Goal: Communication & Community: Share content

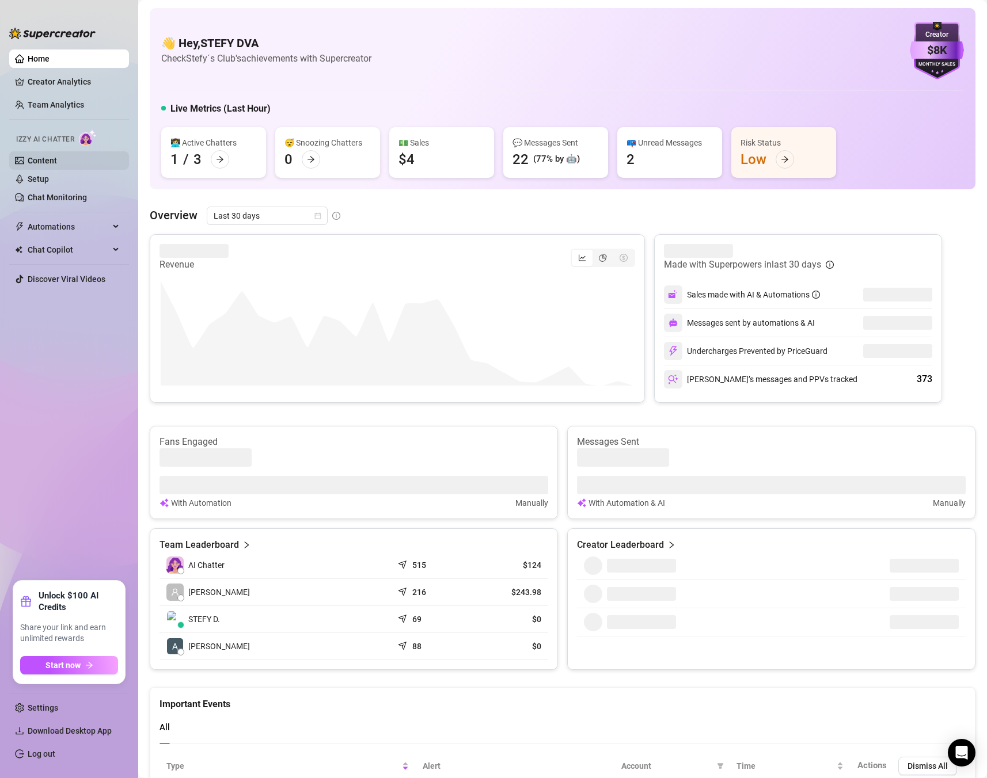
click at [57, 165] on link "Content" at bounding box center [42, 160] width 29 height 9
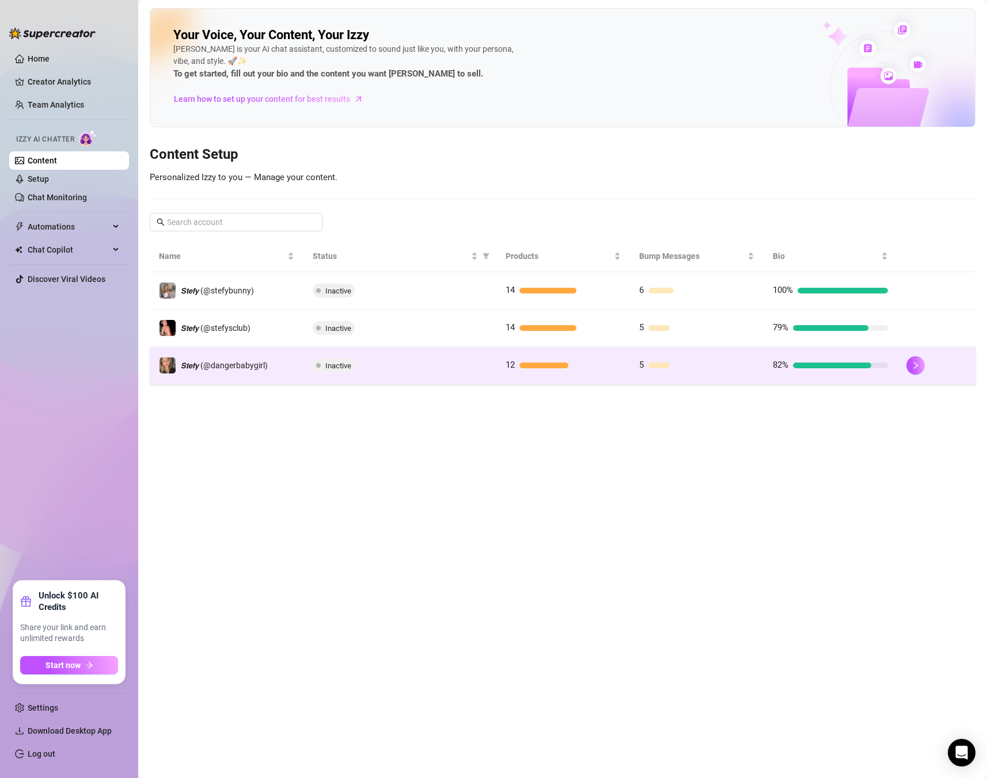
click at [313, 363] on span "Inactive" at bounding box center [334, 366] width 42 height 14
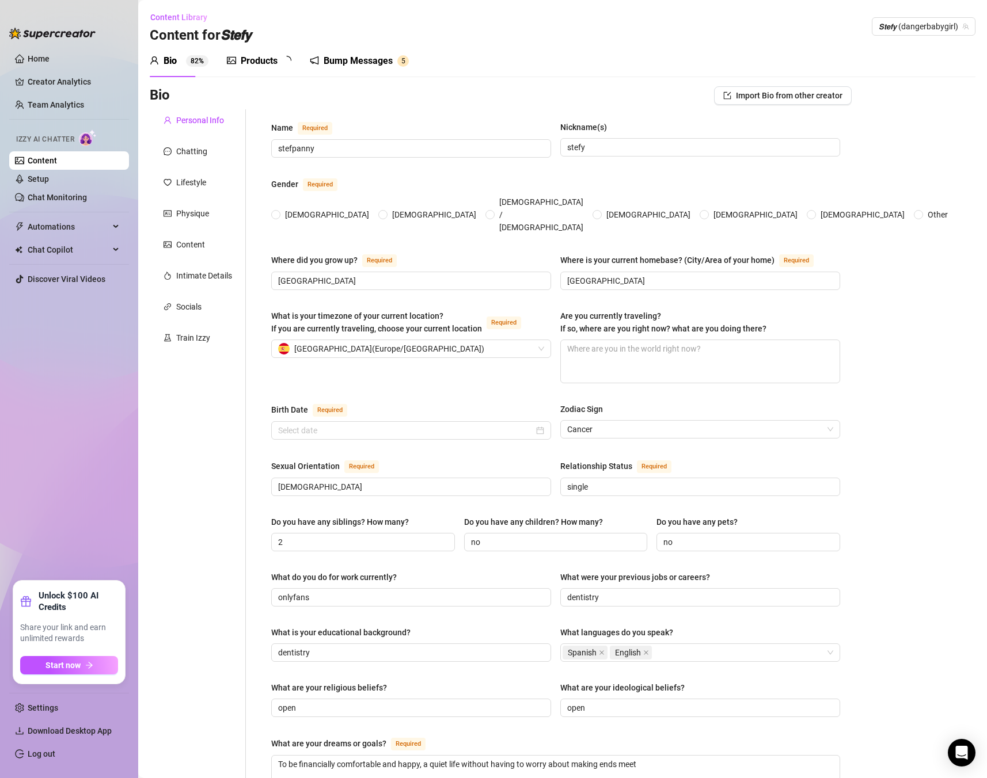
radio input "true"
type input "[DATE]"
click at [370, 55] on div "Bump Messages" at bounding box center [366, 61] width 69 height 14
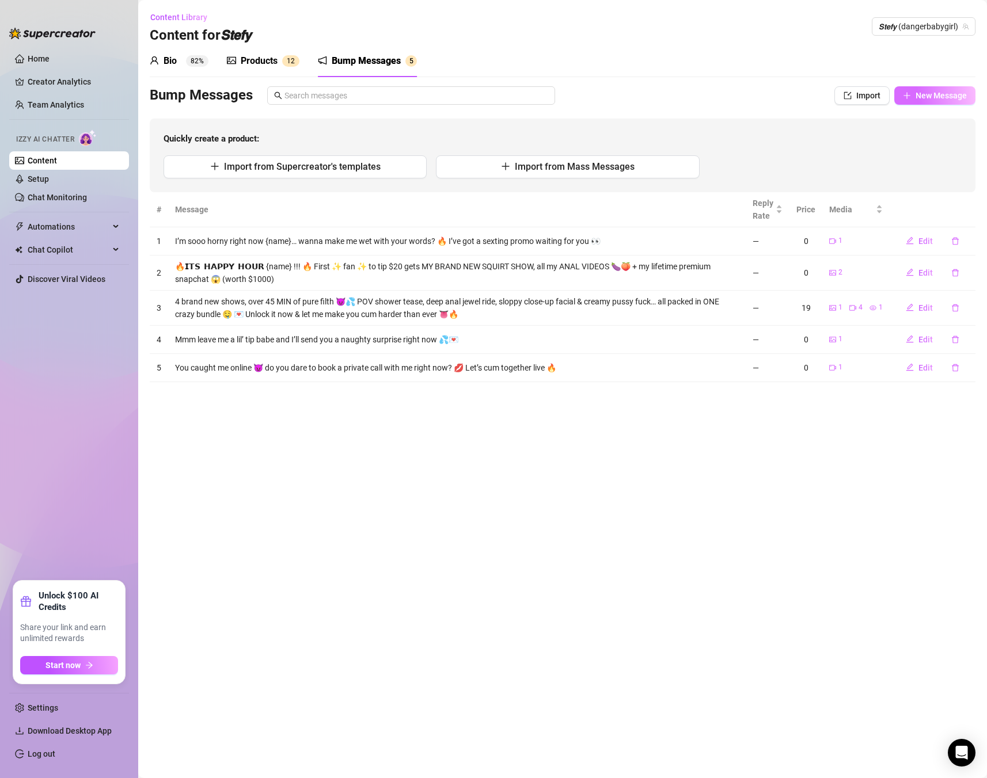
click at [969, 96] on button "New Message" at bounding box center [934, 95] width 81 height 18
type textarea "Type your message here..."
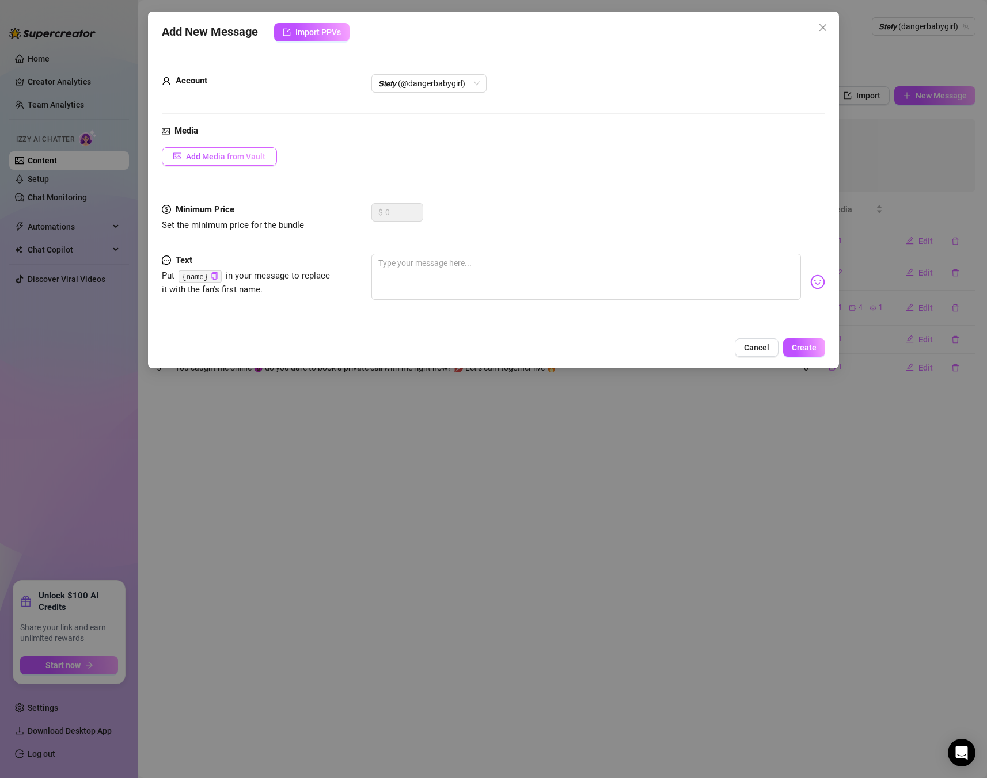
click at [245, 149] on button "Add Media from Vault" at bounding box center [219, 156] width 115 height 18
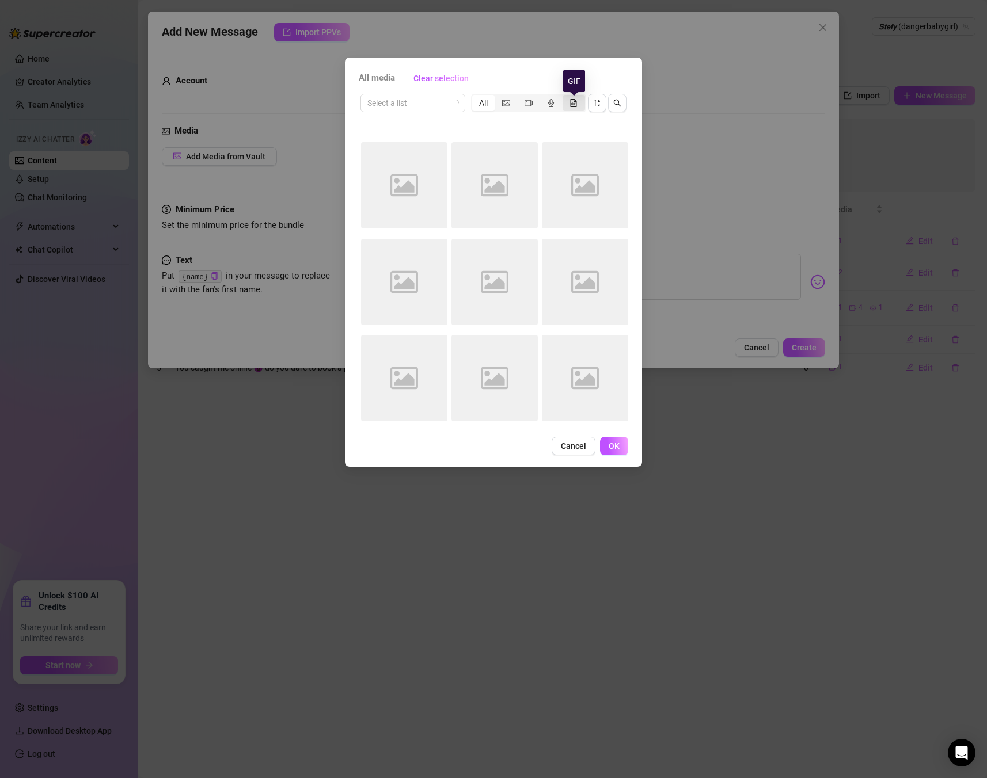
click at [572, 99] on icon "file-gif" at bounding box center [573, 103] width 8 height 8
click at [565, 97] on input "segmented control" at bounding box center [565, 97] width 0 height 0
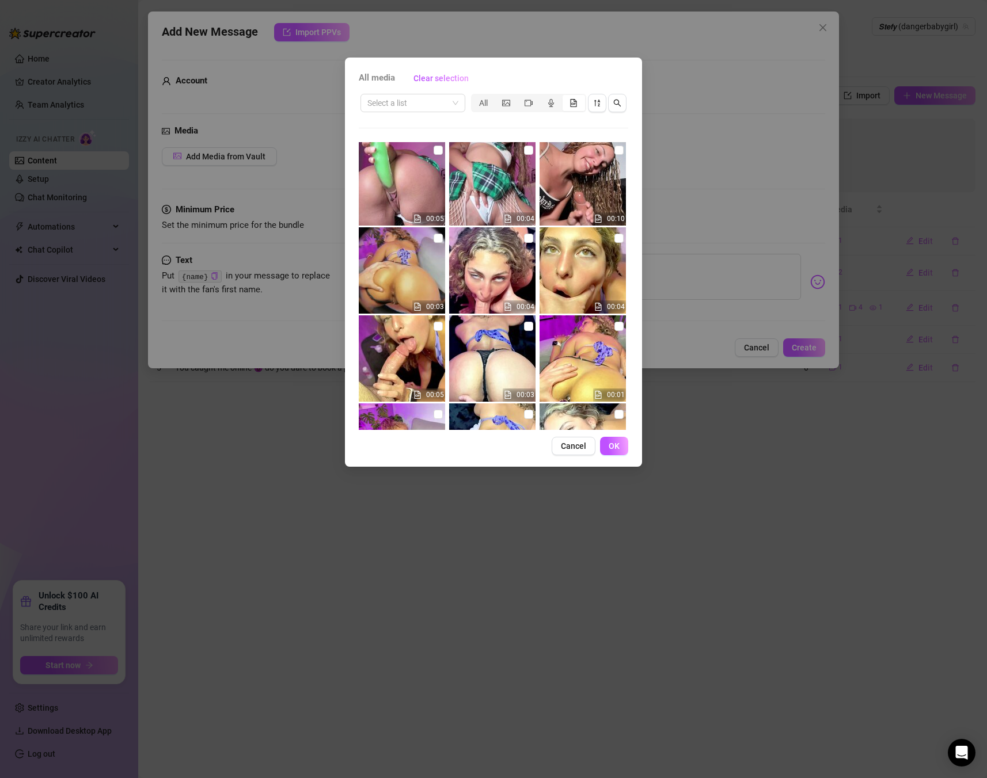
scroll to position [416, 0]
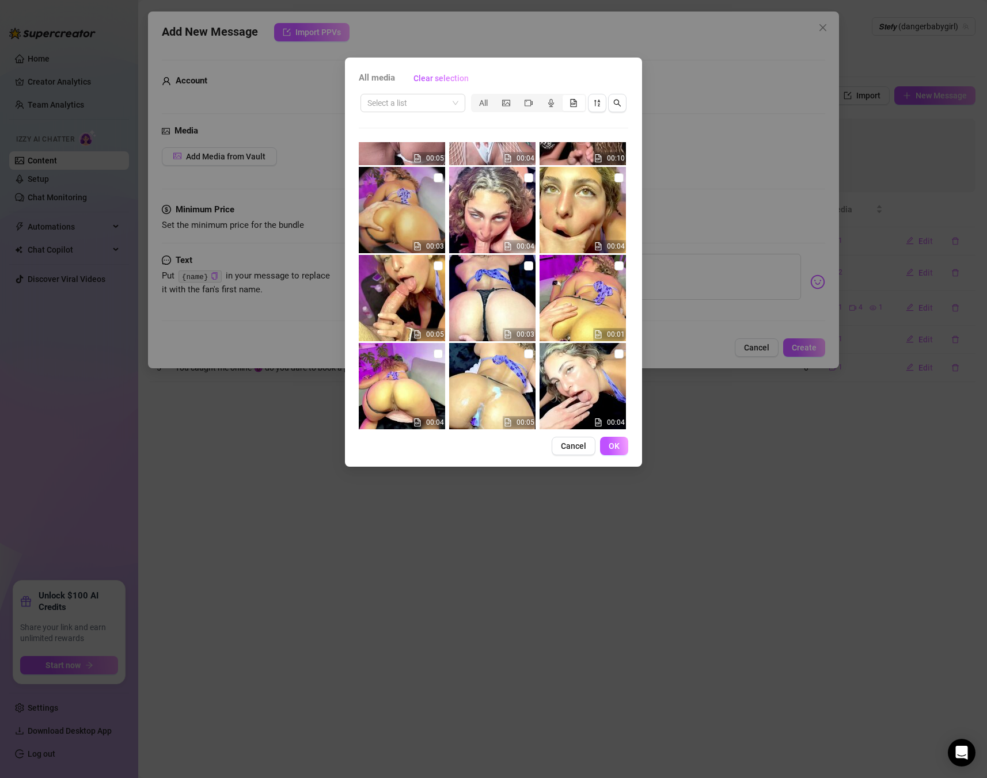
click at [533, 186] on img at bounding box center [492, 210] width 86 height 86
click at [531, 182] on input "checkbox" at bounding box center [528, 177] width 9 height 9
checkbox input "true"
click at [621, 449] on button "OK" at bounding box center [614, 446] width 28 height 18
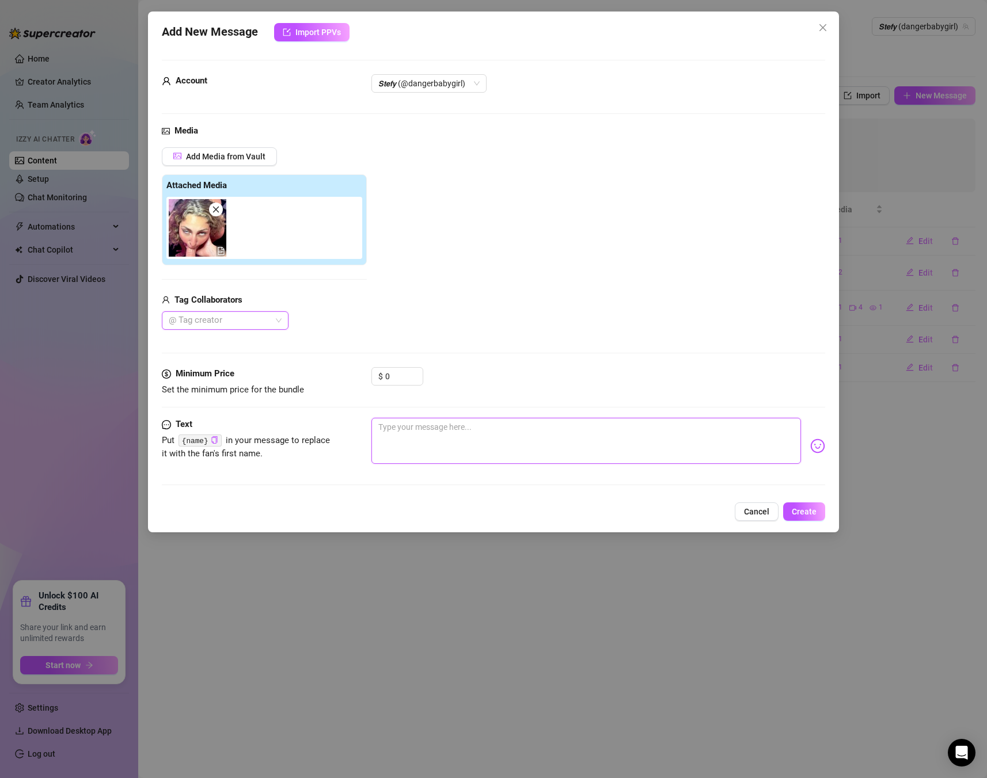
click at [454, 429] on textarea at bounding box center [585, 441] width 429 height 46
paste textarea "Tip $15 with deep for a mouth-level blowjob POV 😮‍💨"
type textarea "Tip $15 with deep for a mouth-level blowjob POV 😮‍💨"
drag, startPoint x: 462, startPoint y: 441, endPoint x: 295, endPoint y: 405, distance: 171.3
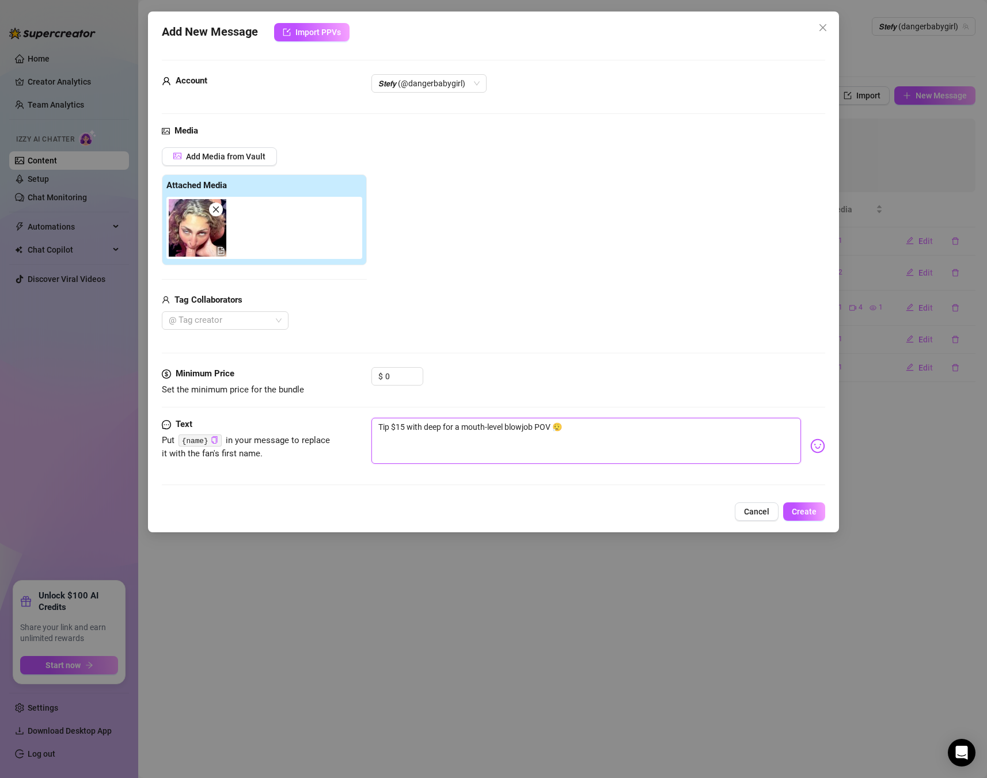
click at [295, 405] on form "Account 𝙎𝙩𝙚𝙛𝙮 (@dangerbabygirl) Media Add Media from Vault Attached Media Tag C…" at bounding box center [493, 278] width 663 height 436
type textarea "Tip $15 with deep for a mouth-level blowjob POV 😮‍💨"
drag, startPoint x: 376, startPoint y: 443, endPoint x: 362, endPoint y: 415, distance: 31.2
type textarea "Tip $15 with deep for a mouth-level blowjob POV 😮‍💨"
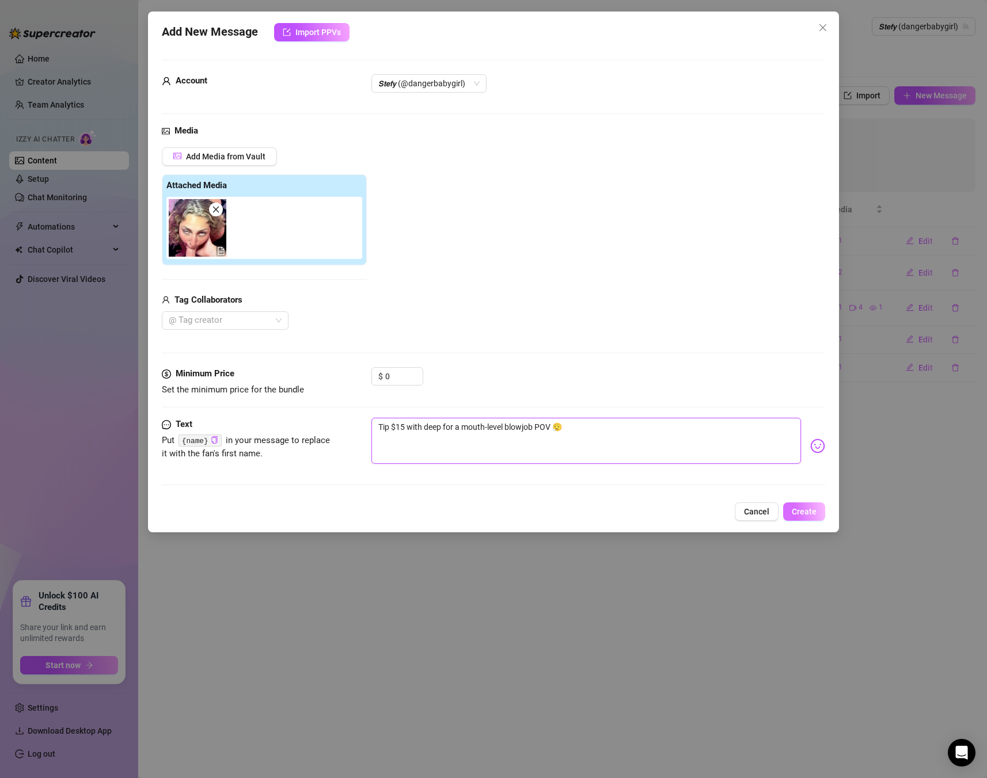
type textarea "Tip $15 with deep for a mouth-level blowjob POV 😮‍💨"
click at [823, 516] on button "Create" at bounding box center [804, 512] width 42 height 18
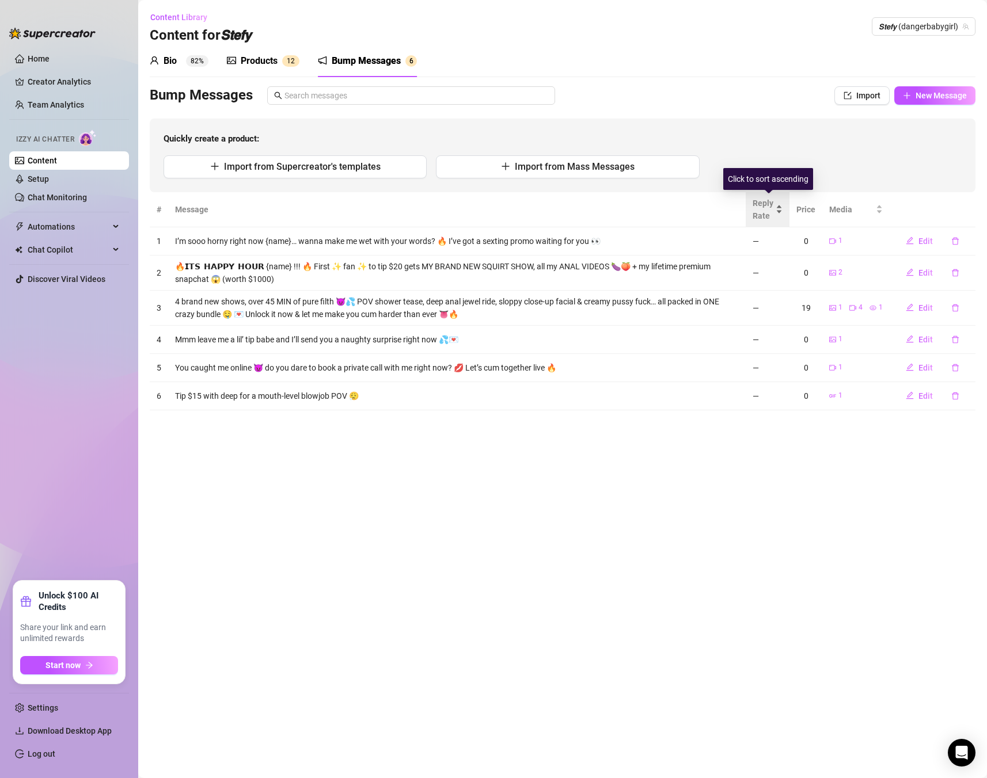
click at [766, 210] on span "Reply Rate" at bounding box center [762, 209] width 21 height 25
click at [930, 97] on span "New Message" at bounding box center [940, 95] width 51 height 9
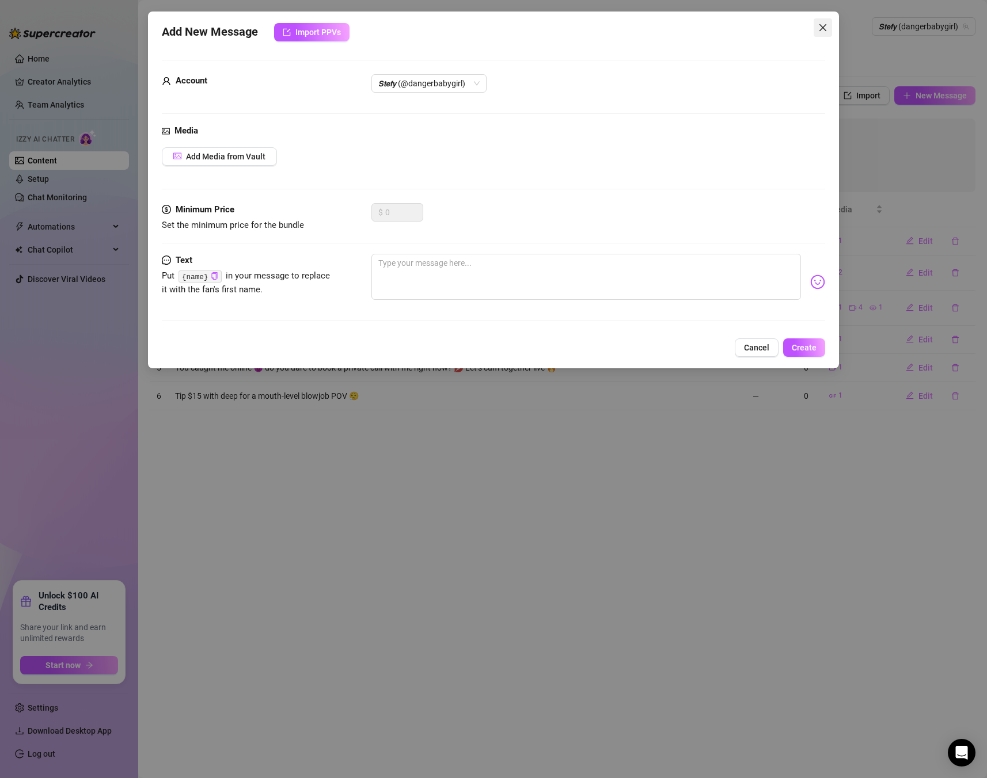
click at [826, 20] on button "Close" at bounding box center [822, 27] width 18 height 18
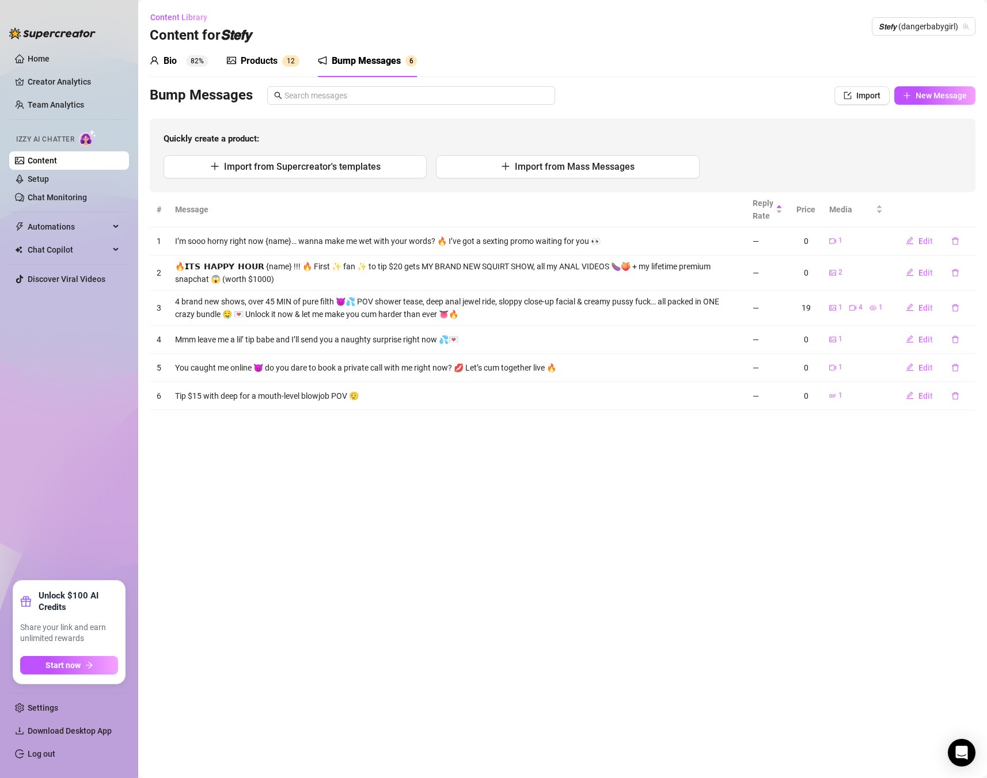
click at [957, 105] on div "Bump Messages Import New Message Quickly create a product: Import from Supercre…" at bounding box center [563, 139] width 826 height 106
click at [945, 93] on span "New Message" at bounding box center [940, 95] width 51 height 9
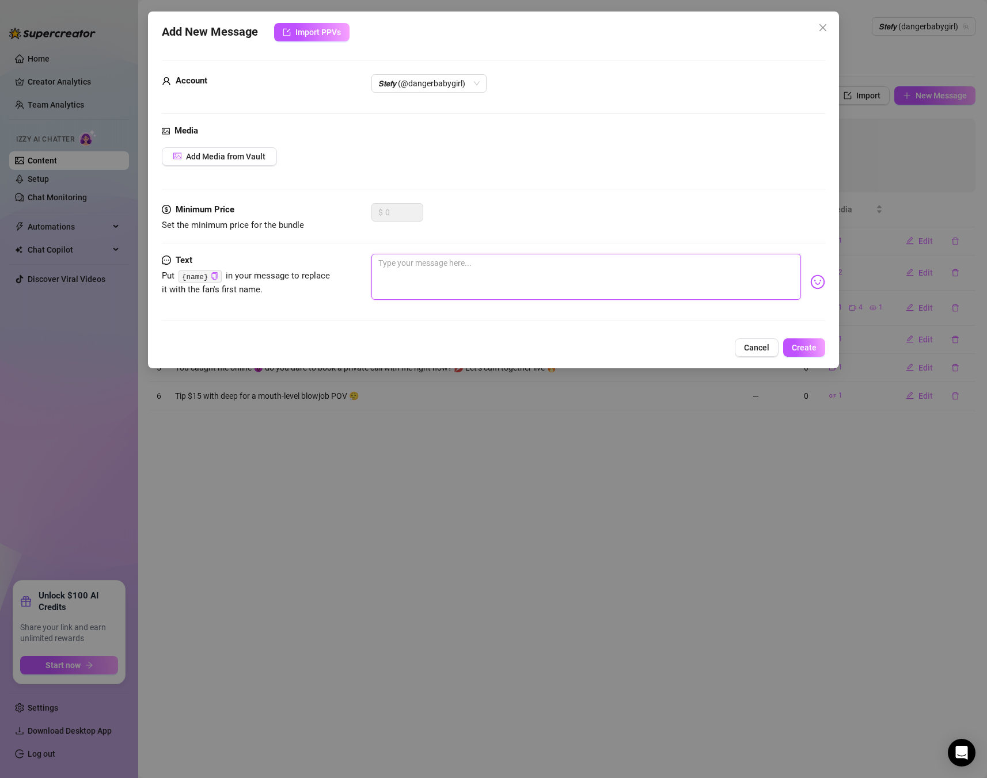
click at [451, 257] on textarea at bounding box center [585, 277] width 429 height 46
paste textarea "See you there and ask for you Free dick rate! 😈💕🍆📏 @stefysclub"
type textarea "See you there and ask for you Free dick rate! 😈💕🍆📏 @stefysclub"
click at [197, 159] on span "Add Media from Vault" at bounding box center [225, 156] width 79 height 9
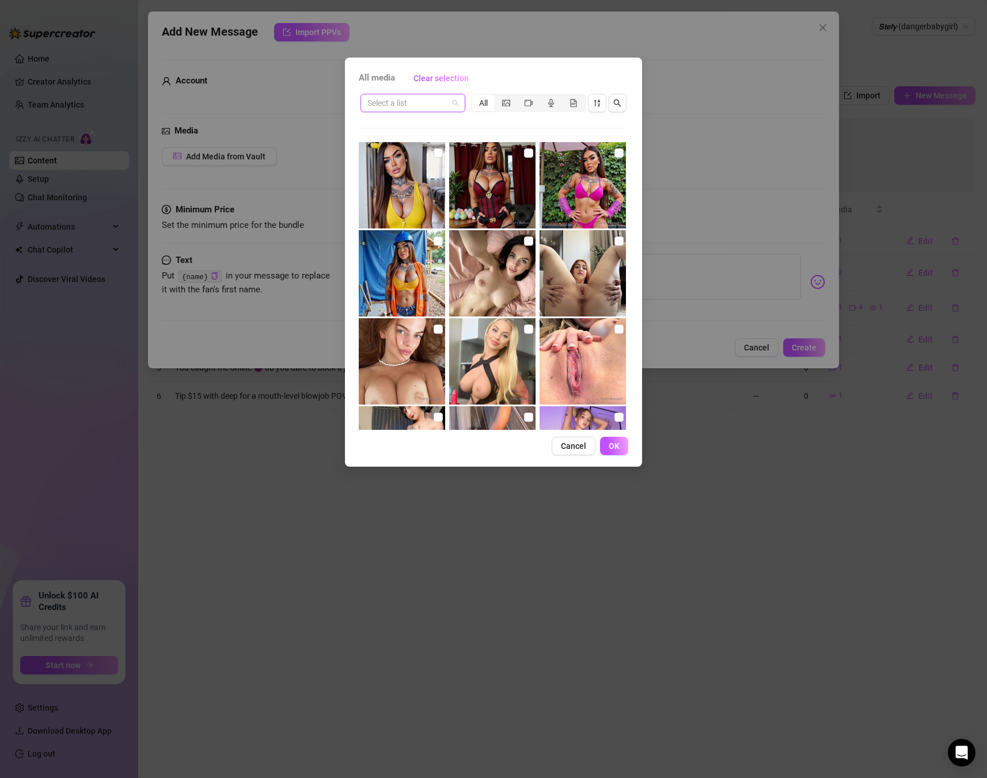
click at [440, 102] on input "search" at bounding box center [407, 102] width 81 height 17
type input "me"
click at [409, 100] on input "search" at bounding box center [407, 102] width 81 height 17
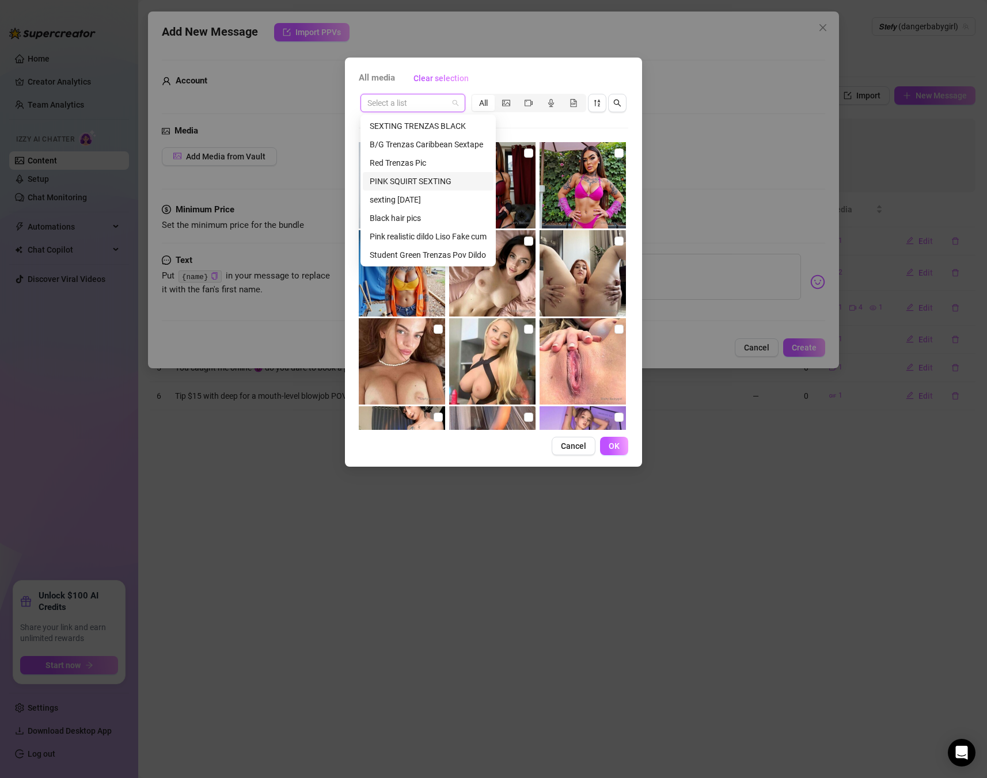
click at [427, 178] on div "PINK SQUIRT SEXTING" at bounding box center [428, 181] width 117 height 13
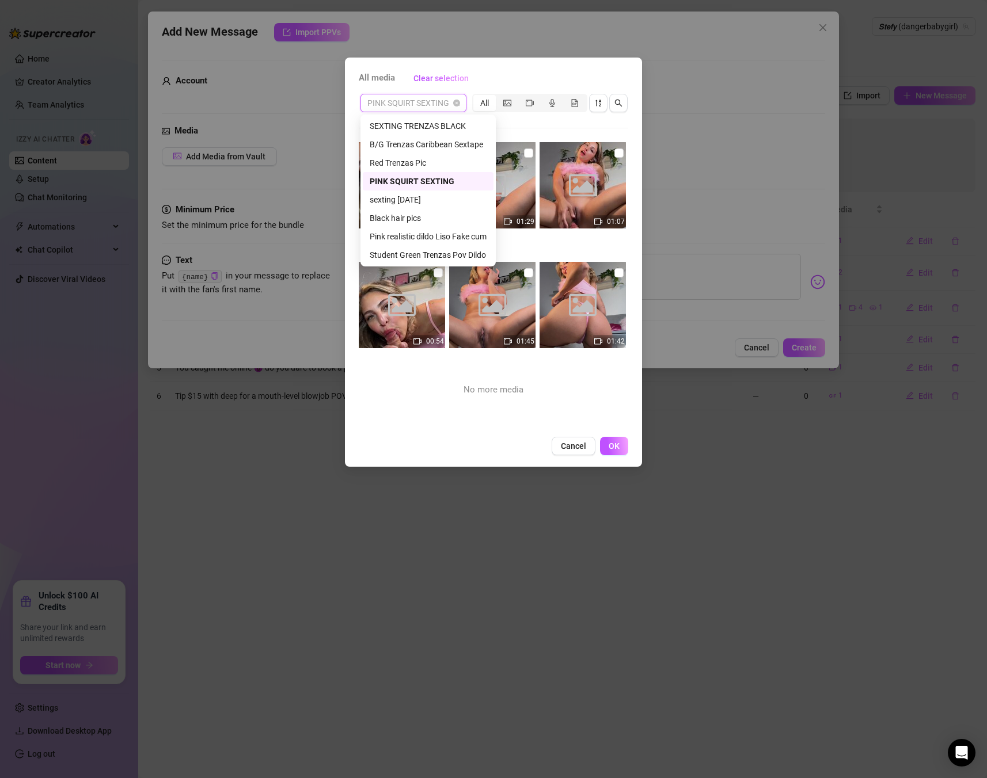
click at [411, 108] on span "PINK SQUIRT SEXTING" at bounding box center [413, 102] width 92 height 17
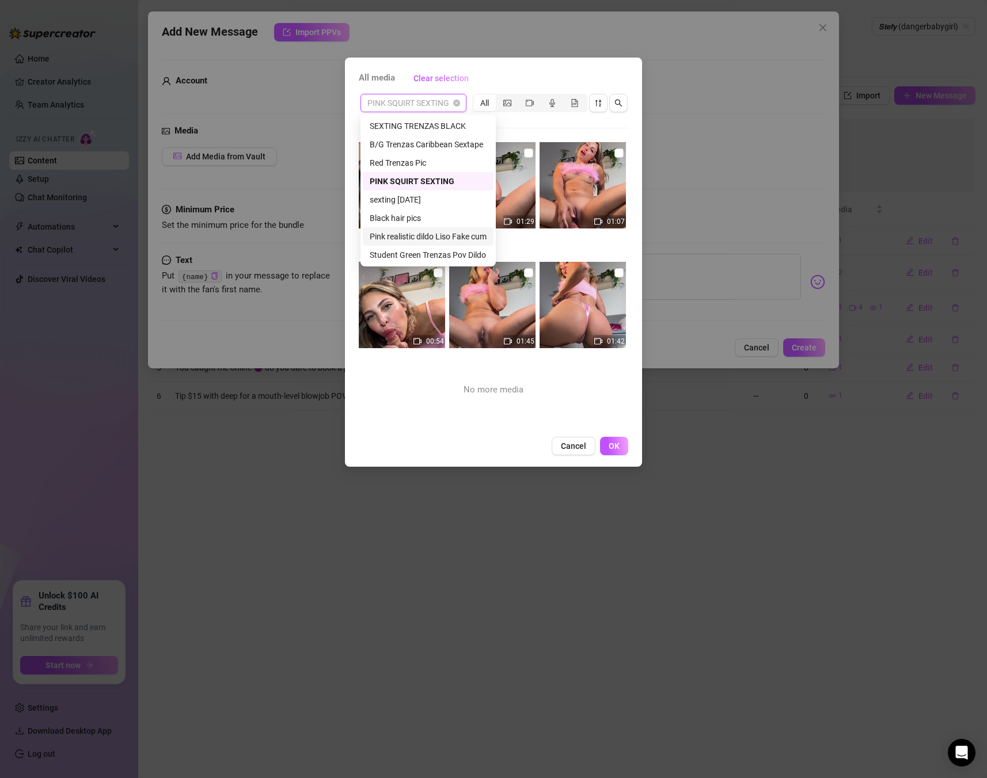
click at [454, 237] on div "Pink realistic dildo Liso Fake cum" at bounding box center [428, 236] width 117 height 13
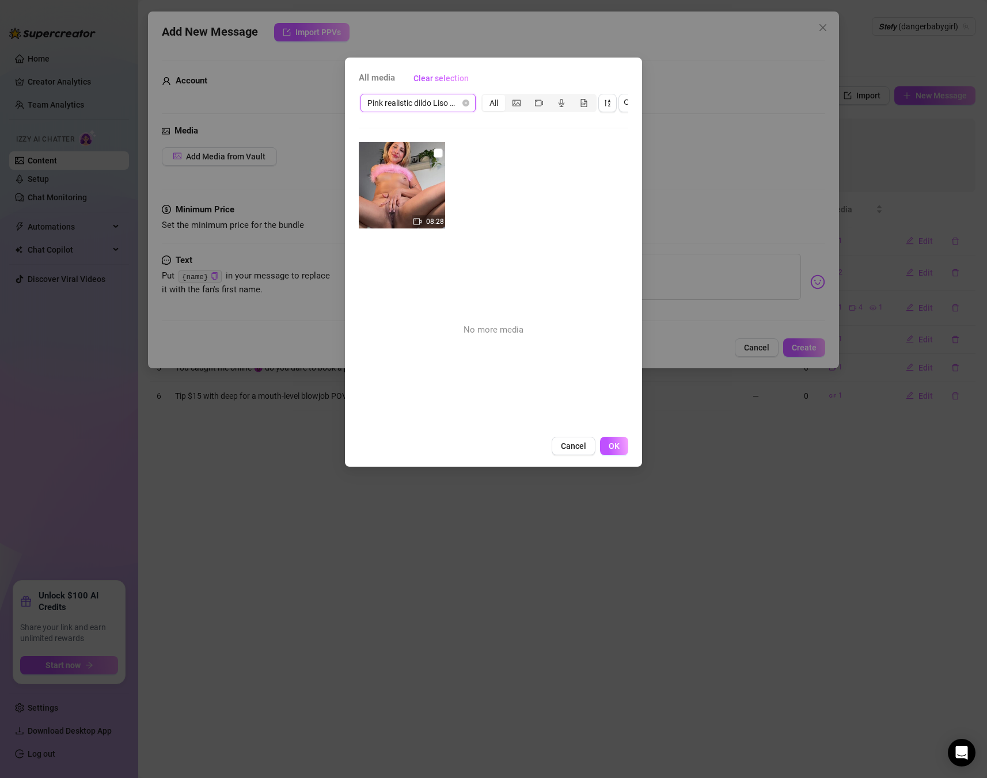
click at [447, 102] on span "Pink realistic dildo Liso Fake cum" at bounding box center [417, 102] width 101 height 17
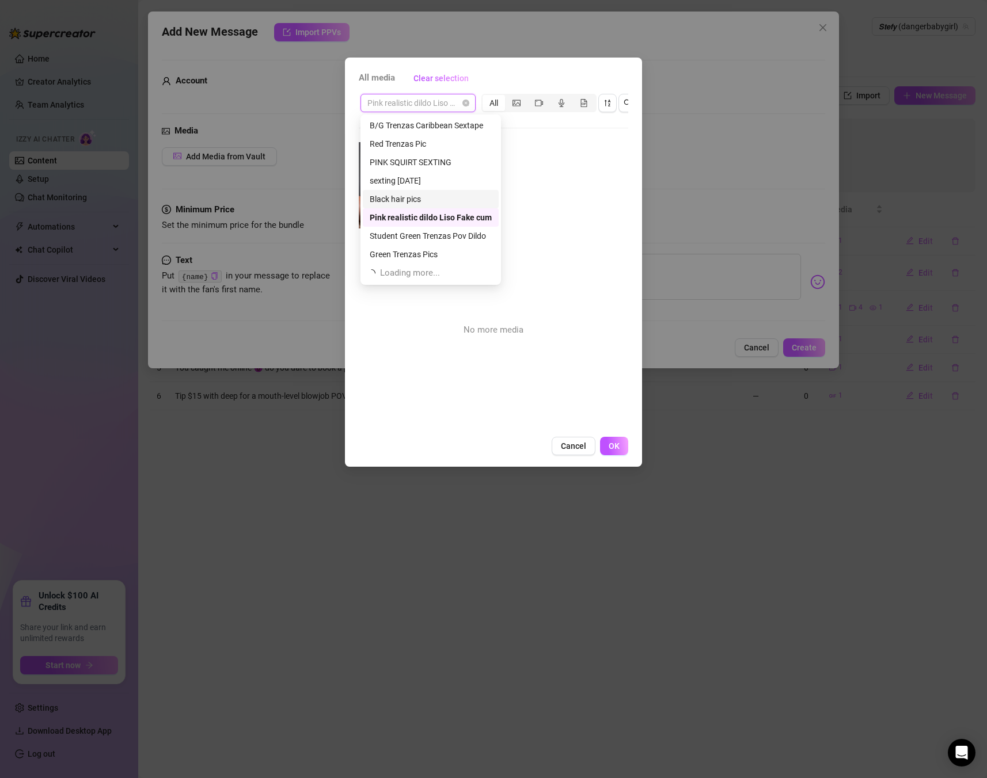
scroll to position [22, 0]
click at [429, 195] on div "Black hair pics" at bounding box center [431, 195] width 122 height 13
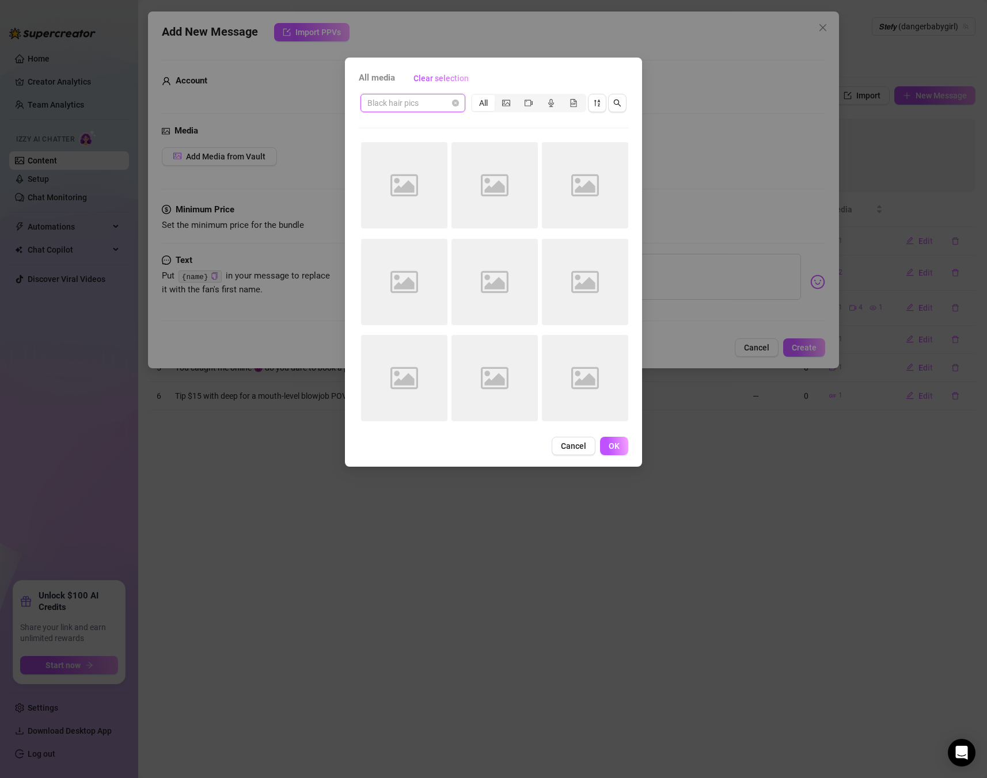
click at [434, 107] on span "Black hair pics" at bounding box center [412, 102] width 91 height 17
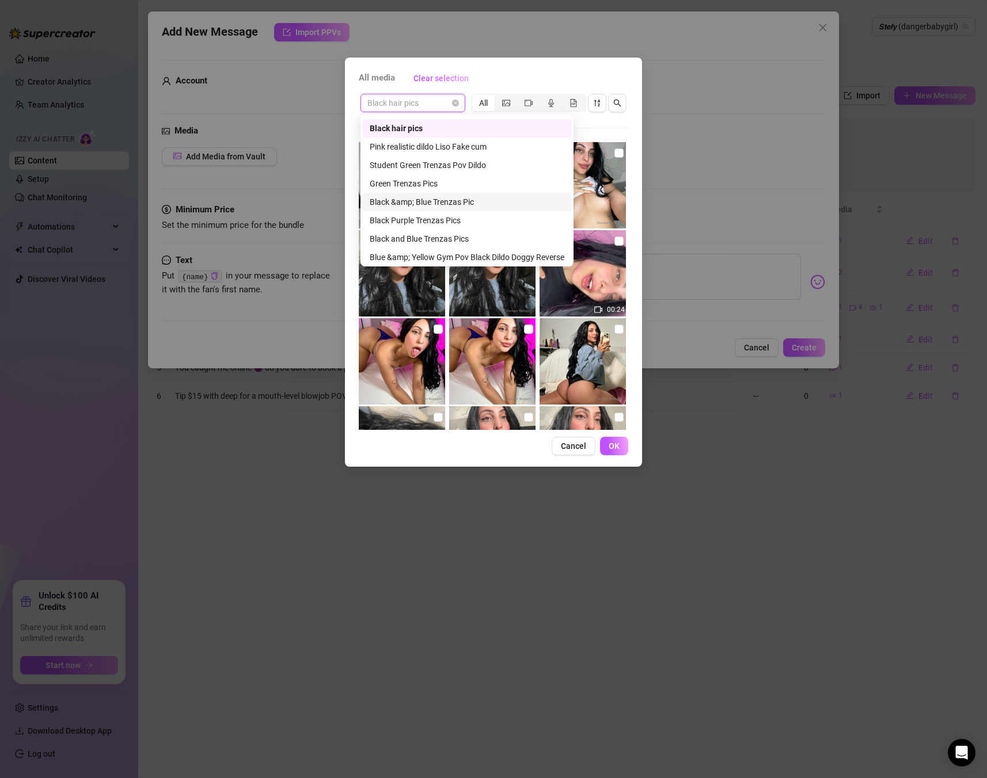
scroll to position [221, 0]
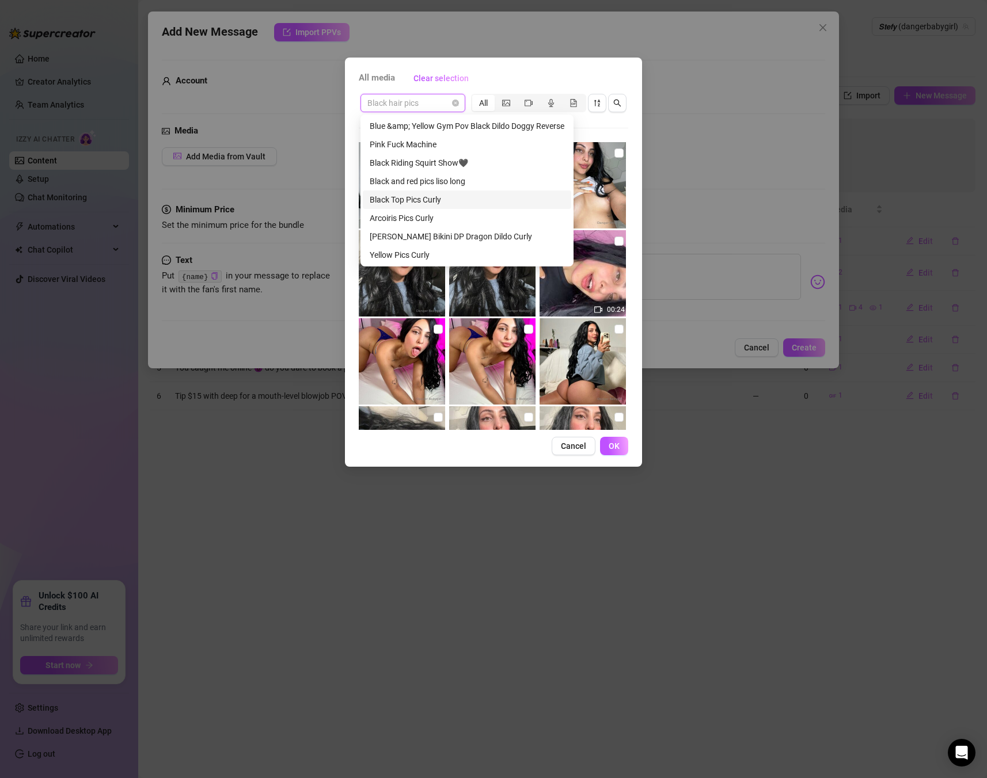
click at [436, 199] on div "Black Top Pics Curly" at bounding box center [467, 199] width 195 height 13
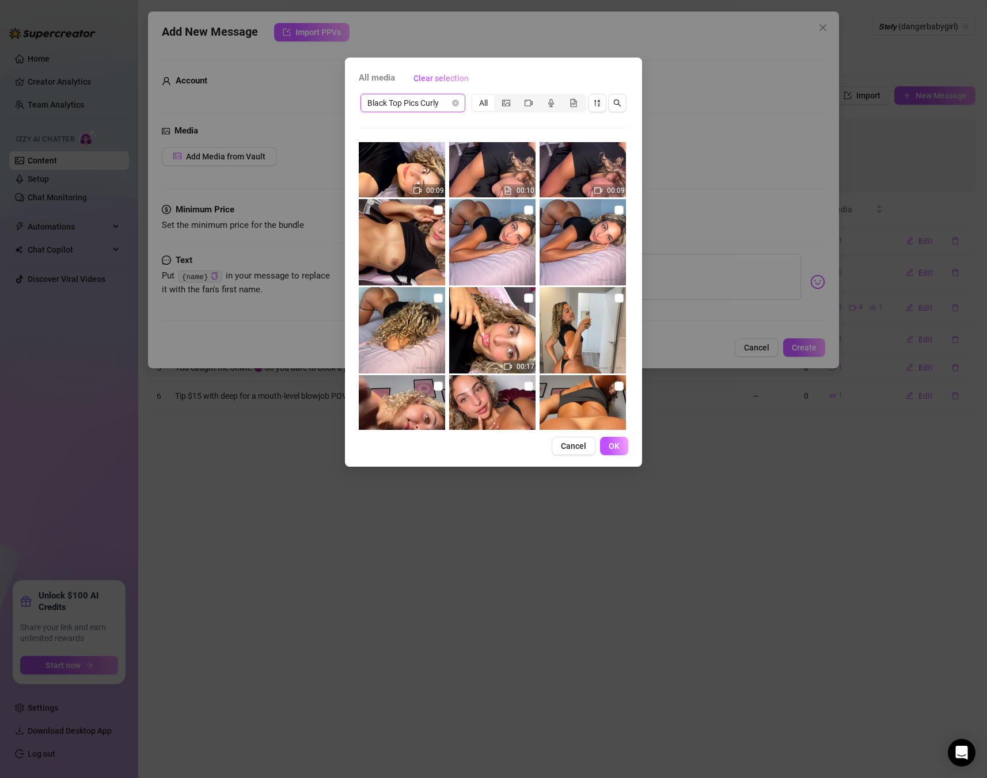
scroll to position [29, 0]
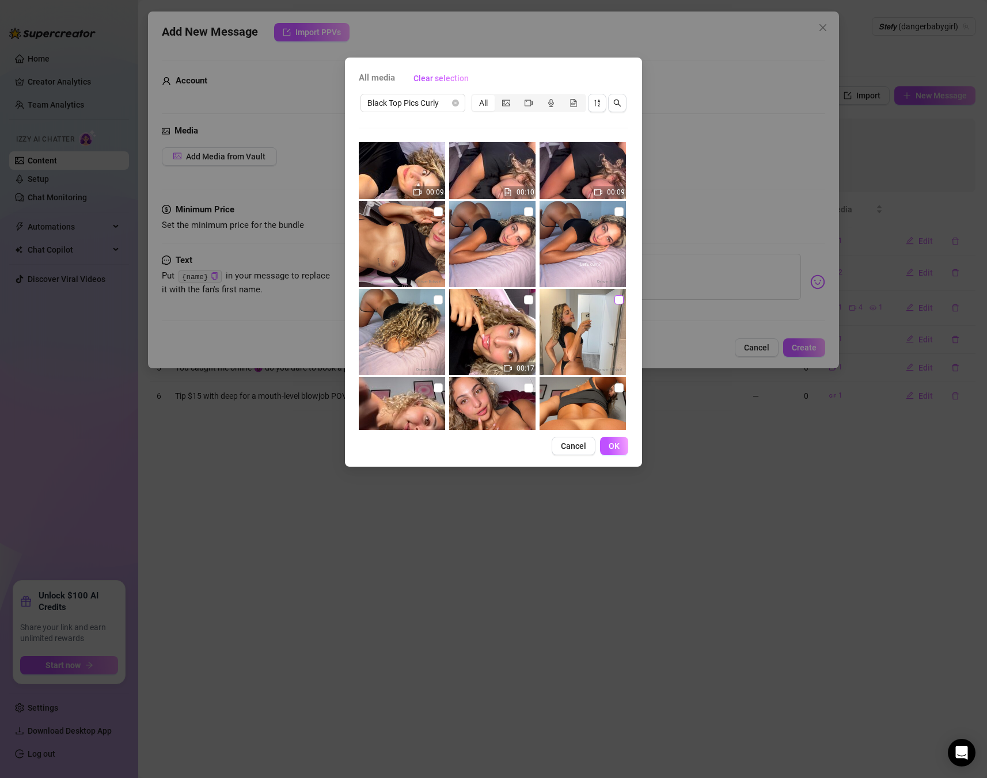
click at [617, 299] on input "checkbox" at bounding box center [618, 299] width 9 height 9
checkbox input "true"
click at [610, 444] on span "OK" at bounding box center [614, 446] width 11 height 9
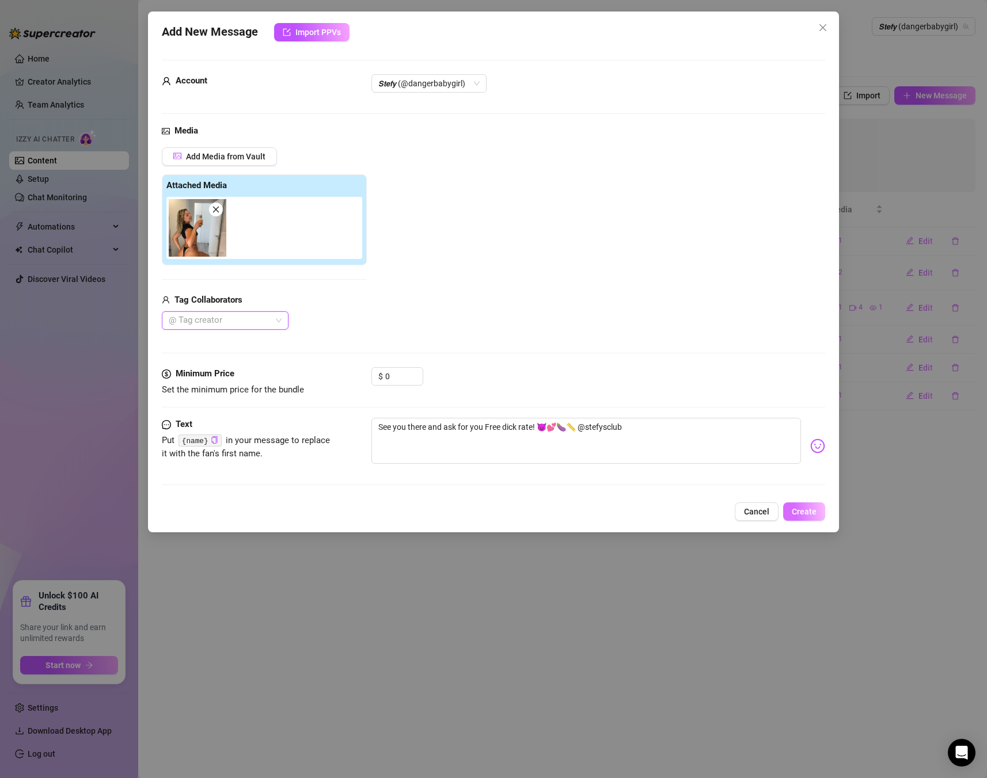
click at [812, 507] on button "Create" at bounding box center [804, 512] width 42 height 18
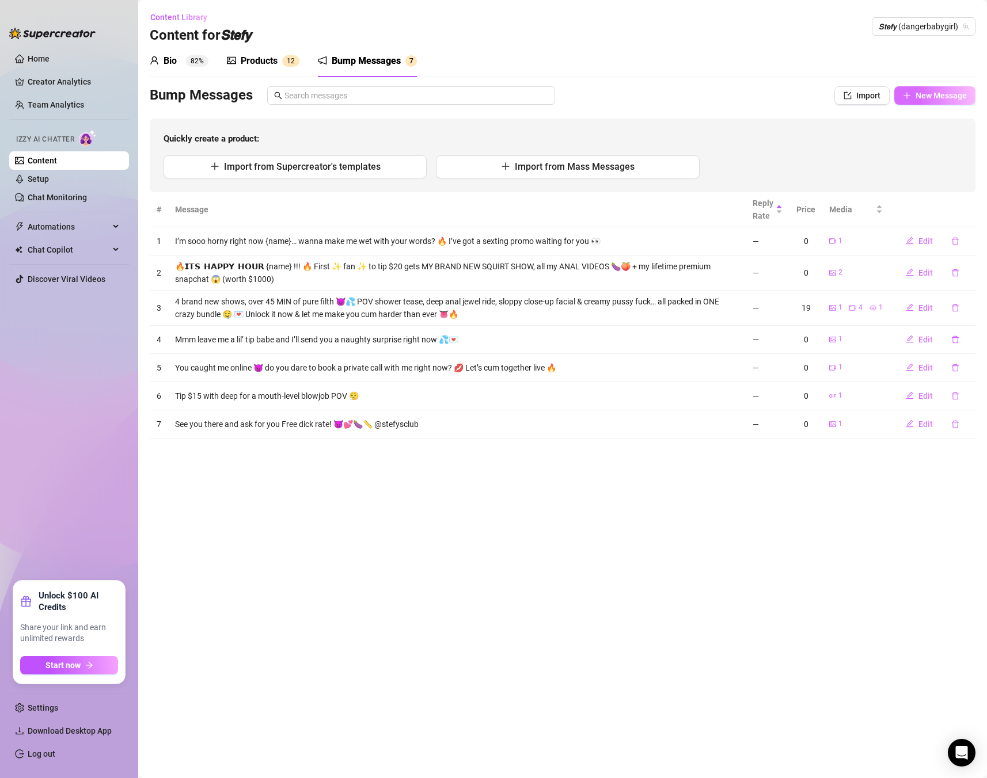
click at [923, 91] on span "New Message" at bounding box center [940, 95] width 51 height 9
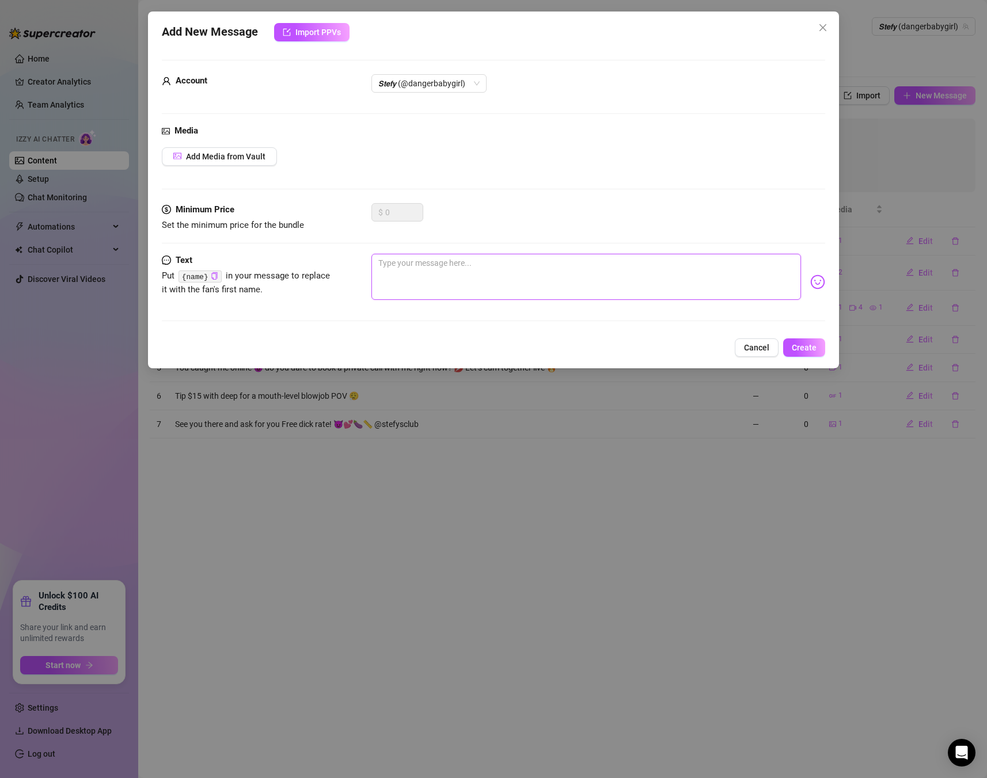
click at [476, 269] on textarea at bounding box center [585, 277] width 429 height 46
paste textarea "Hurry! I’m doing free dick rates for the next 3 hours on my VIP page 😱💦 @stefys…"
type textarea "Hurry! I’m doing free dick rates for the next 3 hours on my VIP page 😱💦 @stefys…"
click at [244, 161] on button "Add Media from Vault" at bounding box center [219, 156] width 115 height 18
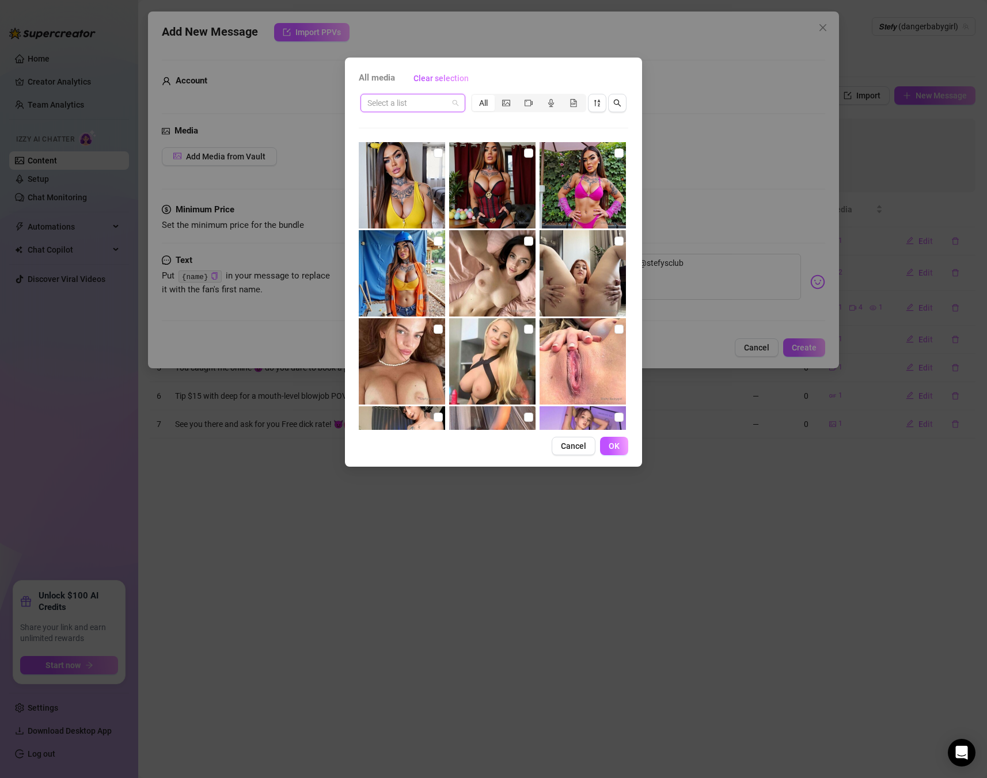
click at [410, 108] on input "search" at bounding box center [407, 102] width 81 height 17
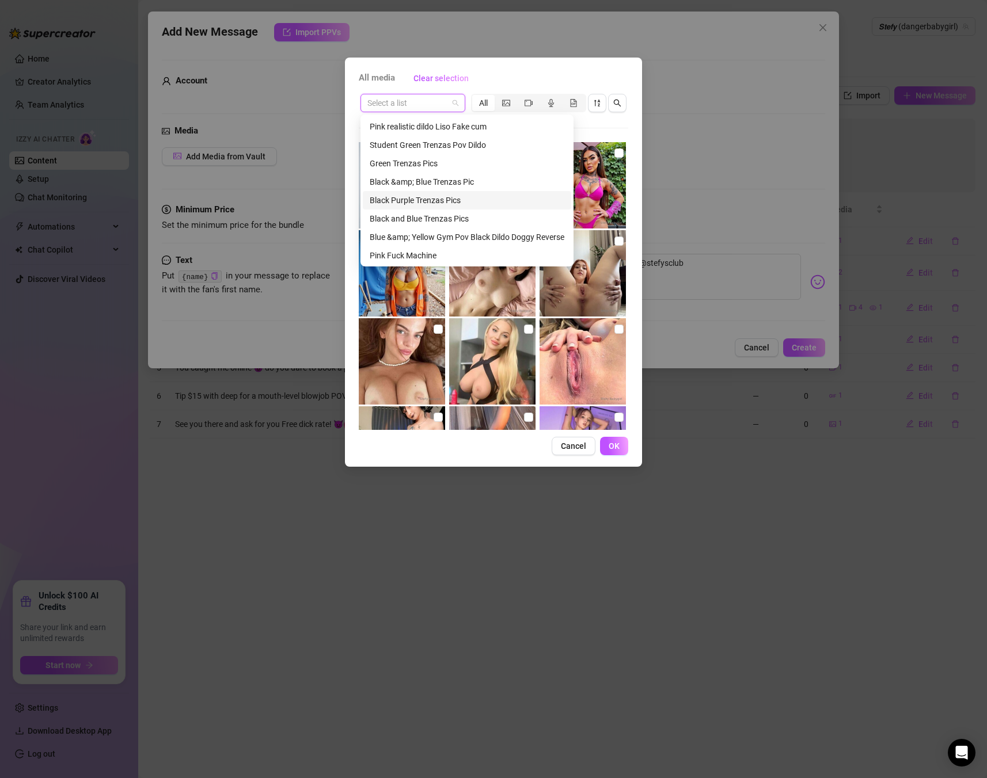
scroll to position [117, 0]
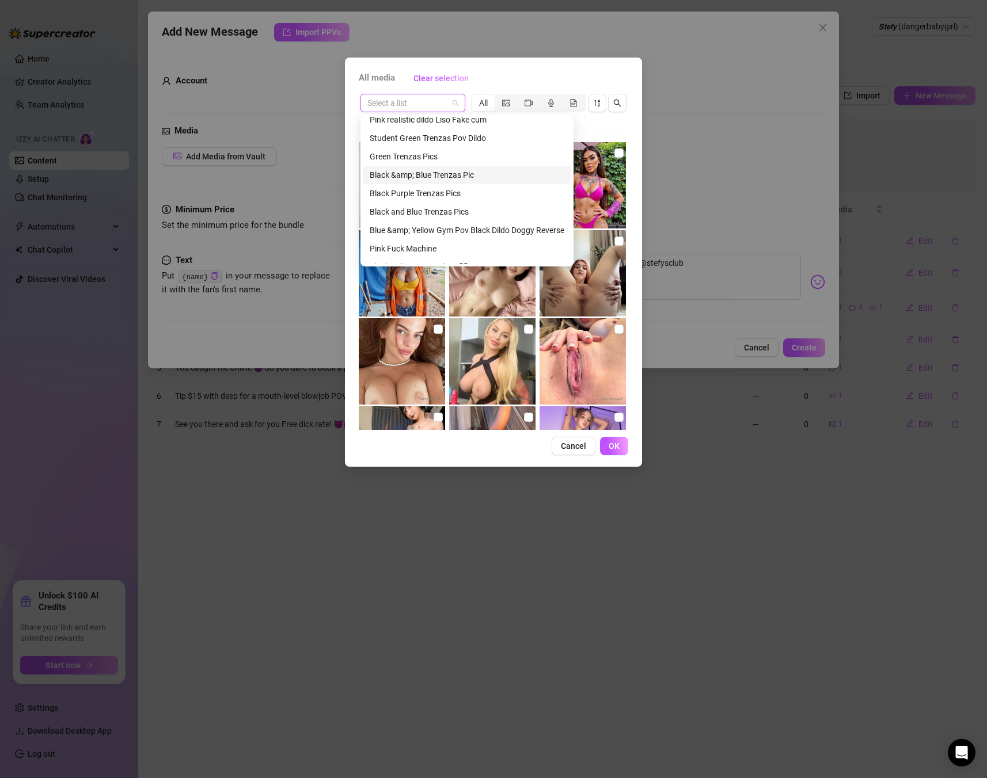
click at [464, 178] on div "Black &amp; Blue Trenzas Pic" at bounding box center [467, 175] width 195 height 13
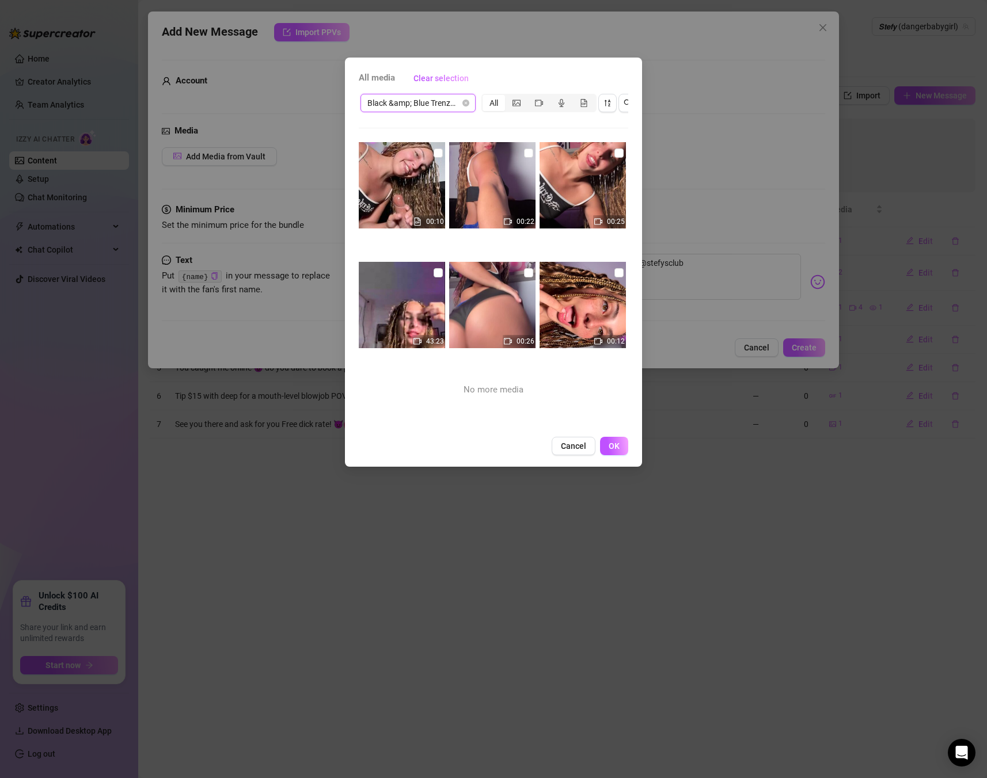
click at [435, 97] on span "Black &amp; Blue Trenzas Pic" at bounding box center [417, 102] width 101 height 17
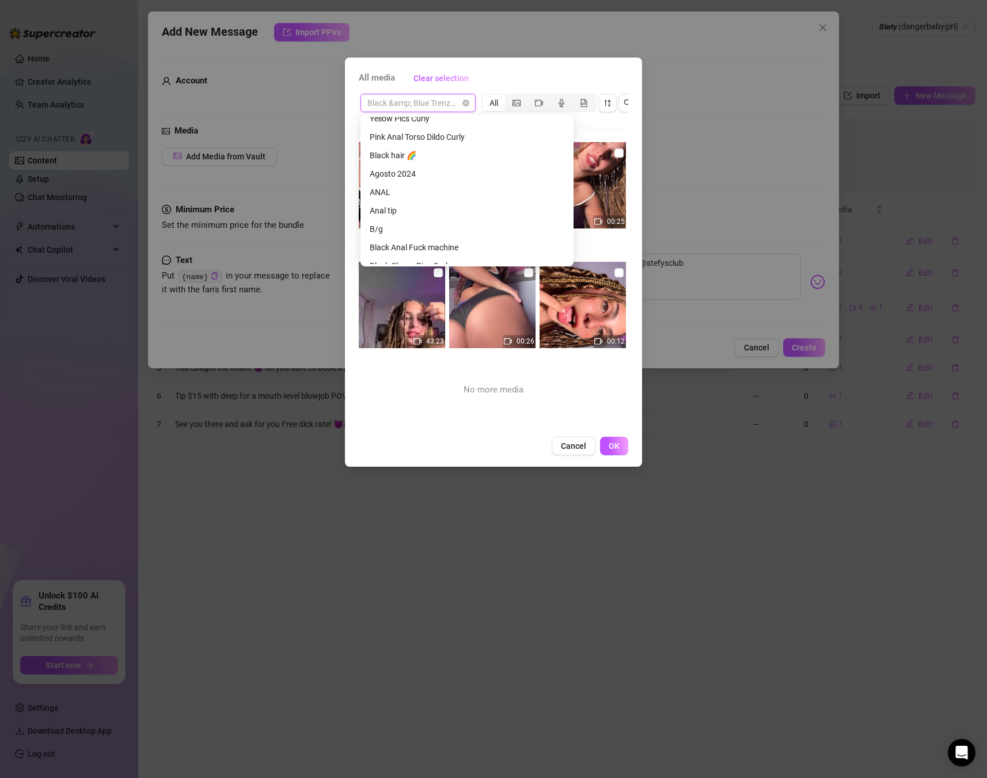
scroll to position [359, 0]
click at [407, 166] on div "Agosto 2024" at bounding box center [467, 172] width 195 height 13
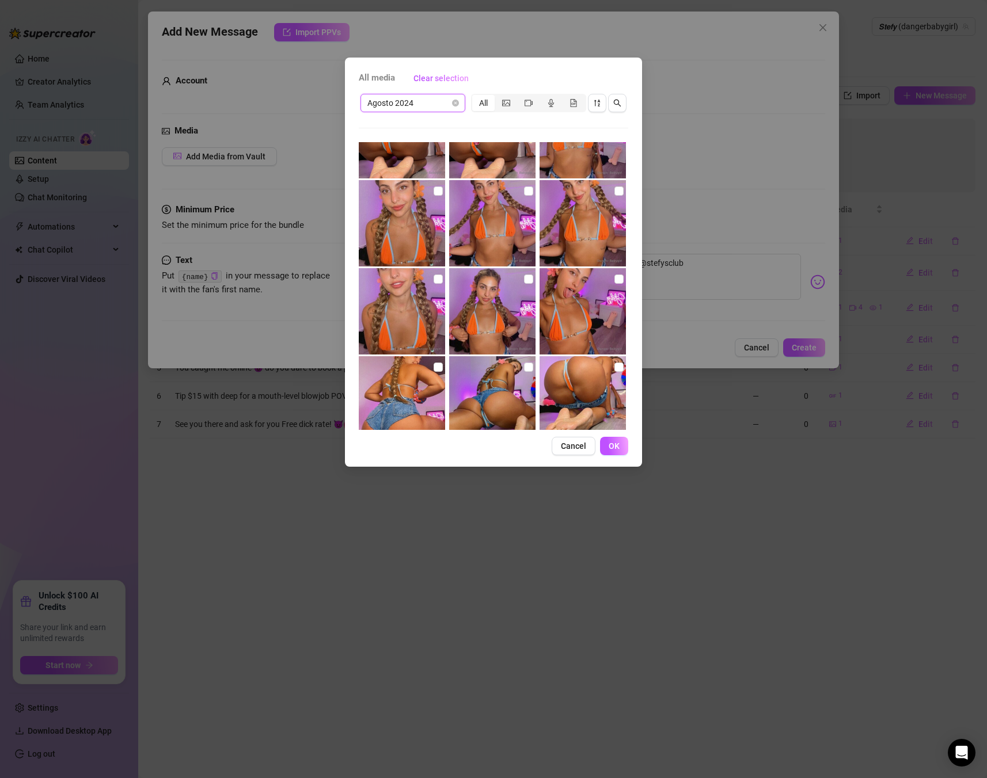
scroll to position [434, 0]
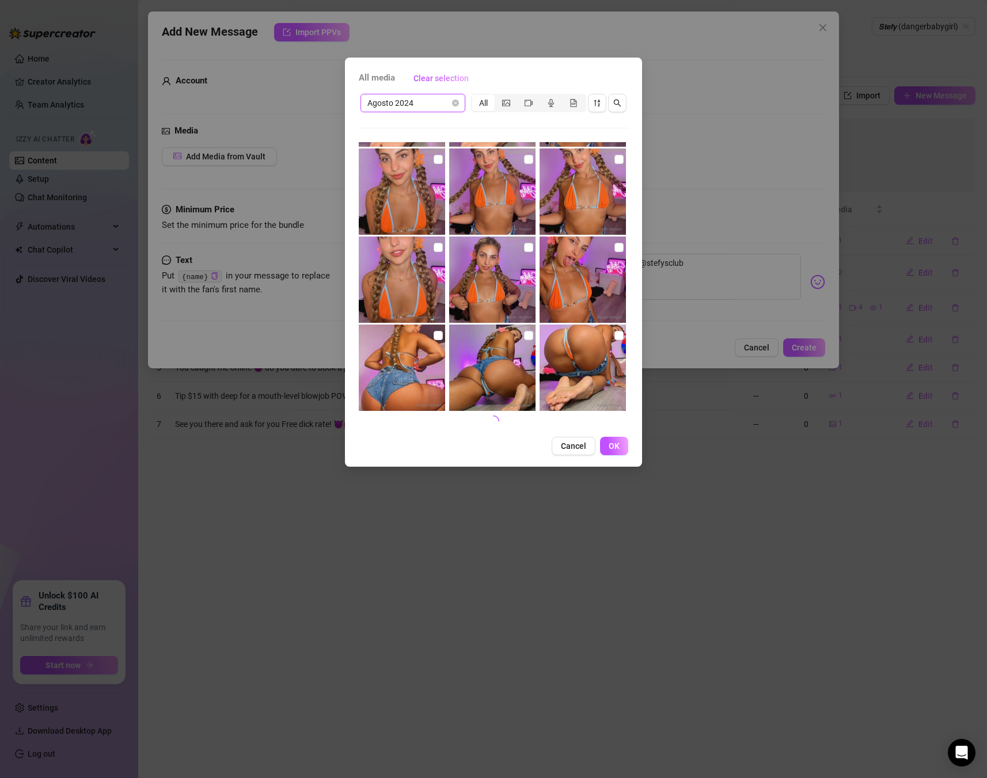
click at [368, 78] on span "All media" at bounding box center [377, 78] width 36 height 14
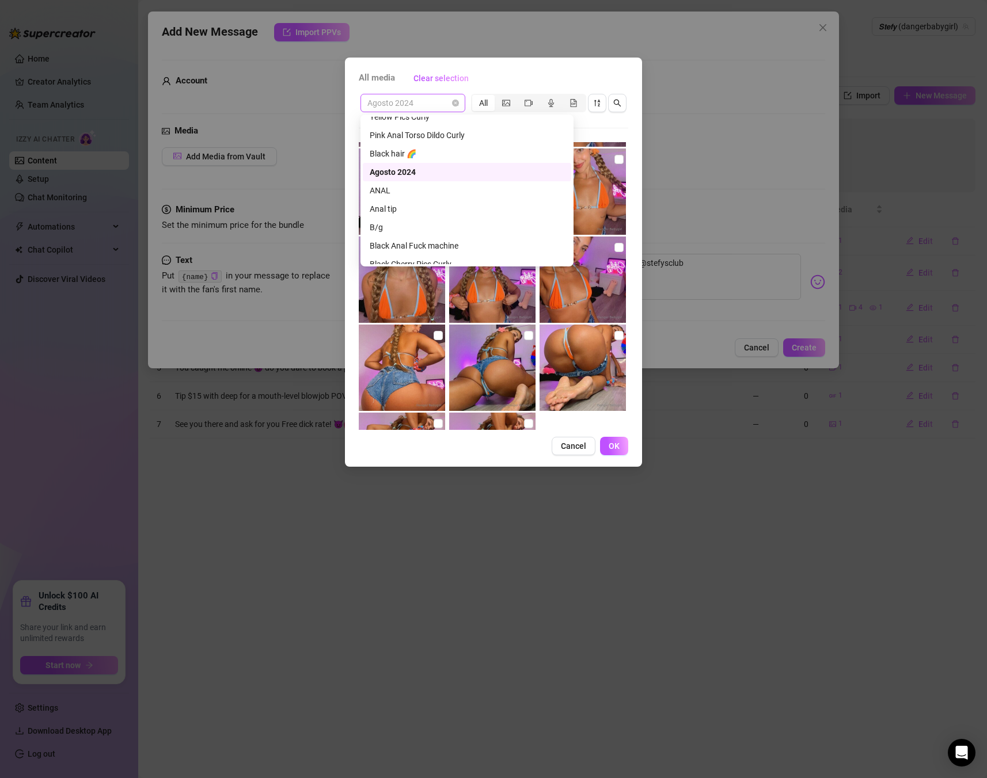
click at [422, 108] on span "Agosto 2024" at bounding box center [412, 102] width 91 height 17
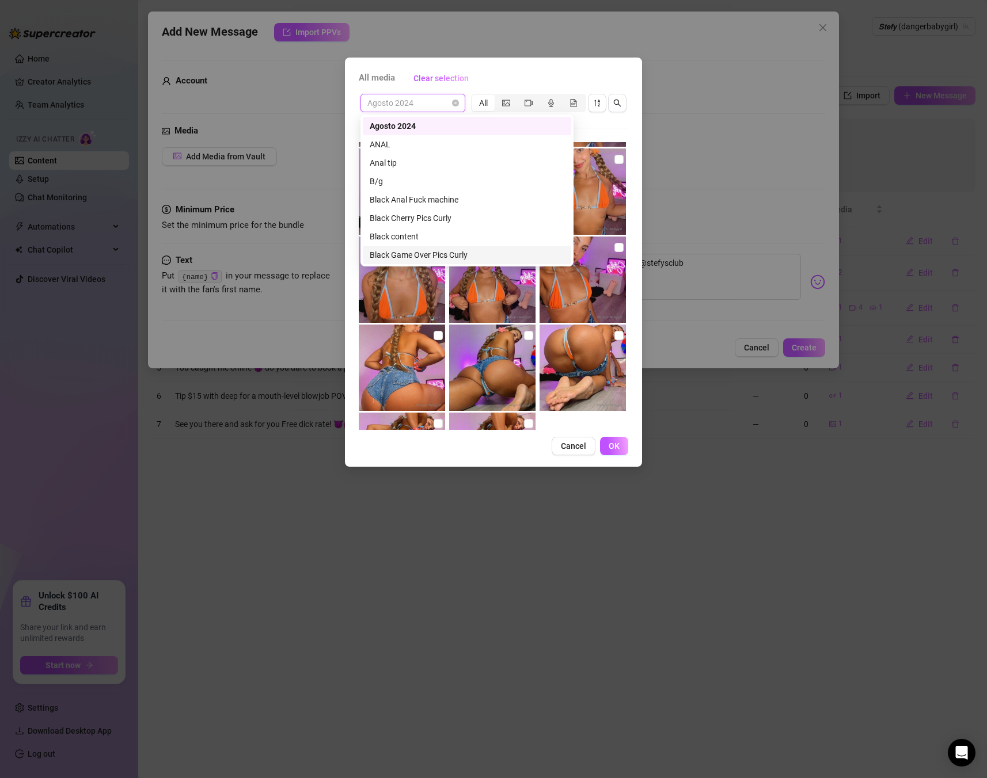
scroll to position [406, 0]
click at [439, 253] on div "Black Game Over Pics Curly" at bounding box center [467, 254] width 195 height 13
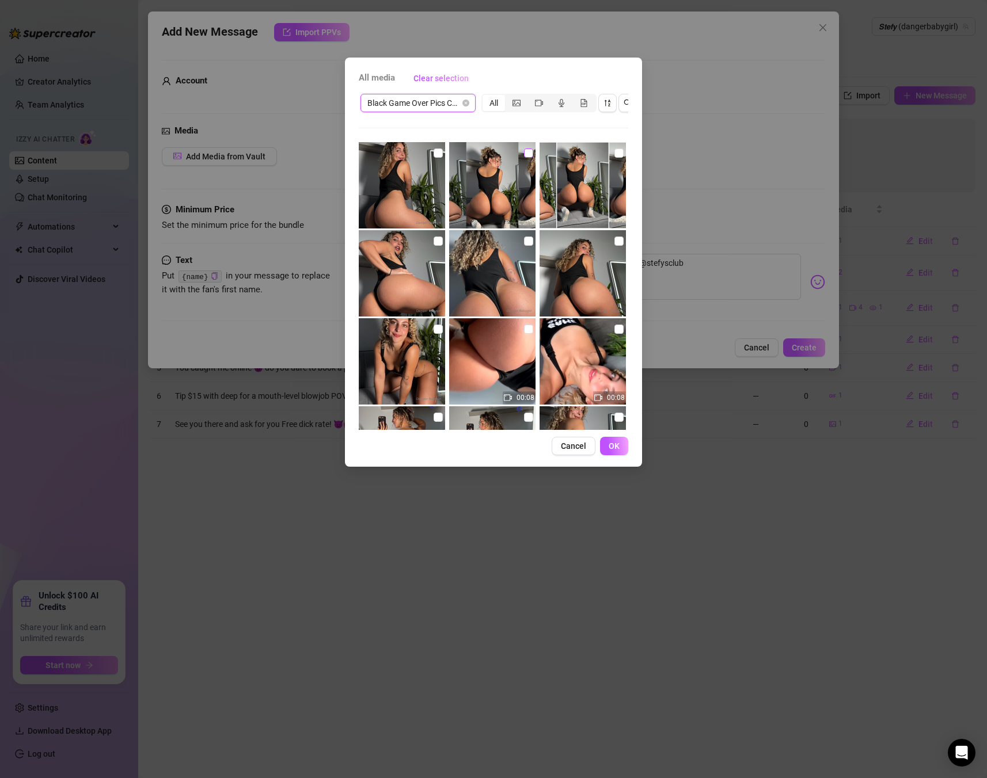
click at [532, 154] on input "checkbox" at bounding box center [528, 153] width 9 height 9
checkbox input "true"
click at [628, 444] on div "All media Clear selection Black Game Over Pics Curly All 00:08 00:08 No more me…" at bounding box center [493, 262] width 297 height 409
click at [622, 448] on button "OK" at bounding box center [614, 446] width 28 height 18
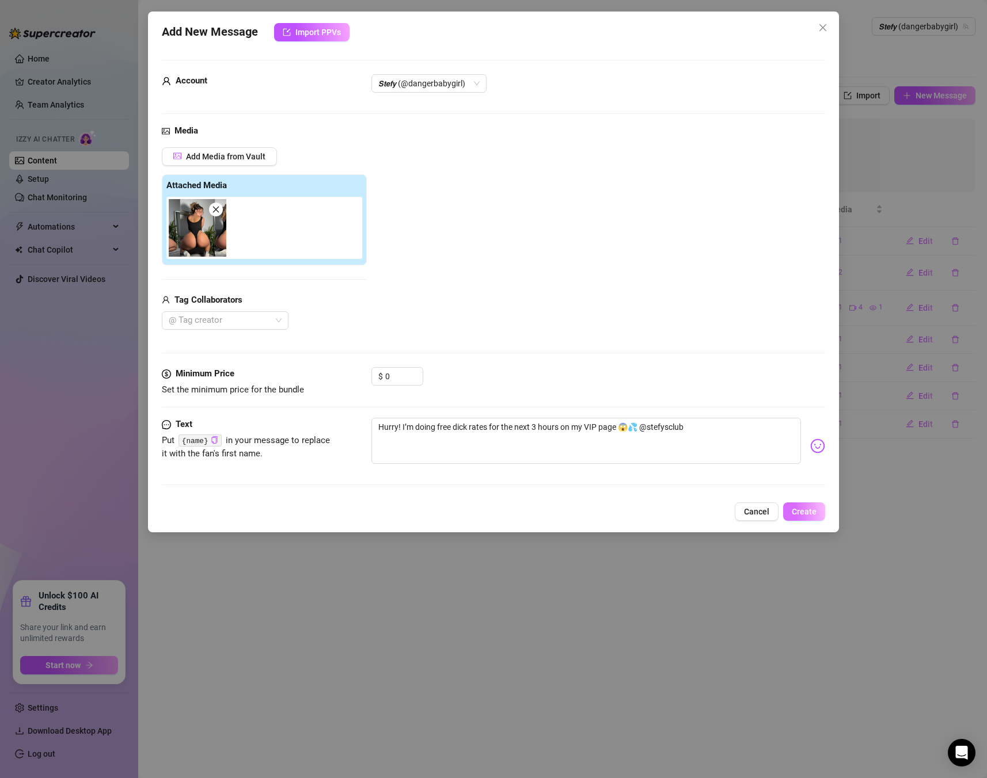
click at [809, 519] on button "Create" at bounding box center [804, 512] width 42 height 18
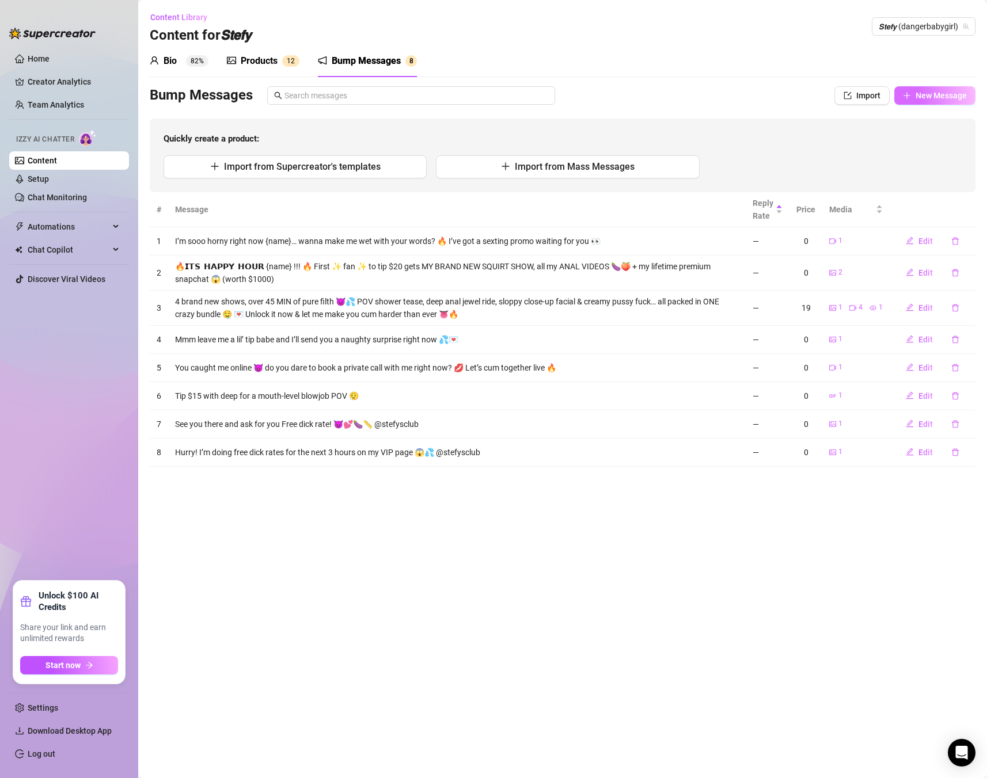
click at [961, 97] on span "New Message" at bounding box center [940, 95] width 51 height 9
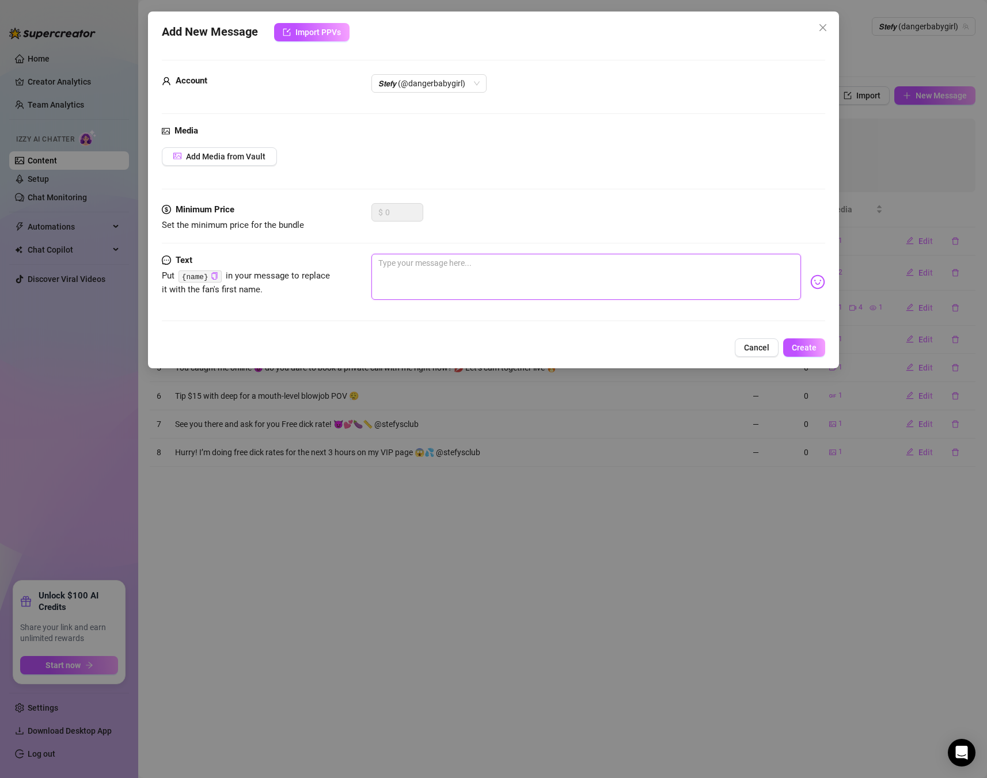
click at [499, 279] on textarea at bounding box center [585, 277] width 429 height 46
paste textarea "POSTING DAILY ON MY VIP 💞 + 900 pics + 180 vids 🔥 only $3,75 @stefysclub"
type textarea "POSTING DAILY ON MY VIP 💞 + 900 pics + 180 vids 🔥 only $3,75 @stefysclub"
click at [800, 344] on span "Create" at bounding box center [804, 347] width 25 height 9
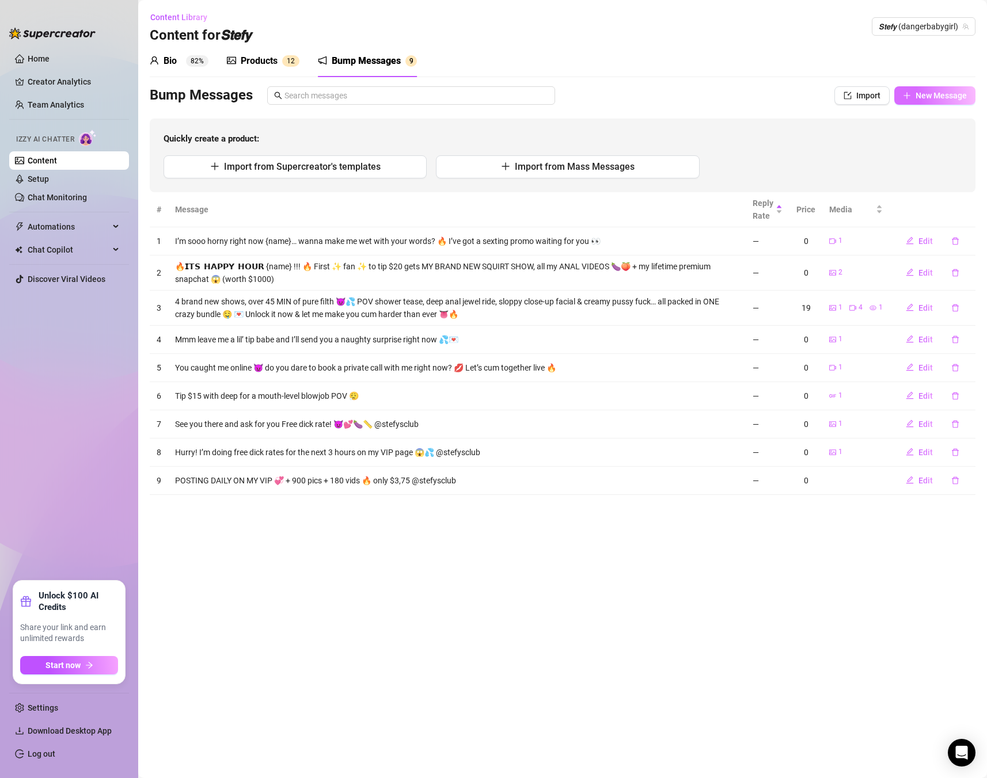
click at [950, 94] on span "New Message" at bounding box center [940, 95] width 51 height 9
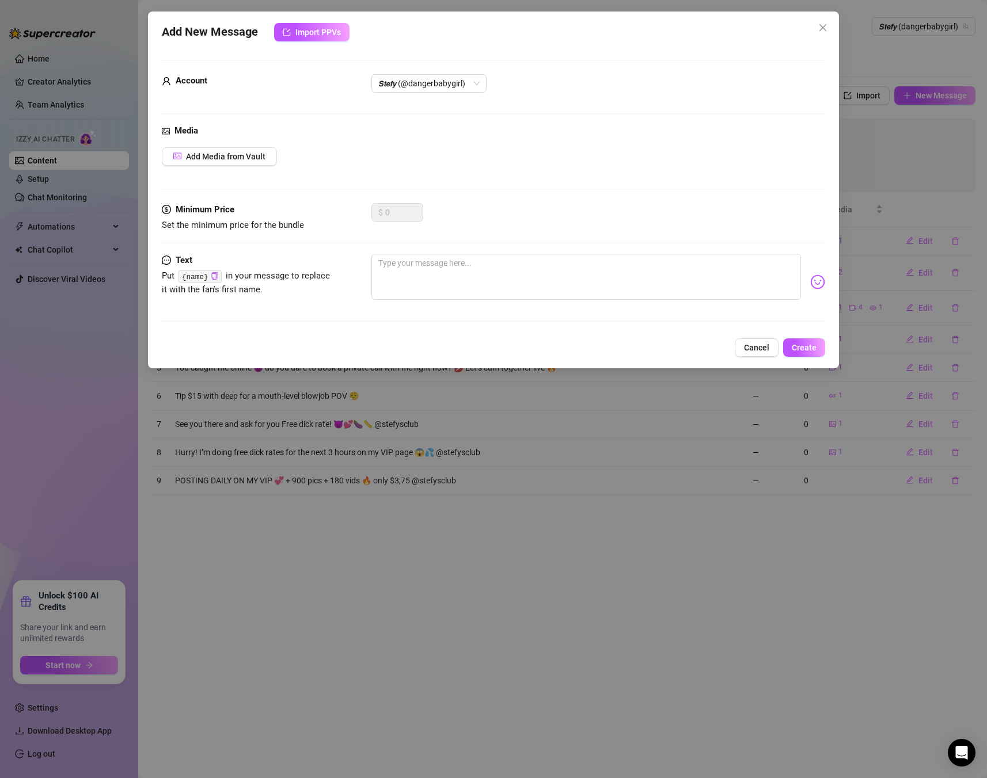
click at [569, 249] on div "Minimum Price Set the minimum price for the bundle $ 0" at bounding box center [493, 228] width 663 height 51
click at [556, 267] on textarea at bounding box center [585, 277] width 429 height 46
paste textarea "Nudes free, Videos, Long shows posted on my VIP! SEE YOU THERE😈👇🏻😘 let's get to…"
type textarea "Nudes free, Videos, Long shows posted on my VIP! SEE YOU THERE😈👇🏻😘 let's get to…"
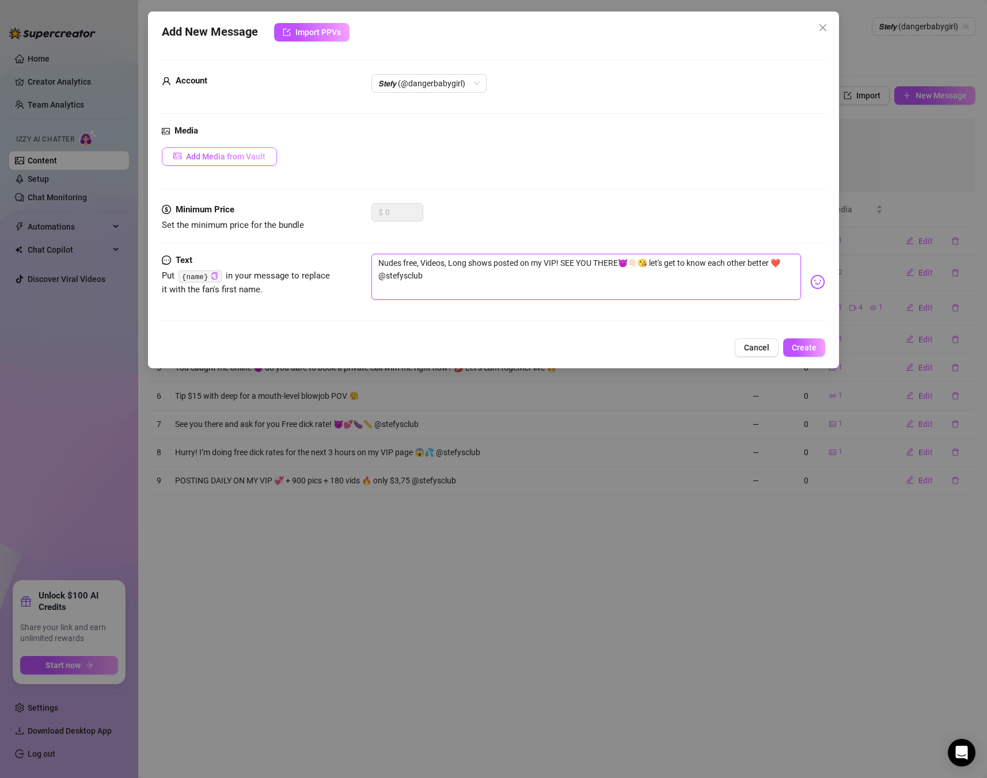
type textarea "Nudes free, Videos, Long shows posted on my VIP! SEE YOU THERE😈👇🏻😘 let's get to…"
click at [233, 158] on span "Add Media from Vault" at bounding box center [225, 156] width 79 height 9
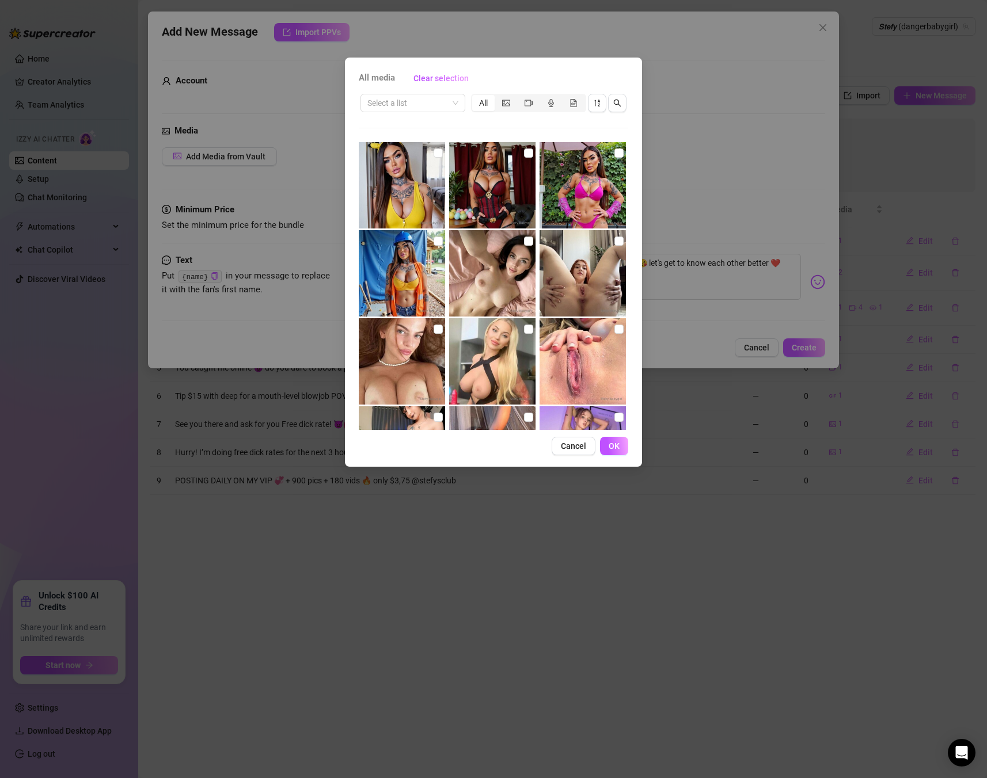
click at [413, 116] on div "Select a list All" at bounding box center [493, 261] width 269 height 338
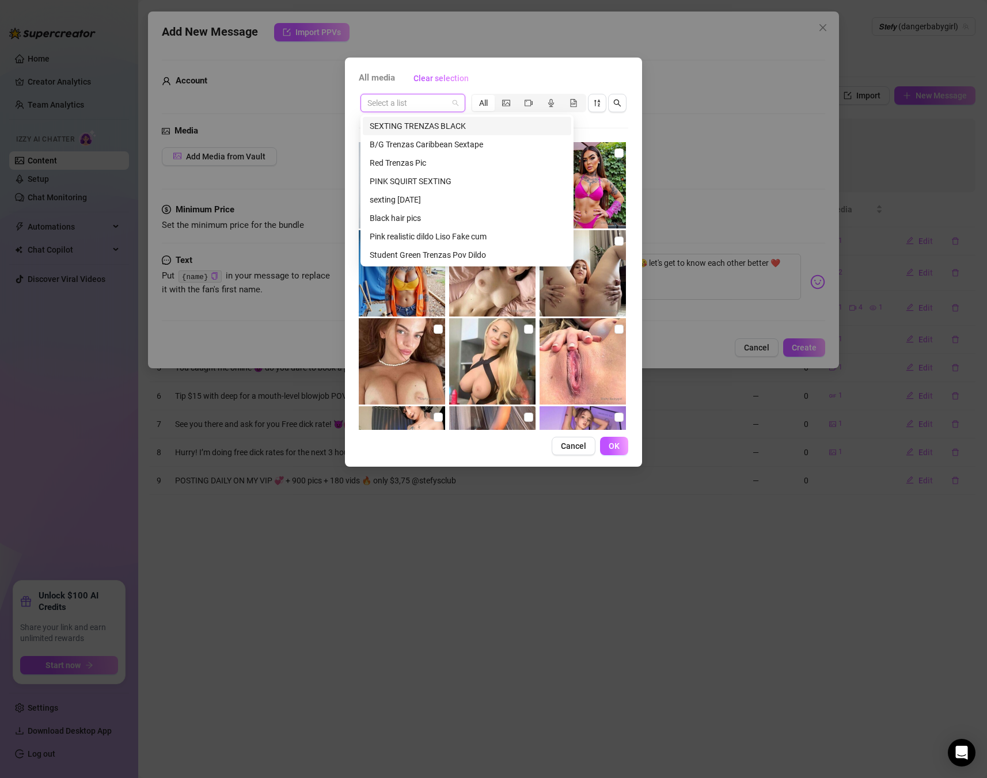
click at [419, 108] on input "search" at bounding box center [407, 102] width 81 height 17
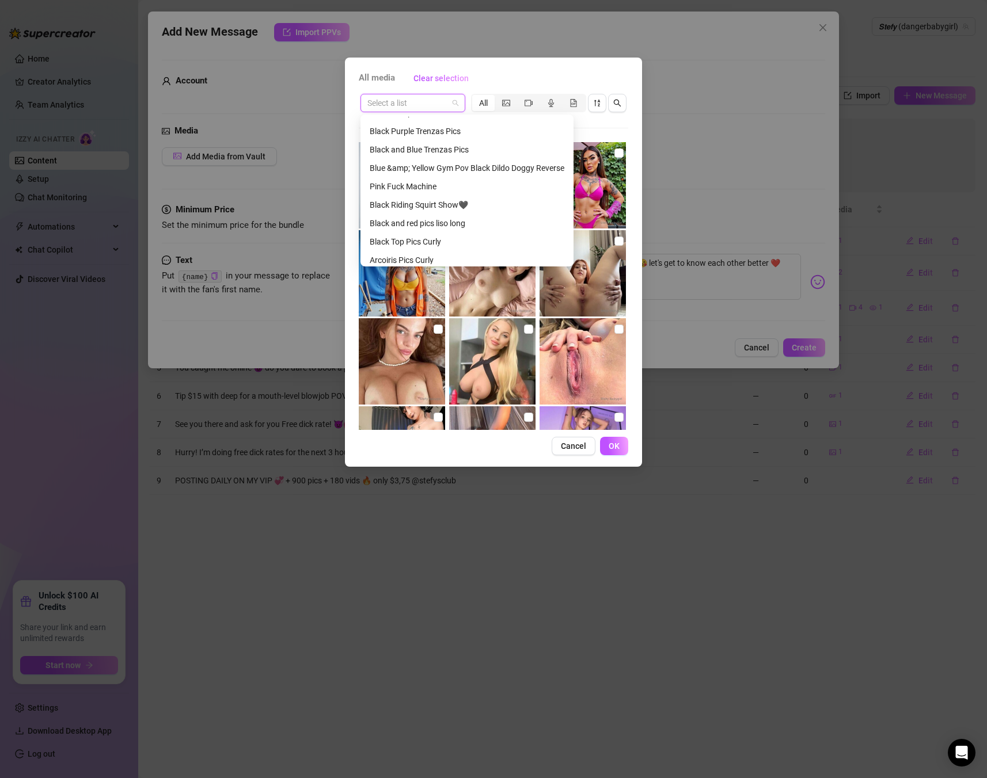
scroll to position [182, 0]
click at [416, 183] on div "Pink Fuck Machine" at bounding box center [467, 183] width 195 height 13
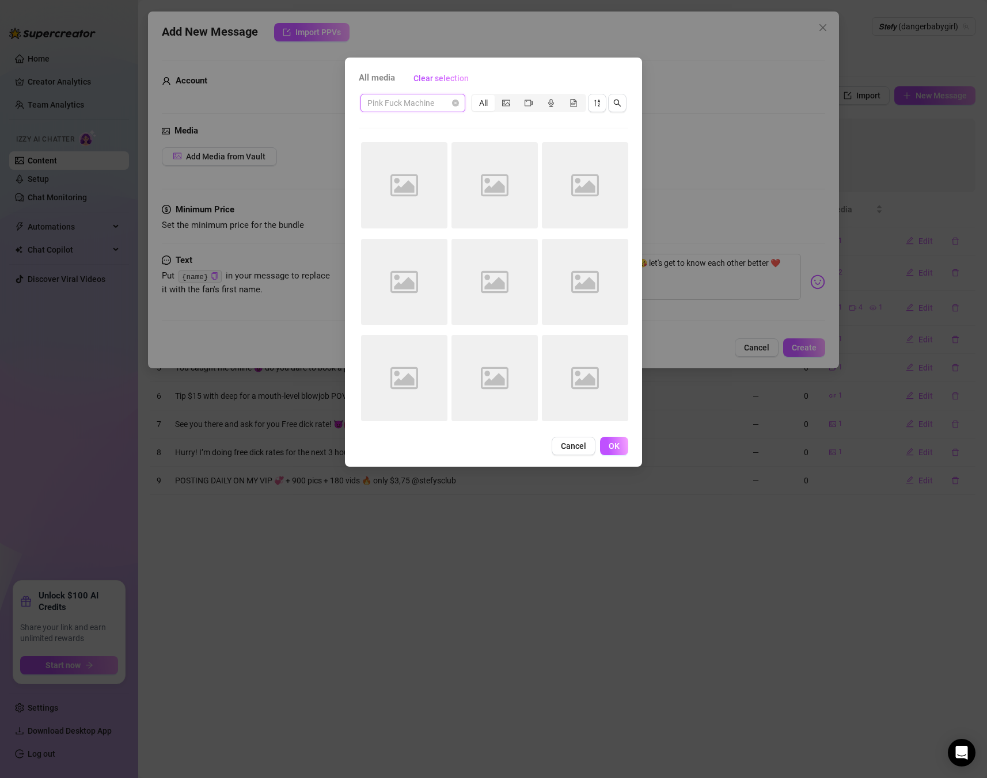
click at [431, 105] on span "Pink Fuck Machine" at bounding box center [412, 102] width 91 height 17
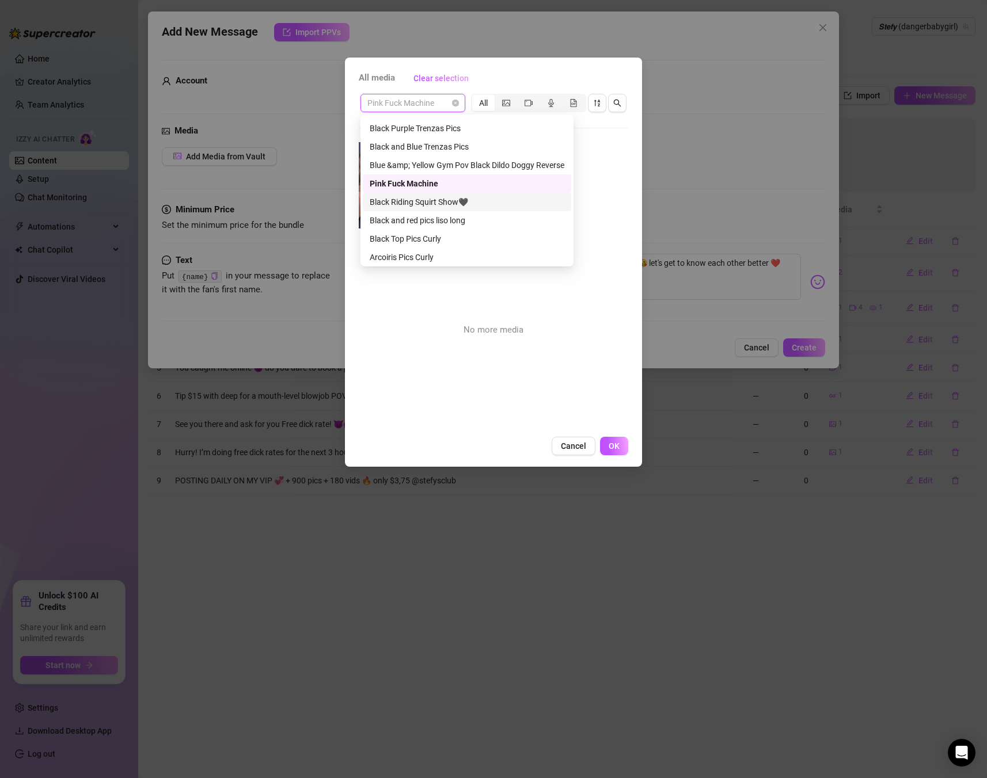
click at [431, 201] on div "Black Riding Squirt Show🖤" at bounding box center [467, 202] width 195 height 13
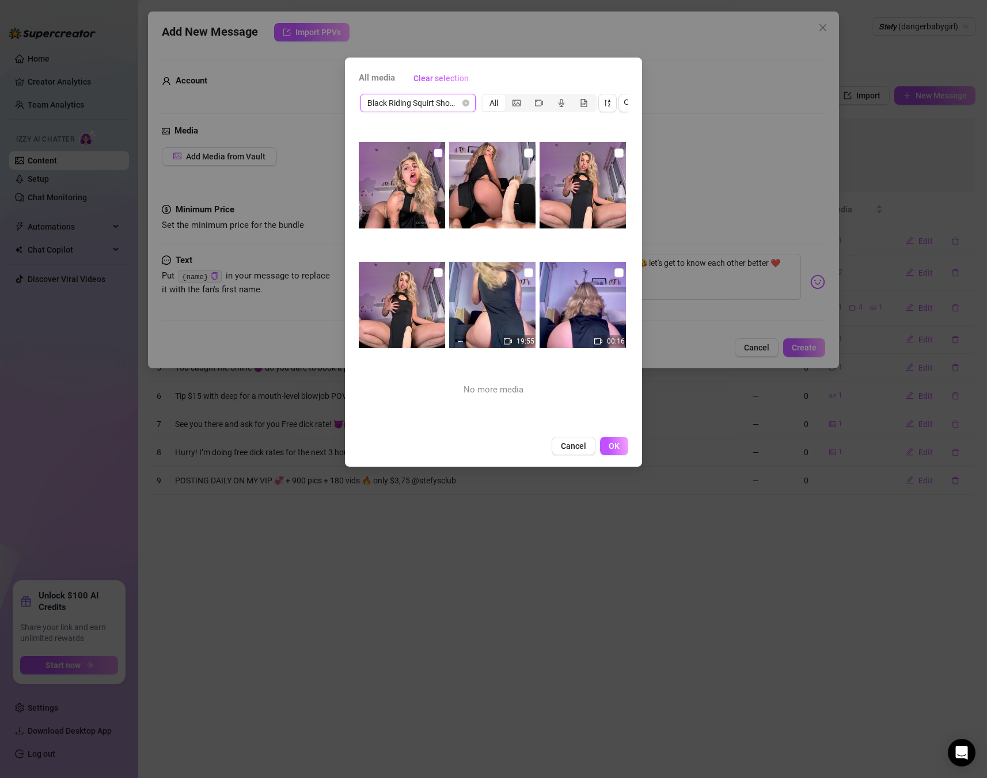
click at [442, 154] on input "checkbox" at bounding box center [438, 153] width 9 height 9
checkbox input "true"
click at [625, 446] on button "OK" at bounding box center [614, 446] width 28 height 18
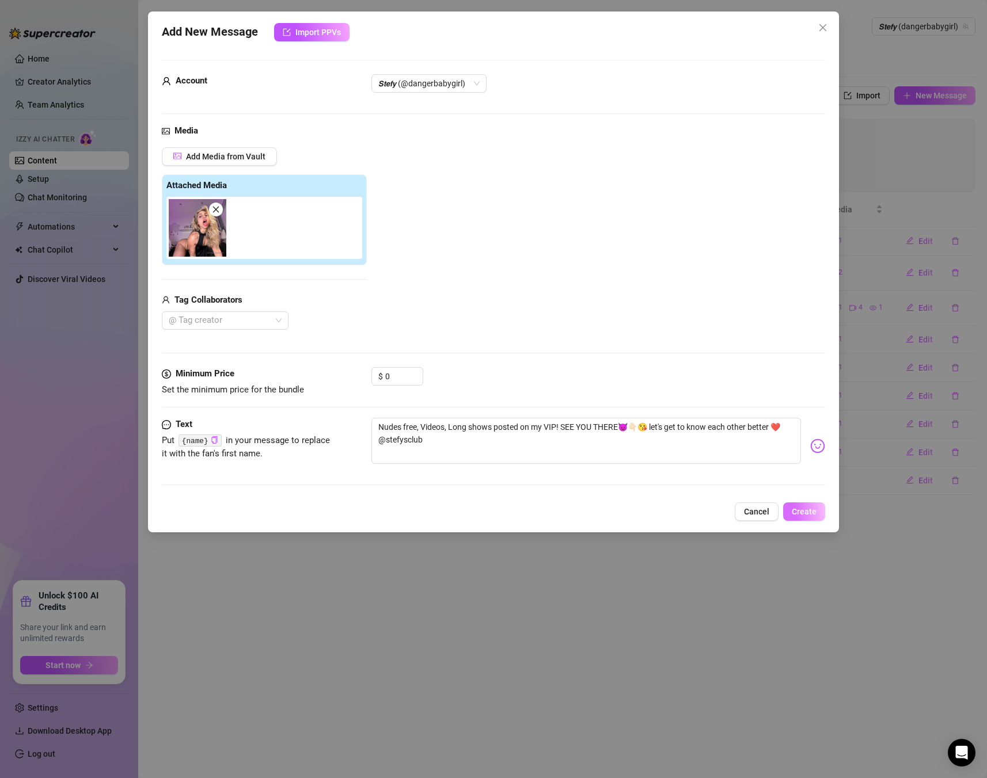
click at [801, 512] on span "Create" at bounding box center [804, 511] width 25 height 9
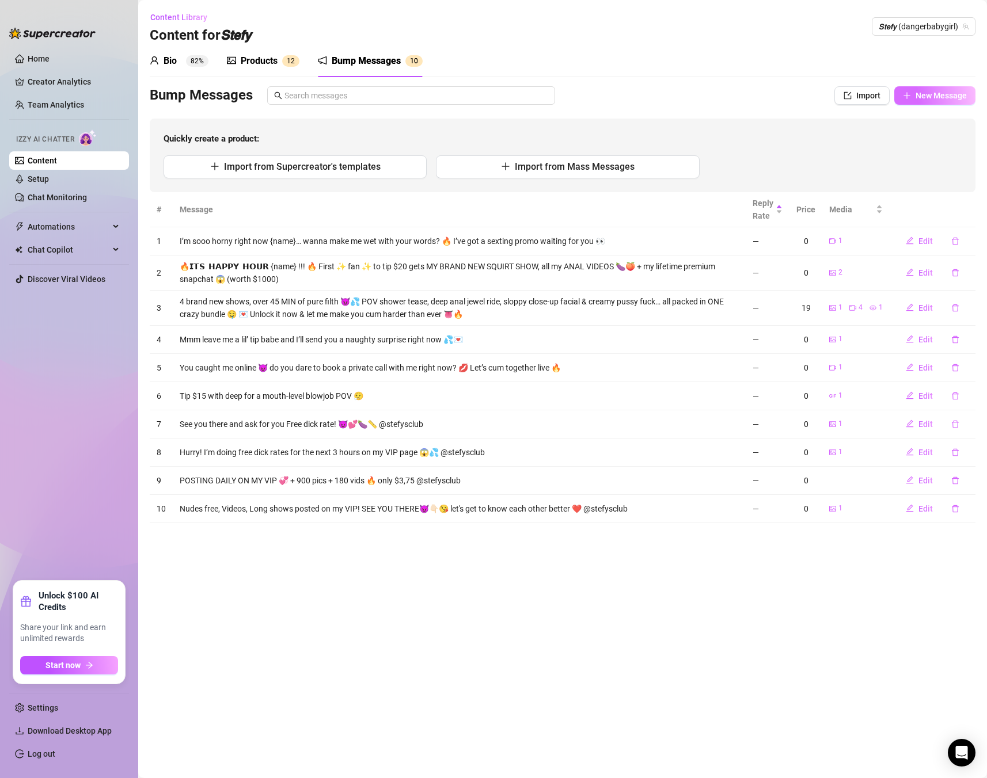
click at [934, 100] on button "New Message" at bounding box center [934, 95] width 81 height 18
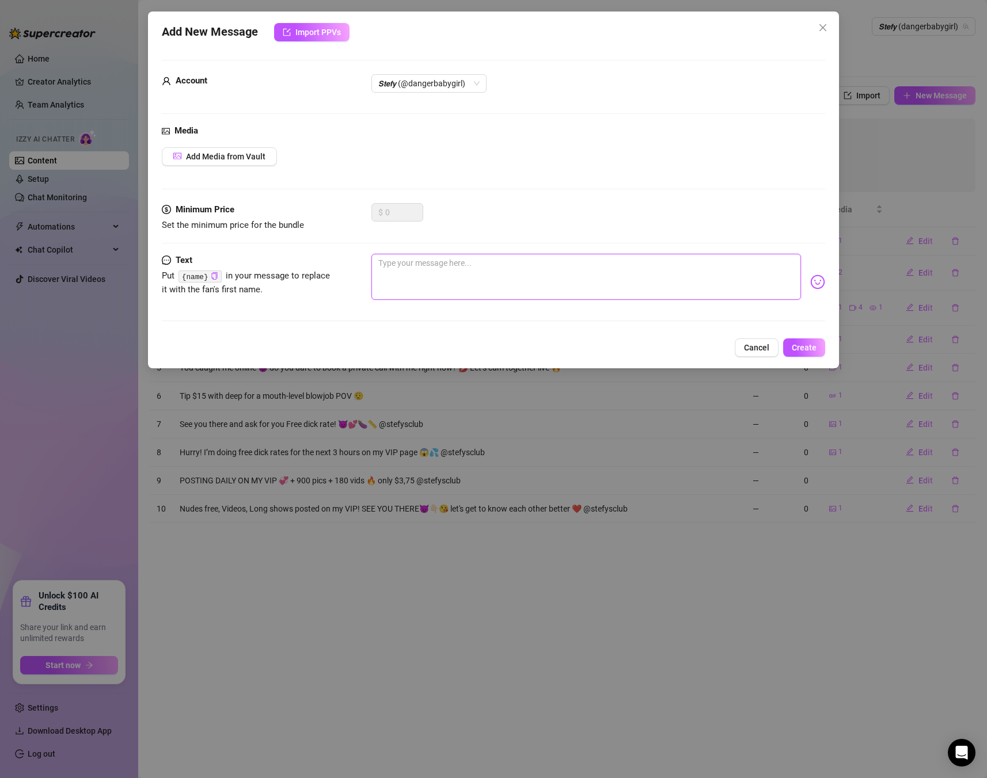
click at [597, 262] on textarea at bounding box center [585, 277] width 429 height 46
paste textarea "FREE COCK RATE AND 90+ VIDEOS ON MY VIP PAGE 🙌🏼🩷🌸 no spam 🌸 🌸 🌸 🌸 🌸 @STEFYSCLUB"
type textarea "FREE COCK RATE AND 90+ VIDEOS ON MY VIP PAGE 🙌🏼🩷🌸 no spam 🌸 🌸 🌸 🌸 🌸 @STEFYSCLUB"
click at [211, 146] on div "Media Add Media from Vault" at bounding box center [493, 163] width 663 height 79
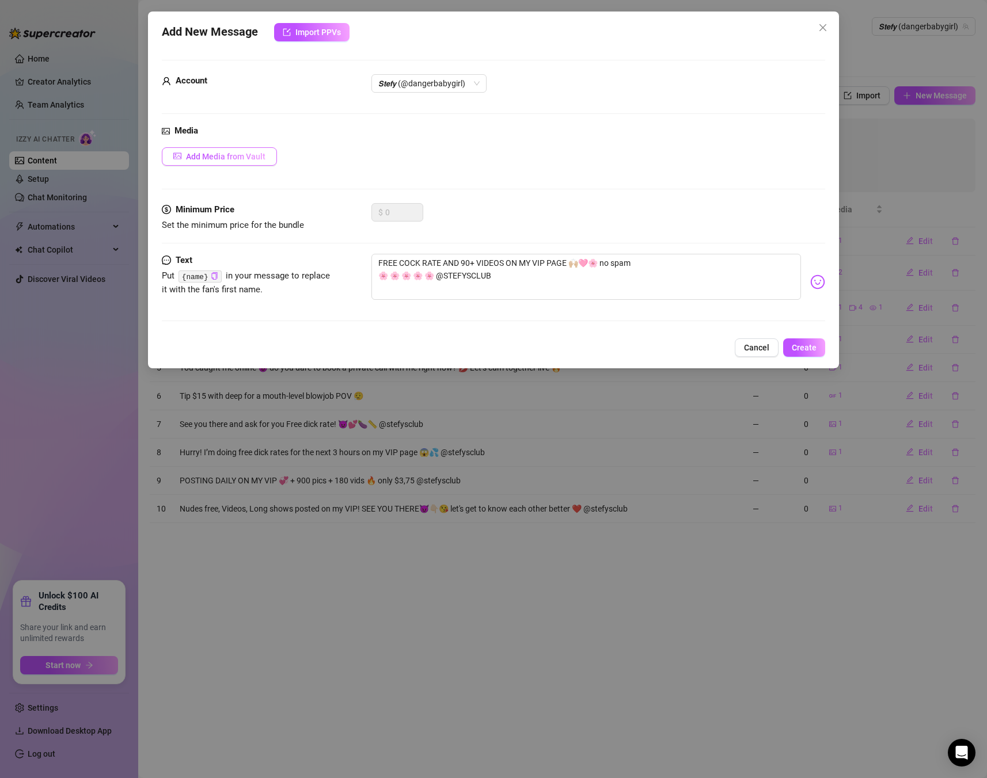
click at [210, 158] on span "Add Media from Vault" at bounding box center [225, 156] width 79 height 9
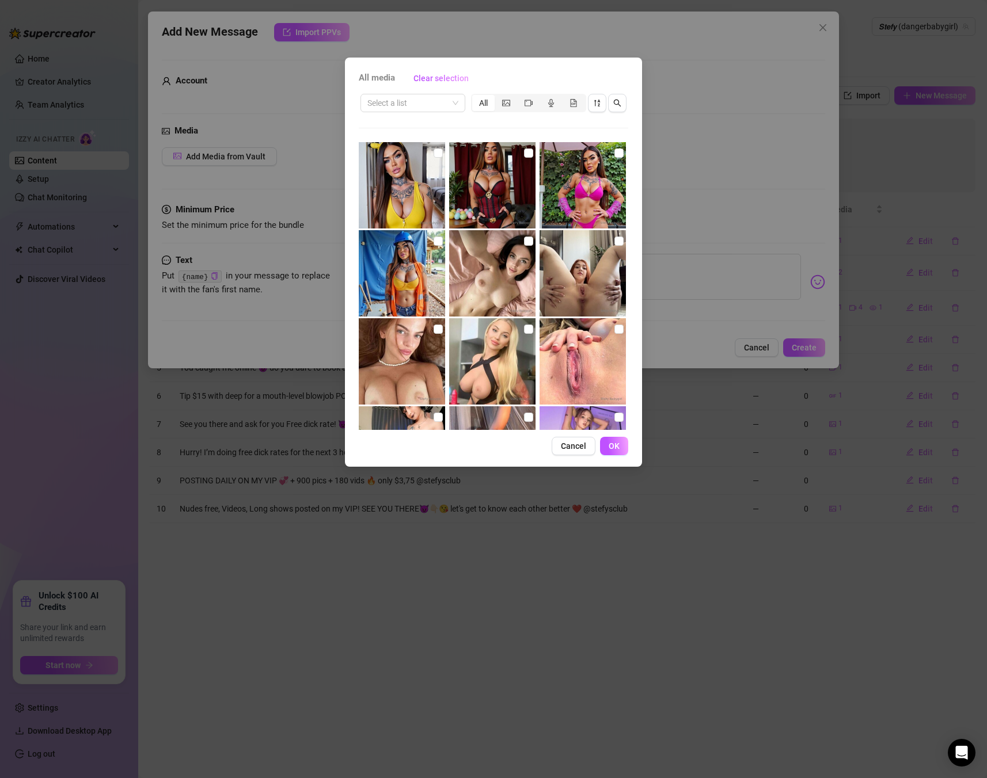
click at [431, 122] on div "Select a list All" at bounding box center [493, 261] width 269 height 338
click at [413, 92] on div "Select a list All" at bounding box center [493, 103] width 269 height 22
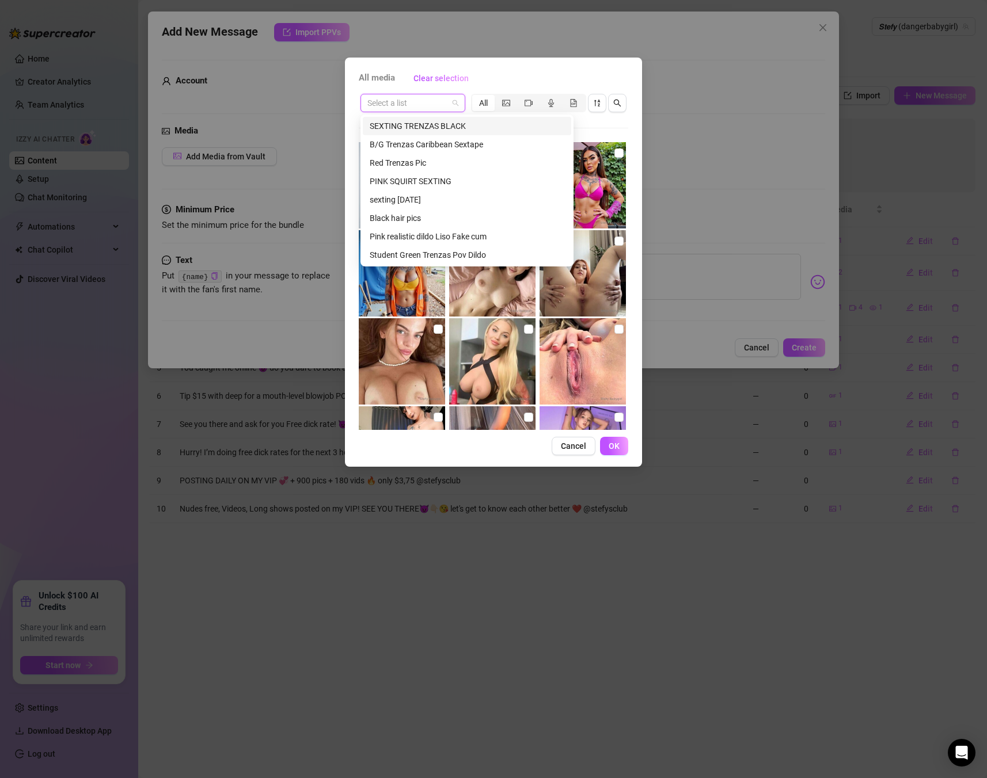
click at [411, 95] on input "search" at bounding box center [407, 102] width 81 height 17
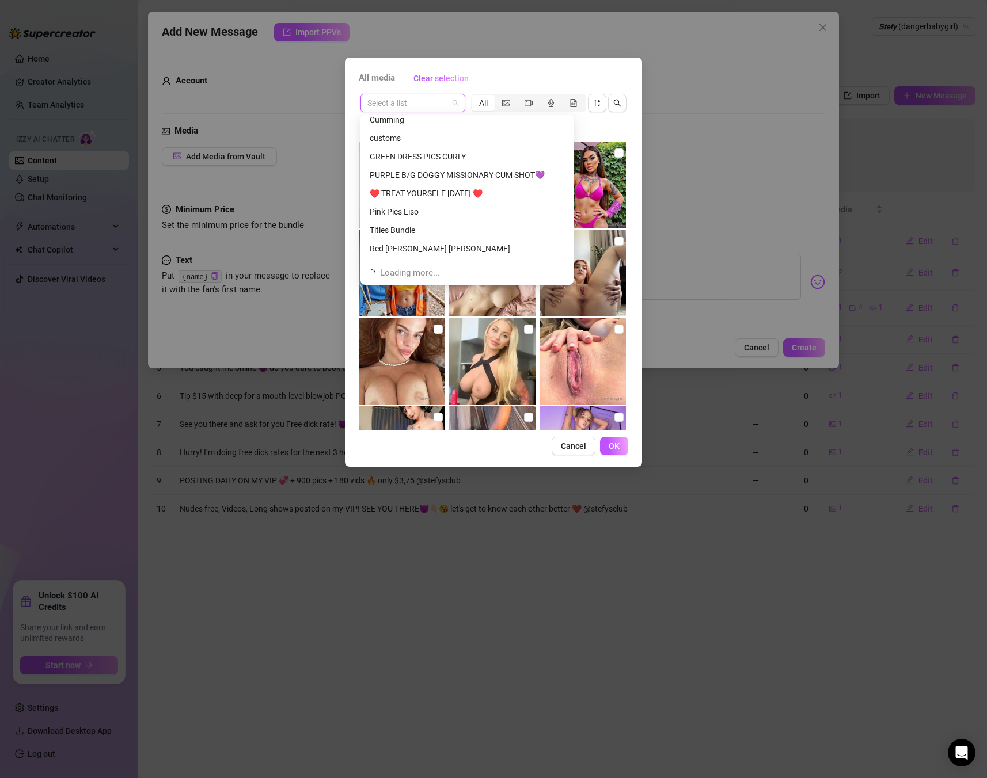
scroll to position [774, 0]
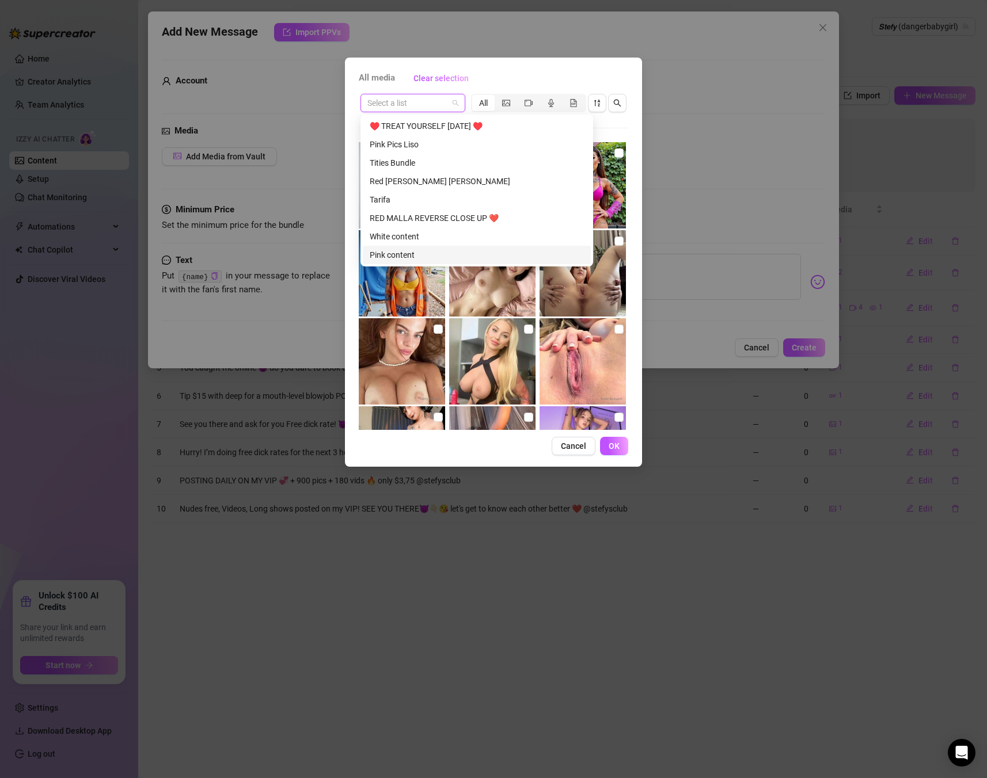
click at [404, 252] on div "Pink content" at bounding box center [477, 255] width 214 height 13
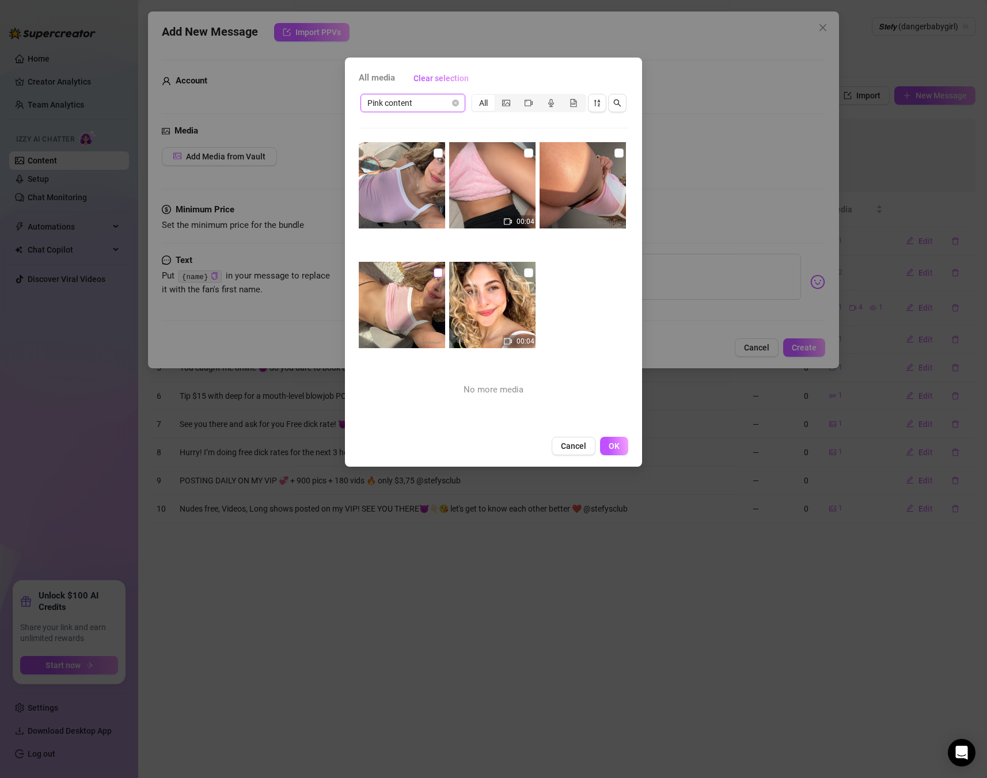
click at [441, 273] on input "checkbox" at bounding box center [438, 272] width 9 height 9
checkbox input "true"
click at [631, 150] on div "All media Clear selection Pink content All 00:04 00:04 No more media Cancel OK" at bounding box center [493, 262] width 297 height 409
click at [622, 152] on input "checkbox" at bounding box center [618, 153] width 9 height 9
checkbox input "true"
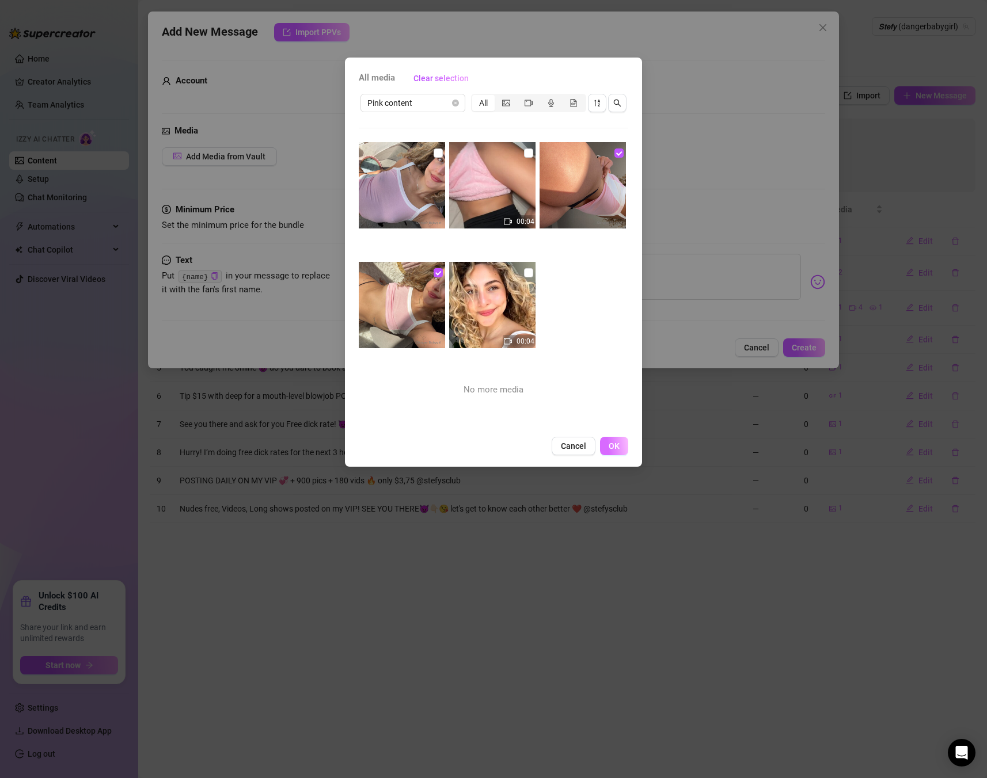
click at [611, 443] on span "OK" at bounding box center [614, 446] width 11 height 9
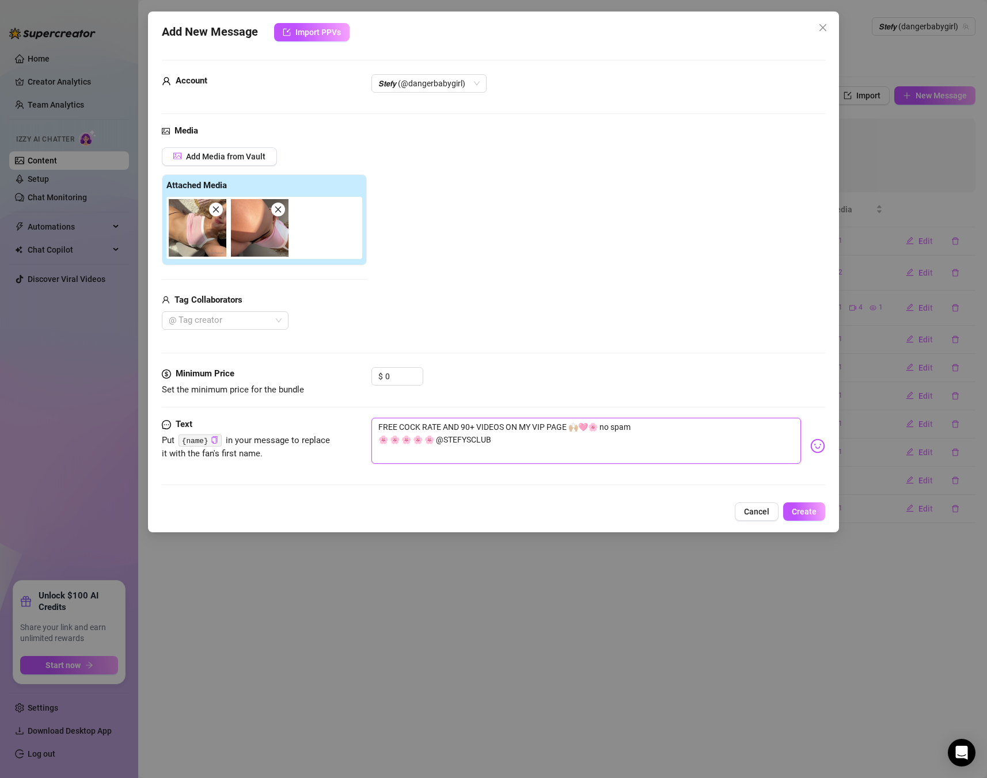
drag, startPoint x: 682, startPoint y: 435, endPoint x: 768, endPoint y: 493, distance: 104.0
click at [688, 440] on textarea "FREE COCK RATE AND 90+ VIDEOS ON MY VIP PAGE 🙌🏼🩷🌸 no spam 🌸 🌸 🌸 🌸 🌸 @STEFYSCLUB" at bounding box center [585, 441] width 429 height 46
click at [798, 509] on span "Create" at bounding box center [804, 511] width 25 height 9
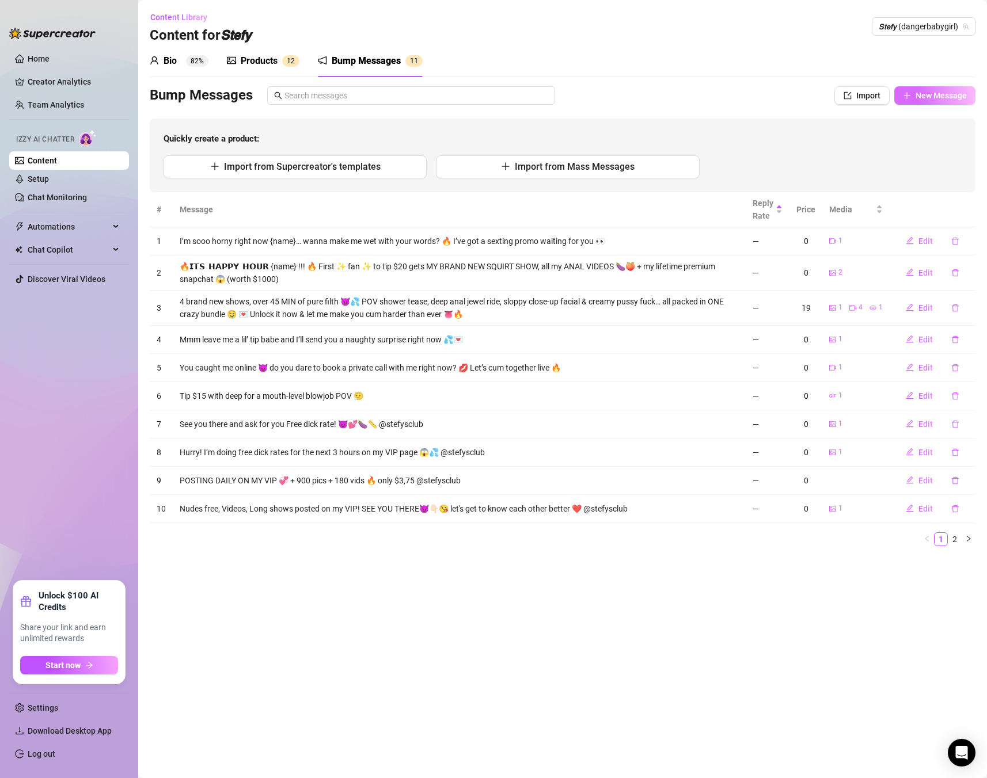
click at [923, 93] on span "New Message" at bounding box center [940, 95] width 51 height 9
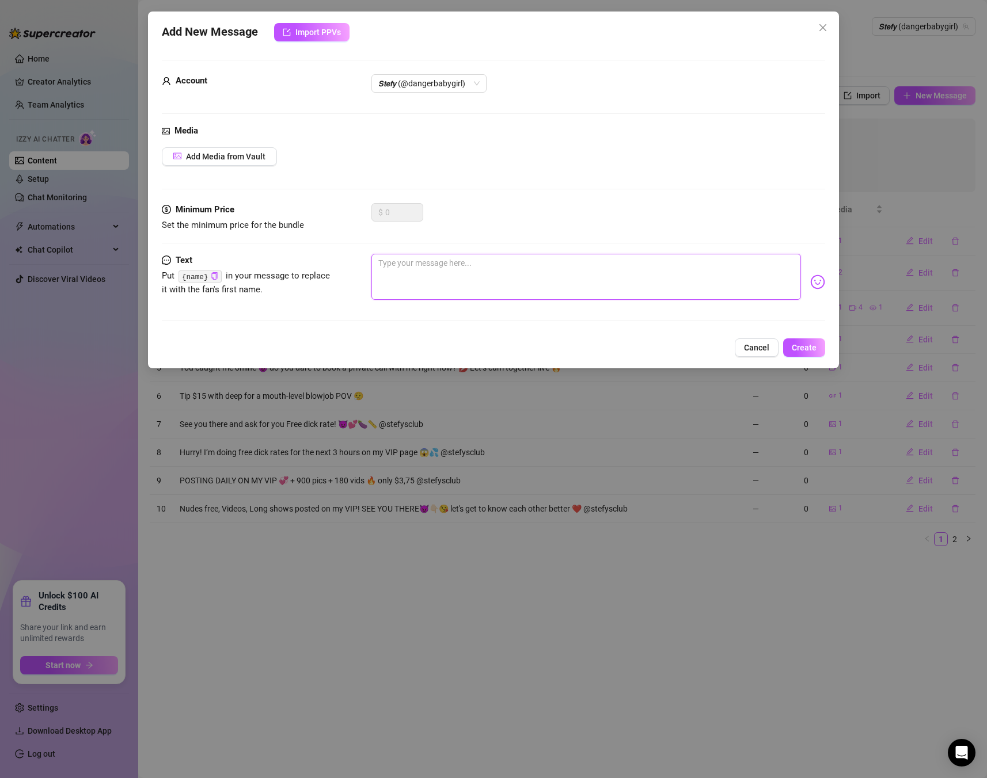
click at [414, 264] on textarea at bounding box center [585, 277] width 429 height 46
paste textarea "I’m wet and in the mood to ride… wanna be part of it? 😈 Tip $20 and I’ll send a…"
type textarea "I’m wet and in the mood to ride… wanna be part of it? 😈 Tip $20 and I’ll send a…"
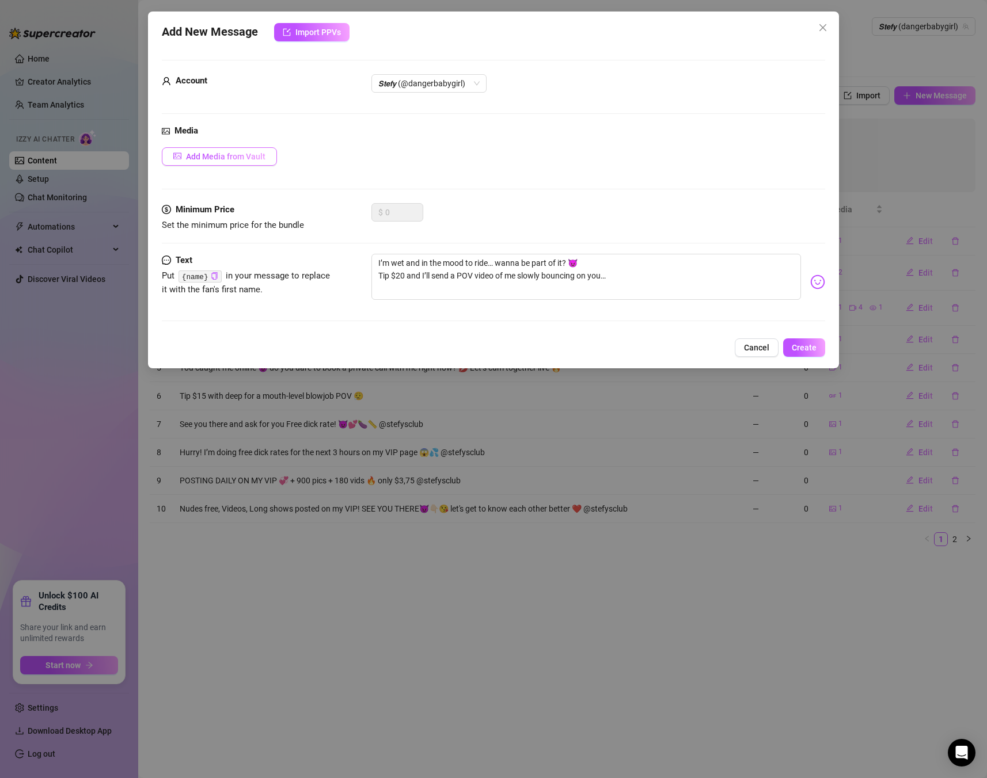
click at [245, 157] on span "Add Media from Vault" at bounding box center [225, 156] width 79 height 9
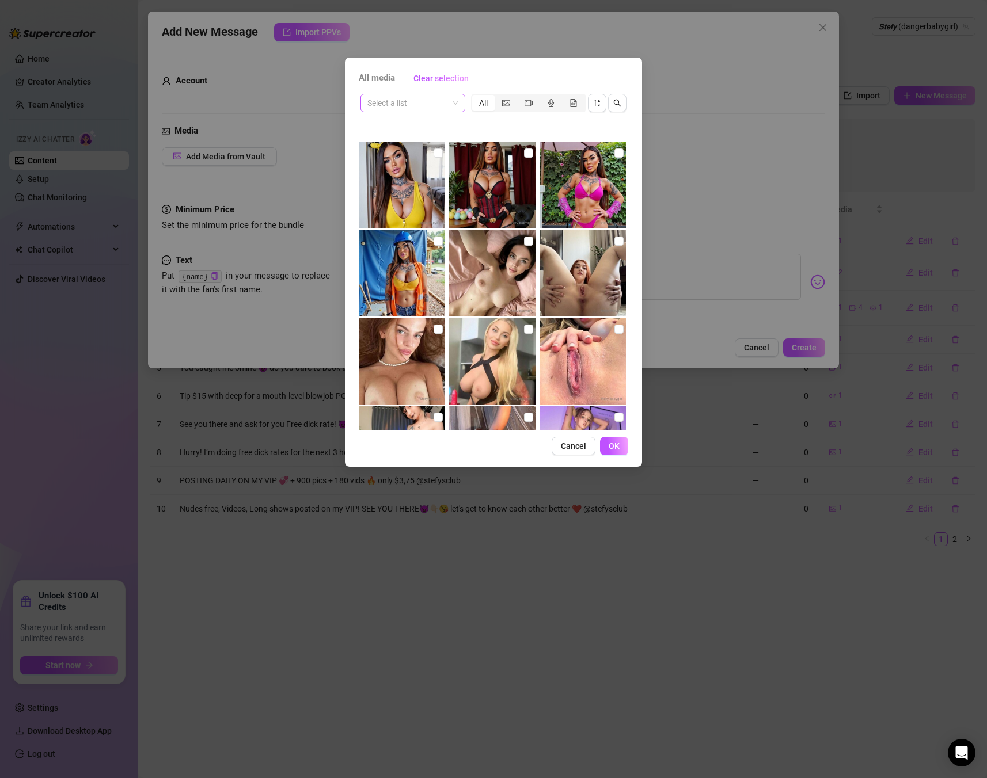
click at [435, 105] on input "search" at bounding box center [407, 102] width 81 height 17
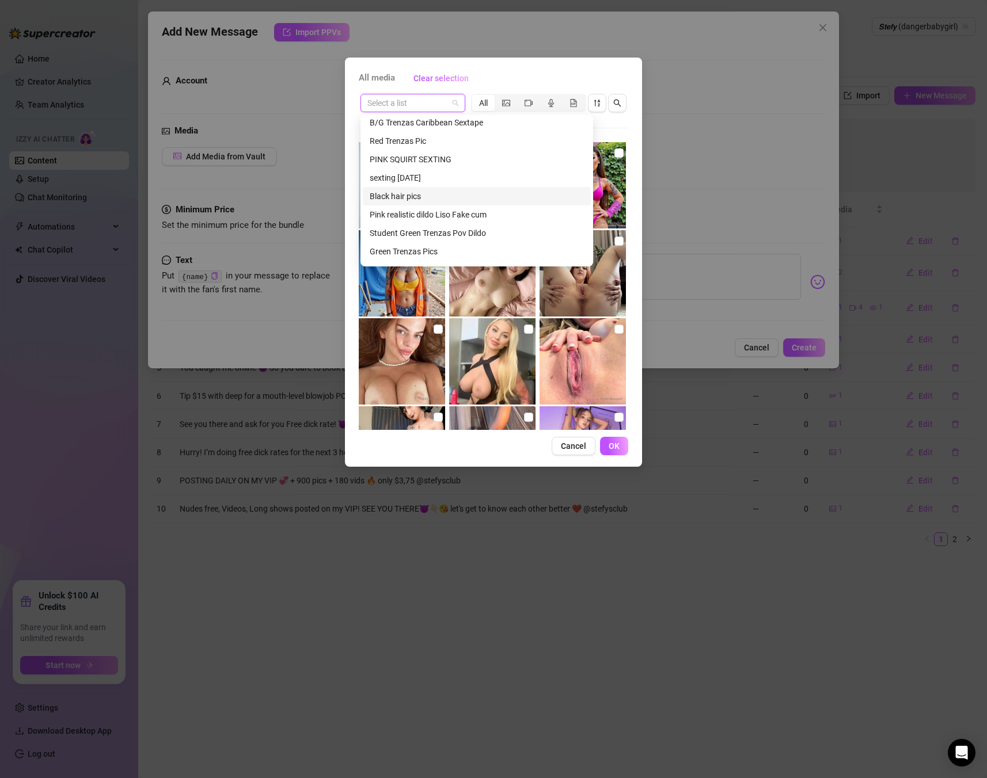
scroll to position [22, 0]
type input "rev"
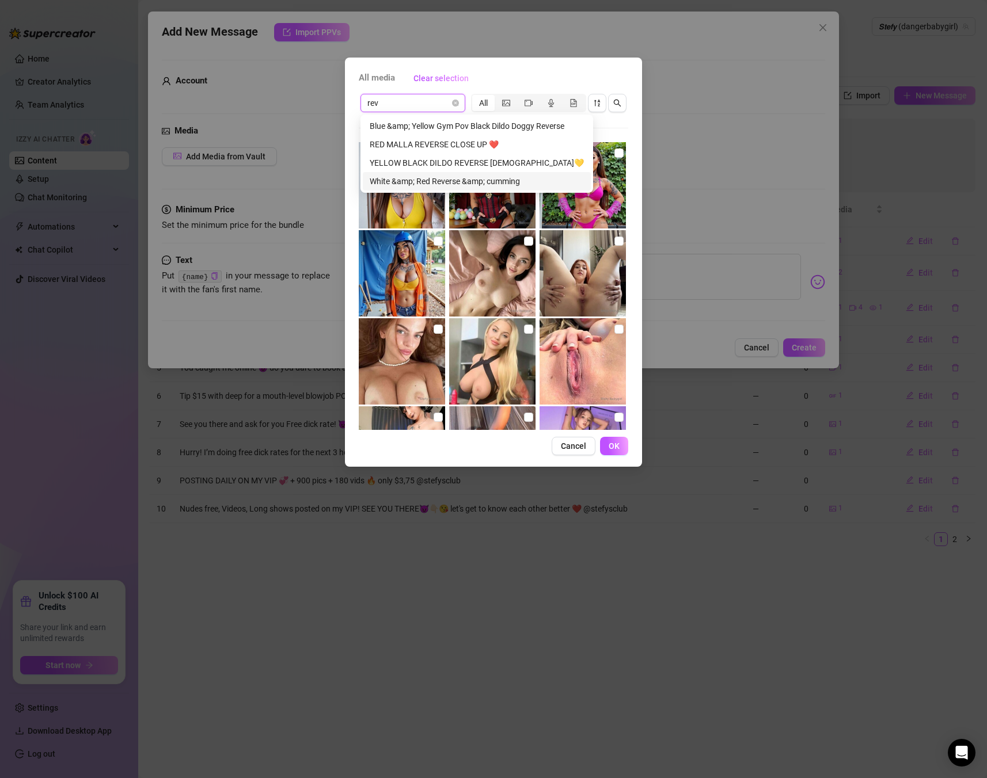
click at [495, 181] on div "White &amp; Red Reverse &amp; cumming" at bounding box center [477, 181] width 214 height 13
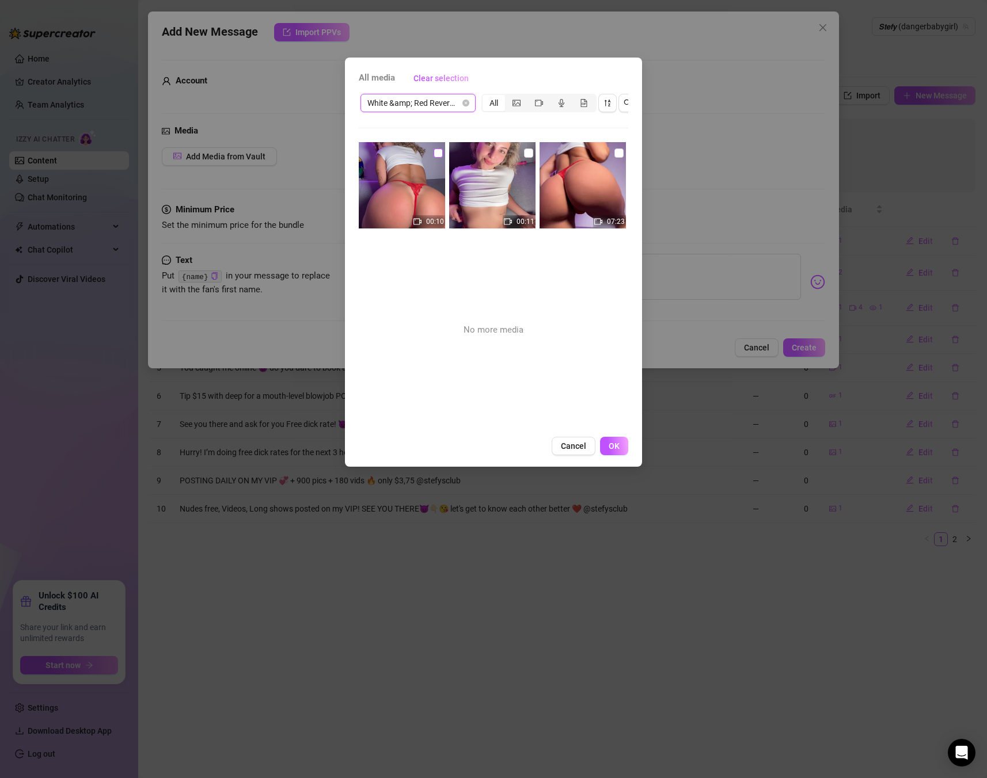
click at [439, 149] on input "checkbox" at bounding box center [438, 153] width 9 height 9
checkbox input "true"
click at [614, 451] on button "OK" at bounding box center [614, 446] width 28 height 18
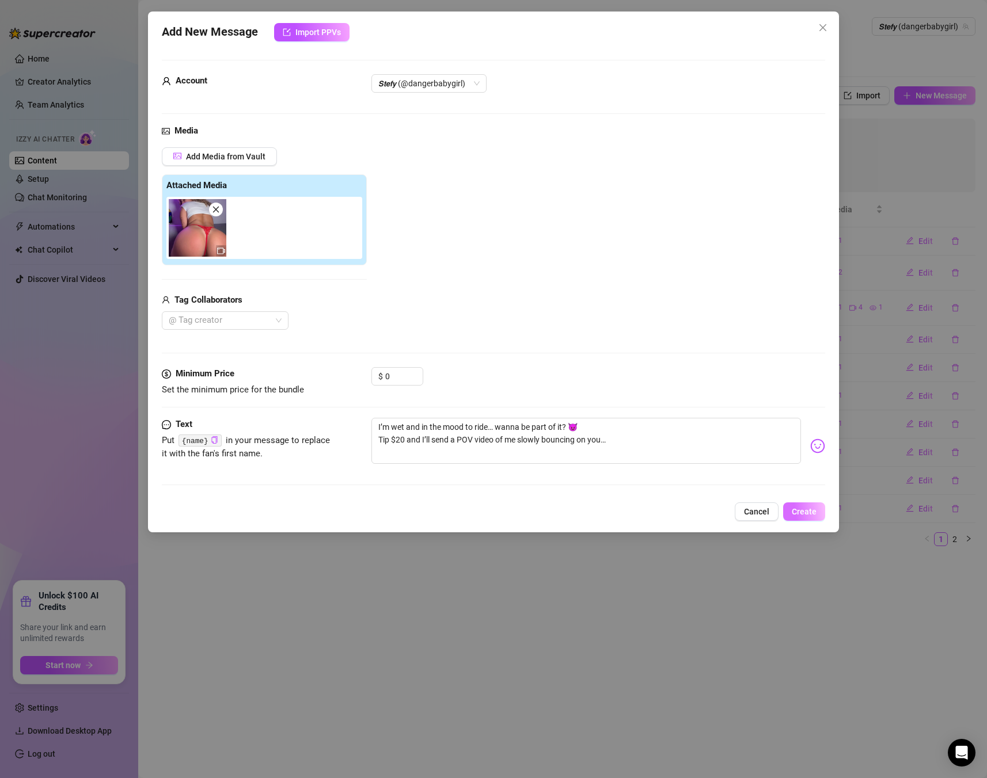
click at [808, 511] on span "Create" at bounding box center [804, 511] width 25 height 9
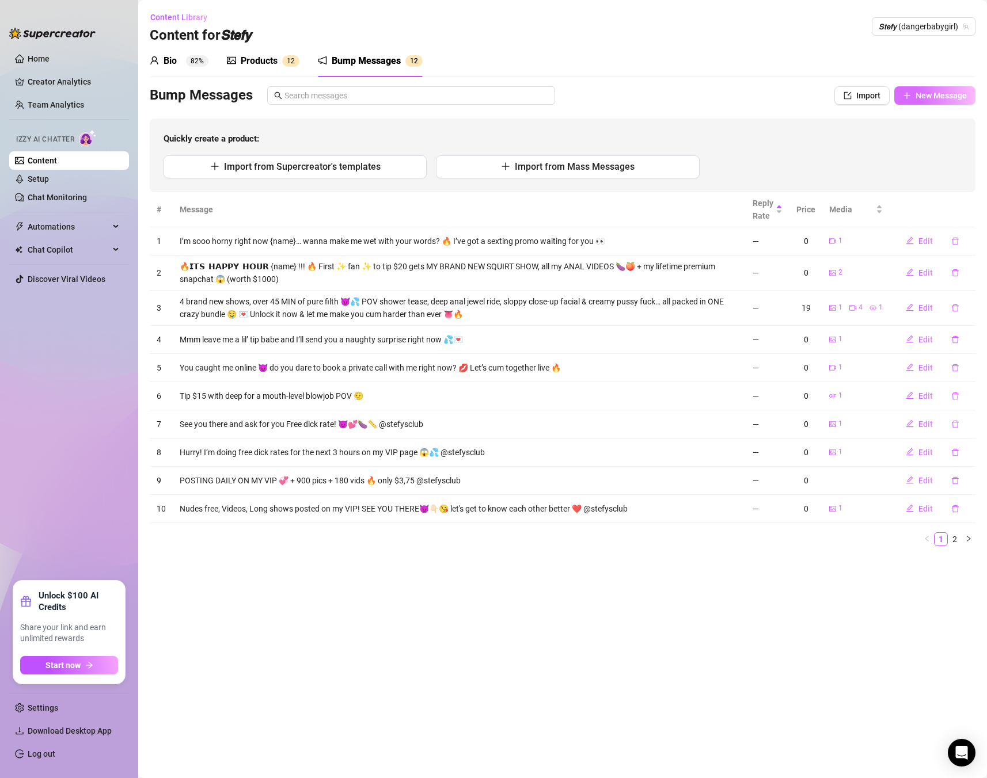
click at [941, 97] on span "New Message" at bounding box center [940, 95] width 51 height 9
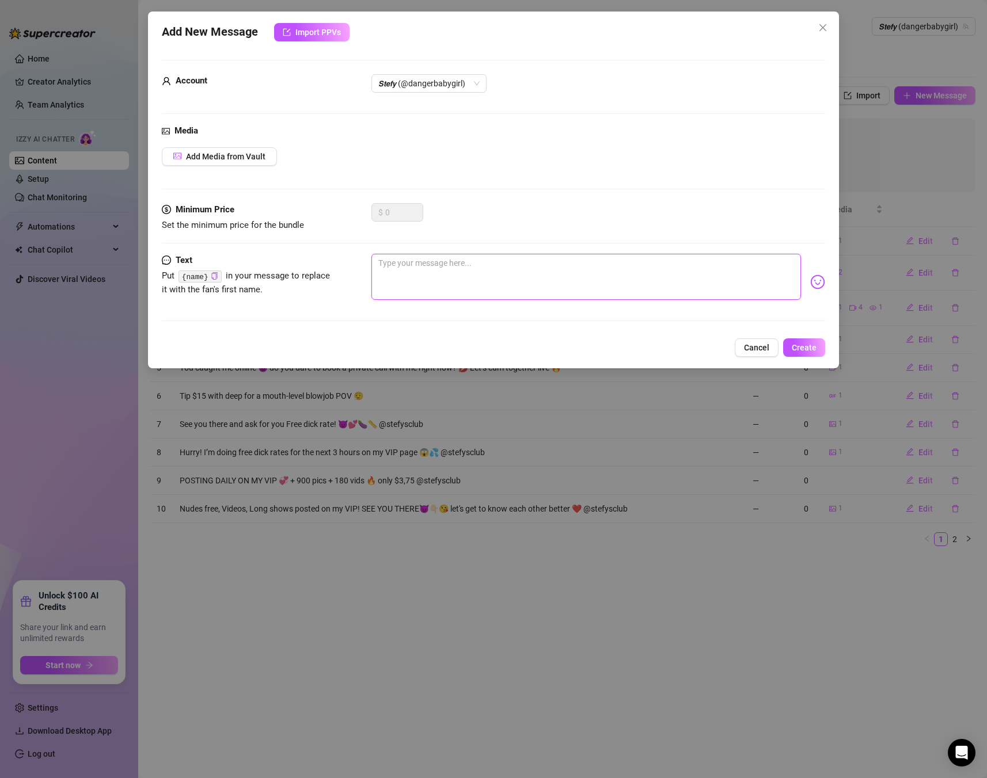
click at [537, 261] on textarea at bounding box center [585, 277] width 429 height 46
paste textarea "Wanna see me moaning your name while I cum? 😈 Send a $15 tip and I’ll drop the …"
type textarea "Wanna see me moaning your name while I cum? 😈 Send a $15 tip and I’ll drop the …"
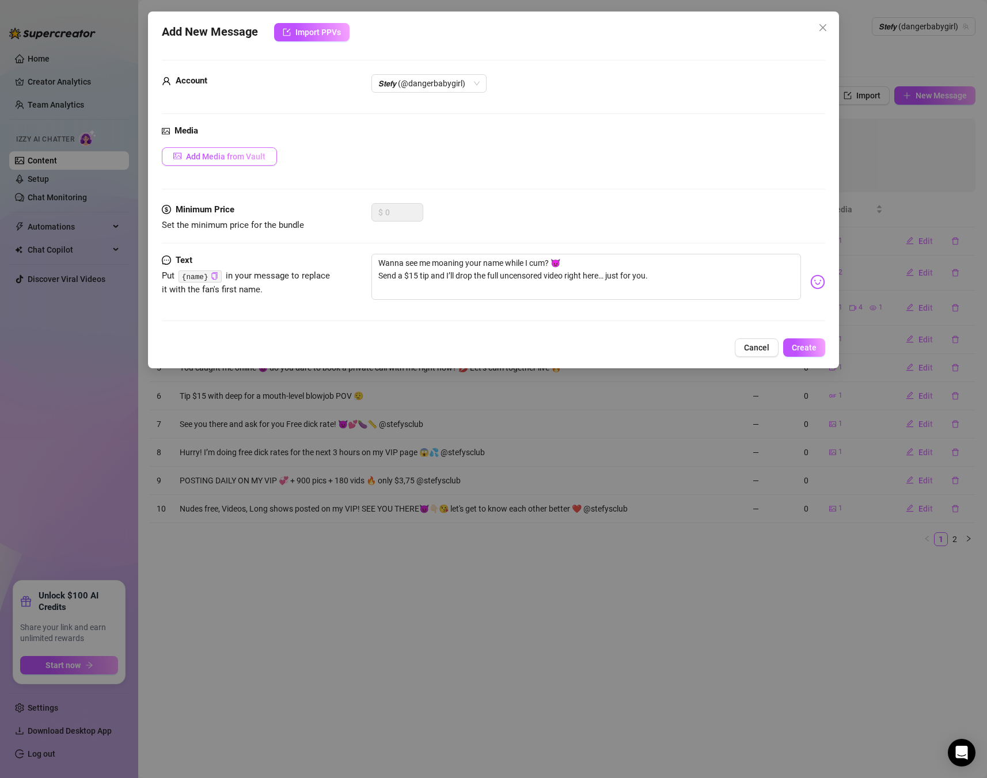
click at [234, 164] on button "Add Media from Vault" at bounding box center [219, 156] width 115 height 18
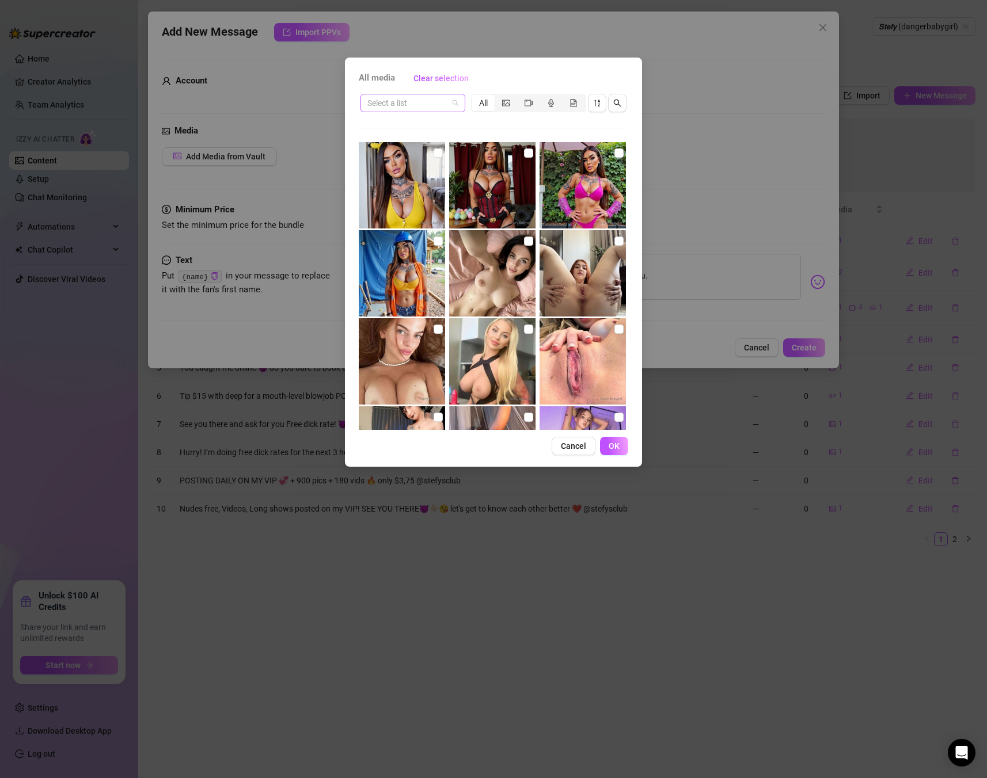
click at [386, 112] on div "Select a list" at bounding box center [412, 103] width 105 height 18
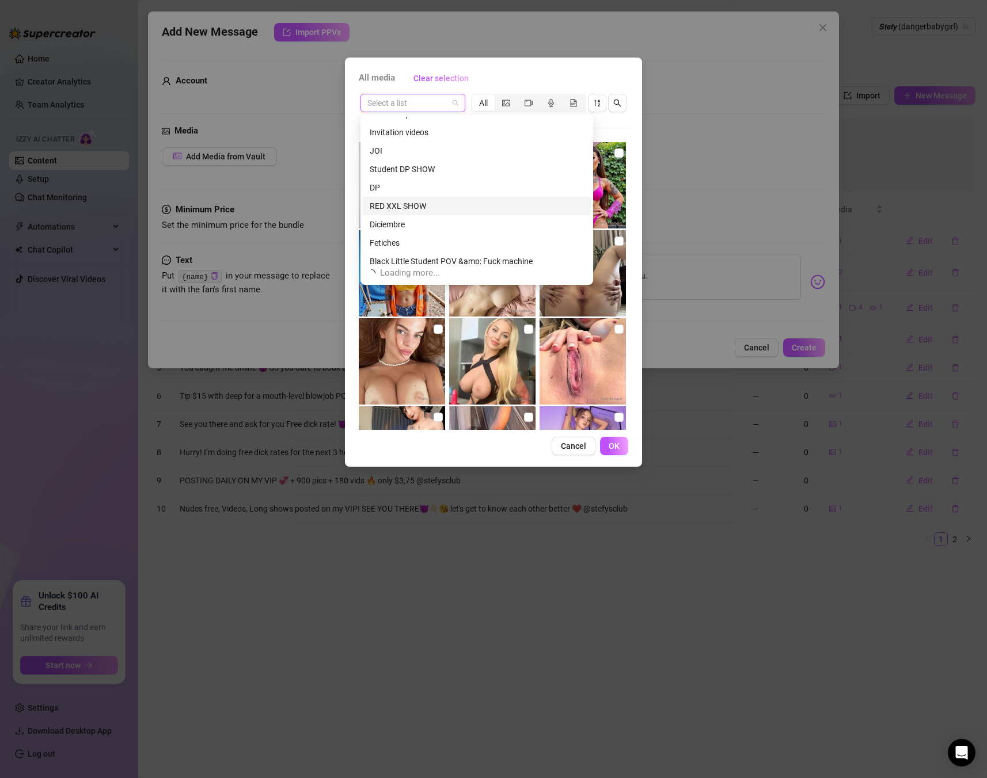
scroll to position [1142, 0]
click at [375, 178] on div "DP" at bounding box center [477, 181] width 214 height 13
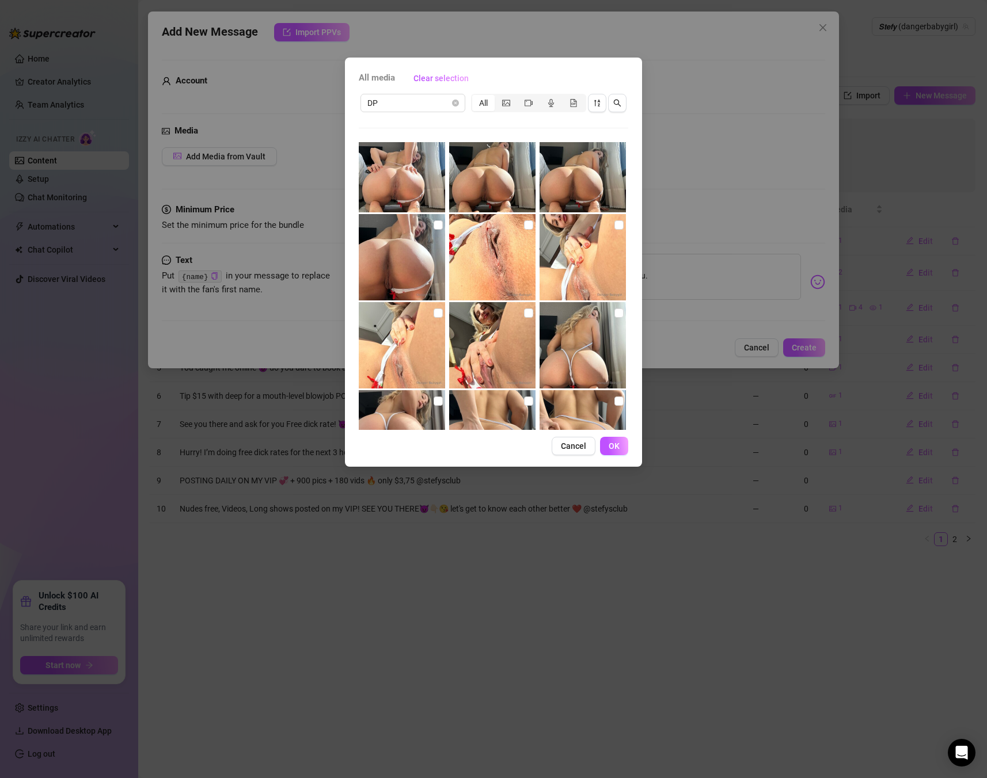
scroll to position [468, 0]
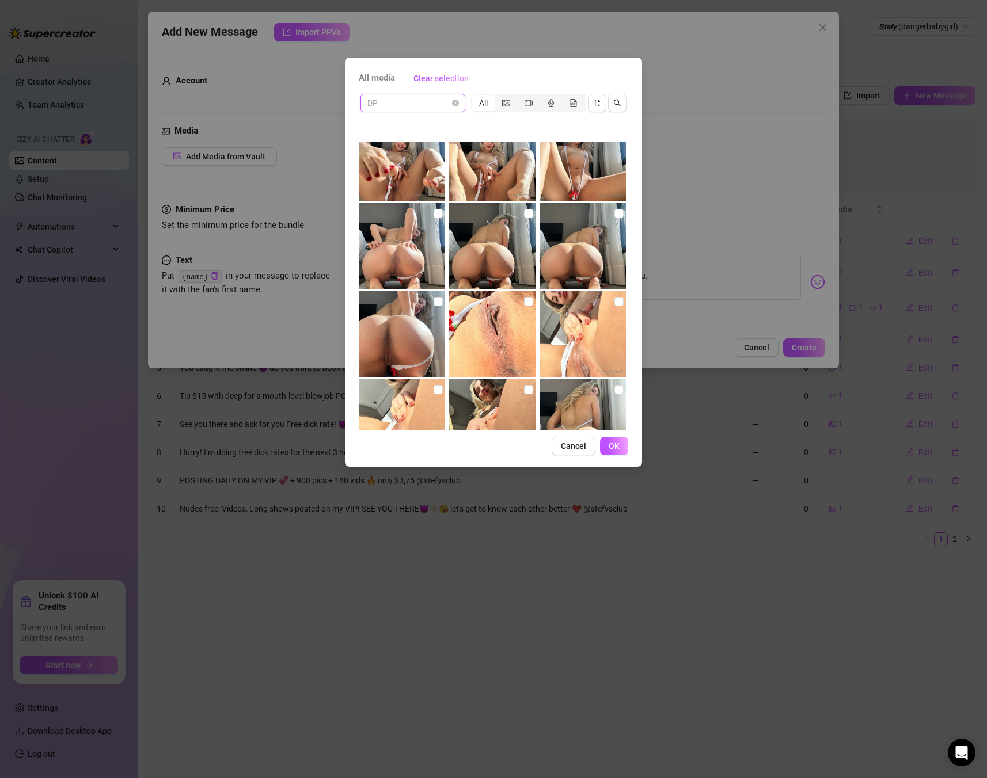
click at [389, 101] on span "DP" at bounding box center [412, 102] width 91 height 17
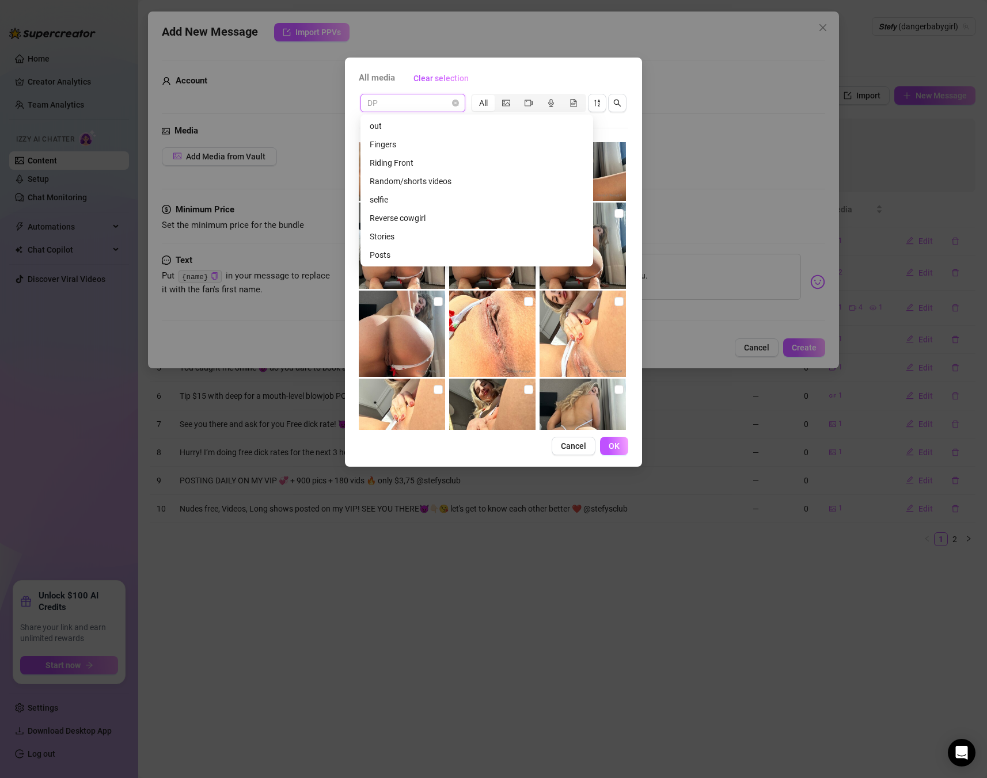
scroll to position [1636, 0]
click at [383, 203] on div "selfie" at bounding box center [477, 203] width 214 height 13
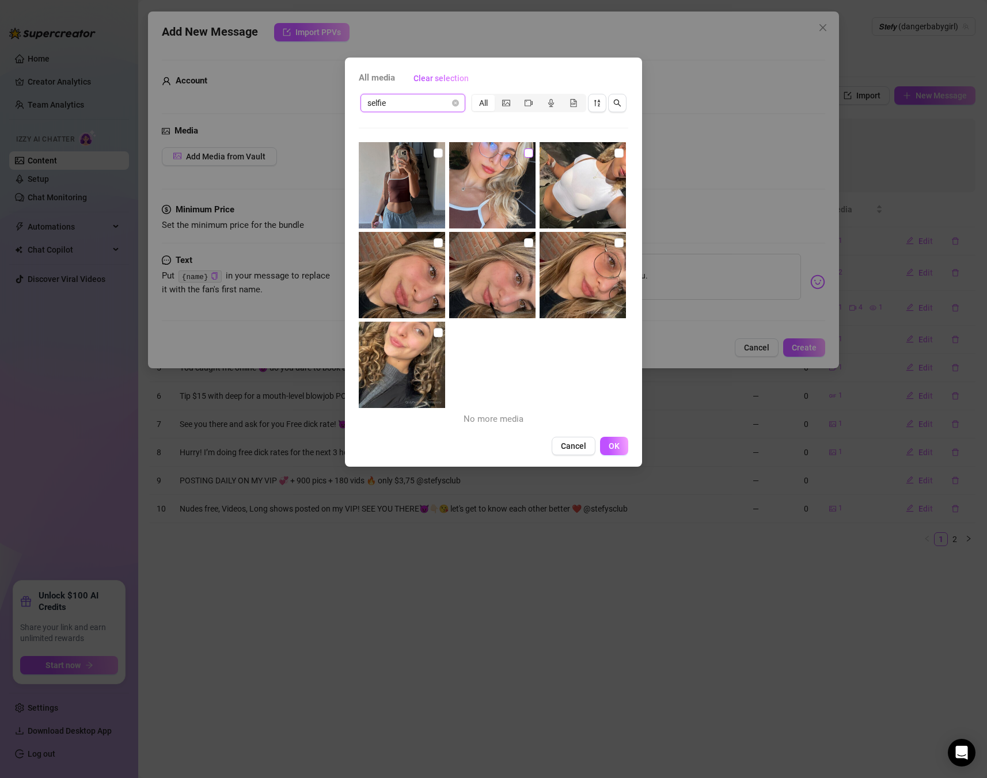
click at [525, 151] on input "checkbox" at bounding box center [528, 153] width 9 height 9
checkbox input "true"
click at [434, 153] on input "checkbox" at bounding box center [438, 153] width 9 height 9
checkbox input "true"
click at [606, 444] on button "OK" at bounding box center [614, 446] width 28 height 18
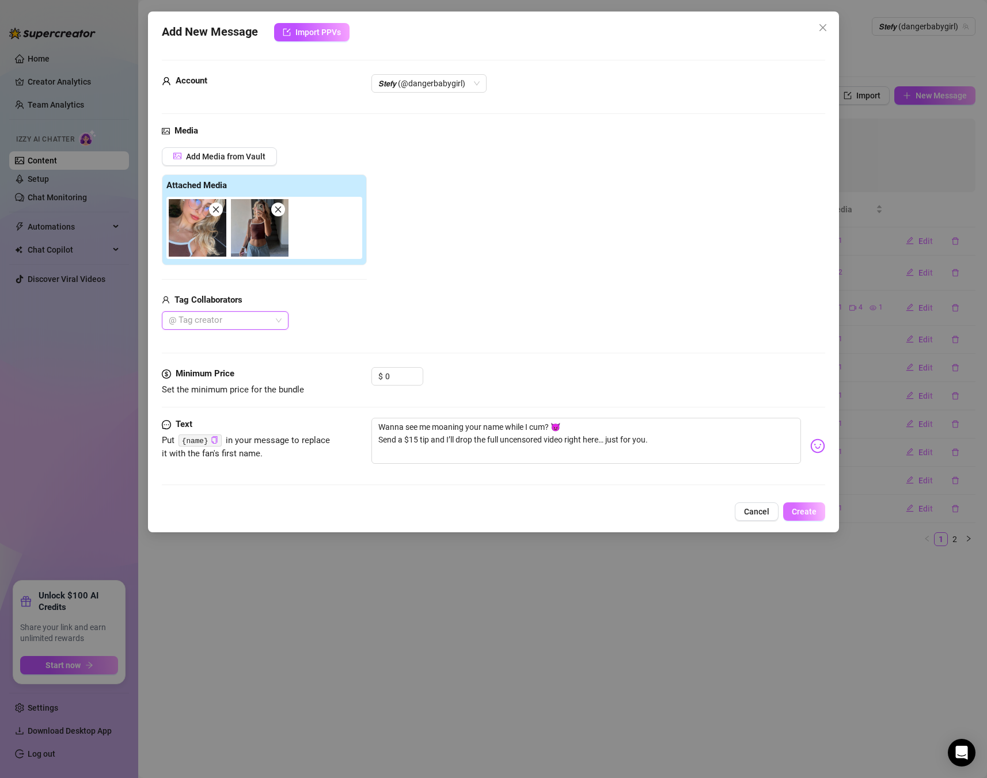
click at [794, 511] on span "Create" at bounding box center [804, 511] width 25 height 9
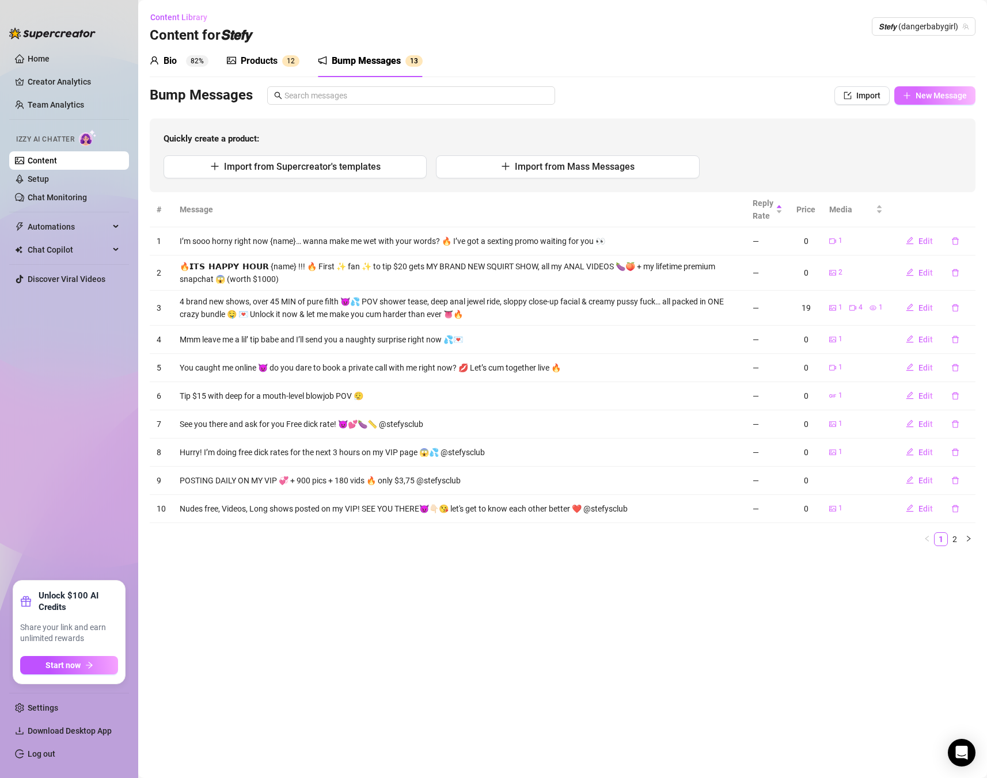
click at [936, 93] on span "New Message" at bounding box center [940, 95] width 51 height 9
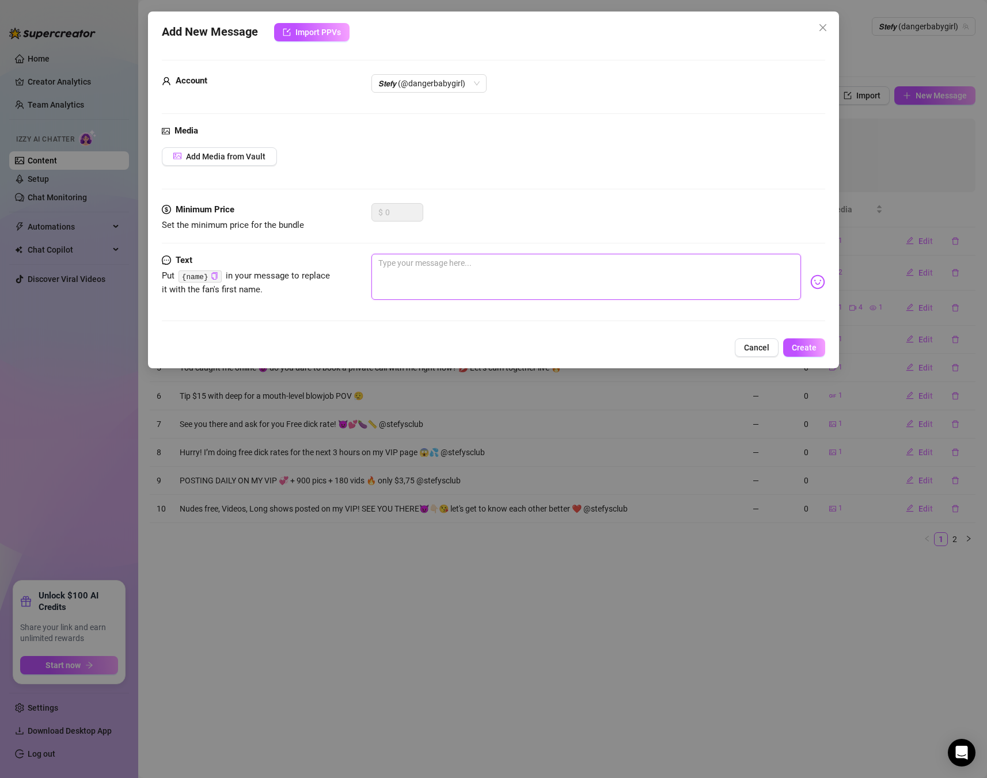
click at [583, 281] on textarea at bounding box center [585, 277] width 429 height 46
paste textarea "Ever wanted to see your name written on my naked body? 💦 Send me $12 tip and I’…"
type textarea "Ever wanted to see your name written on my naked body? 💦 Send me $12 tip and I’…"
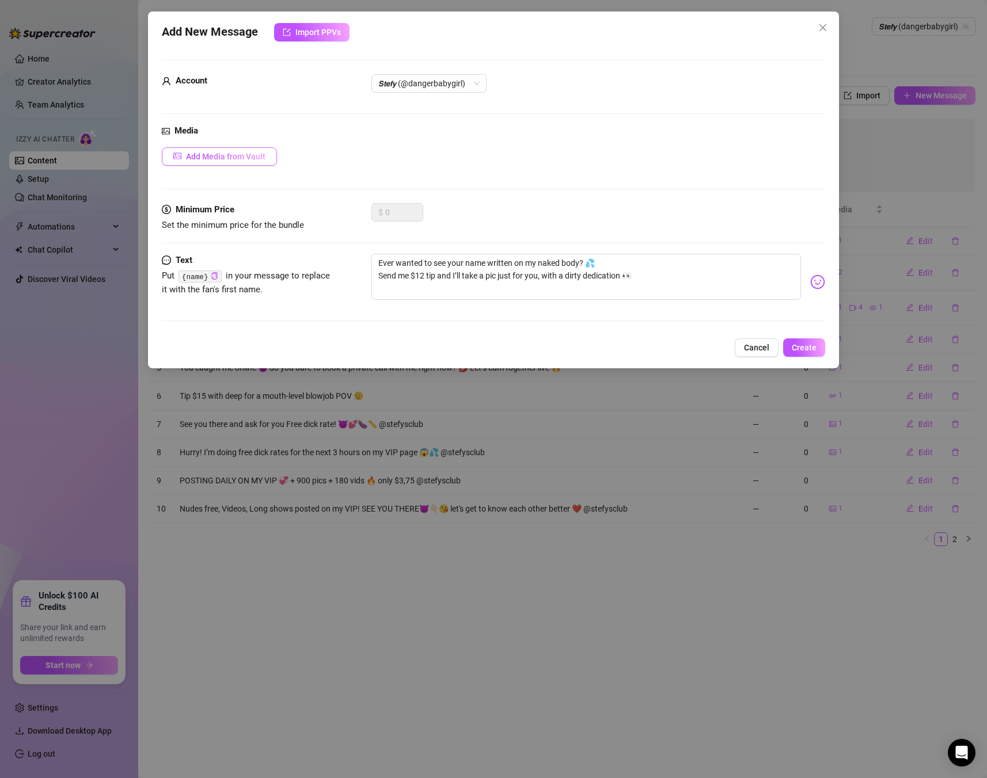
click at [257, 155] on span "Add Media from Vault" at bounding box center [225, 156] width 79 height 9
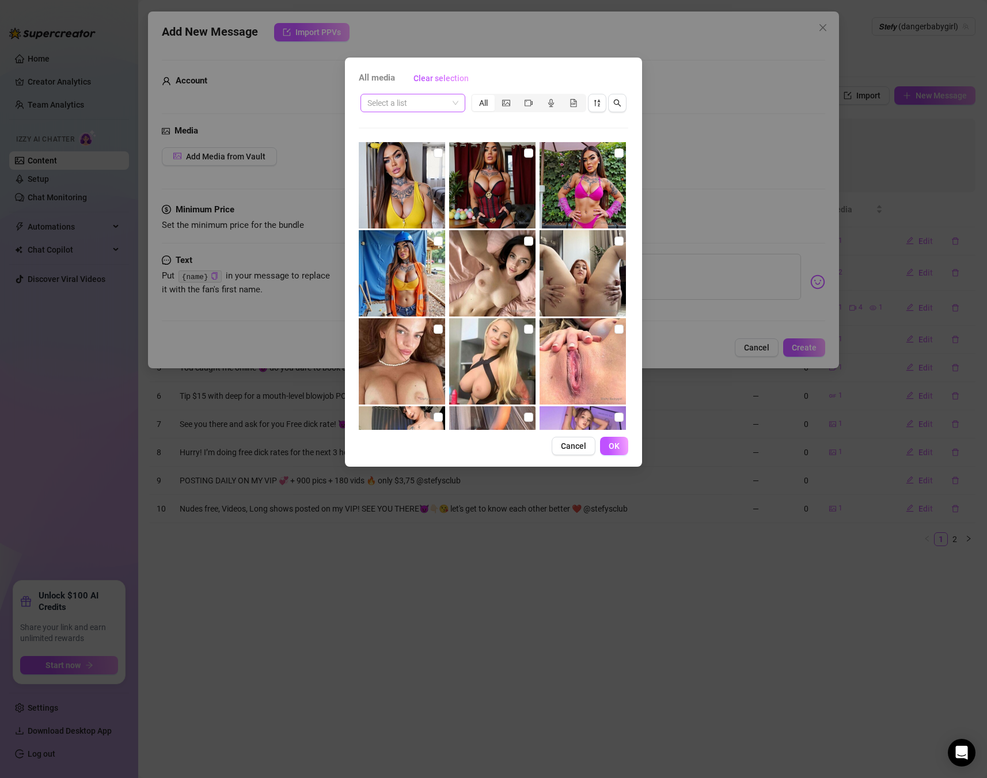
click at [397, 99] on input "search" at bounding box center [407, 102] width 81 height 17
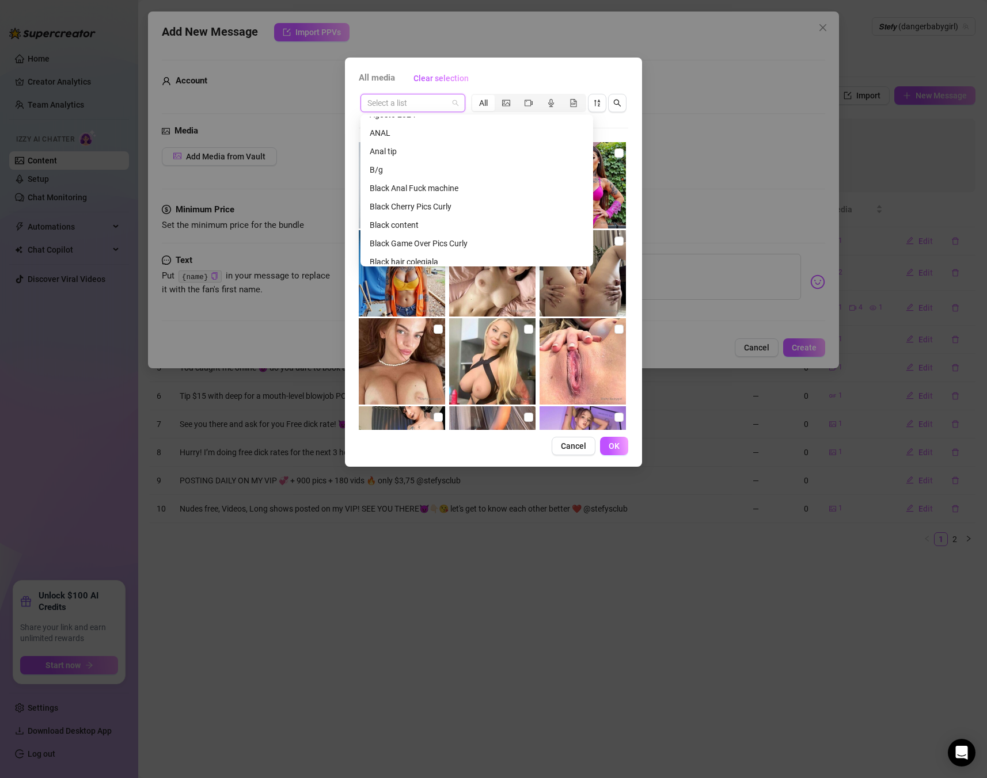
scroll to position [446, 0]
click at [423, 195] on div "Black content" at bounding box center [477, 196] width 214 height 13
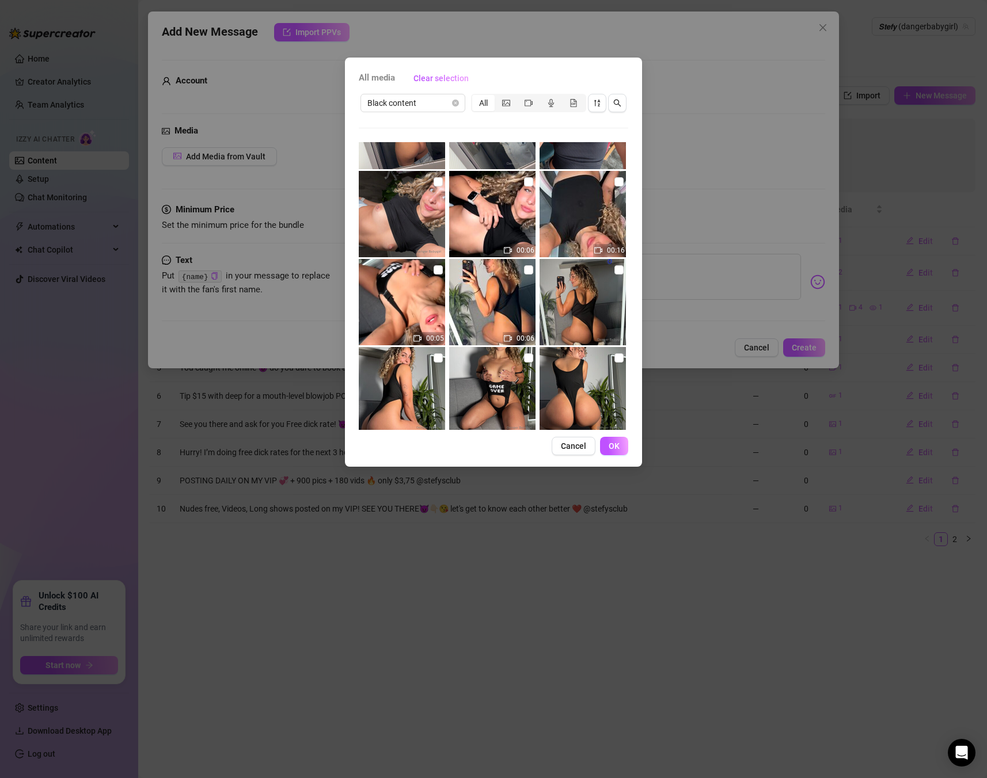
scroll to position [434, 0]
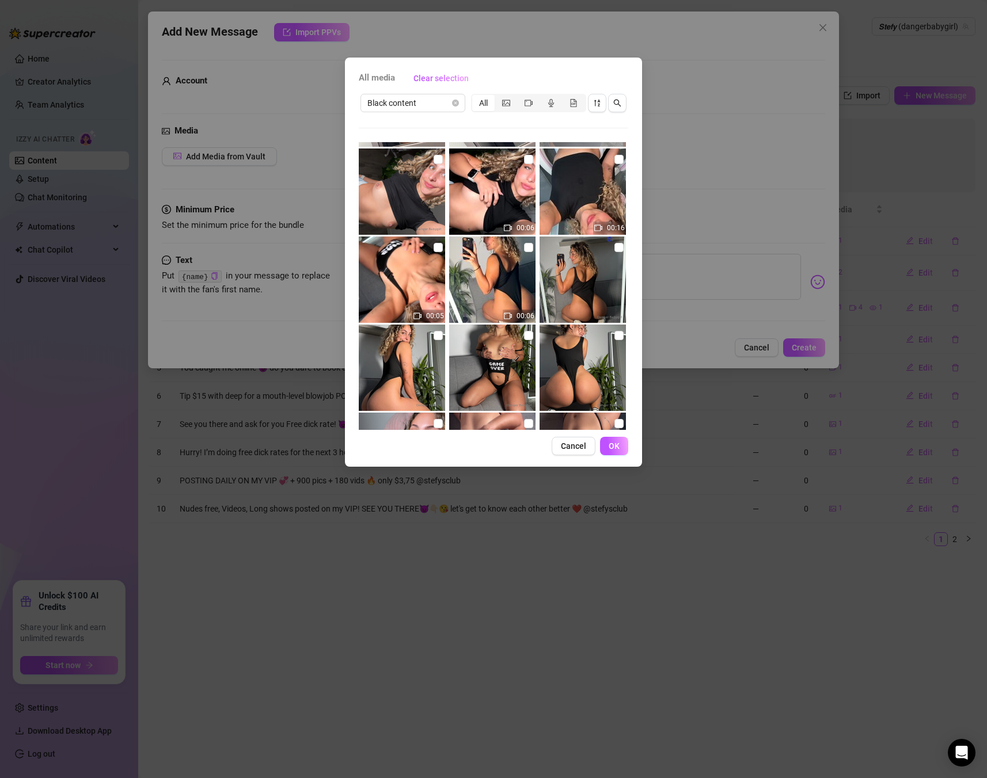
drag, startPoint x: 433, startPoint y: 160, endPoint x: 634, endPoint y: 356, distance: 281.3
click at [634, 356] on div "All media Clear selection Black content All 00:06 00:16 00:05 00:06 00:11 00:09…" at bounding box center [493, 262] width 297 height 409
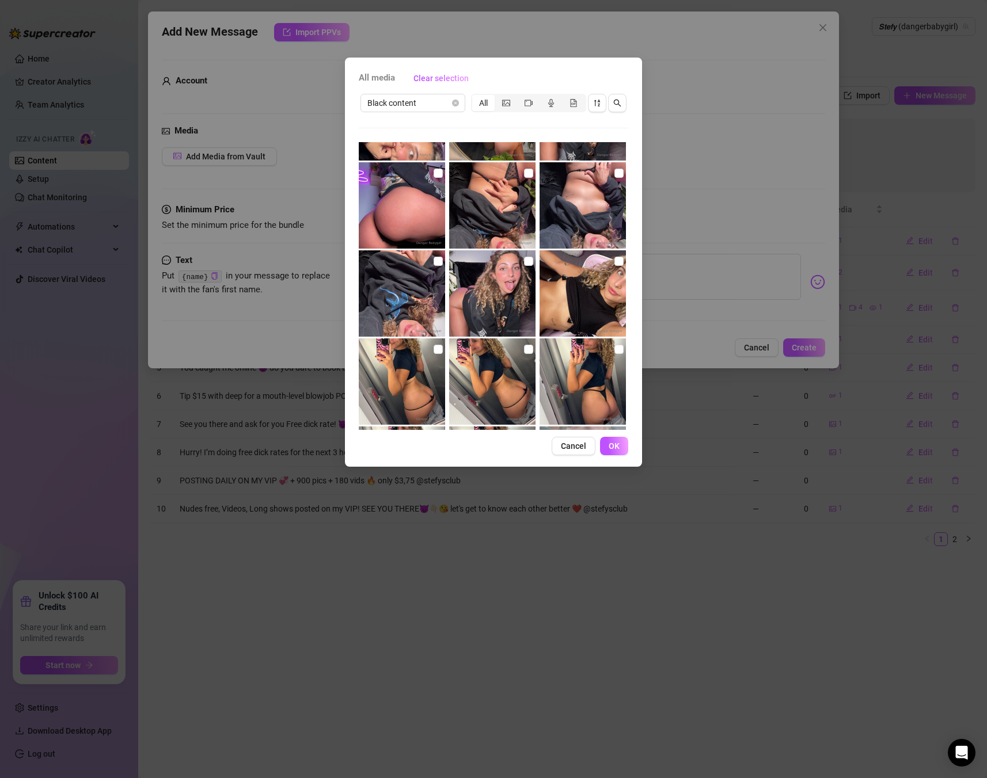
scroll to position [0, 0]
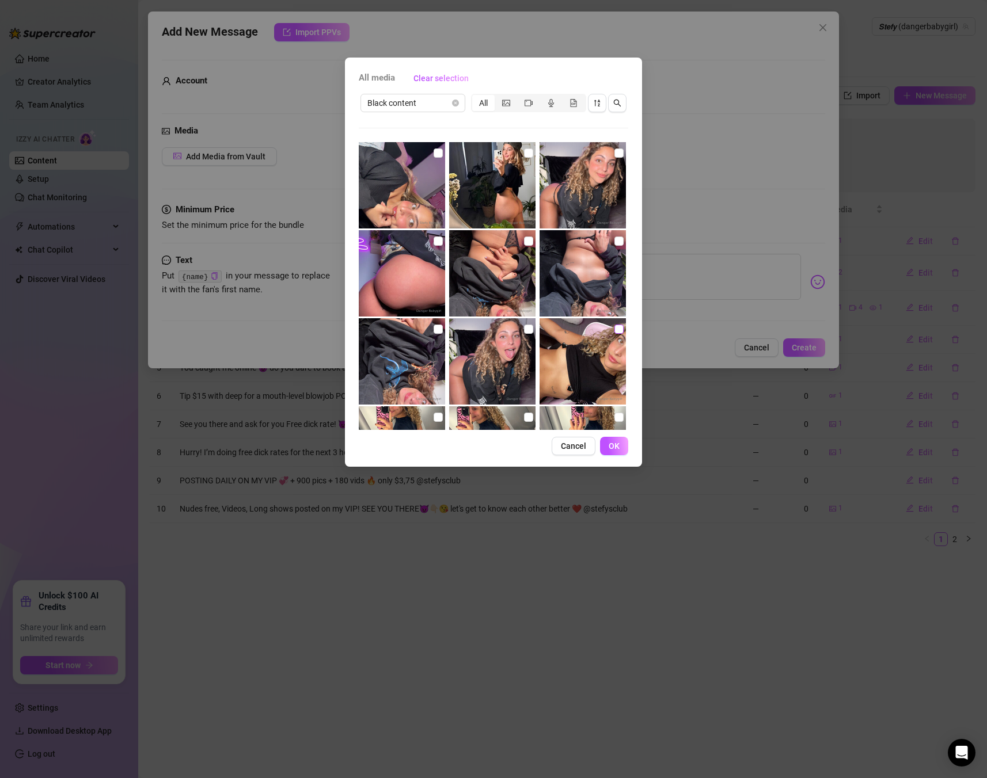
click at [617, 329] on input "checkbox" at bounding box center [618, 329] width 9 height 9
checkbox input "true"
click at [619, 446] on span "OK" at bounding box center [614, 446] width 11 height 9
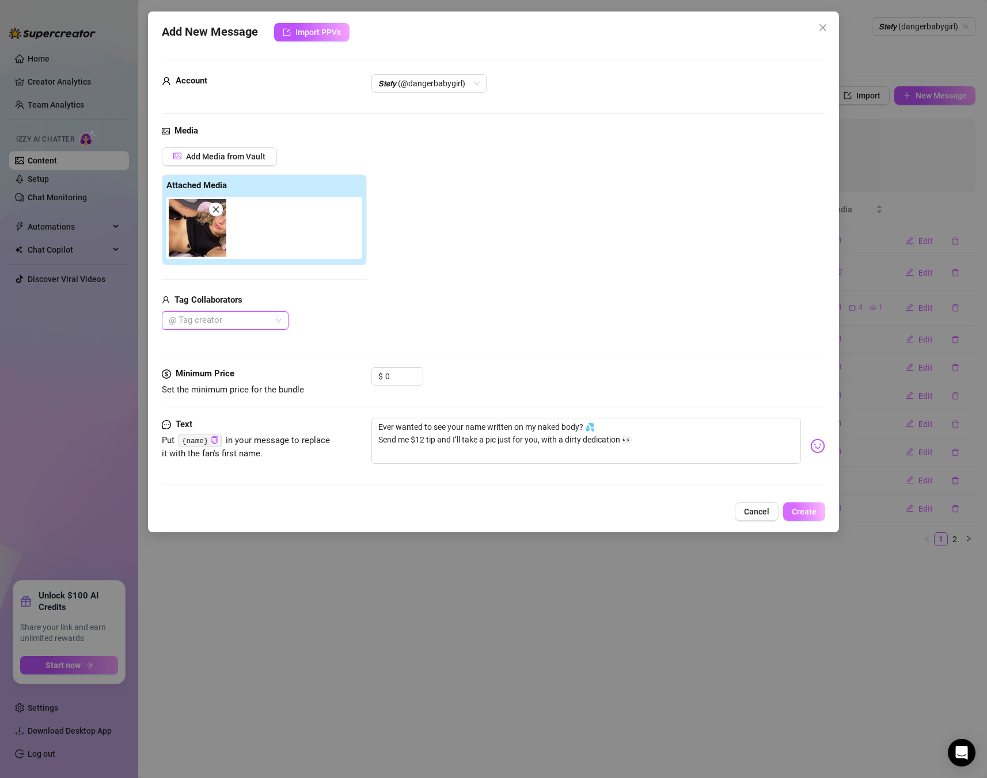
click at [797, 504] on button "Create" at bounding box center [804, 512] width 42 height 18
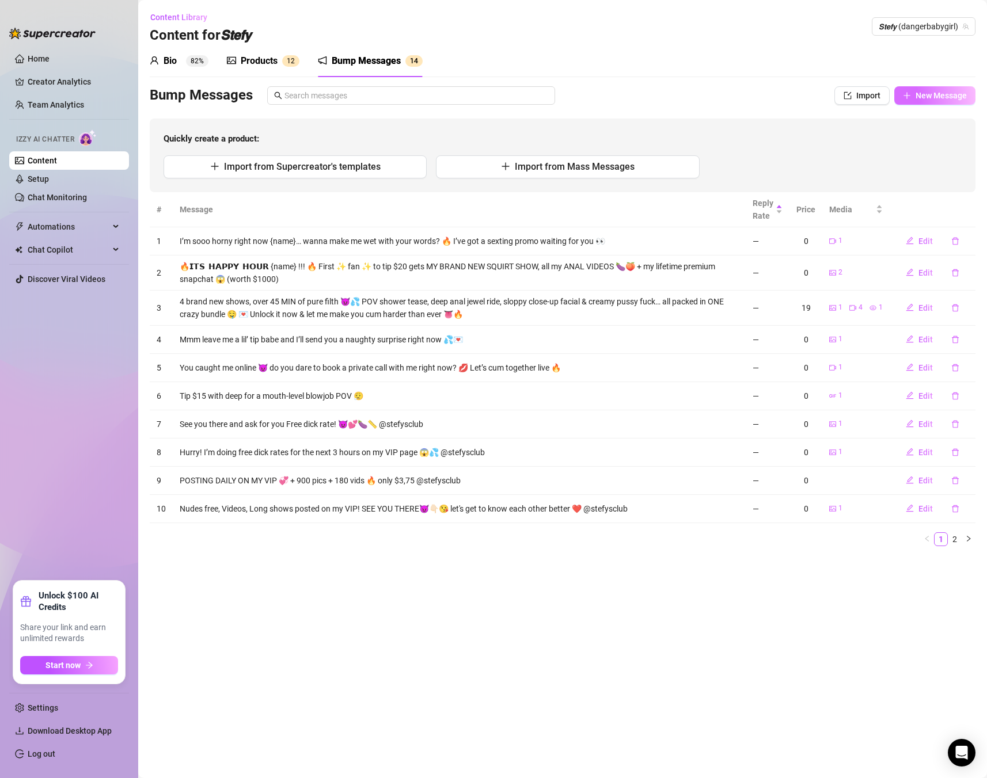
click at [941, 95] on span "New Message" at bounding box center [940, 95] width 51 height 9
type textarea "Type your message here..."
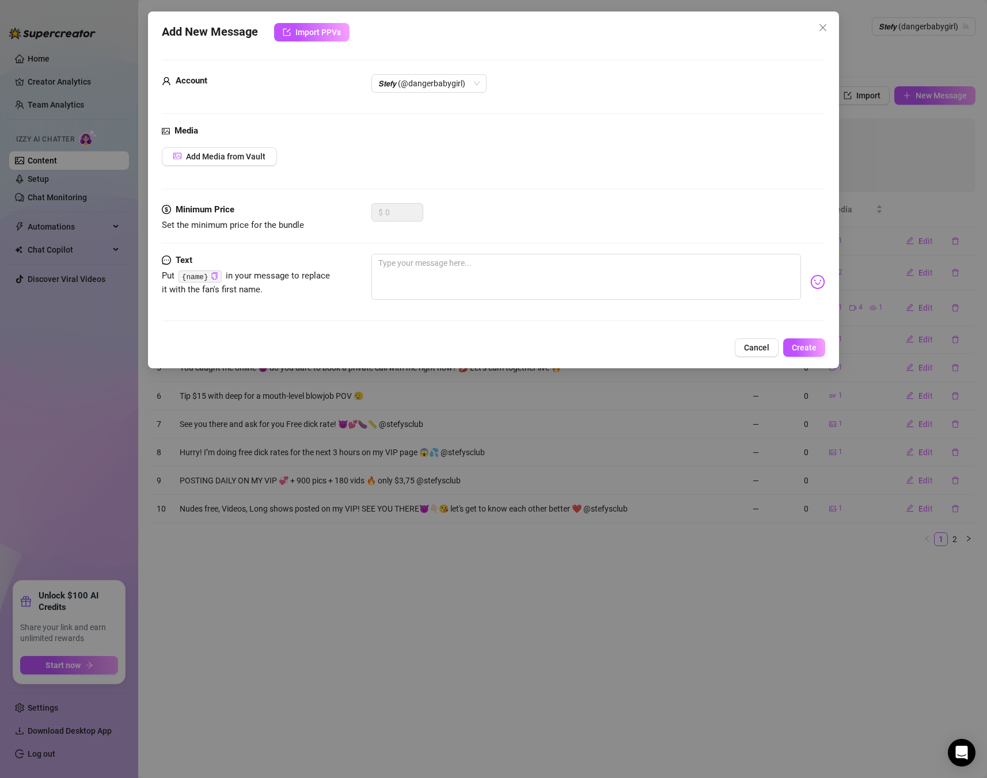
click at [231, 145] on div "Media Add Media from Vault" at bounding box center [493, 163] width 663 height 79
click at [230, 153] on span "Add Media from Vault" at bounding box center [225, 156] width 79 height 9
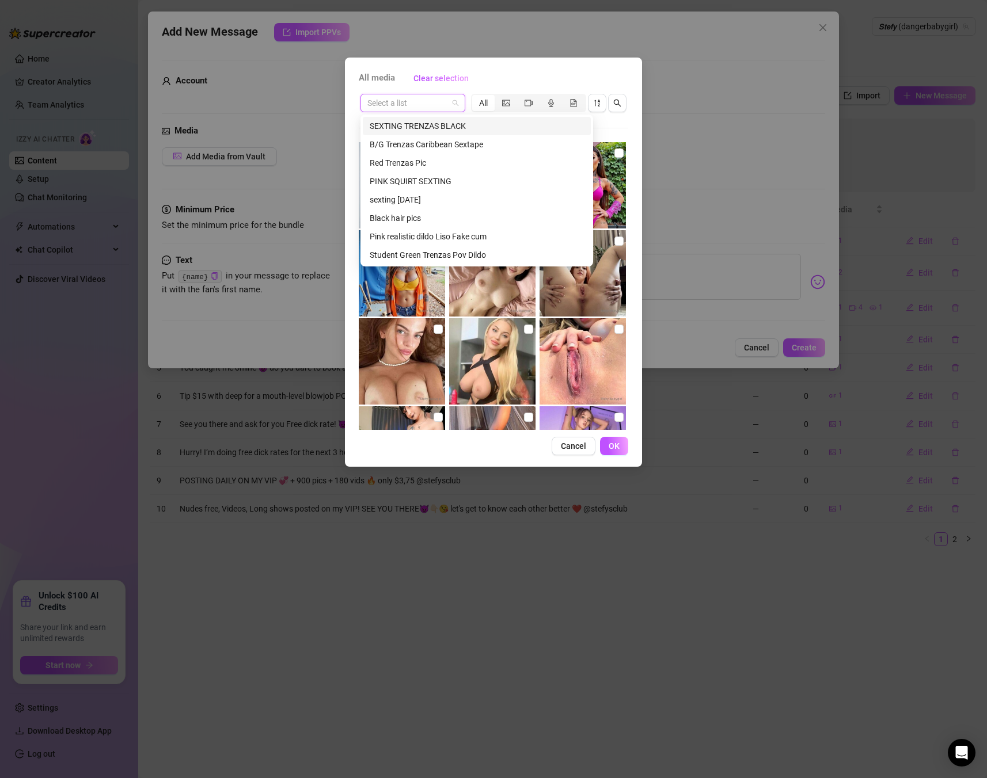
click at [424, 95] on input "search" at bounding box center [407, 102] width 81 height 17
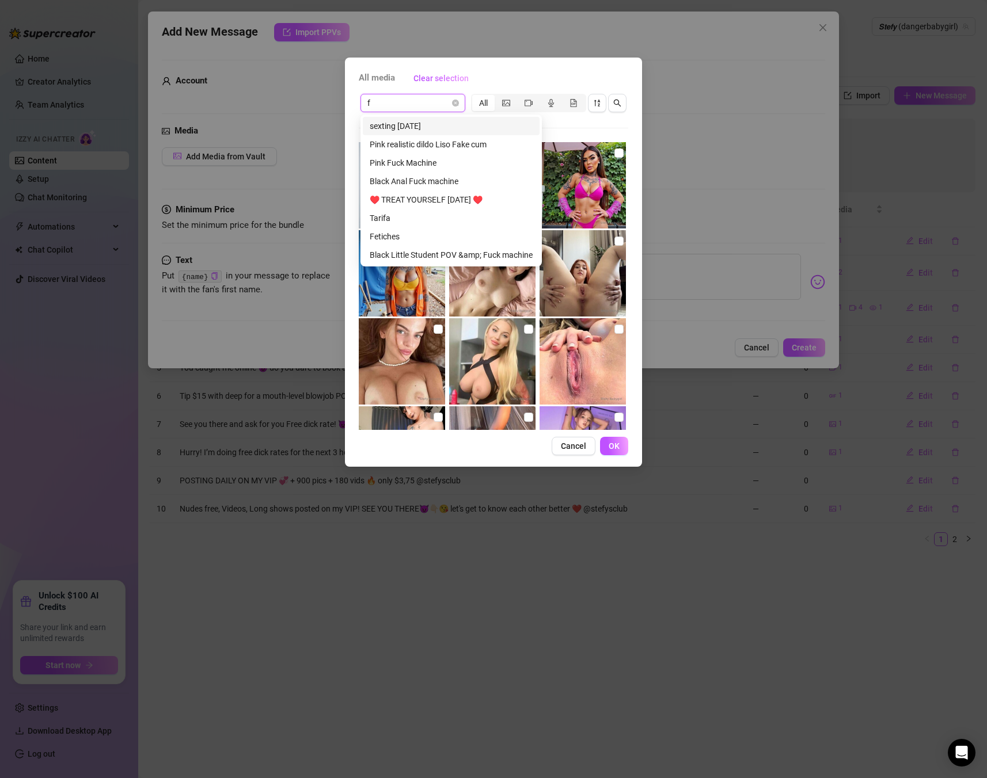
type input "fe"
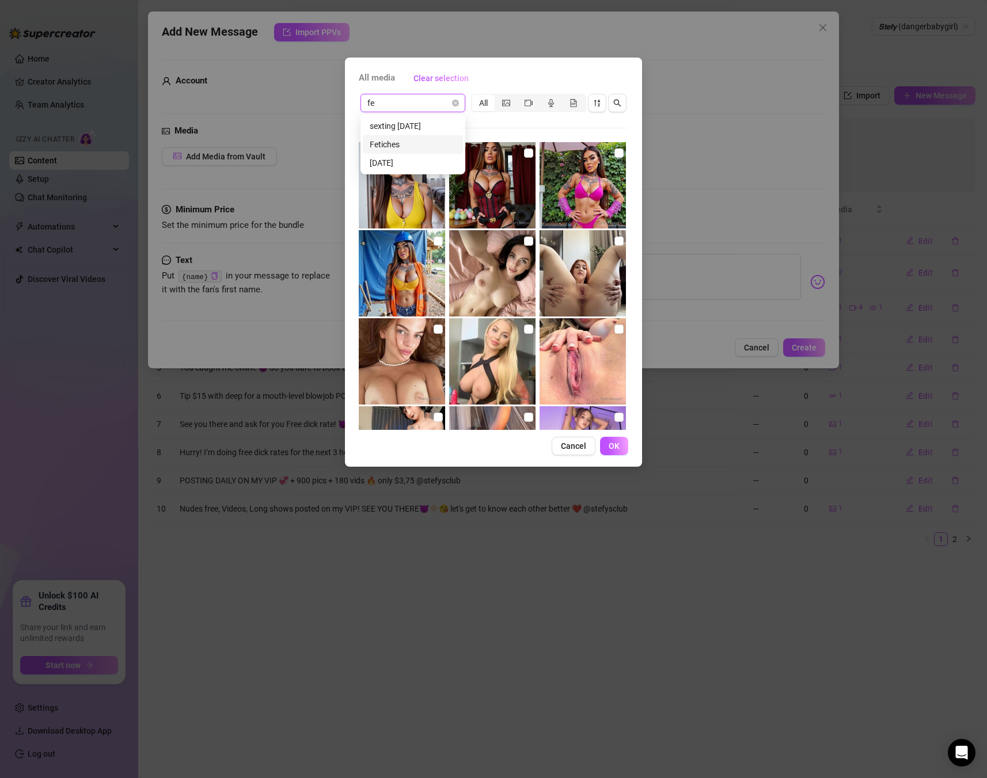
click at [390, 152] on div "Fetiches" at bounding box center [413, 144] width 100 height 18
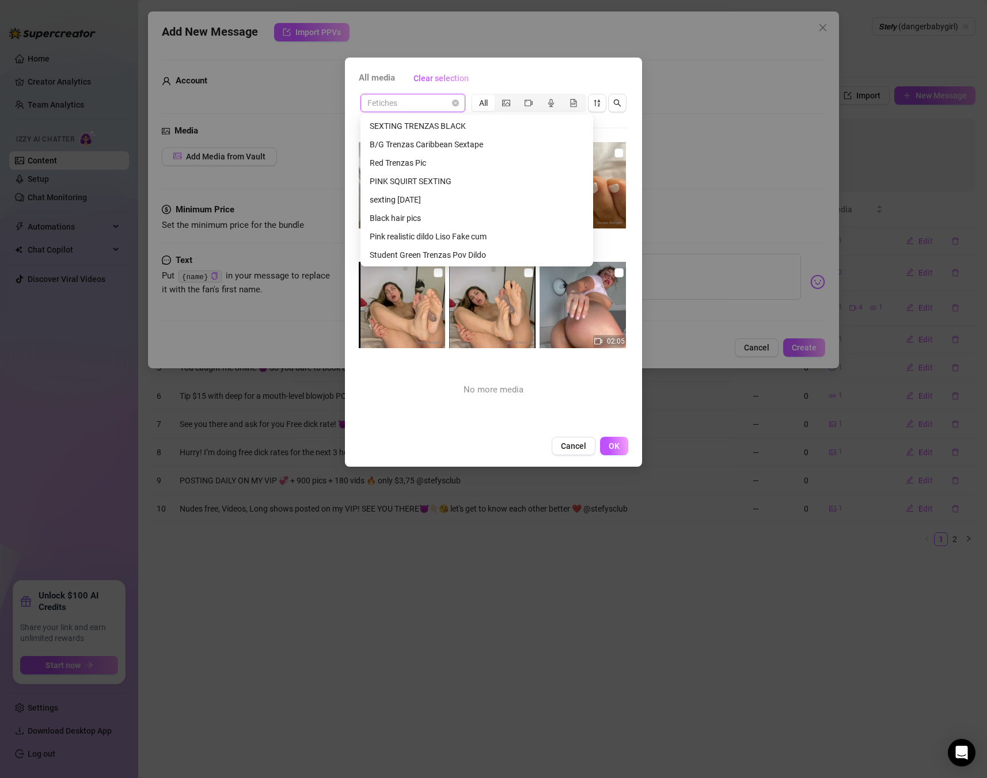
click at [435, 101] on span "Fetiches" at bounding box center [412, 102] width 91 height 17
click at [411, 124] on div "Invitation pics" at bounding box center [477, 126] width 214 height 13
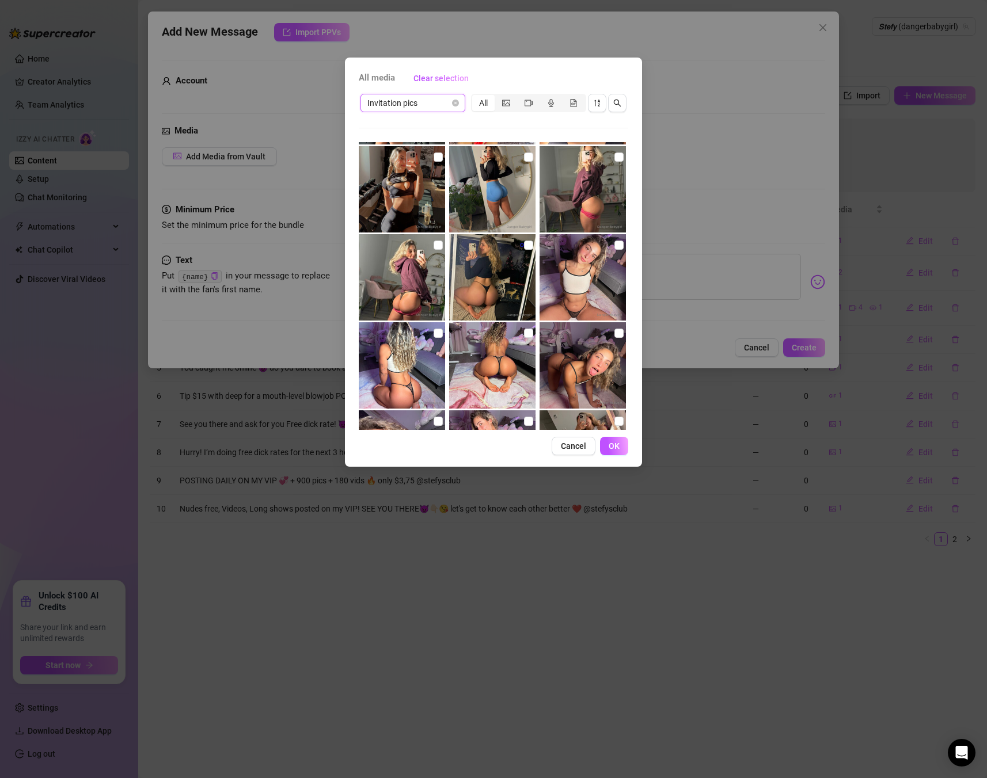
scroll to position [1055, 0]
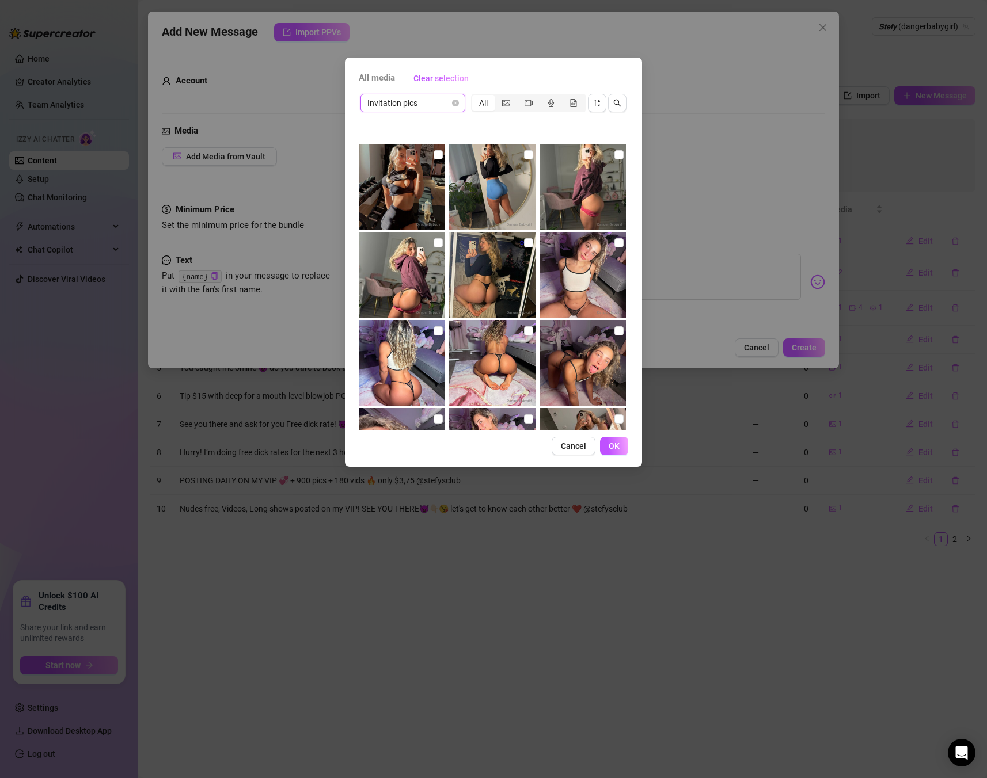
click at [615, 341] on img at bounding box center [582, 363] width 86 height 86
click at [525, 329] on input "checkbox" at bounding box center [528, 330] width 9 height 9
click at [525, 328] on input "checkbox" at bounding box center [528, 330] width 9 height 9
checkbox input "false"
click at [613, 332] on img at bounding box center [582, 363] width 86 height 86
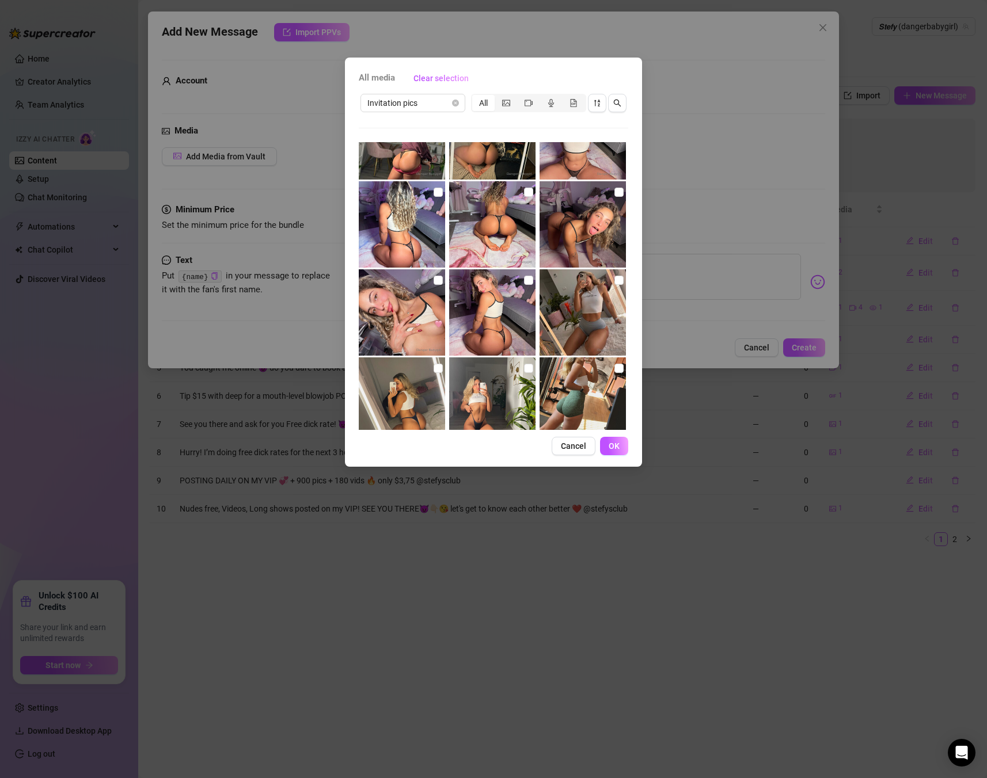
scroll to position [1195, 0]
click at [617, 192] on input "checkbox" at bounding box center [618, 191] width 9 height 9
checkbox input "true"
click at [524, 193] on input "checkbox" at bounding box center [528, 191] width 9 height 9
checkbox input "true"
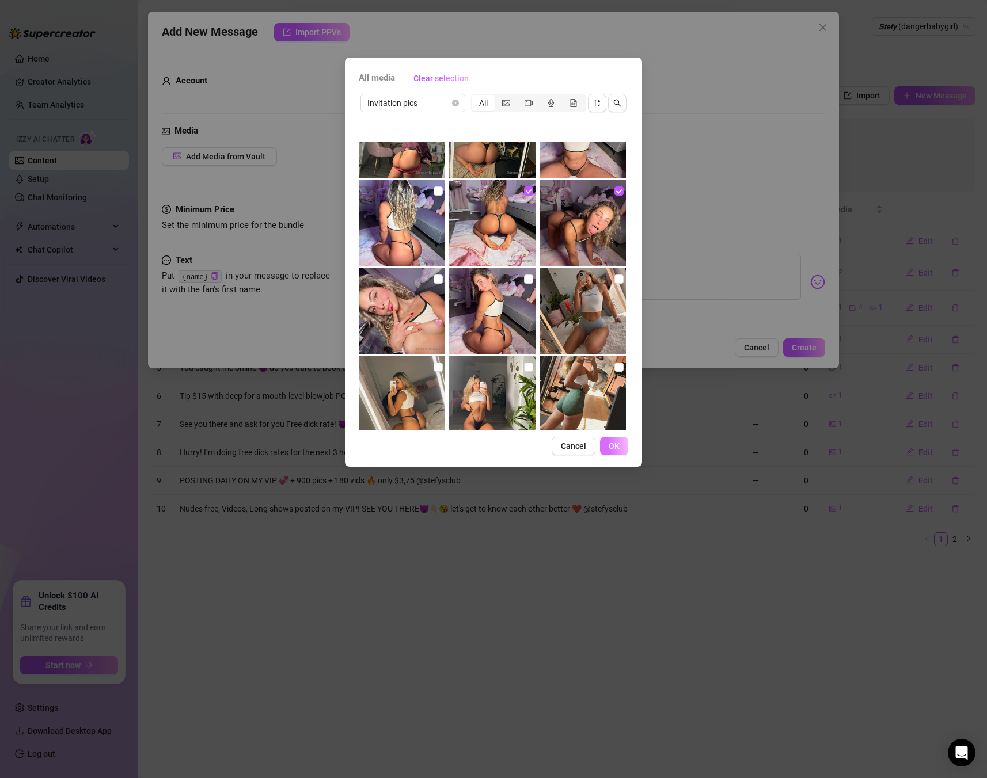
click at [609, 450] on span "OK" at bounding box center [614, 446] width 11 height 9
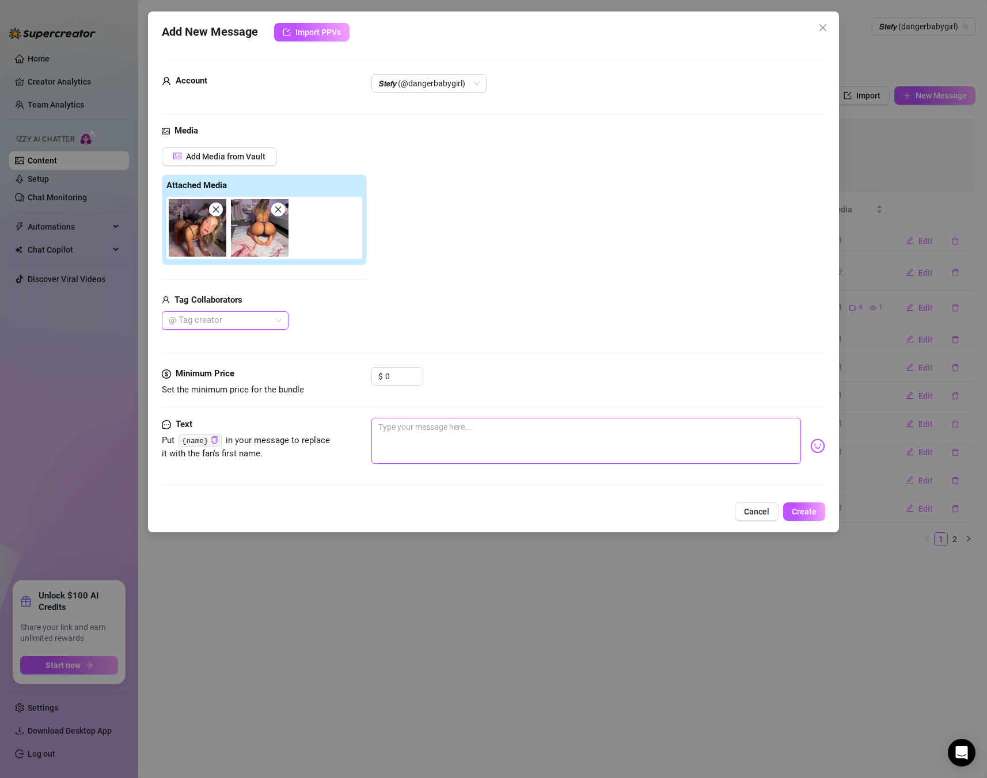
click at [543, 424] on textarea at bounding box center [585, 441] width 429 height 46
paste textarea "Tip me $20 and I’ll send you a creamy footjob vid 😍 Yes… with real cock, real s…"
type textarea "Tip me $20 and I’ll send you a creamy footjob vid 😍 Yes… with real cock, real s…"
drag, startPoint x: 577, startPoint y: 427, endPoint x: 317, endPoint y: 401, distance: 260.9
click at [317, 401] on form "Account 𝙎𝙩𝙚𝙛𝙮 (@dangerbabygirl) Media Add Media from Vault Attached Media Tag C…" at bounding box center [493, 278] width 663 height 436
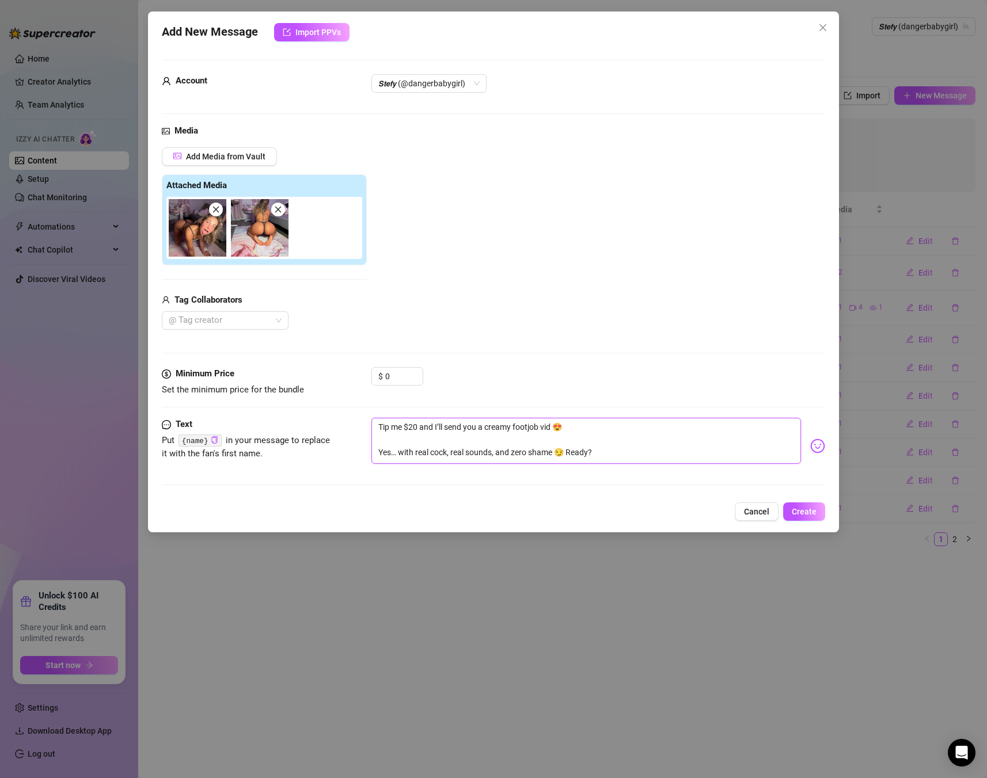
click at [454, 443] on textarea "Tip me $20 and I’ll send you a creamy footjob vid 😍 Yes… with real cock, real s…" at bounding box center [585, 441] width 429 height 46
type textarea "Tip me $20 and I’ll send you a creamy footjob vid 😍 Yes… with real cock, real s…"
click at [808, 513] on span "Create" at bounding box center [804, 511] width 25 height 9
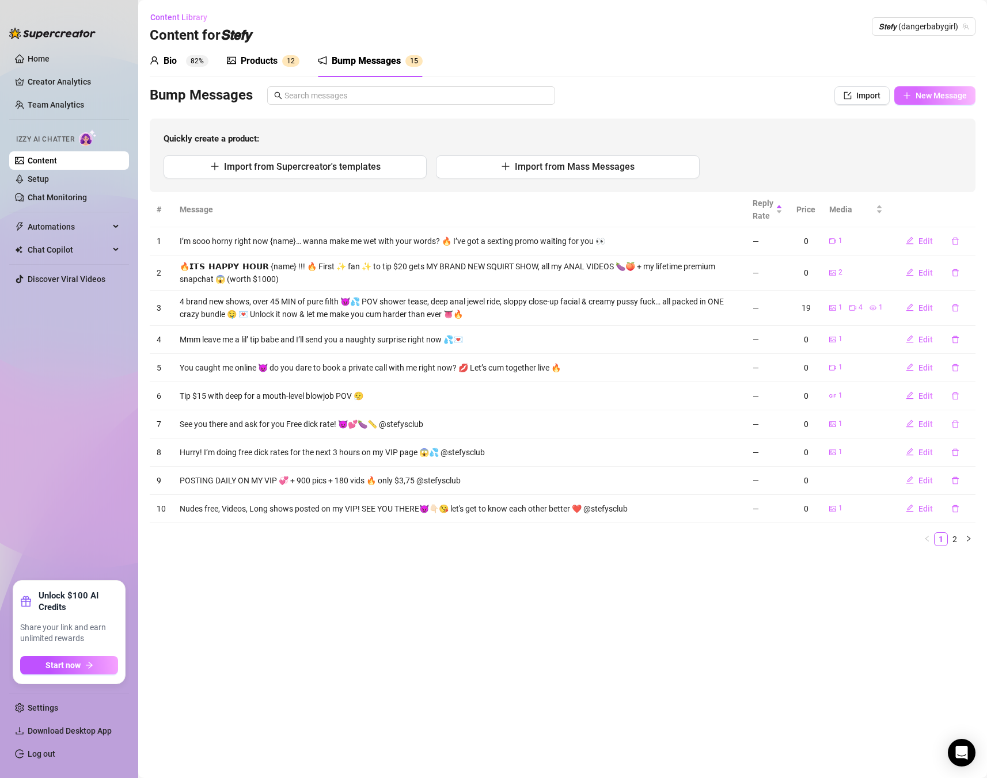
click at [924, 92] on span "New Message" at bounding box center [940, 95] width 51 height 9
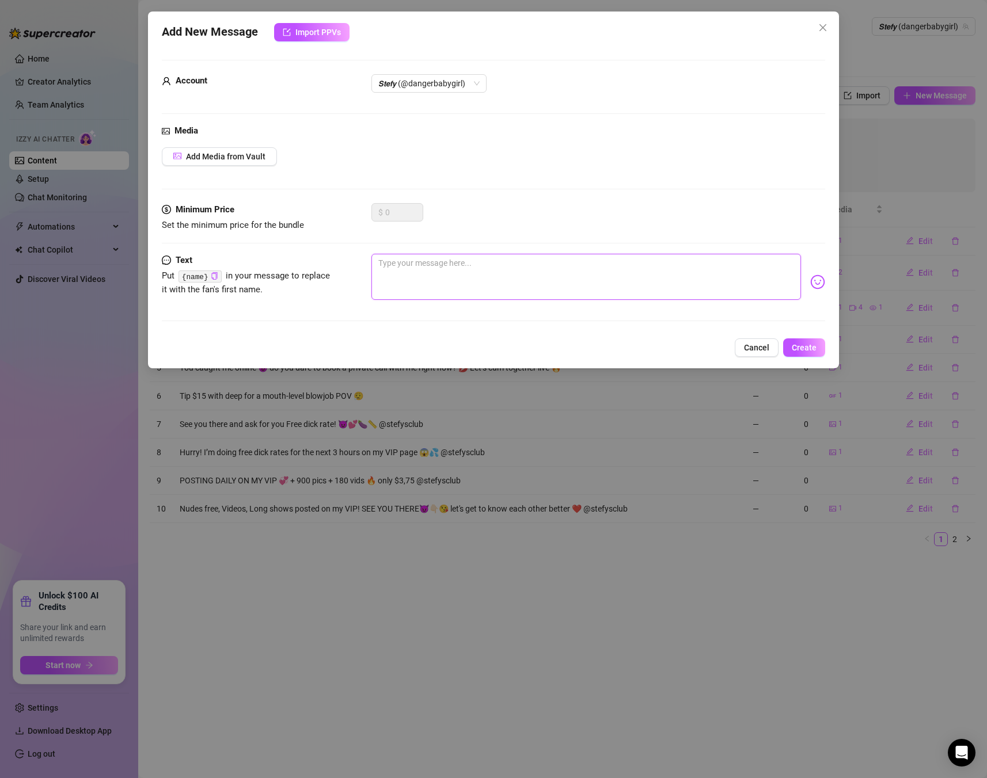
click at [567, 292] on textarea at bounding box center [585, 277] width 429 height 46
click at [565, 276] on textarea at bounding box center [585, 277] width 429 height 46
paste textarea "Tip $5 and I’ll send a fresh pic of my hard nipples right now 🥵 Only for you, b…"
type textarea "Tip $5 and I’ll send a fresh pic of my hard nipples right now 🥵 Only for you, b…"
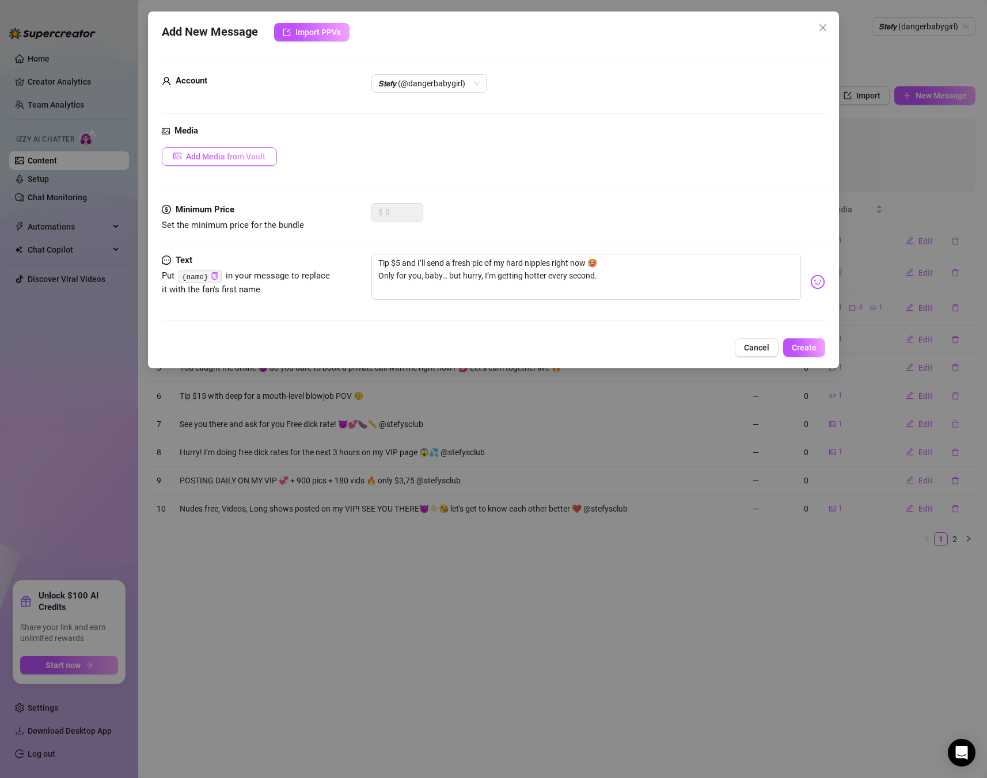
click at [227, 157] on span "Add Media from Vault" at bounding box center [225, 156] width 79 height 9
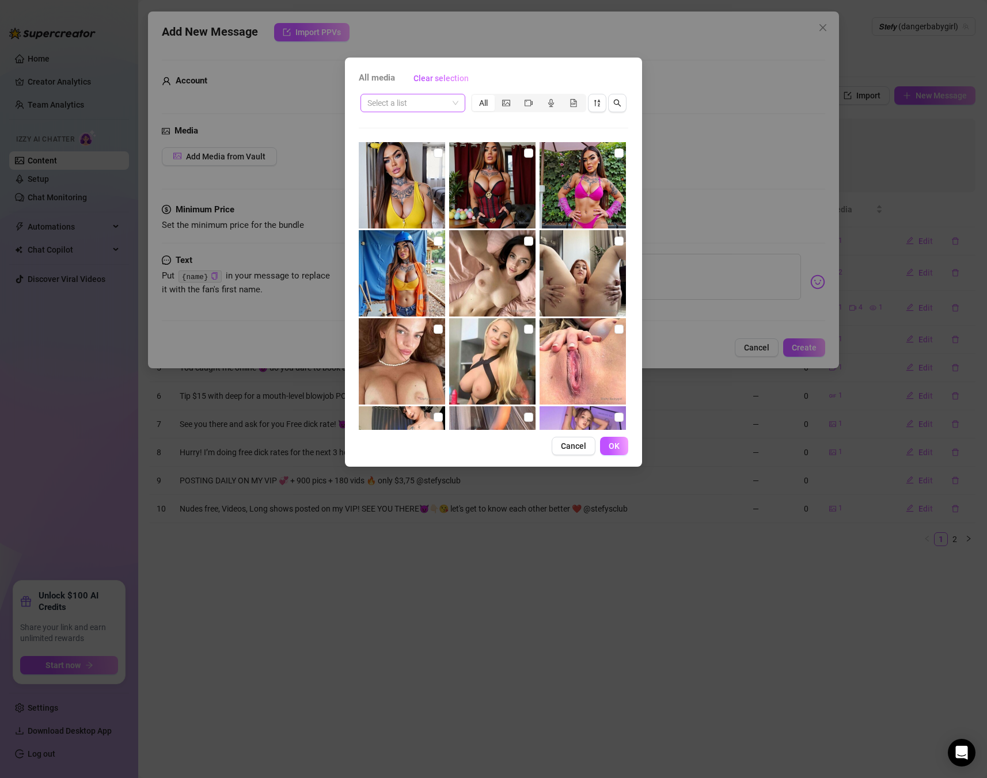
click at [408, 111] on input "search" at bounding box center [407, 102] width 81 height 17
type input "self"
click at [385, 143] on div "selfie" at bounding box center [426, 144] width 113 height 13
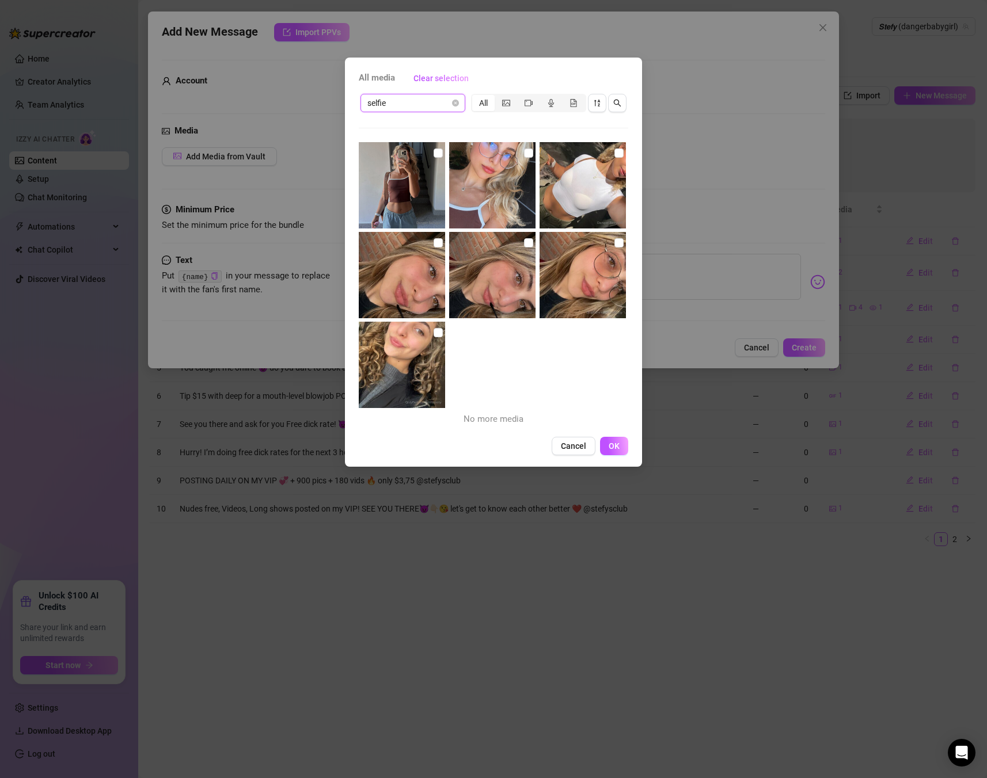
click at [609, 194] on img at bounding box center [582, 185] width 86 height 86
click at [619, 243] on input "checkbox" at bounding box center [618, 242] width 9 height 9
checkbox input "true"
click at [528, 242] on input "checkbox" at bounding box center [528, 242] width 9 height 9
checkbox input "true"
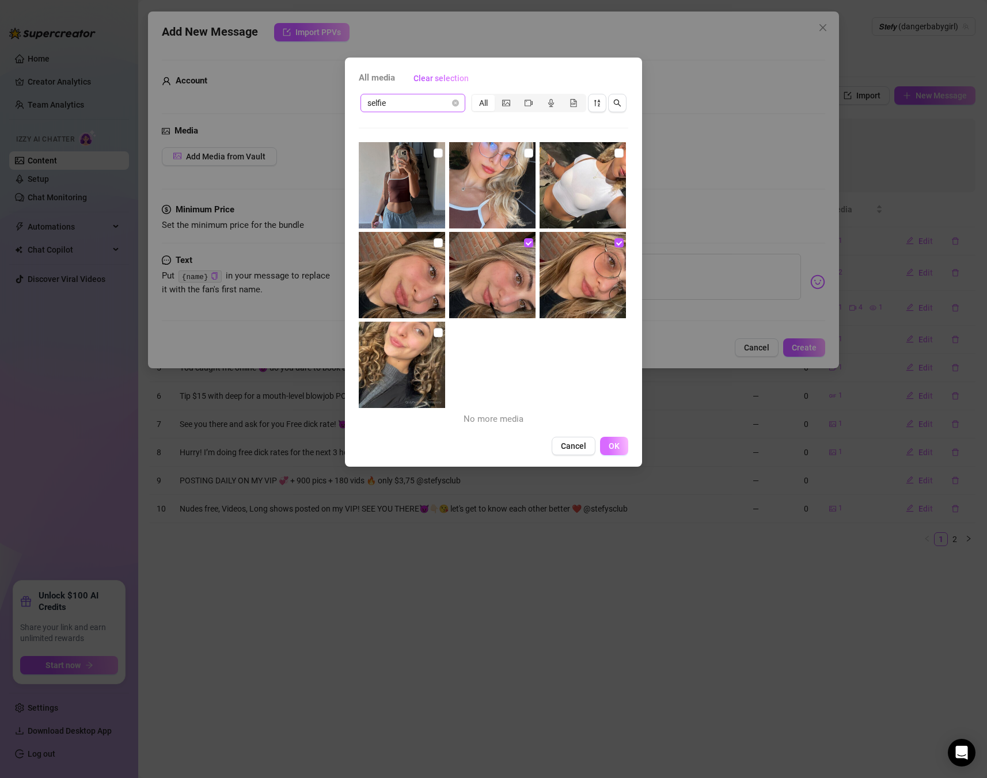
click at [609, 438] on button "OK" at bounding box center [614, 446] width 28 height 18
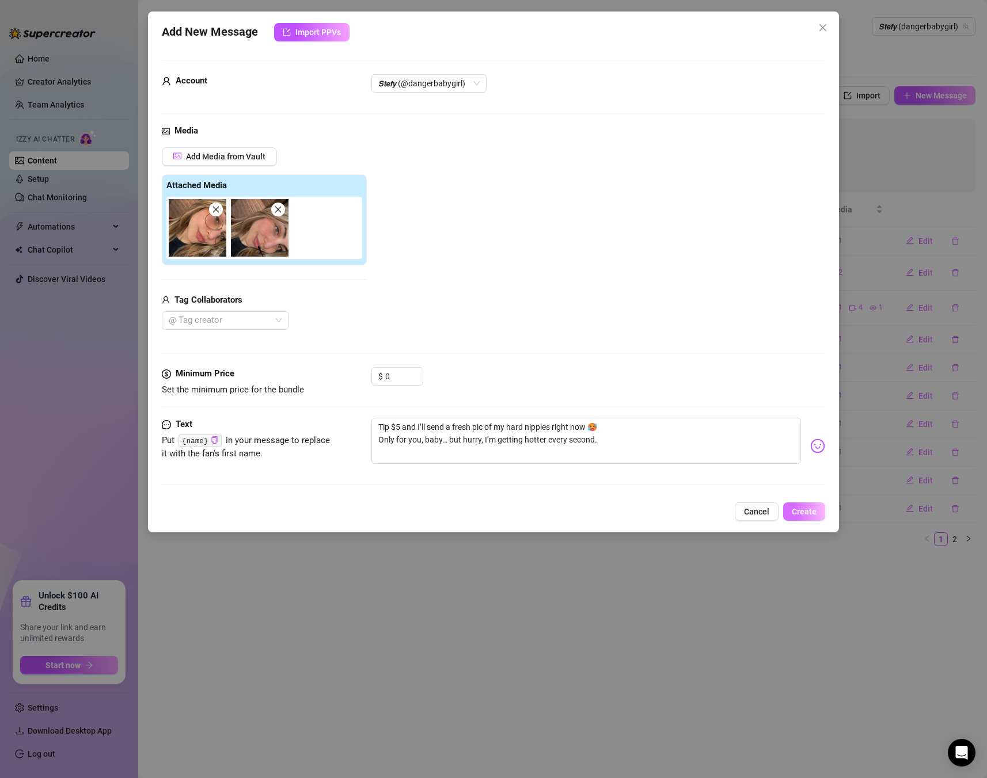
click at [809, 504] on button "Create" at bounding box center [804, 512] width 42 height 18
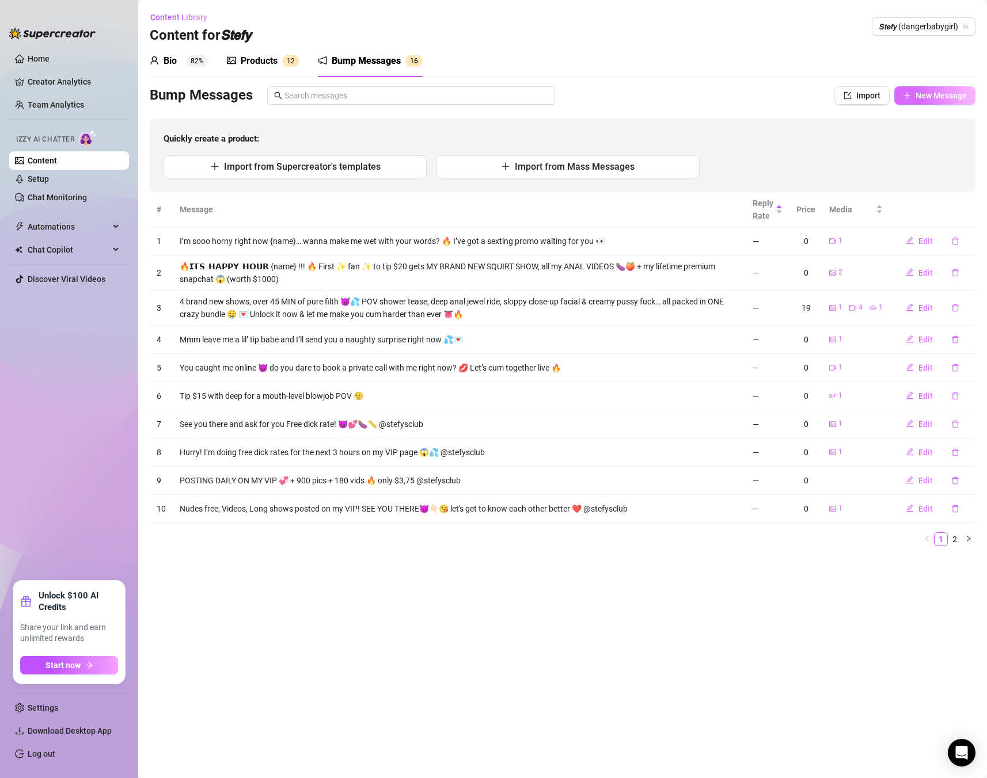
click at [925, 93] on span "New Message" at bounding box center [940, 95] width 51 height 9
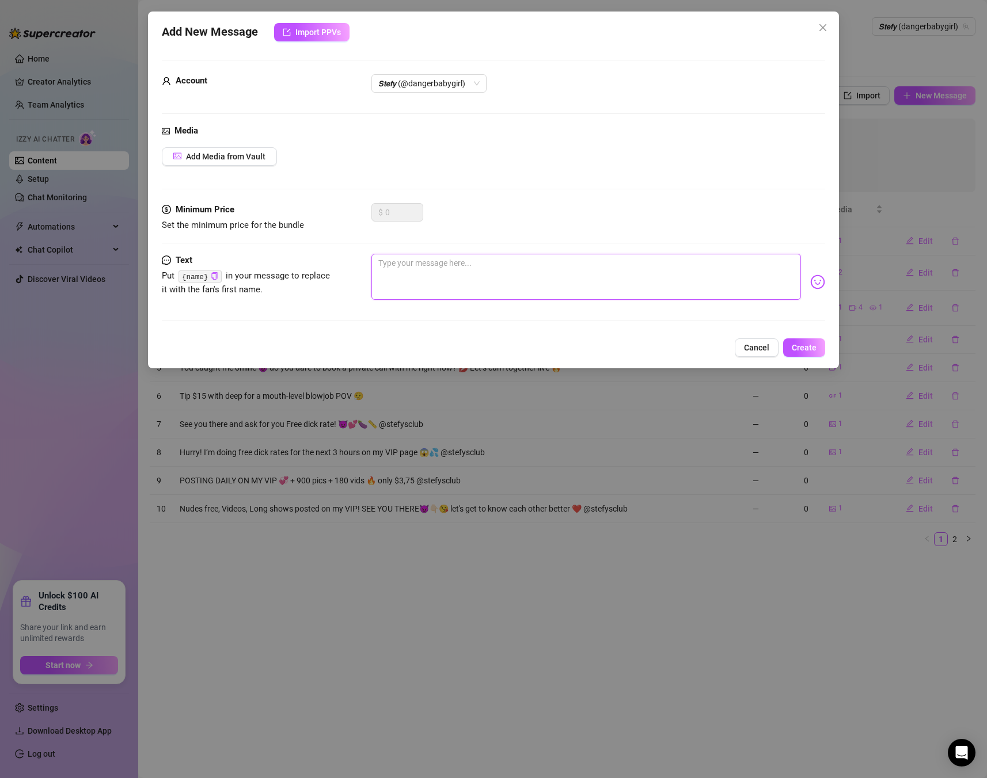
drag, startPoint x: 641, startPoint y: 278, endPoint x: 609, endPoint y: 269, distance: 33.5
click at [633, 276] on textarea at bounding box center [585, 277] width 429 height 46
paste textarea "Tip $20 and I’ll send you my ass getting stretched deep by the fuck machine 🥵 Y…"
type textarea "Tip $20 and I’ll send you my ass getting stretched deep by the fuck machine 🥵 Y…"
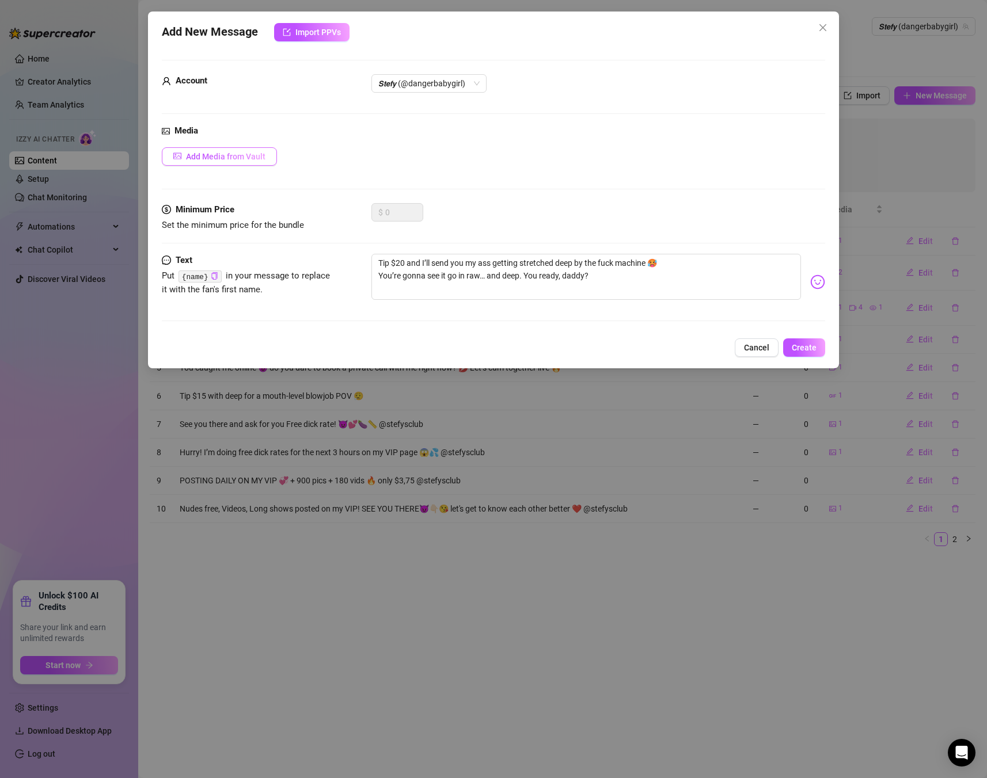
click at [254, 154] on span "Add Media from Vault" at bounding box center [225, 156] width 79 height 9
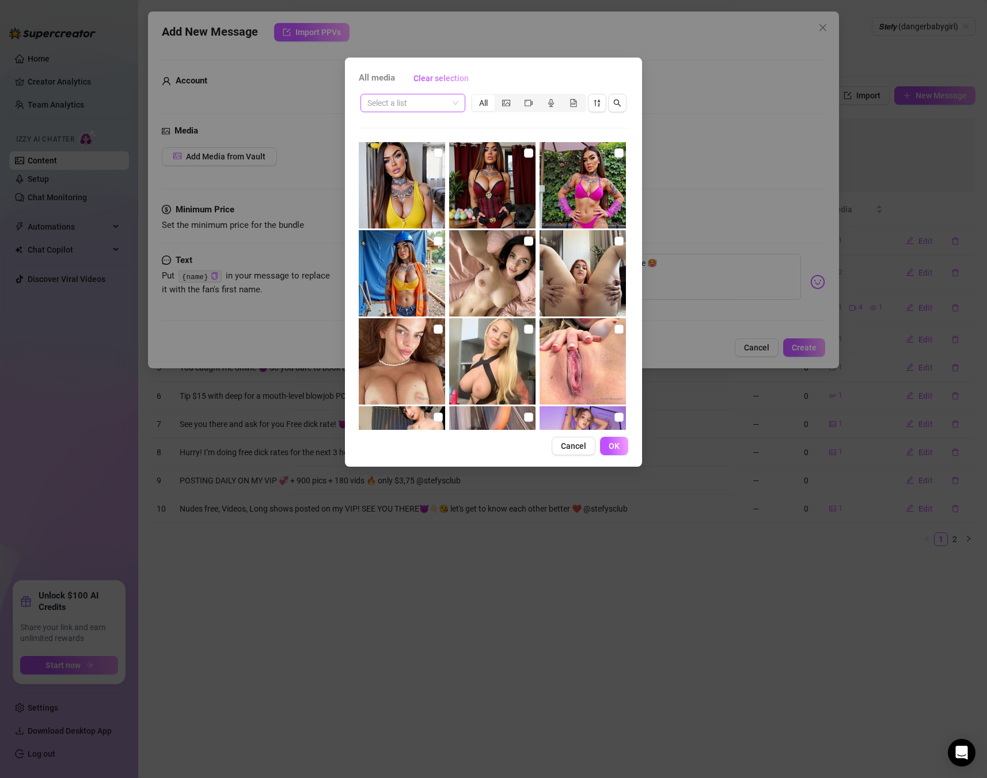
click at [419, 109] on input "search" at bounding box center [407, 102] width 81 height 17
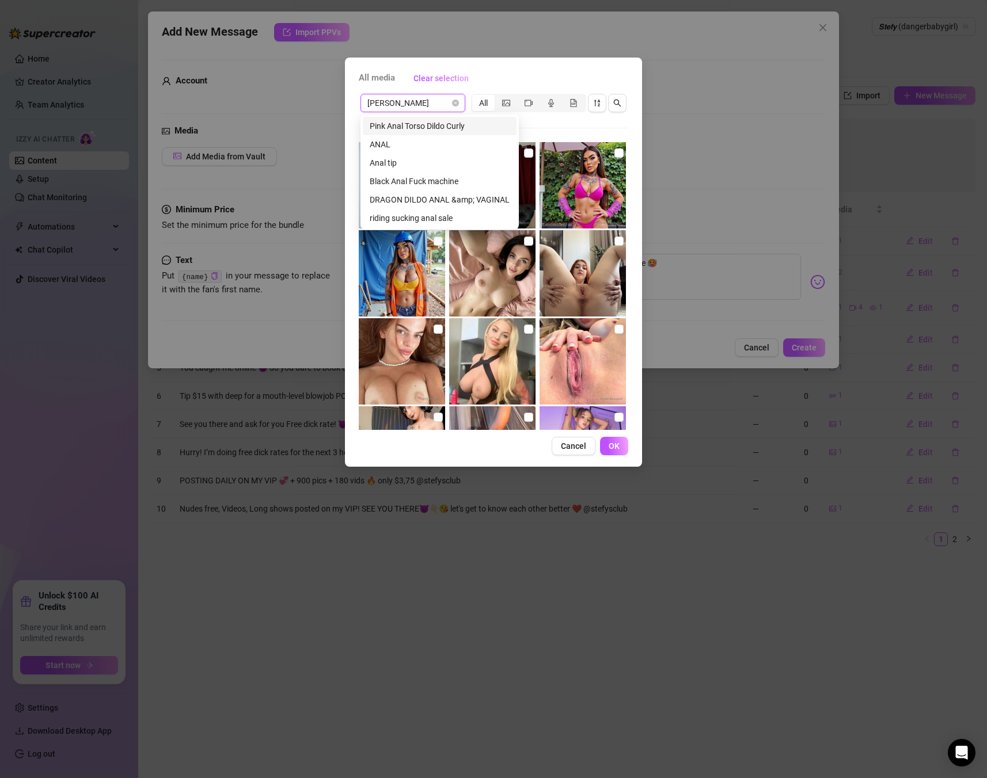
type input "anal"
click at [421, 180] on div "Black Anal Fuck machine" at bounding box center [440, 181] width 140 height 13
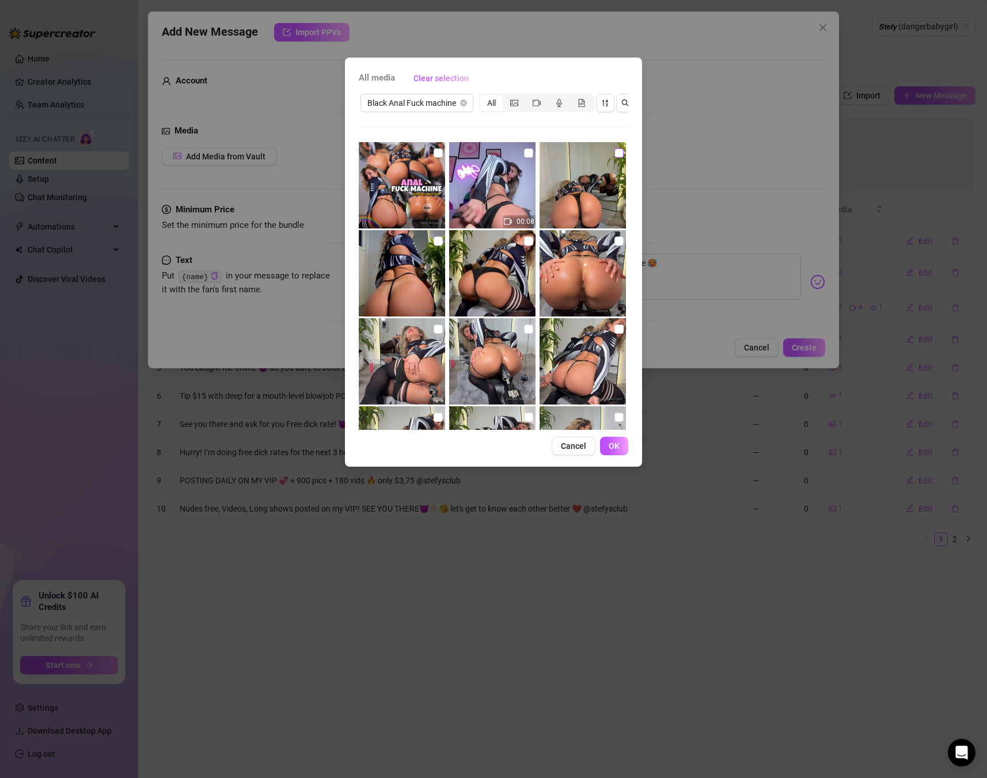
click at [617, 154] on input "checkbox" at bounding box center [618, 153] width 9 height 9
checkbox input "true"
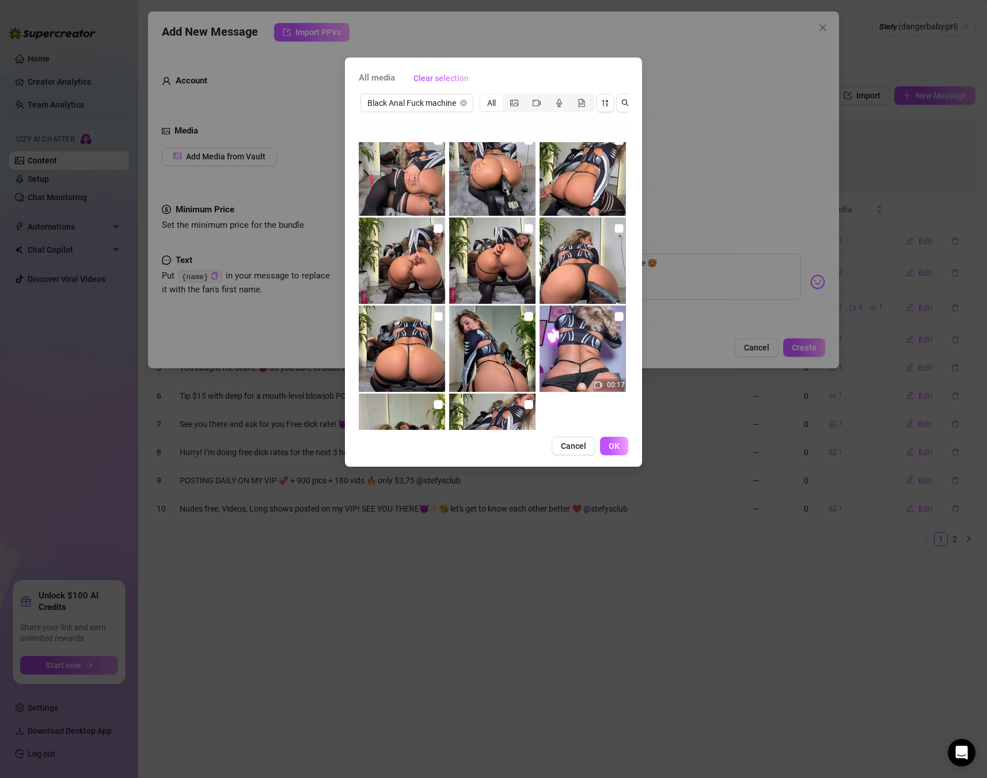
scroll to position [197, 0]
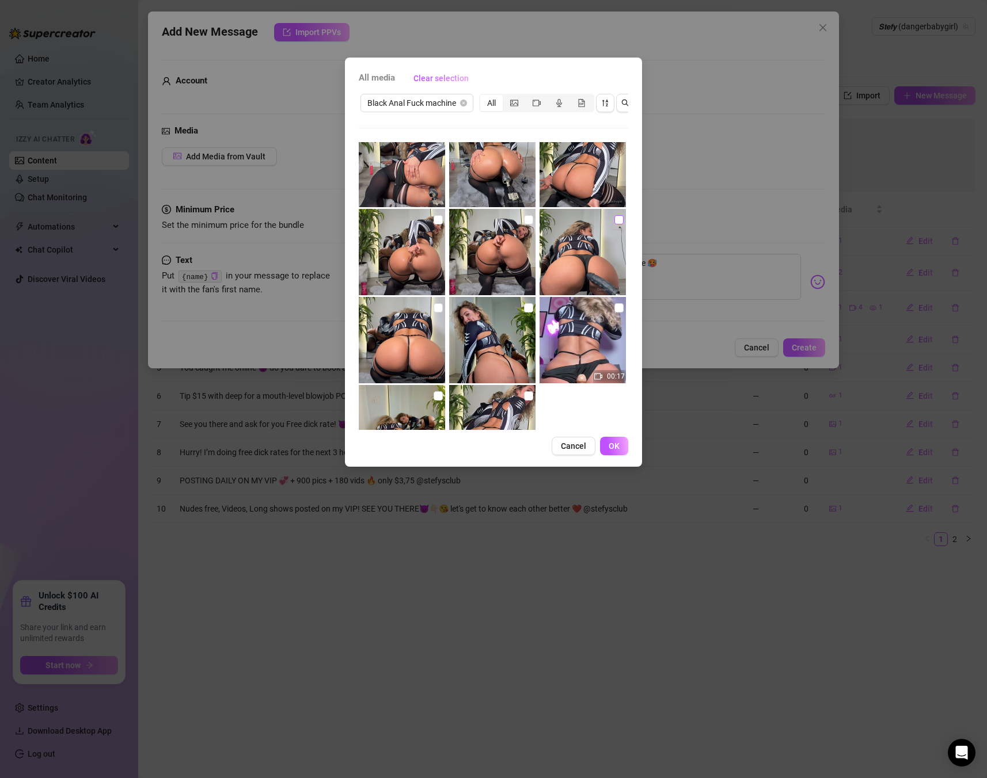
click at [616, 219] on input "checkbox" at bounding box center [618, 219] width 9 height 9
checkbox input "true"
click at [605, 450] on button "OK" at bounding box center [614, 446] width 28 height 18
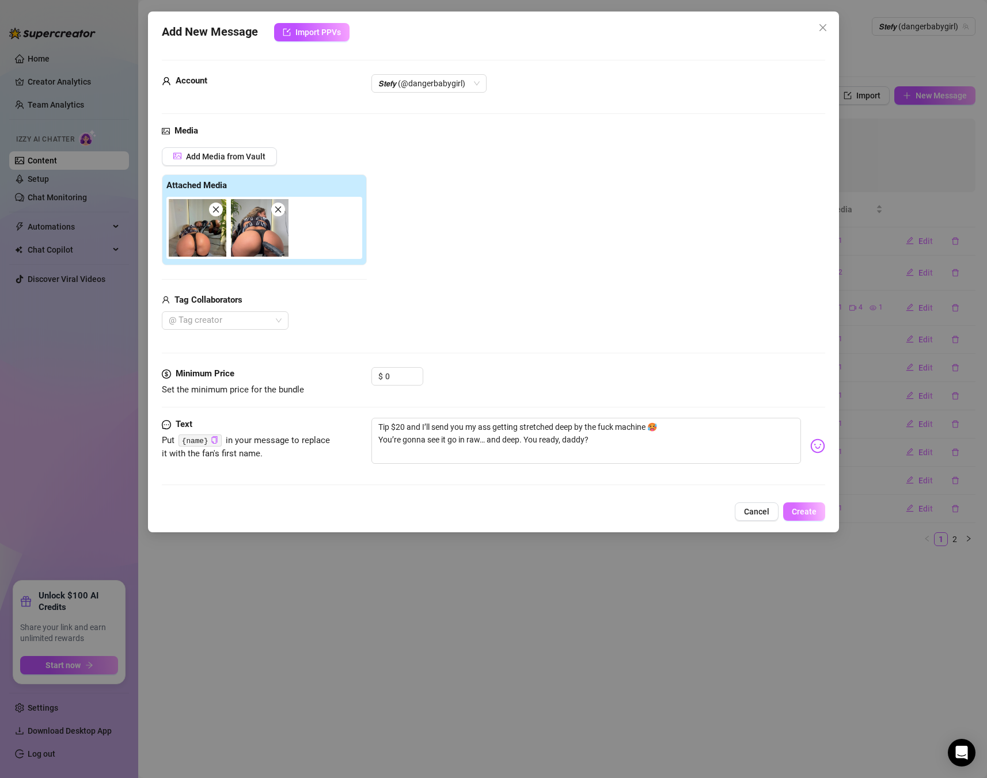
click at [803, 505] on button "Create" at bounding box center [804, 512] width 42 height 18
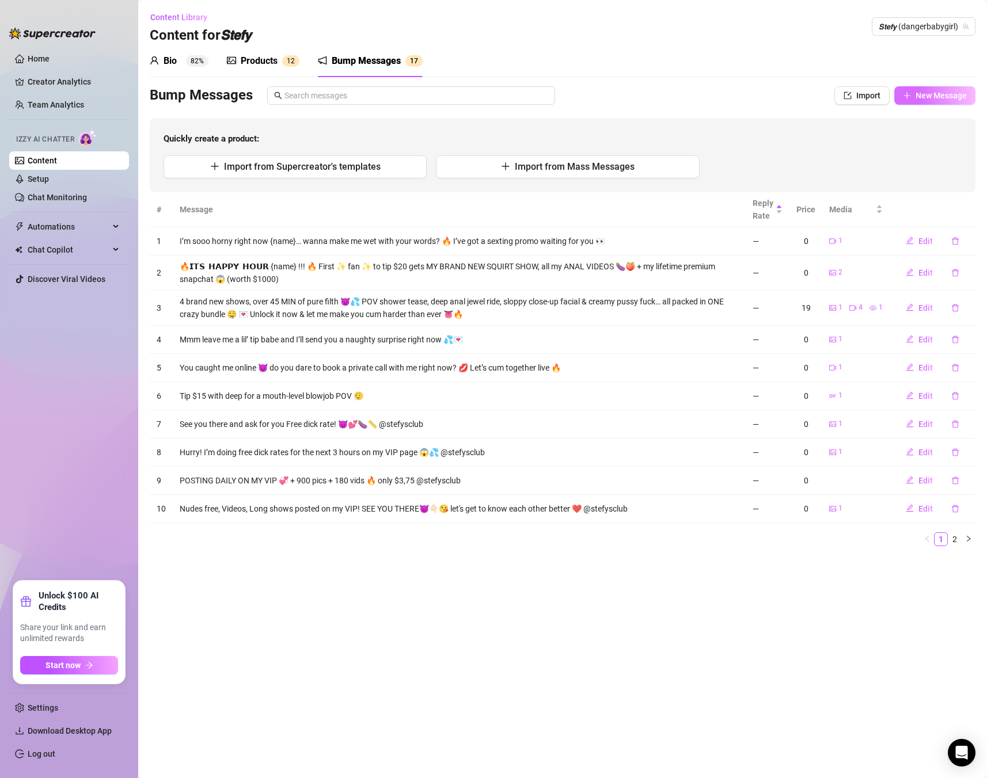
click at [943, 101] on button "New Message" at bounding box center [934, 95] width 81 height 18
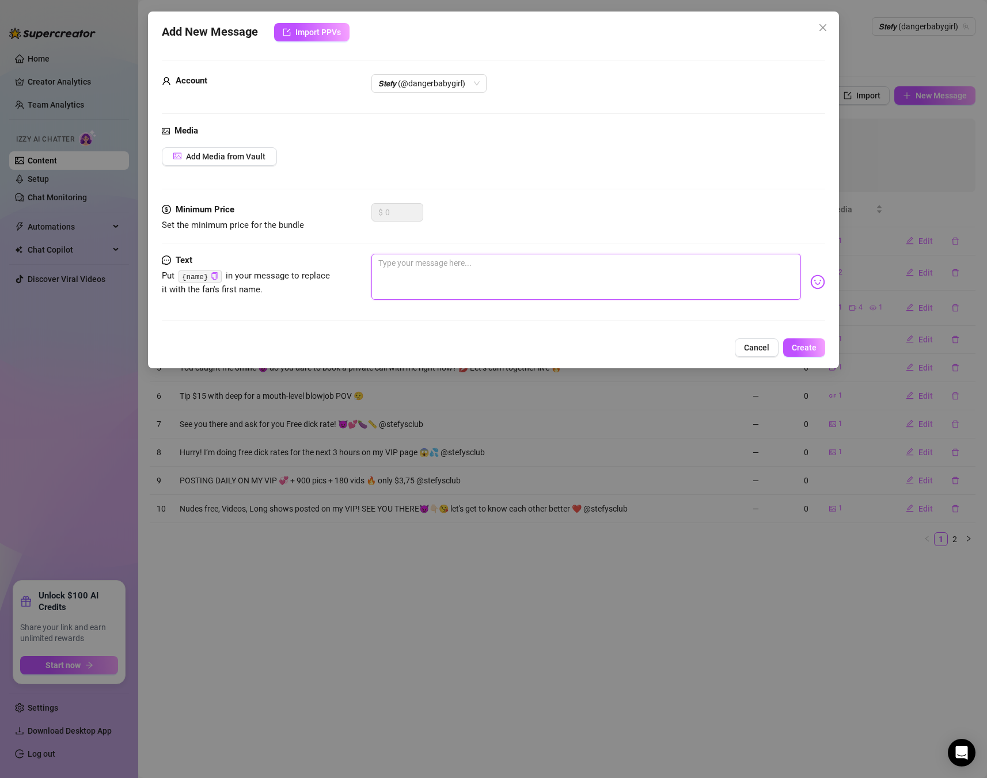
click at [549, 261] on textarea at bounding box center [585, 277] width 429 height 46
paste textarea "Tip $20 and I’ll send you the video where I take the dragon dildo deep in my pu…"
type textarea "Tip $20 and I’ll send you the video where I take the dragon dildo deep in my pu…"
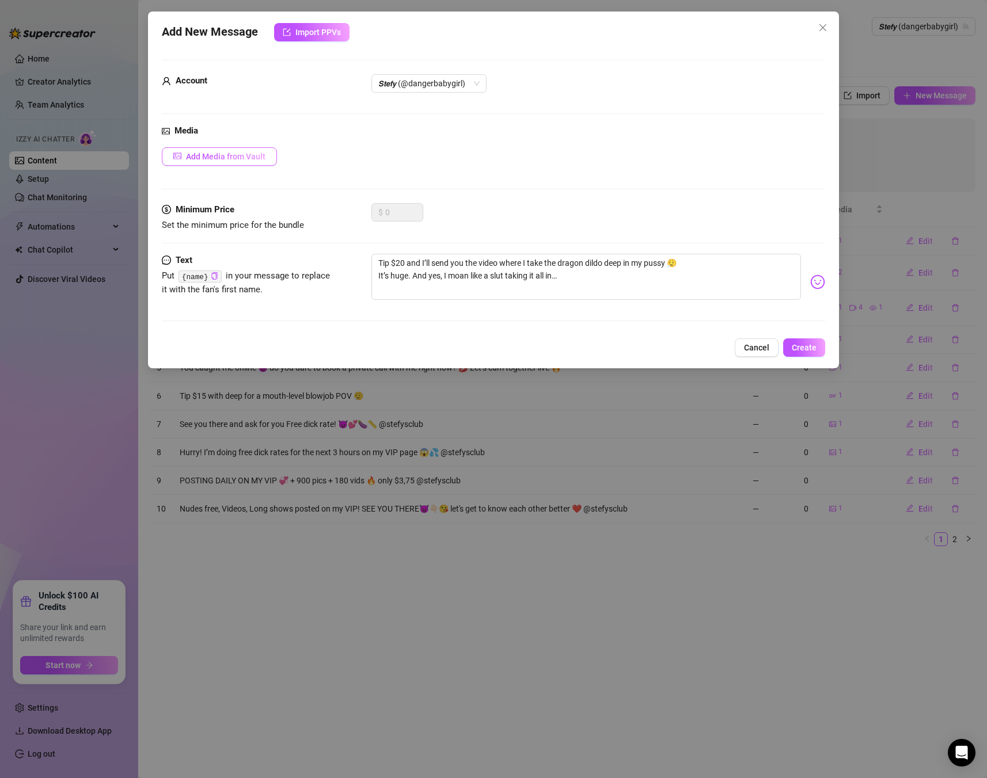
click at [214, 161] on span "Add Media from Vault" at bounding box center [225, 156] width 79 height 9
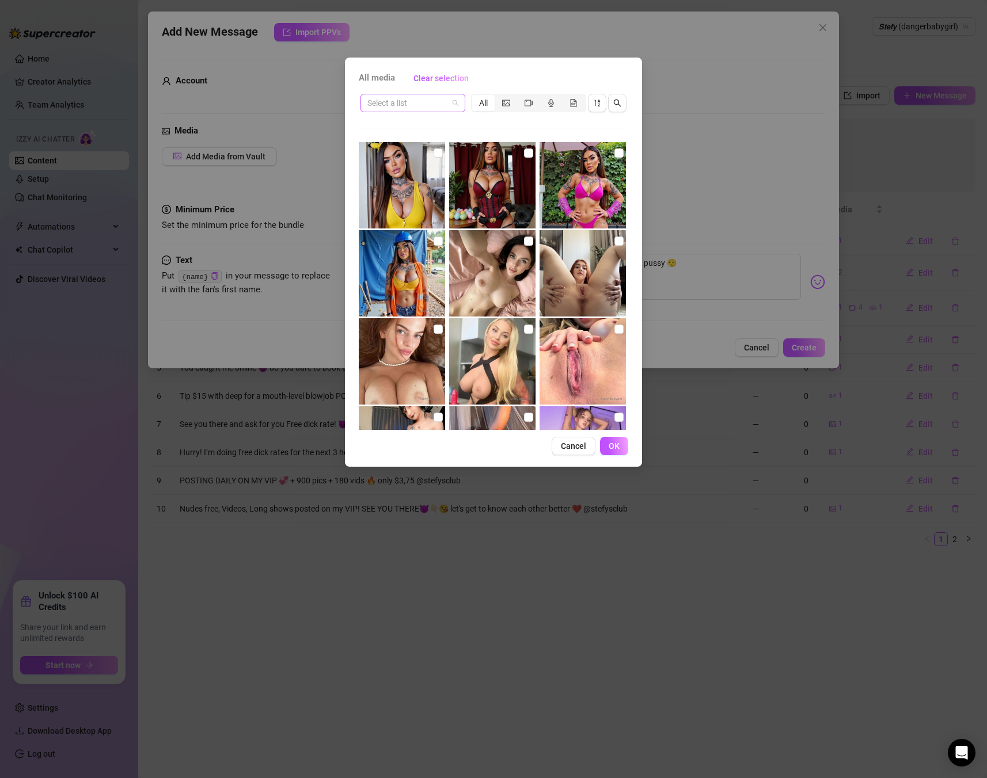
click at [438, 104] on input "search" at bounding box center [407, 102] width 81 height 17
type input "xxl"
click at [386, 121] on div "GREEN XXL DILDO SHOW" at bounding box center [416, 126] width 92 height 13
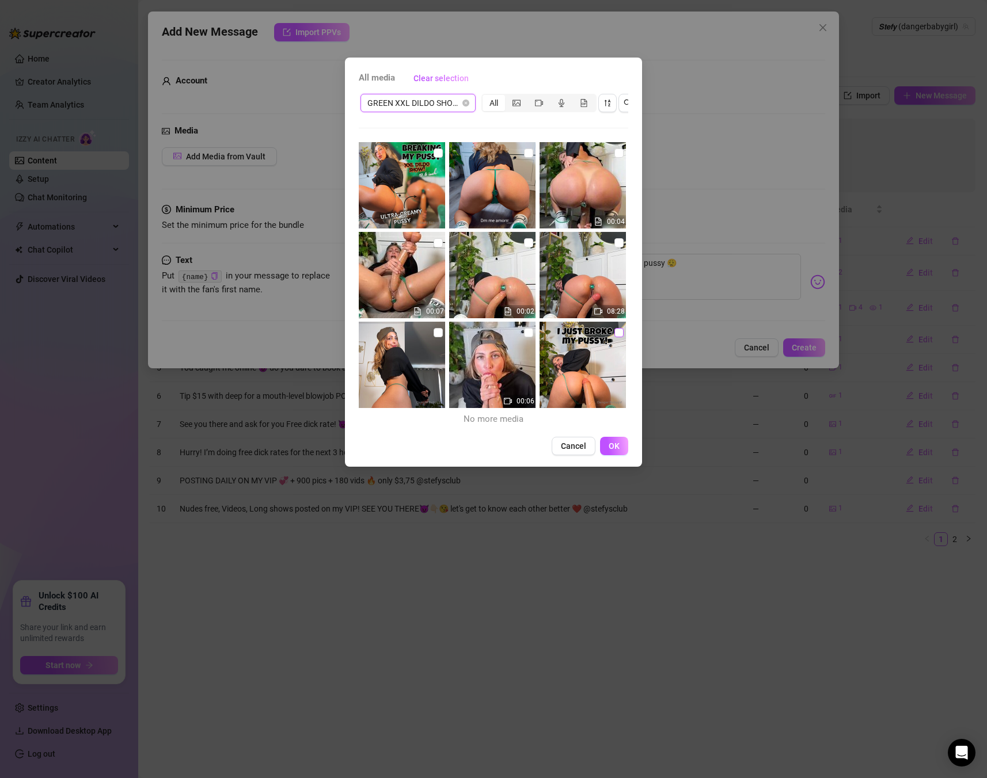
click at [621, 332] on input "checkbox" at bounding box center [618, 332] width 9 height 9
checkbox input "true"
click at [435, 110] on span "GREEN XXL DILDO SHOW" at bounding box center [417, 102] width 101 height 17
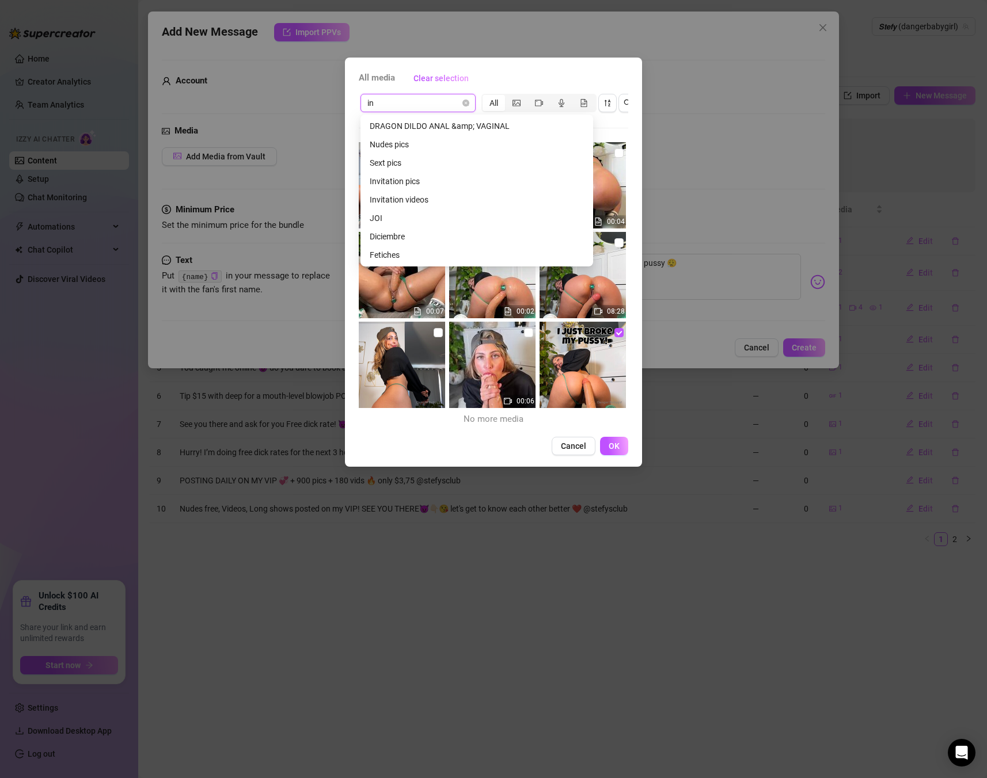
type input "inv"
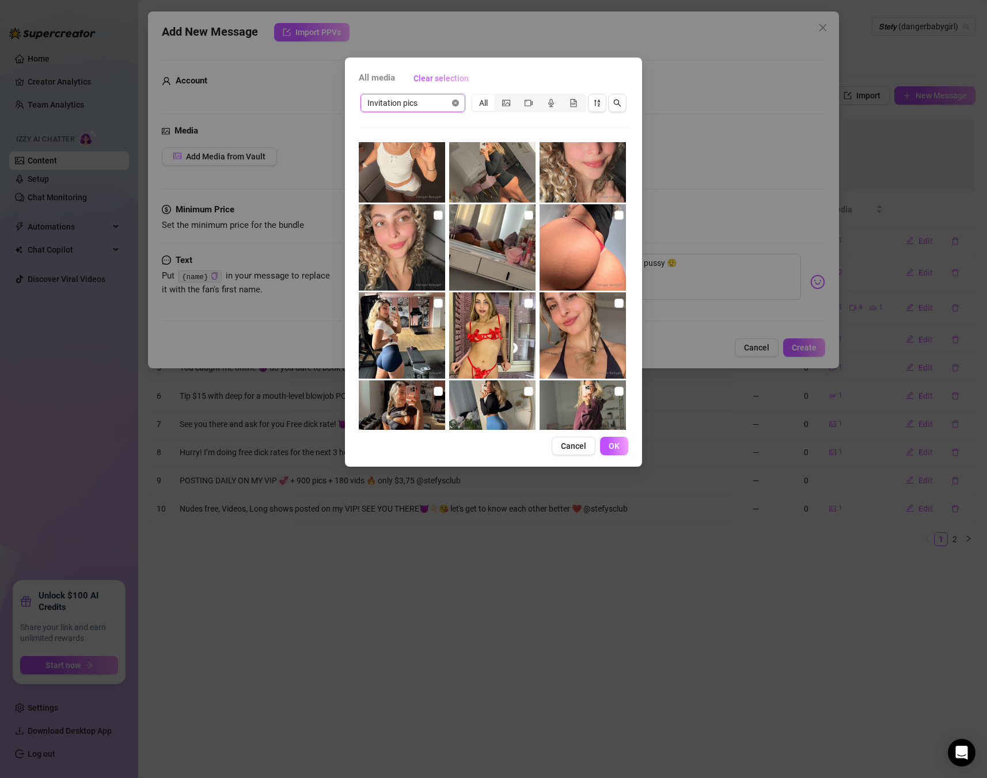
scroll to position [415, 0]
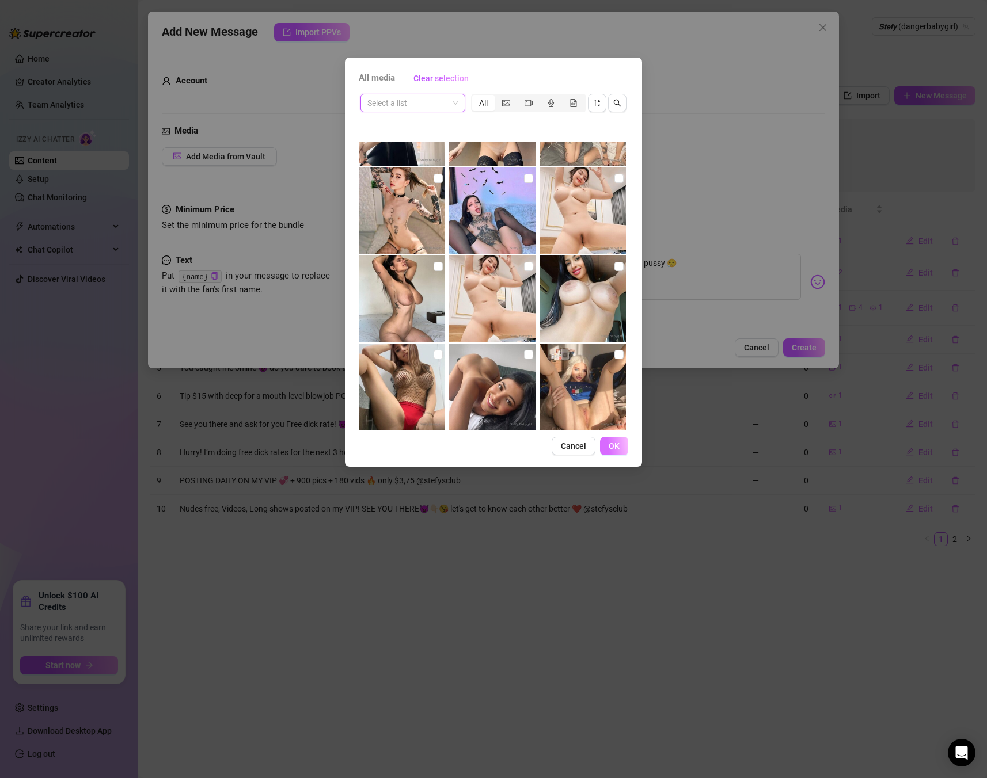
click at [613, 442] on span "OK" at bounding box center [614, 446] width 11 height 9
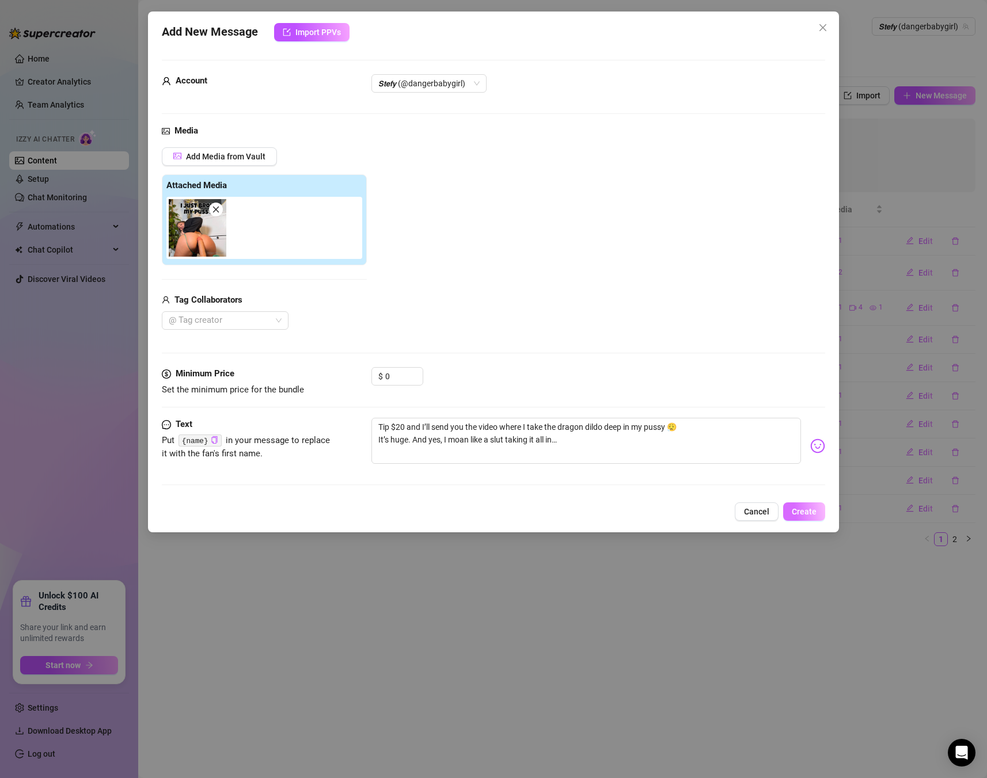
click at [804, 511] on span "Create" at bounding box center [804, 511] width 25 height 9
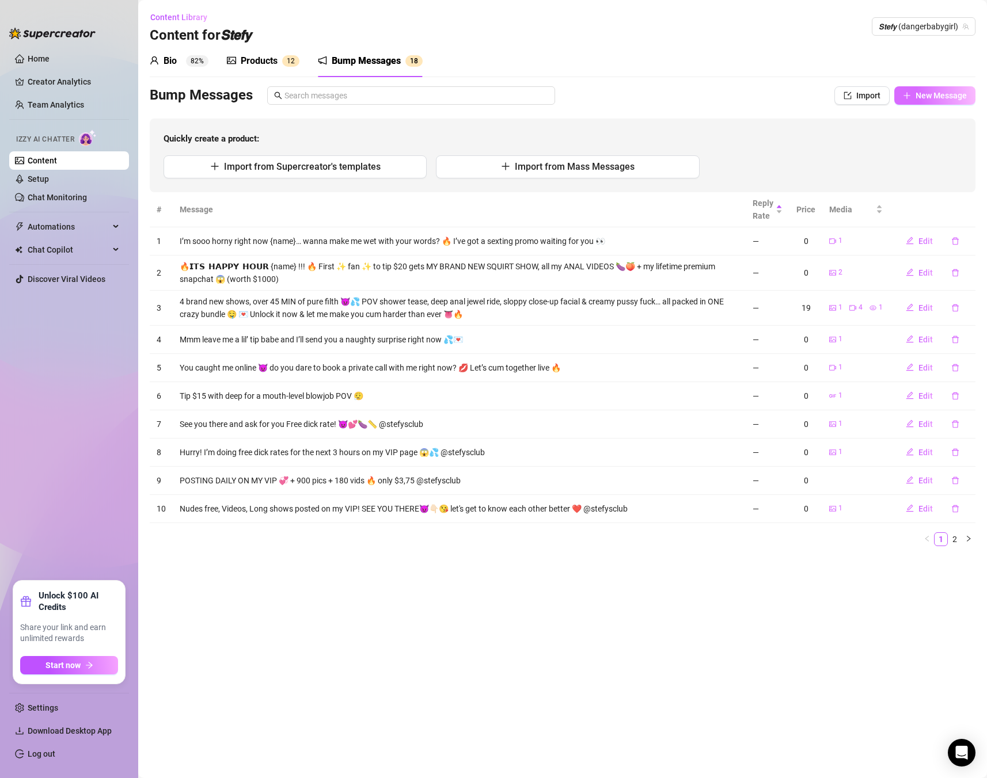
click at [944, 94] on span "New Message" at bounding box center [940, 95] width 51 height 9
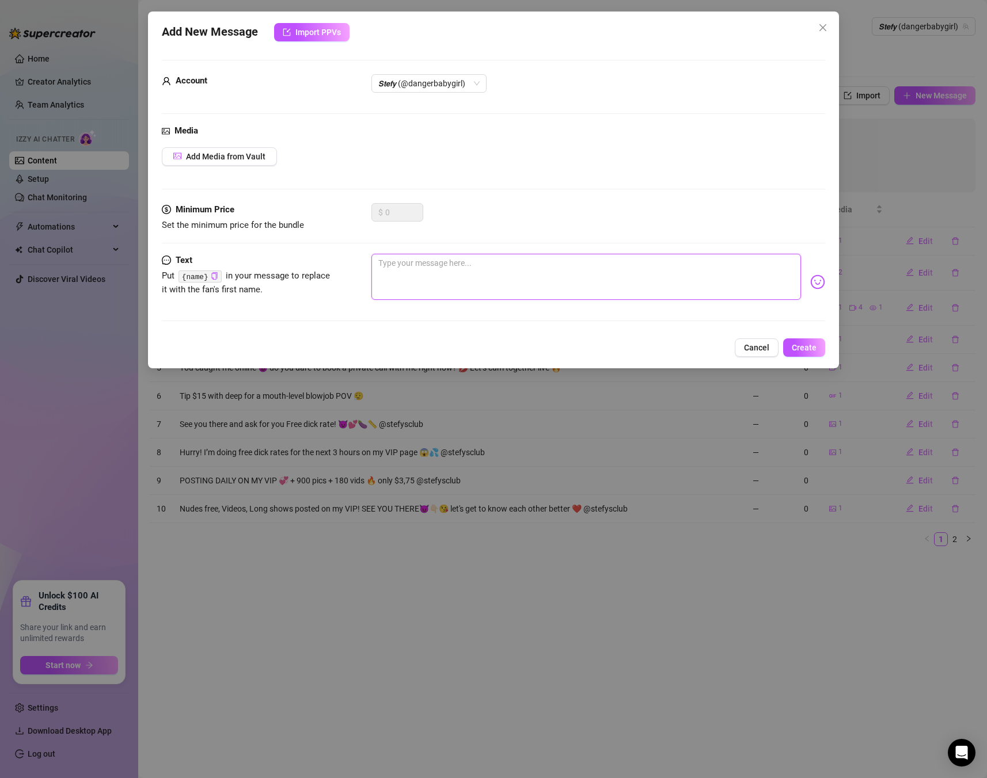
click at [583, 271] on textarea at bounding box center [585, 277] width 429 height 46
paste textarea "I used my biggest XXL toy [DATE]… want to see how far I went? 😏 $18 tip and I’l…"
type textarea "I used my biggest XXL toy [DATE]… want to see how far I went? 😏 $18 tip and I’l…"
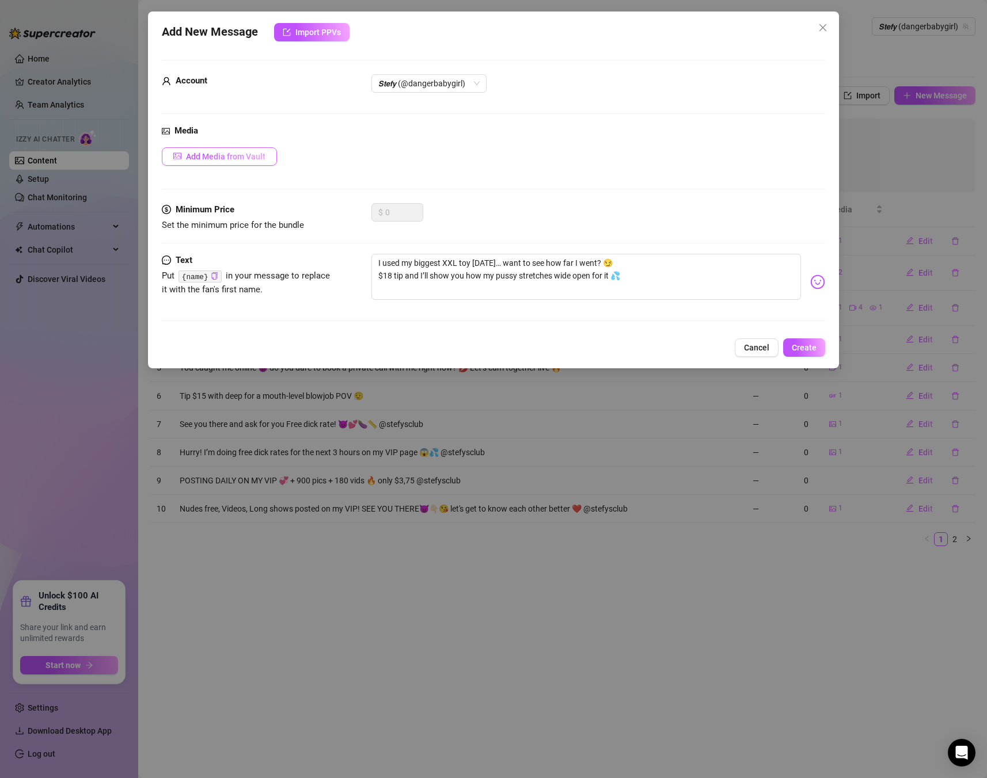
click at [249, 154] on span "Add Media from Vault" at bounding box center [225, 156] width 79 height 9
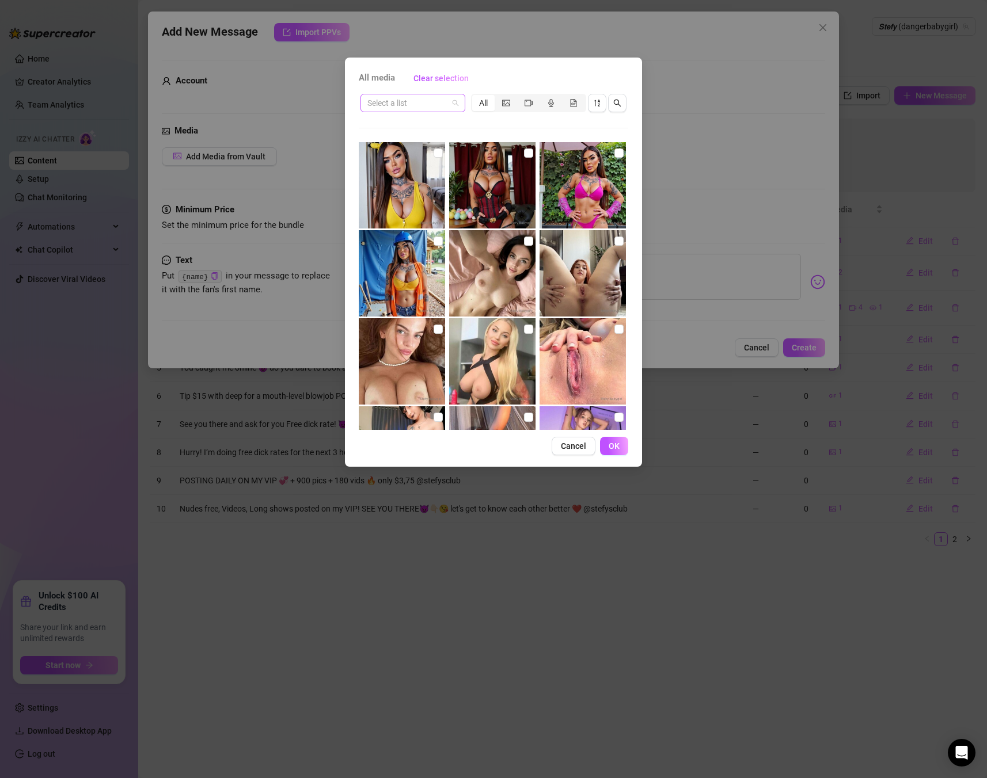
click at [421, 105] on input "search" at bounding box center [407, 102] width 81 height 17
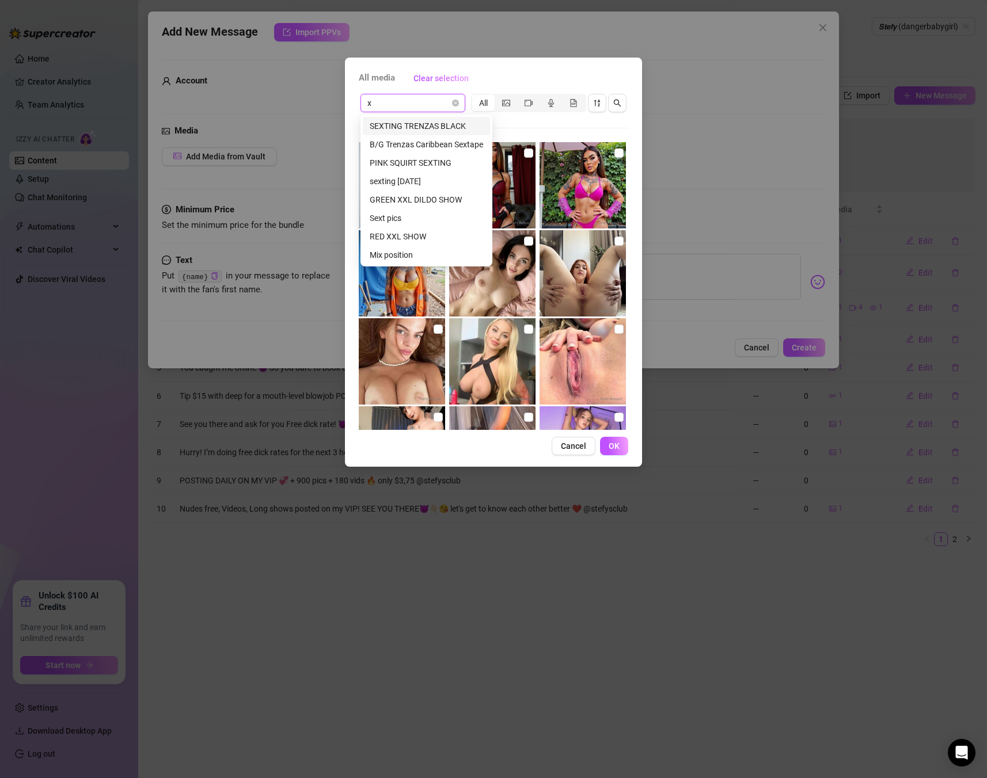
type input "xx"
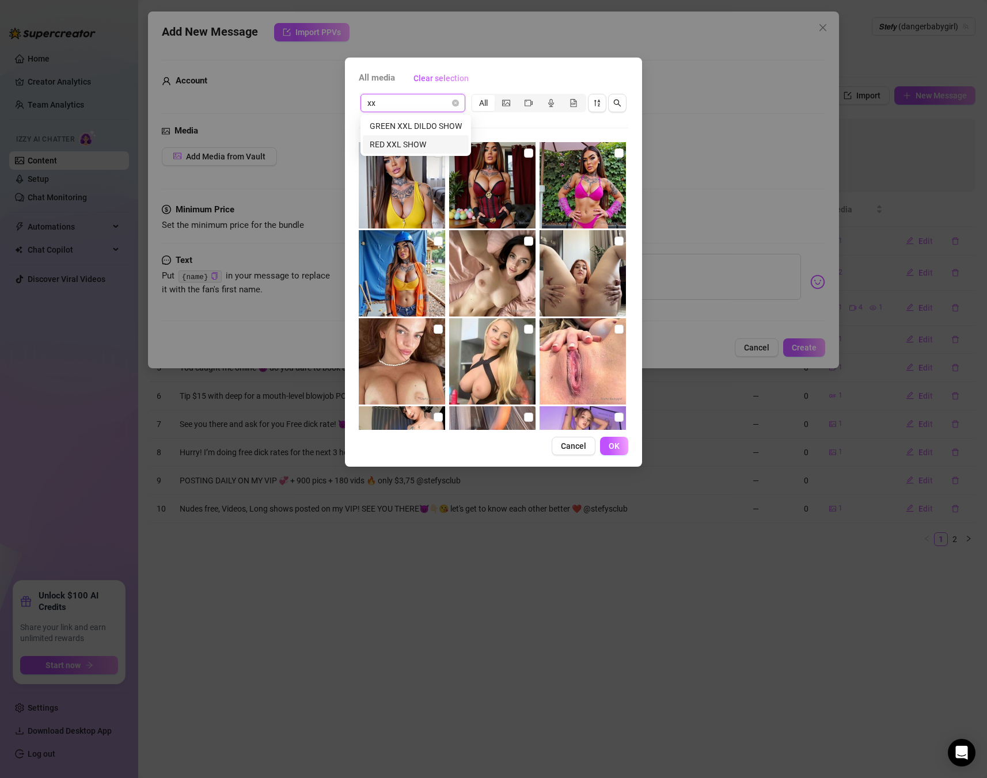
click at [408, 145] on div "RED XXL SHOW" at bounding box center [416, 144] width 92 height 13
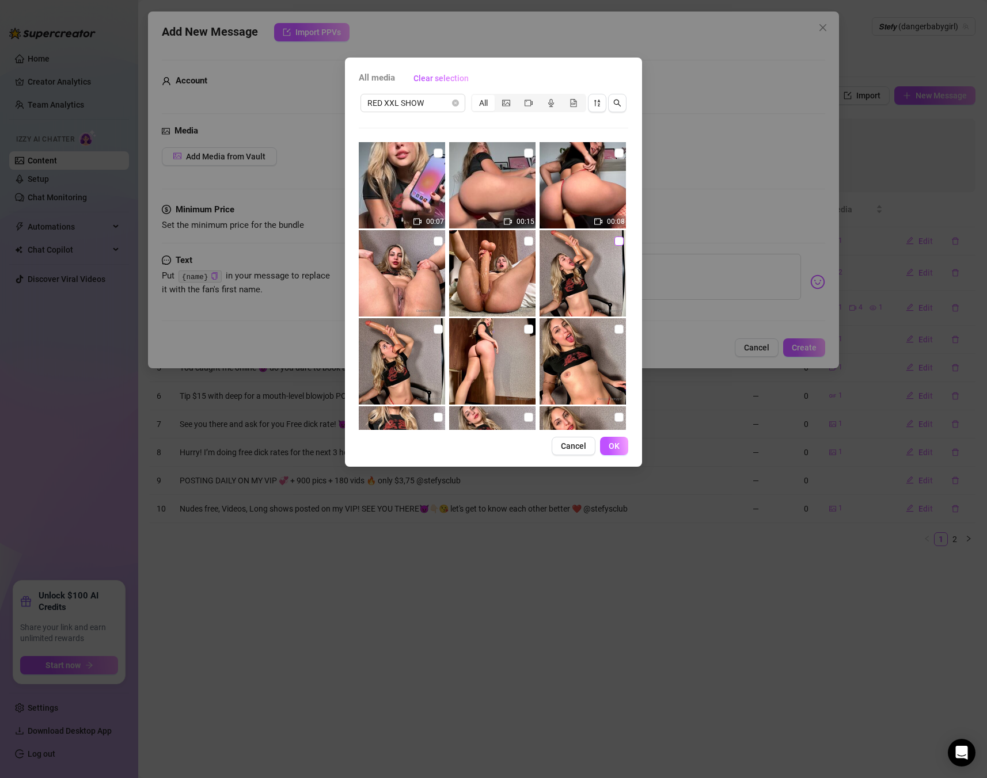
click at [614, 240] on input "checkbox" at bounding box center [618, 241] width 9 height 9
checkbox input "true"
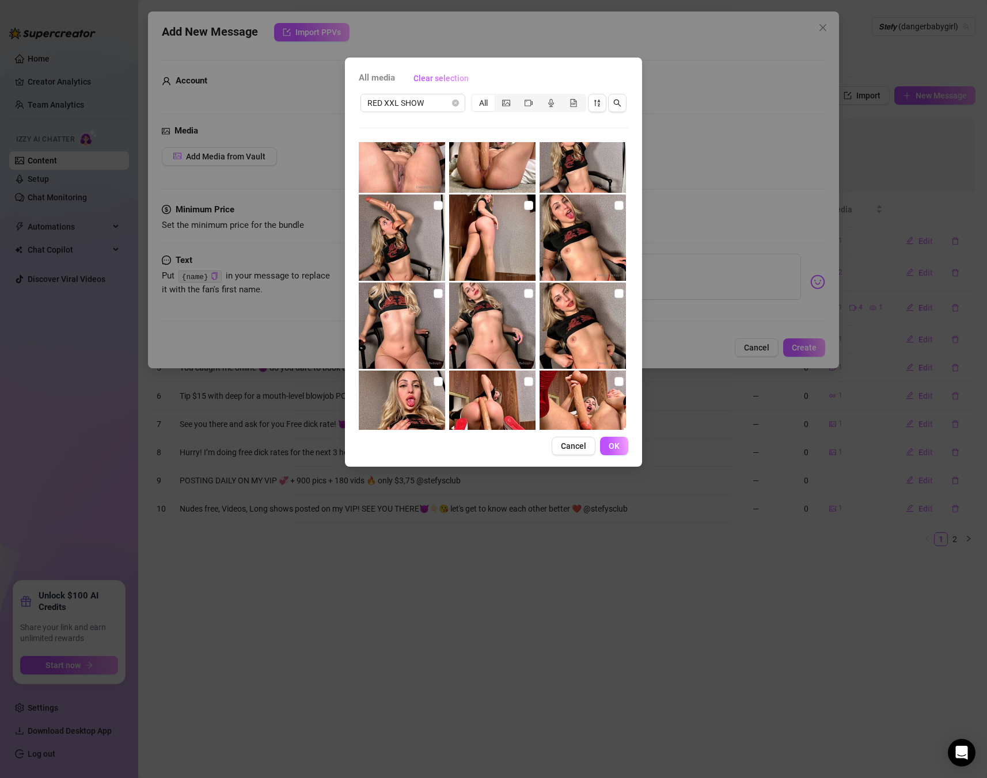
scroll to position [200, 0]
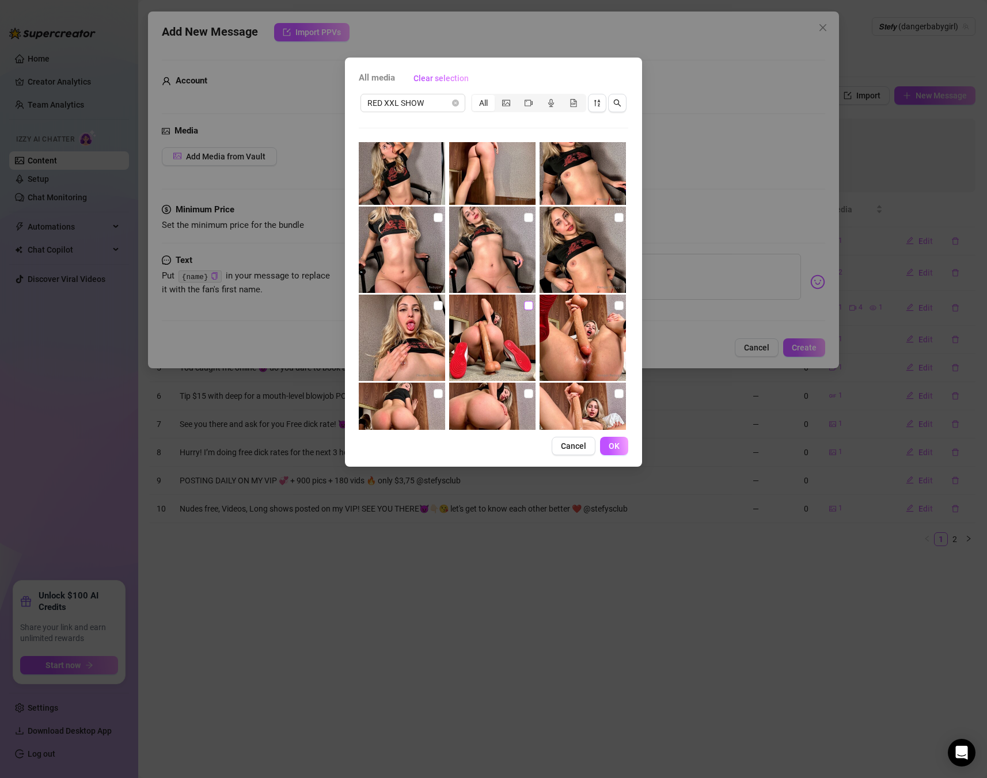
click at [527, 302] on input "checkbox" at bounding box center [528, 305] width 9 height 9
checkbox input "true"
click at [636, 453] on div "All media Clear selection RED XXL SHOW All 00:07 00:15 00:08 Cancel OK" at bounding box center [493, 262] width 297 height 409
click at [625, 451] on button "OK" at bounding box center [614, 446] width 28 height 18
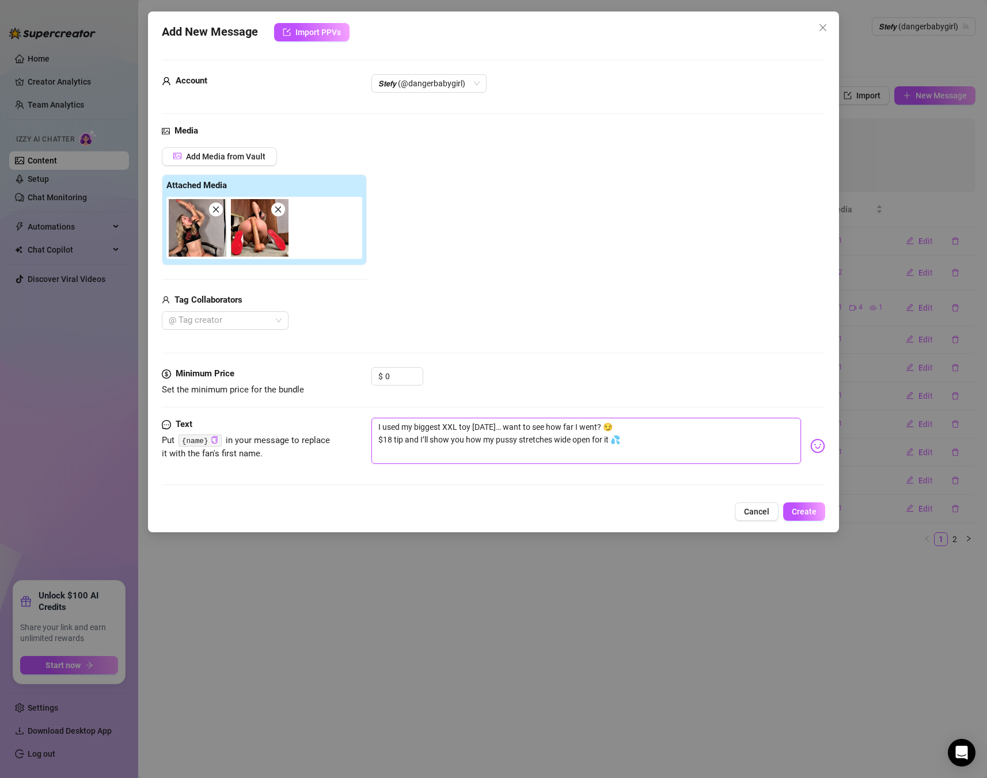
click at [645, 442] on textarea "I used my biggest XXL toy [DATE]… want to see how far I went? 😏 $18 tip and I’l…" at bounding box center [585, 441] width 429 height 46
click at [814, 511] on span "Create" at bounding box center [804, 511] width 25 height 9
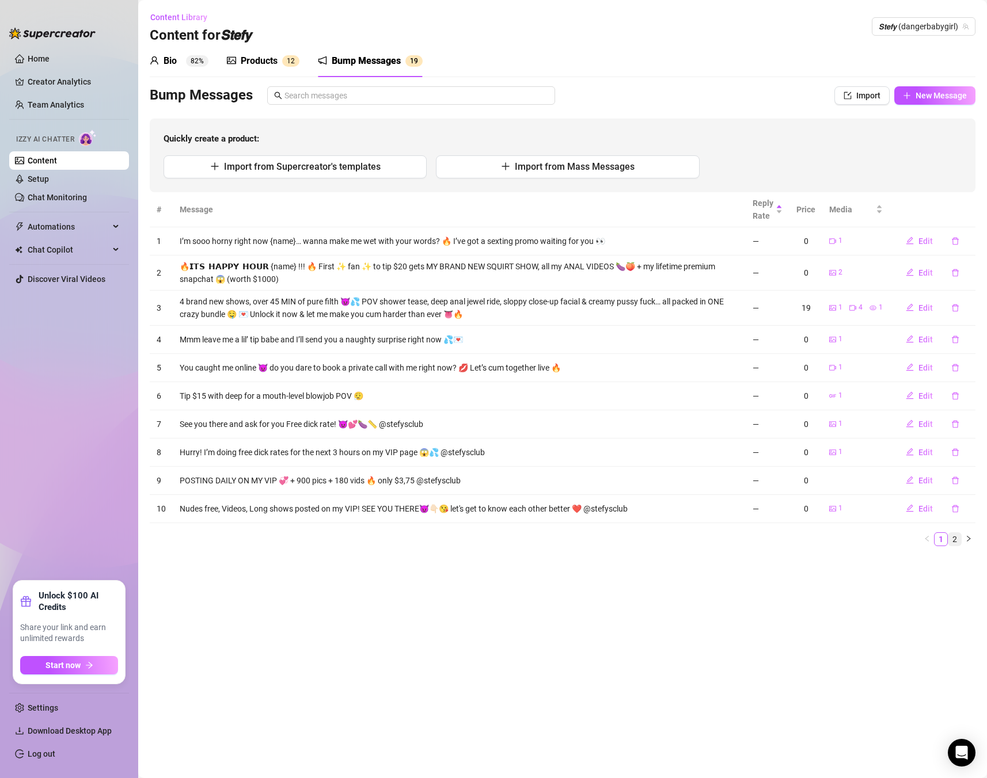
click at [954, 541] on link "2" at bounding box center [954, 539] width 13 height 13
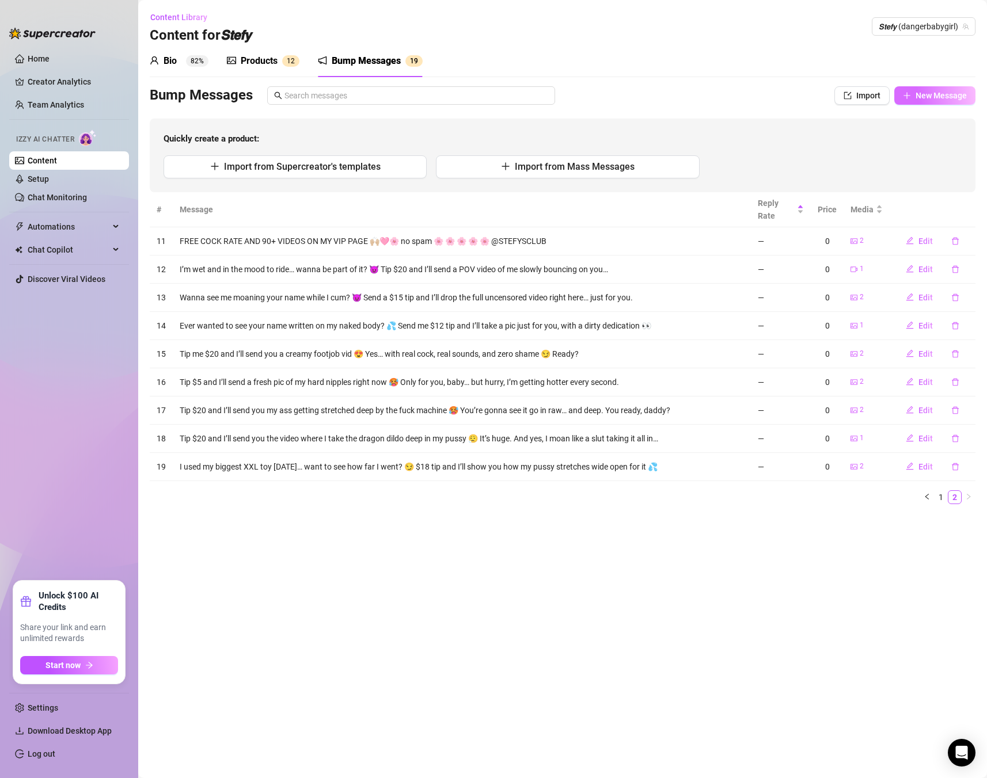
click at [938, 94] on span "New Message" at bounding box center [940, 95] width 51 height 9
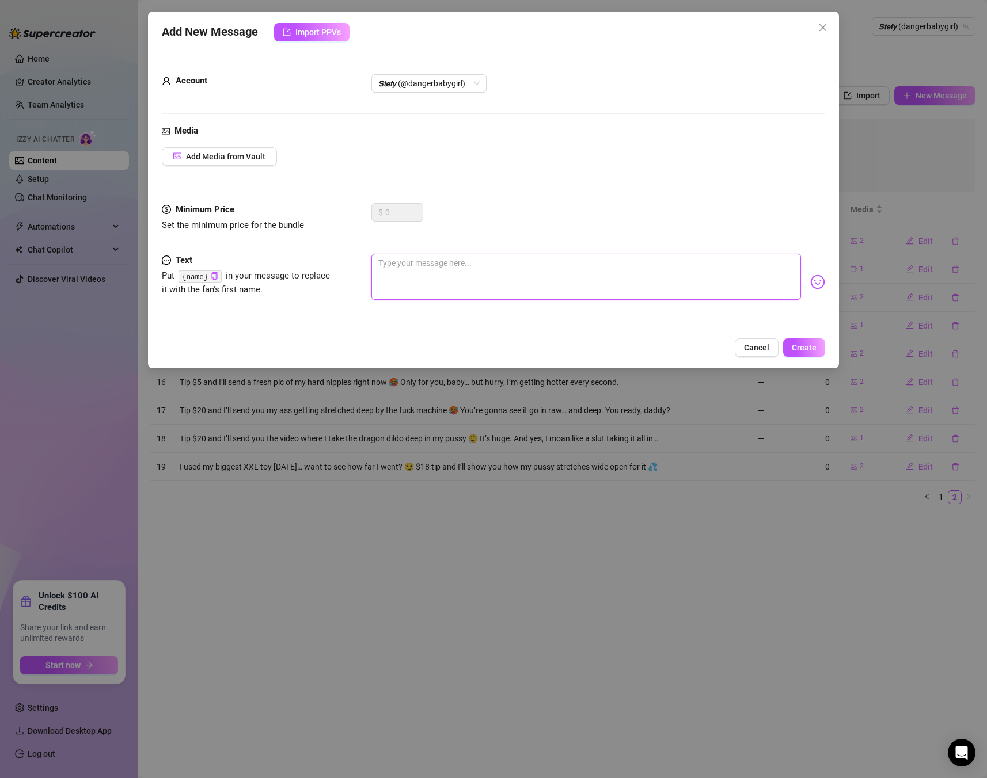
click at [542, 285] on textarea at bounding box center [585, 277] width 429 height 46
paste textarea "Tip $20 and I’ll show you this sex tape where I get destroyed in doggy while I …"
type textarea "Tip $20 and I’ll show you this sex tape where I get destroyed in doggy while I …"
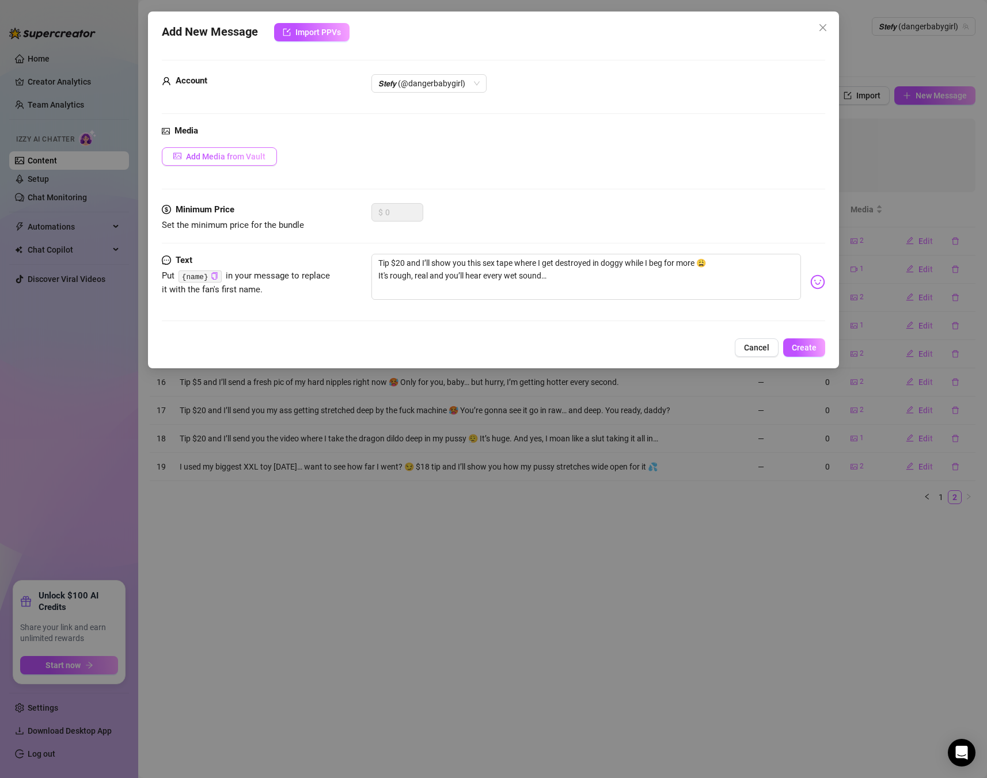
click at [250, 155] on span "Add Media from Vault" at bounding box center [225, 156] width 79 height 9
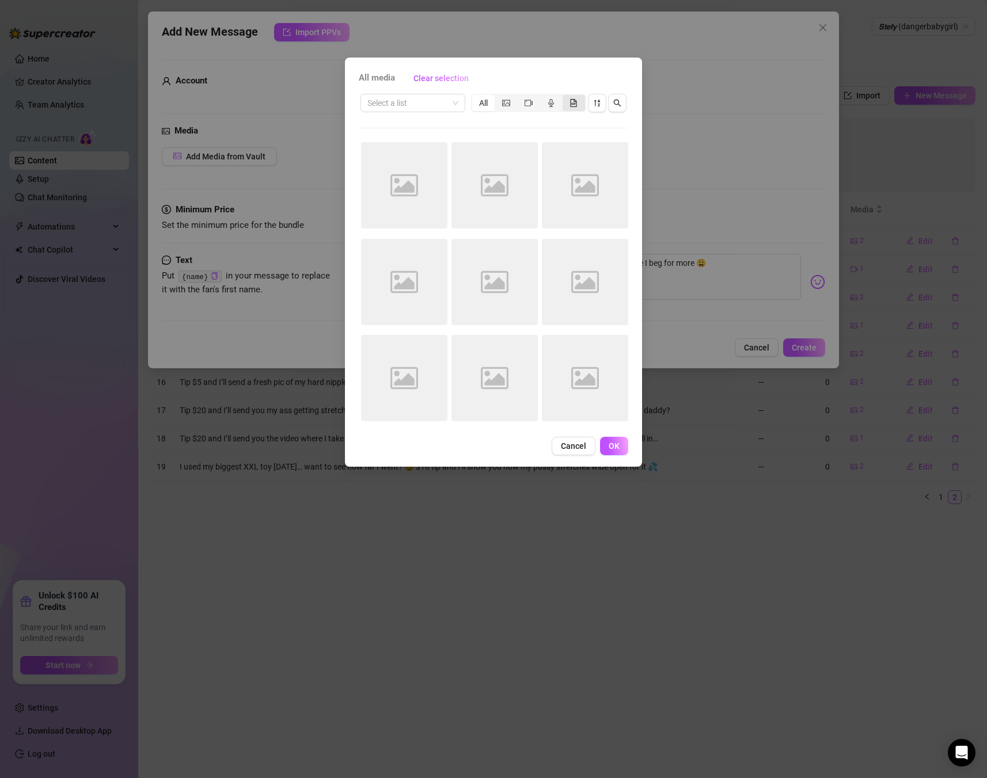
click at [569, 101] on div "segmented control" at bounding box center [573, 103] width 22 height 16
click at [565, 97] on input "segmented control" at bounding box center [565, 97] width 0 height 0
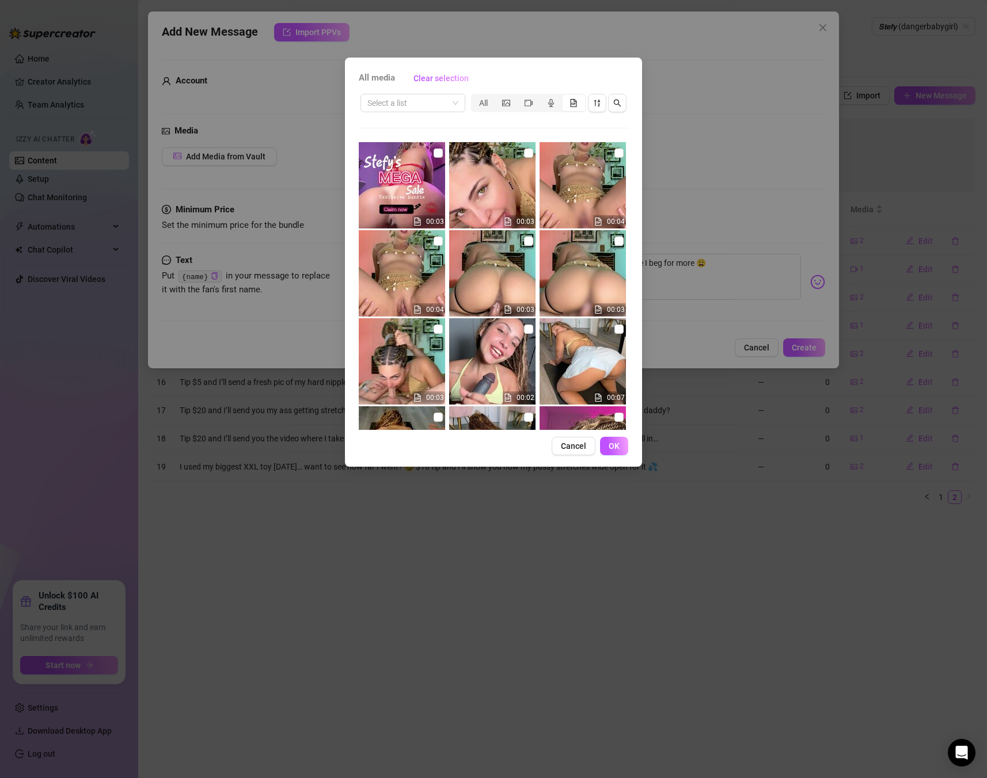
click at [573, 101] on icon "file-gif" at bounding box center [574, 103] width 6 height 8
click at [565, 97] on input "segmented control" at bounding box center [565, 97] width 0 height 0
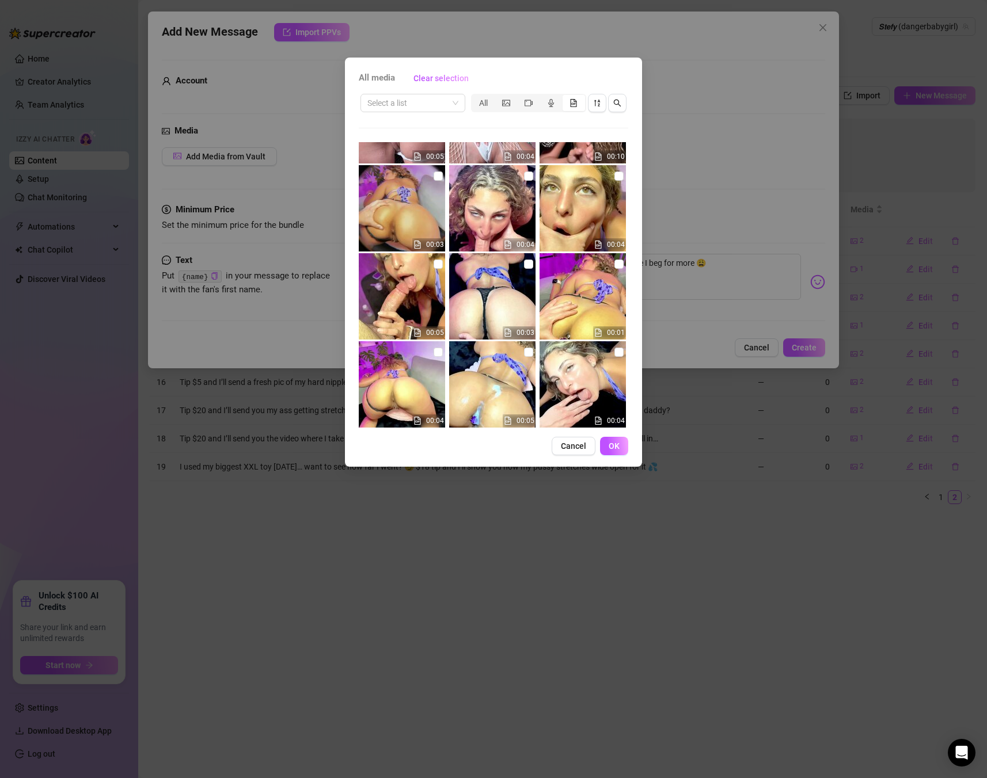
scroll to position [434, 0]
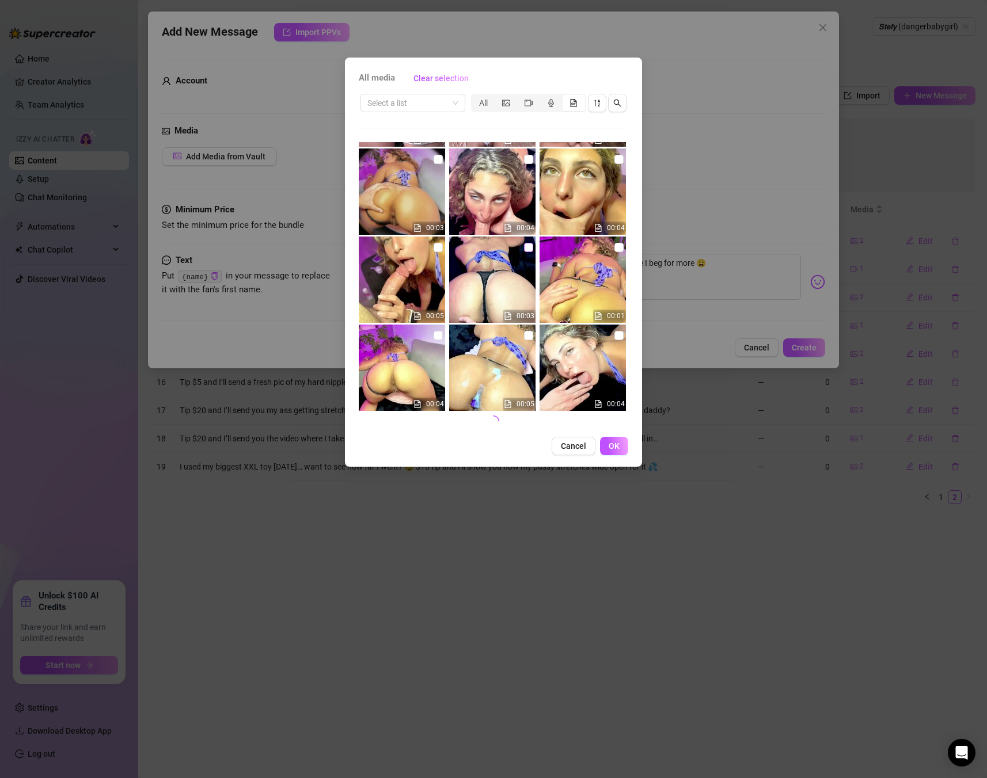
click at [525, 246] on input "checkbox" at bounding box center [528, 247] width 9 height 9
checkbox input "true"
click at [612, 449] on span "OK" at bounding box center [614, 446] width 11 height 9
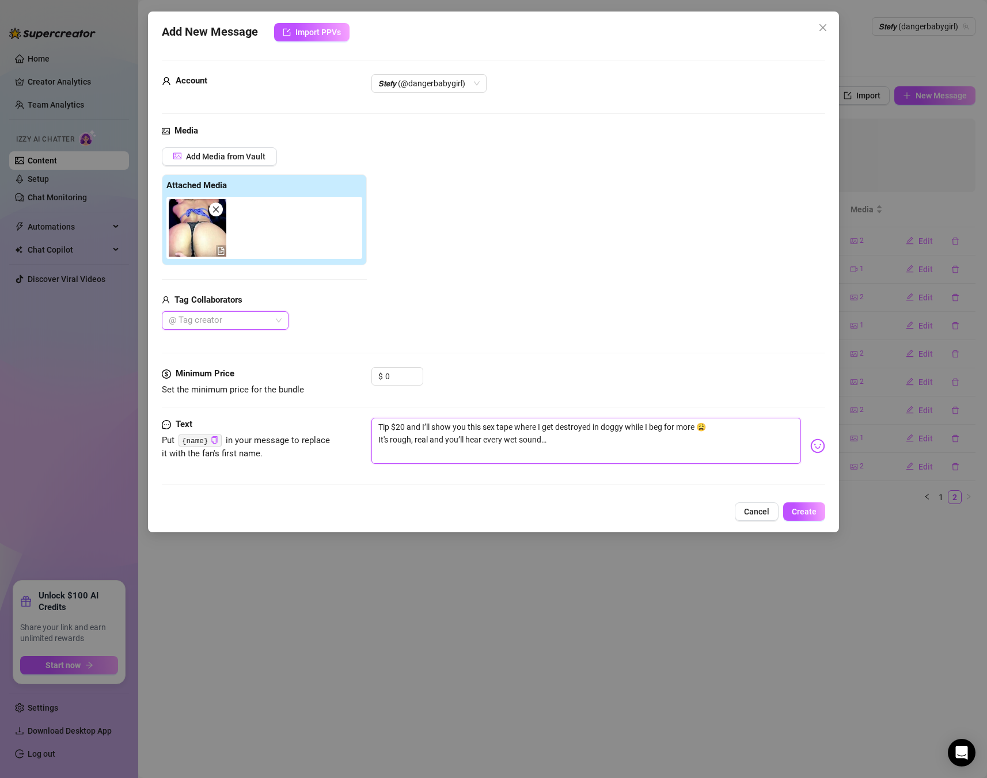
click at [613, 456] on textarea "Tip $20 and I’ll show you this sex tape where I get destroyed in doggy while I …" at bounding box center [585, 441] width 429 height 46
click at [799, 505] on button "Create" at bounding box center [804, 512] width 42 height 18
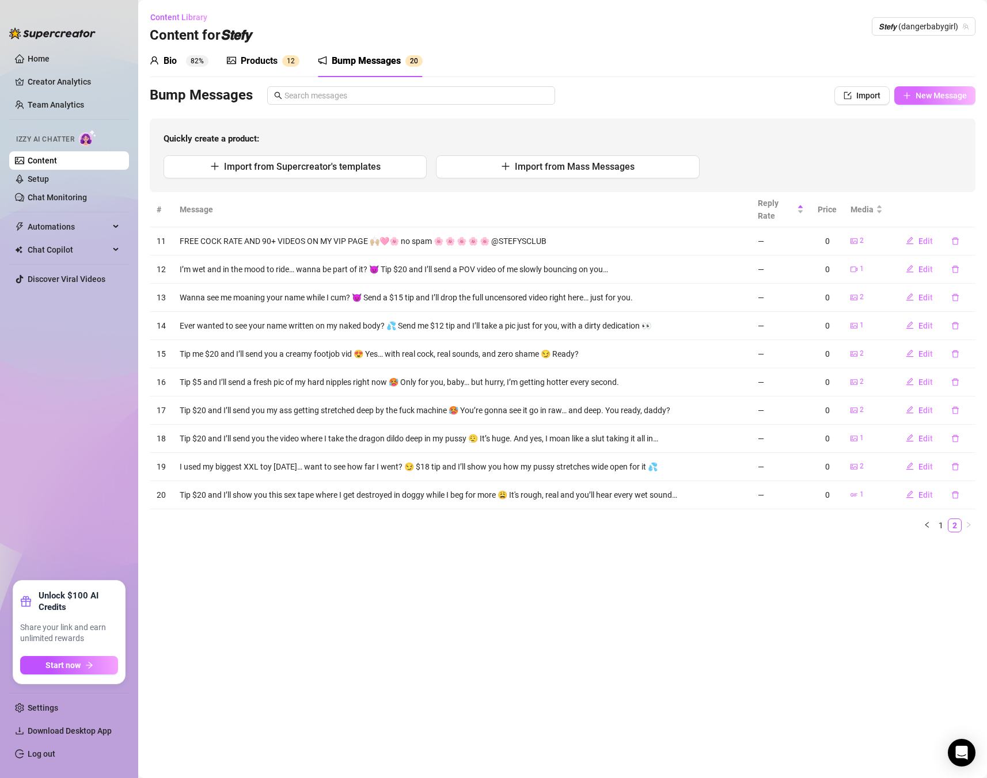
click at [946, 97] on span "New Message" at bounding box center [940, 95] width 51 height 9
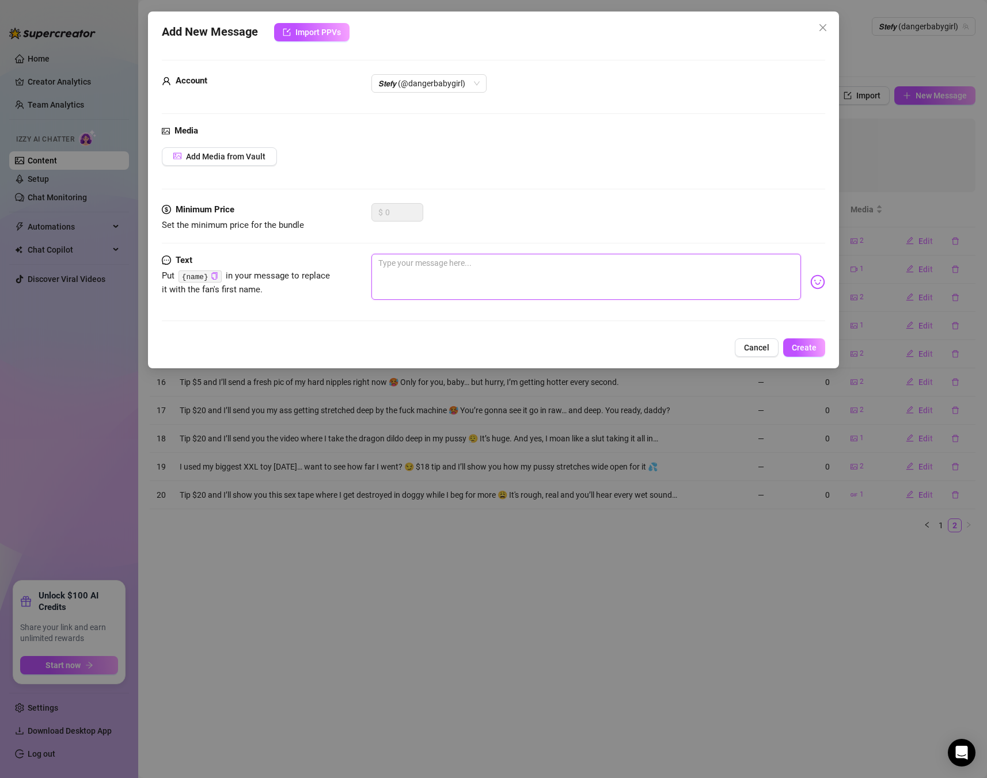
click at [637, 261] on textarea at bounding box center [585, 277] width 429 height 46
paste textarea "I filmed a pussy close-up just for you 😏 Tip $10 and I’ll send the video of me …"
type textarea "I filmed a pussy close-up just for you 😏 Tip $10 and I’ll send the video of me …"
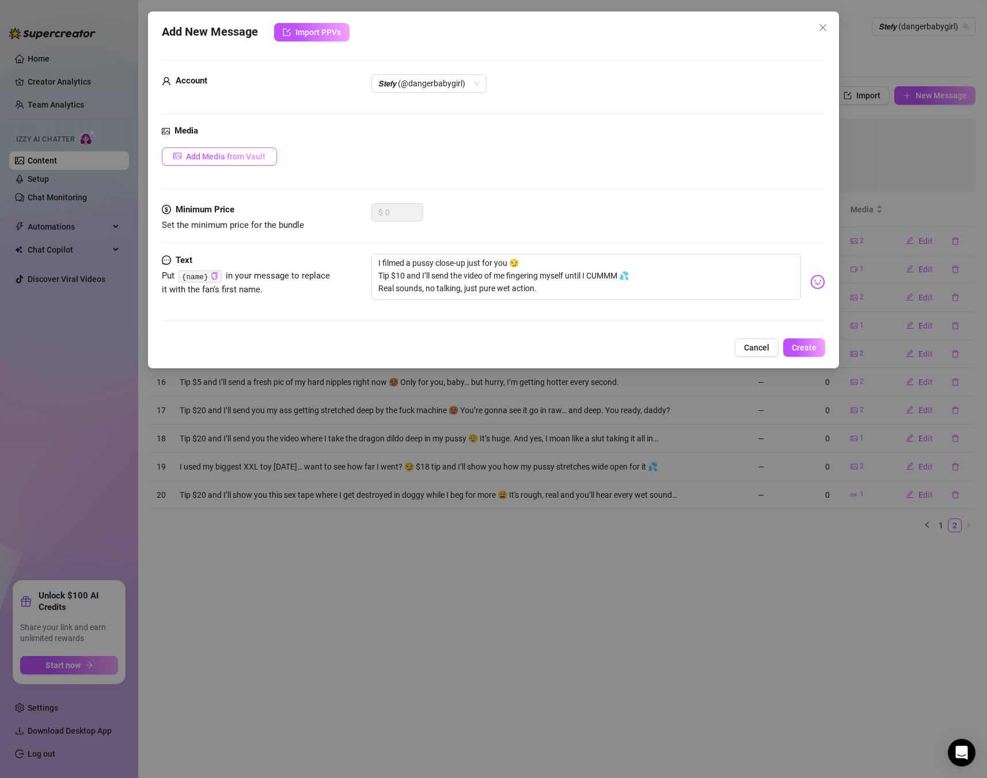
click at [239, 149] on button "Add Media from Vault" at bounding box center [219, 156] width 115 height 18
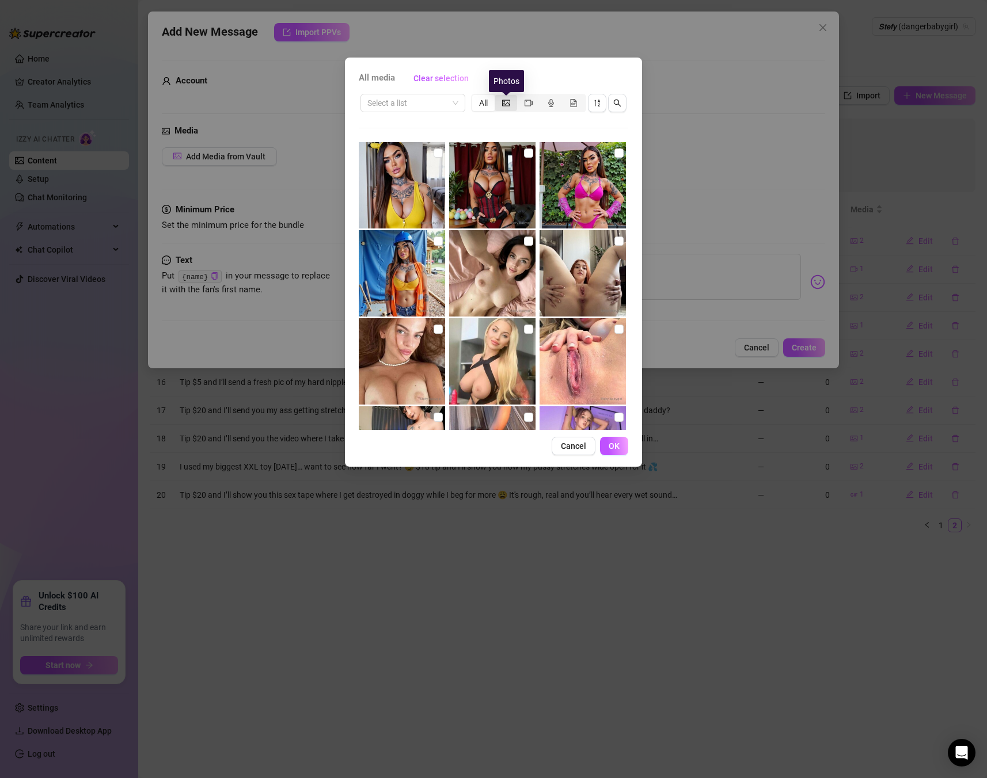
click at [510, 100] on icon "picture" at bounding box center [506, 103] width 8 height 6
click at [497, 97] on input "segmented control" at bounding box center [497, 97] width 0 height 0
click at [422, 106] on input "search" at bounding box center [407, 102] width 81 height 17
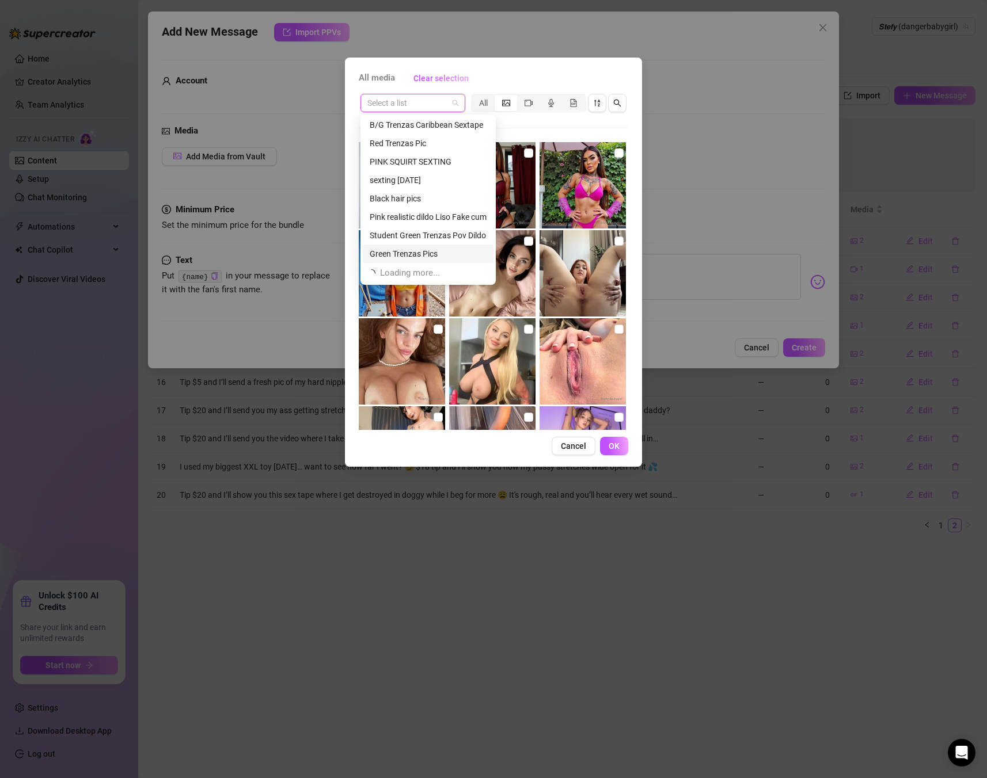
scroll to position [20, 0]
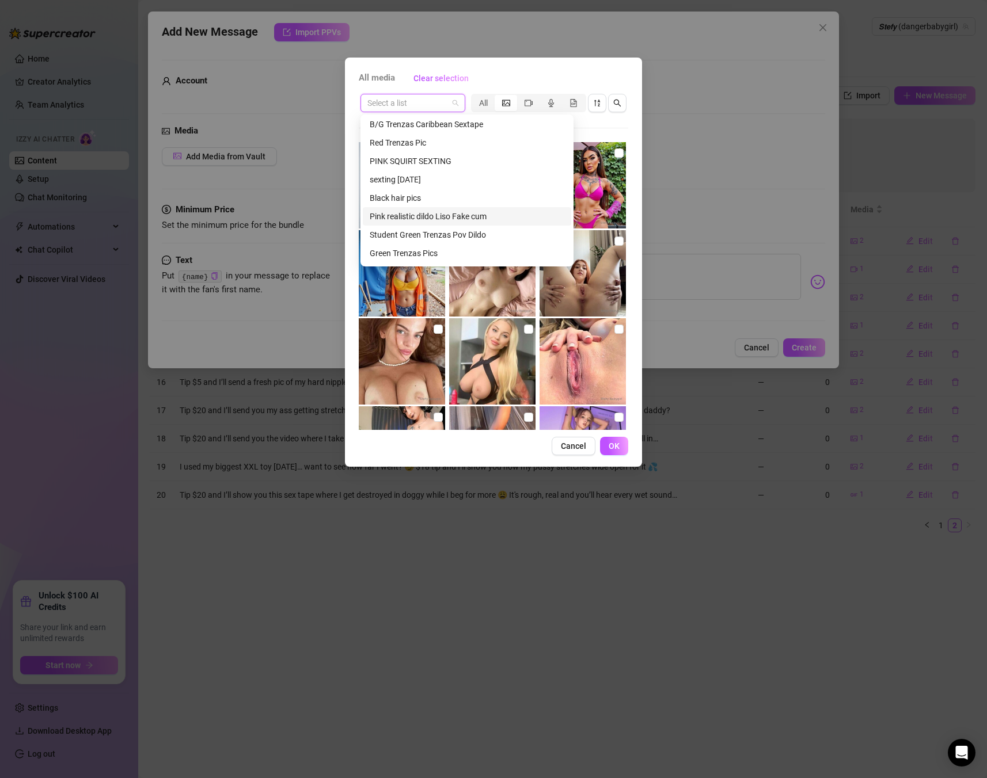
click at [448, 215] on div "Pink realistic dildo Liso Fake cum" at bounding box center [467, 216] width 195 height 13
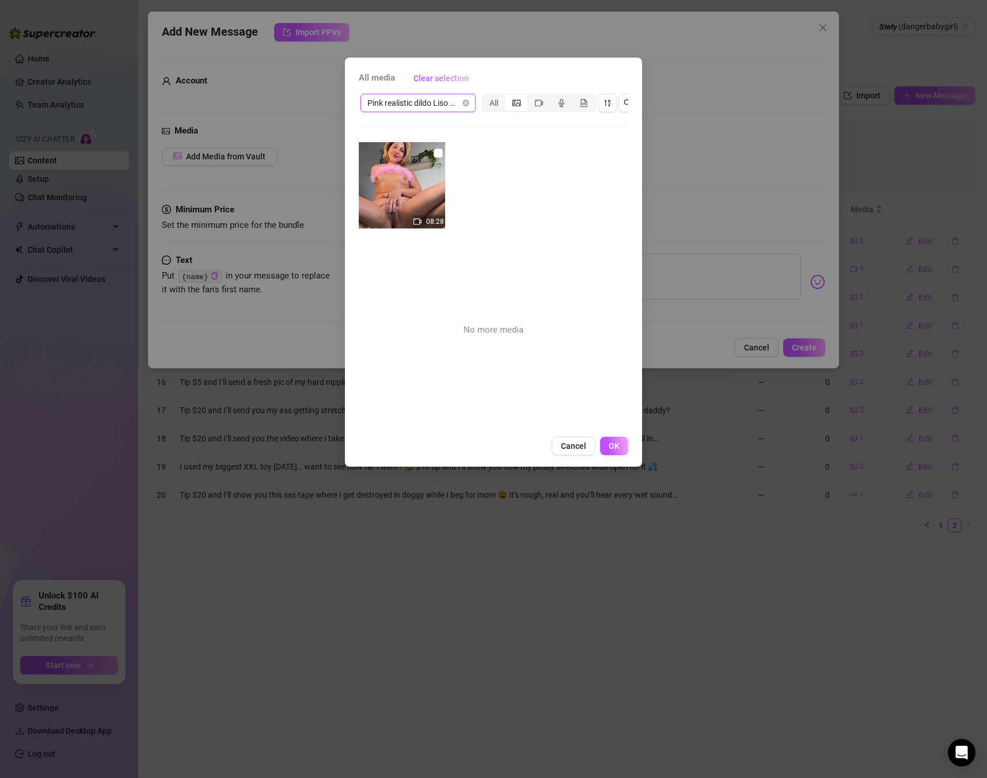
click at [432, 110] on span "Pink realistic dildo Liso Fake cum" at bounding box center [417, 102] width 101 height 17
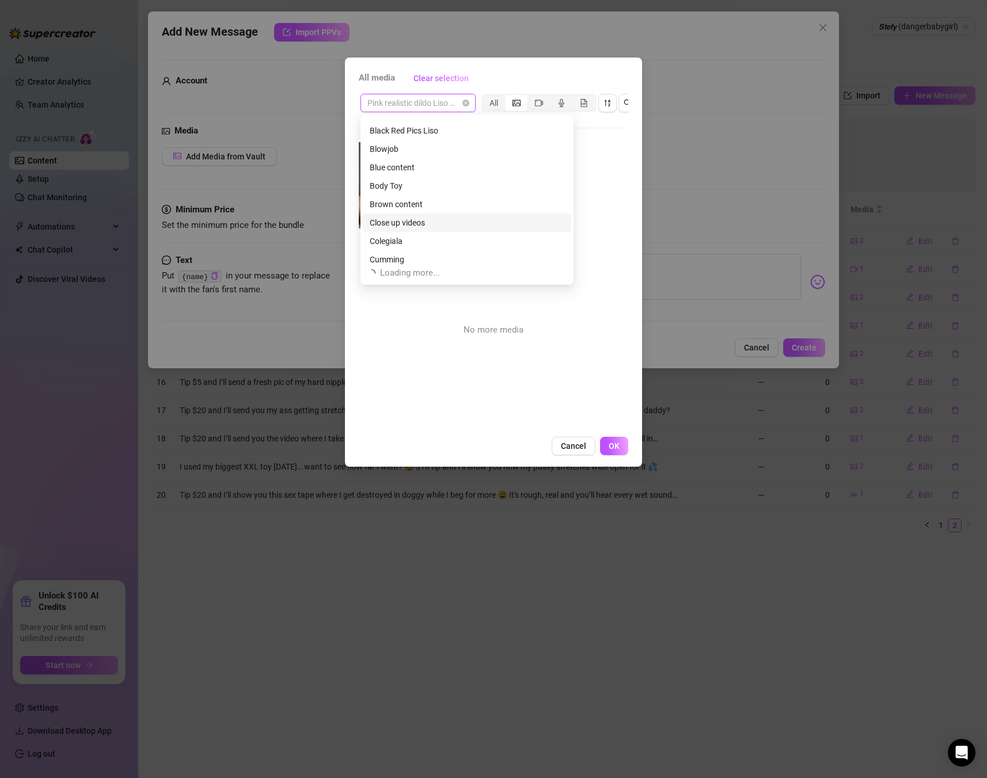
scroll to position [572, 0]
click at [417, 219] on div "Close up videos" at bounding box center [467, 217] width 195 height 13
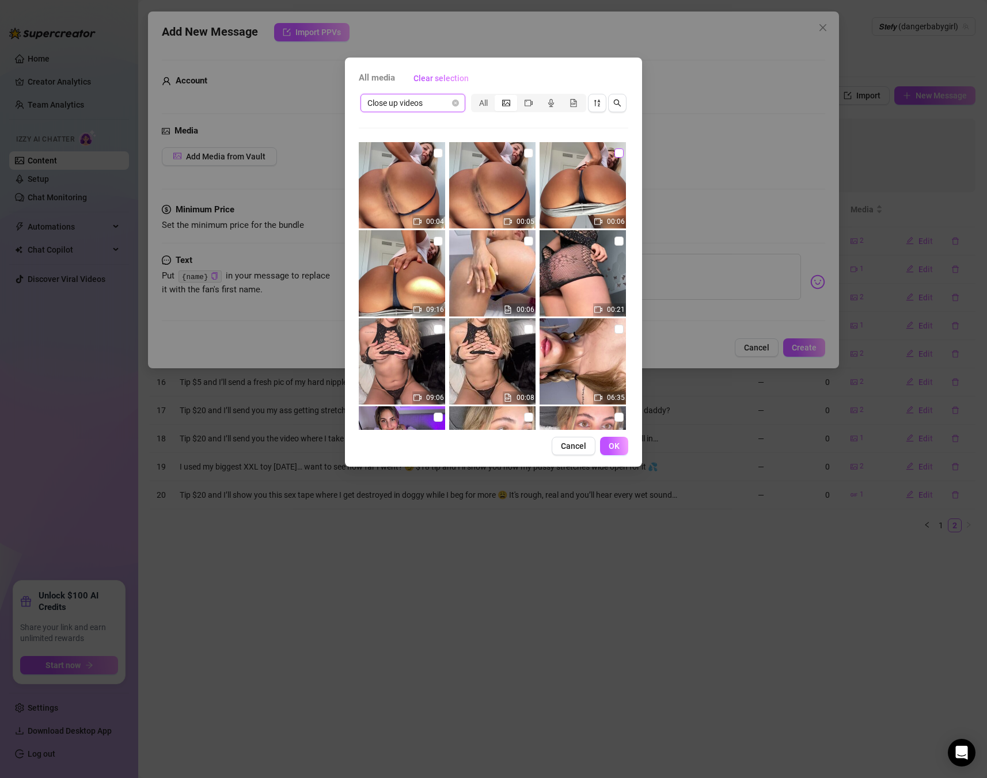
click at [617, 150] on input "checkbox" at bounding box center [618, 153] width 9 height 9
checkbox input "true"
click at [623, 448] on button "OK" at bounding box center [614, 446] width 28 height 18
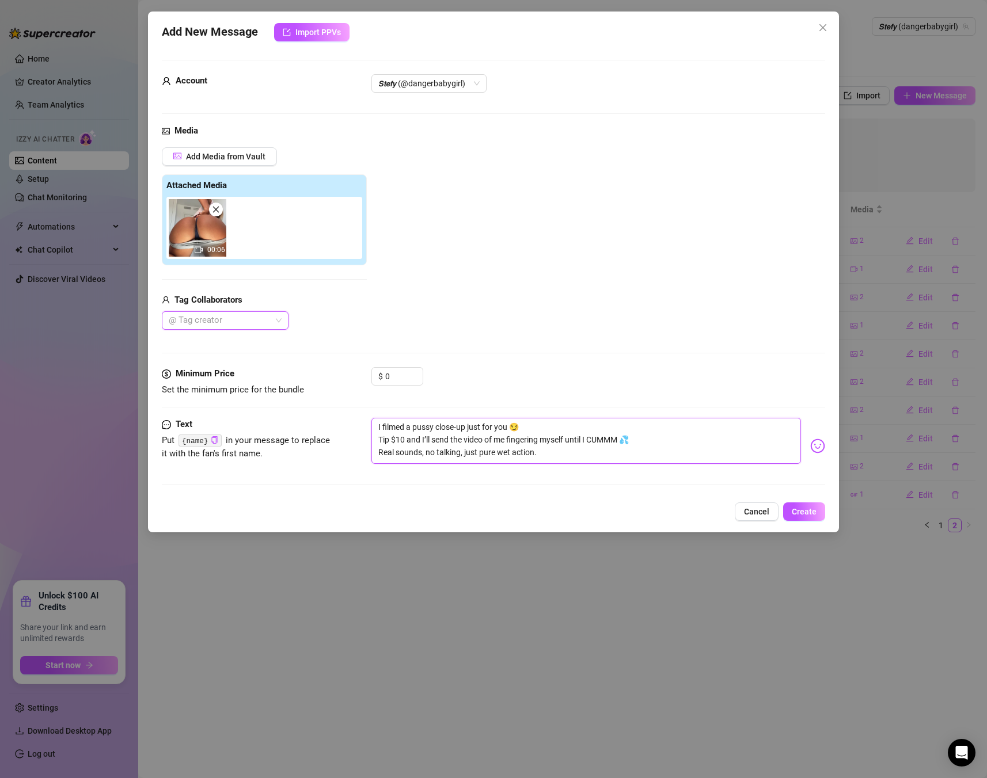
click at [597, 456] on textarea "I filmed a pussy close-up just for you 😏 Tip $10 and I’ll send the video of me …" at bounding box center [585, 441] width 429 height 46
click at [805, 512] on span "Create" at bounding box center [804, 511] width 25 height 9
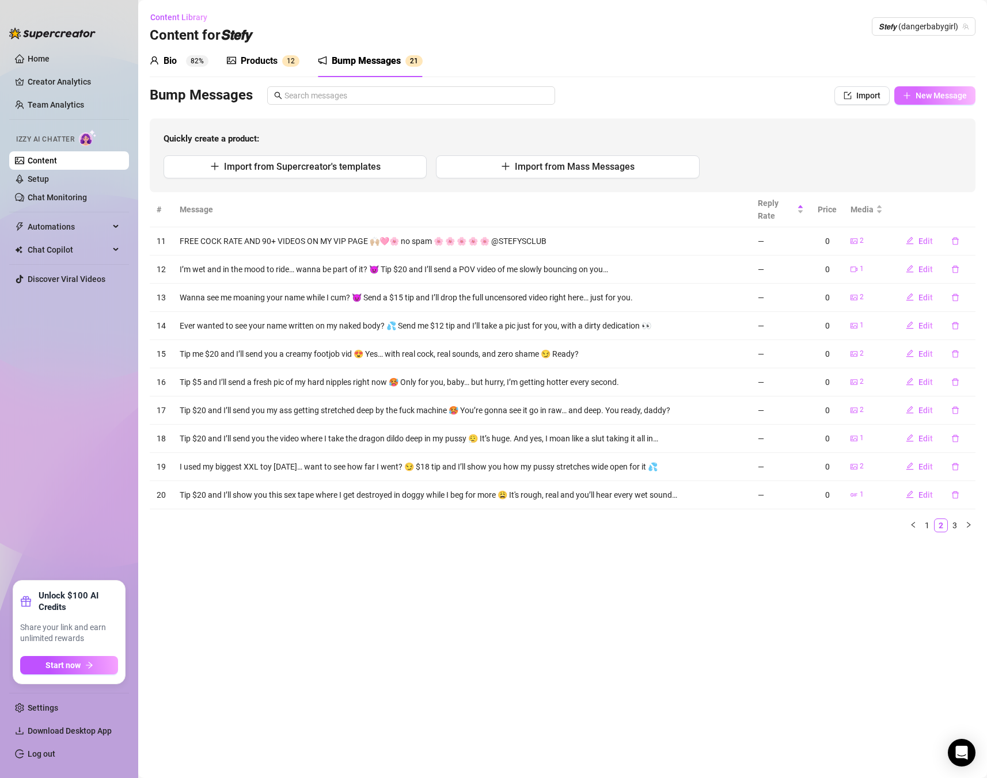
click at [936, 96] on span "New Message" at bounding box center [940, 95] width 51 height 9
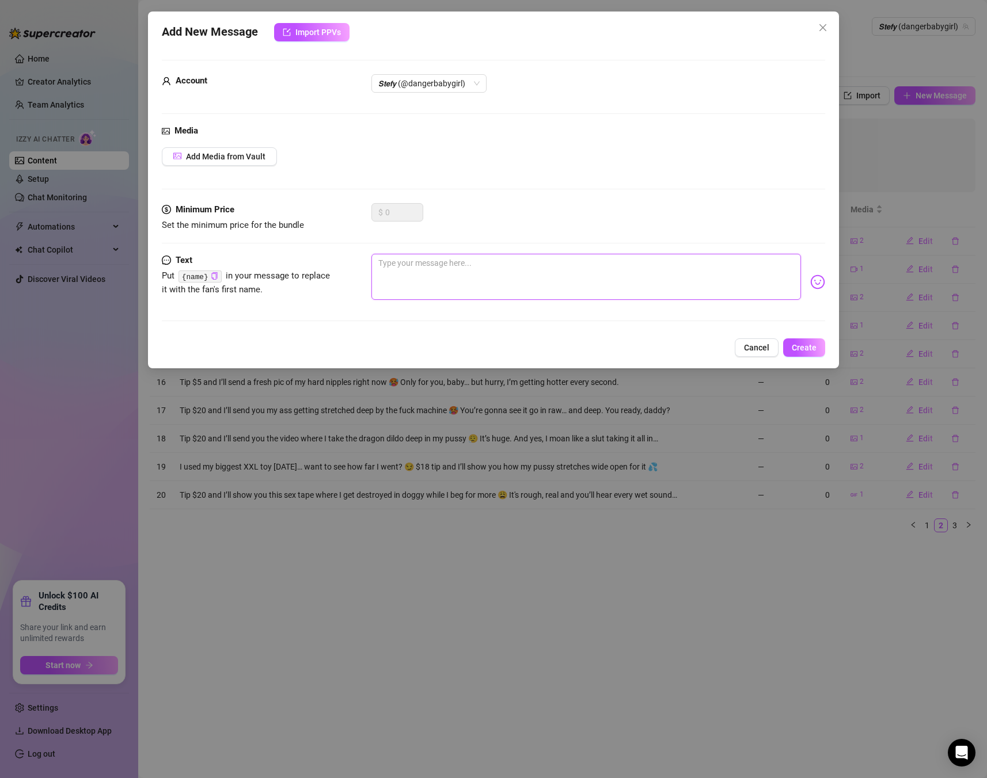
click at [528, 274] on textarea at bounding box center [585, 277] width 429 height 46
paste textarea "Tip $12 and I’ll send you a close-up of my pussy stretching open on my fingers …"
type textarea "Tip $12 and I’ll send you a close-up of my pussy stretching open on my fingers …"
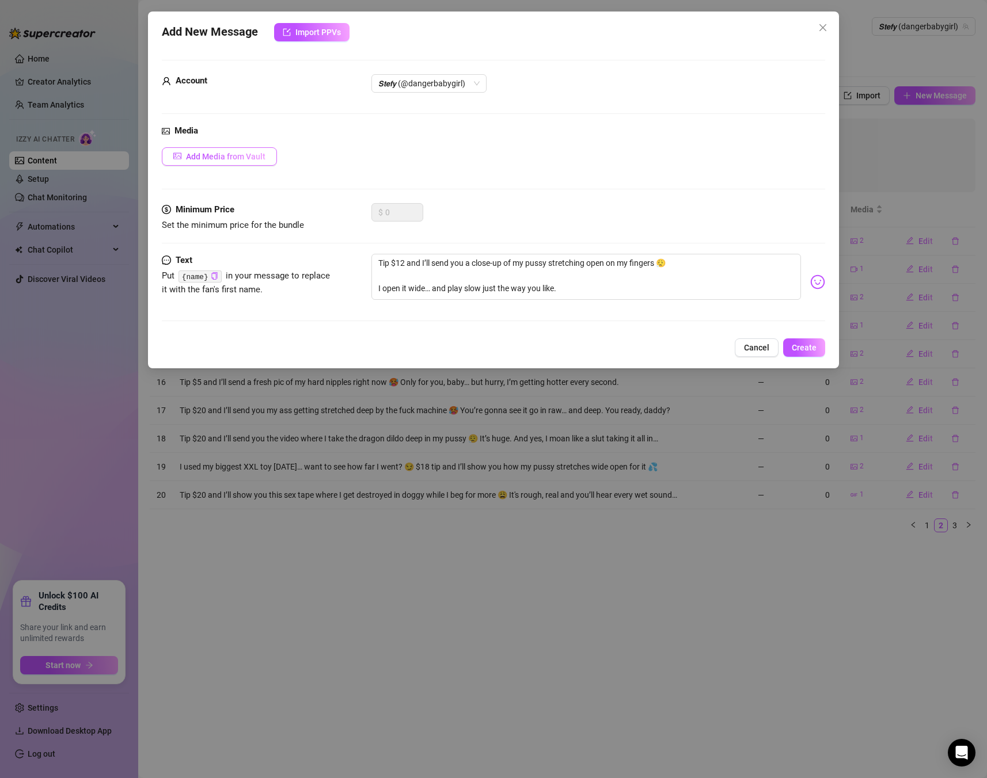
click at [226, 153] on span "Add Media from Vault" at bounding box center [225, 156] width 79 height 9
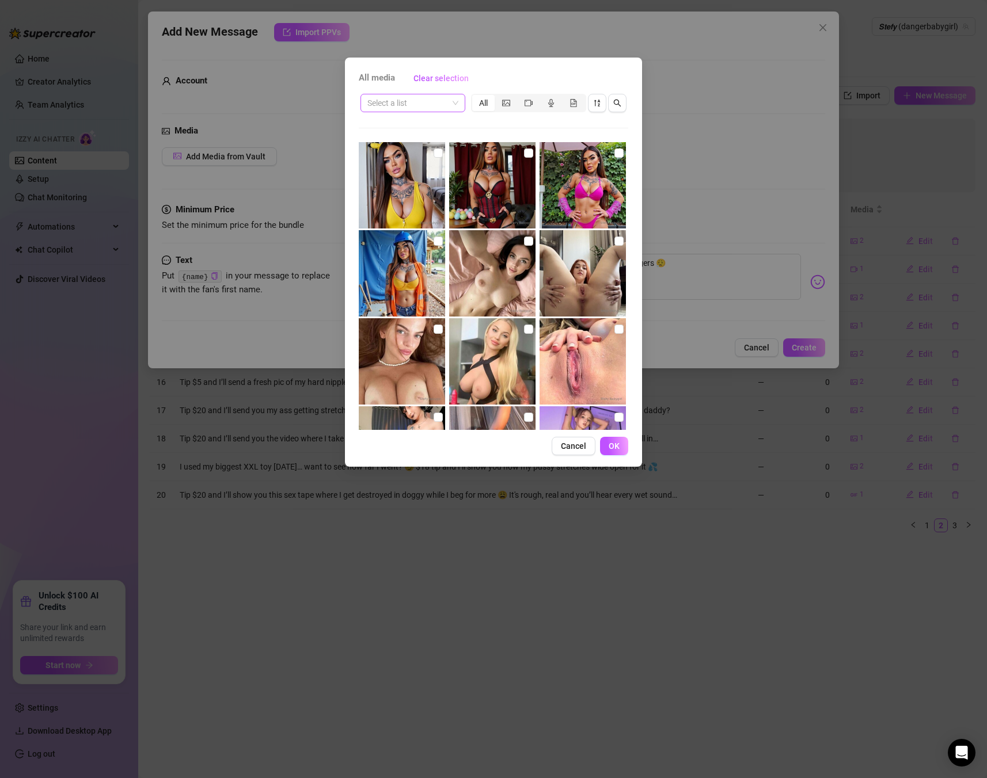
click at [423, 106] on input "search" at bounding box center [407, 102] width 81 height 17
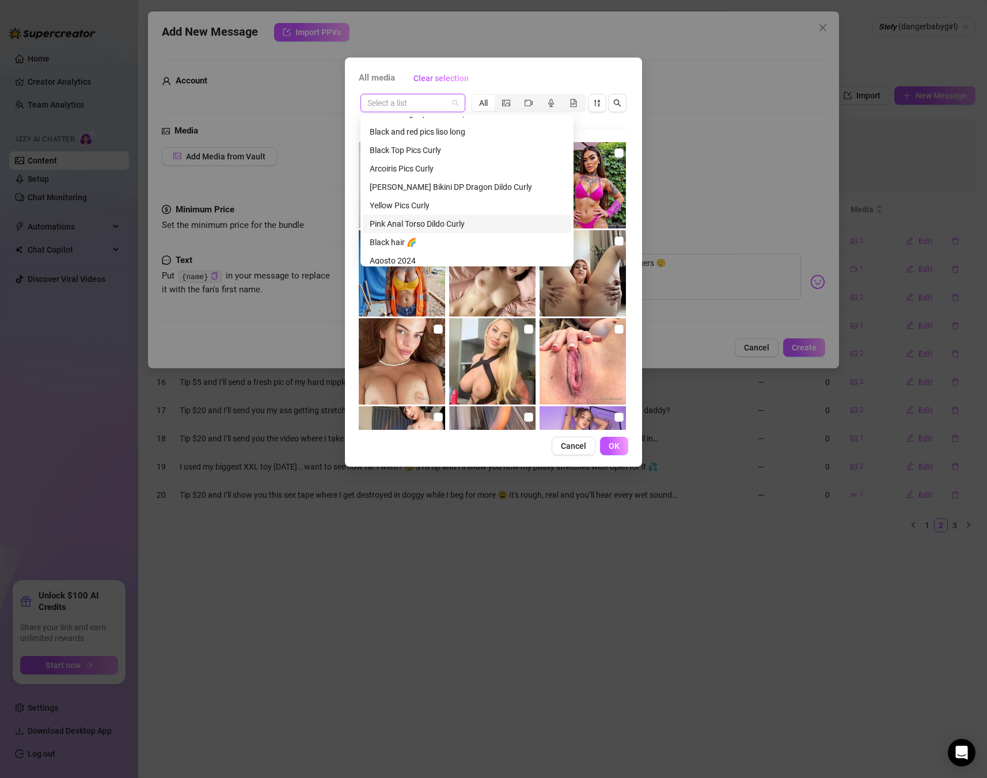
scroll to position [272, 0]
click at [416, 206] on div "Yellow Pics Curly" at bounding box center [467, 203] width 195 height 13
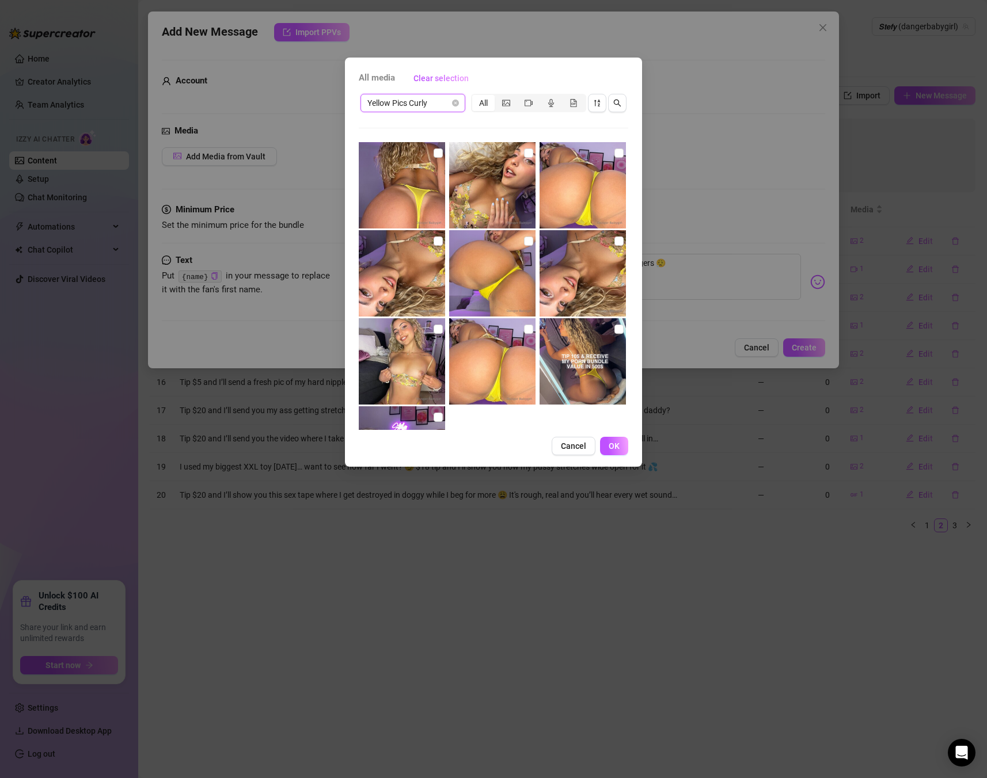
scroll to position [5, 0]
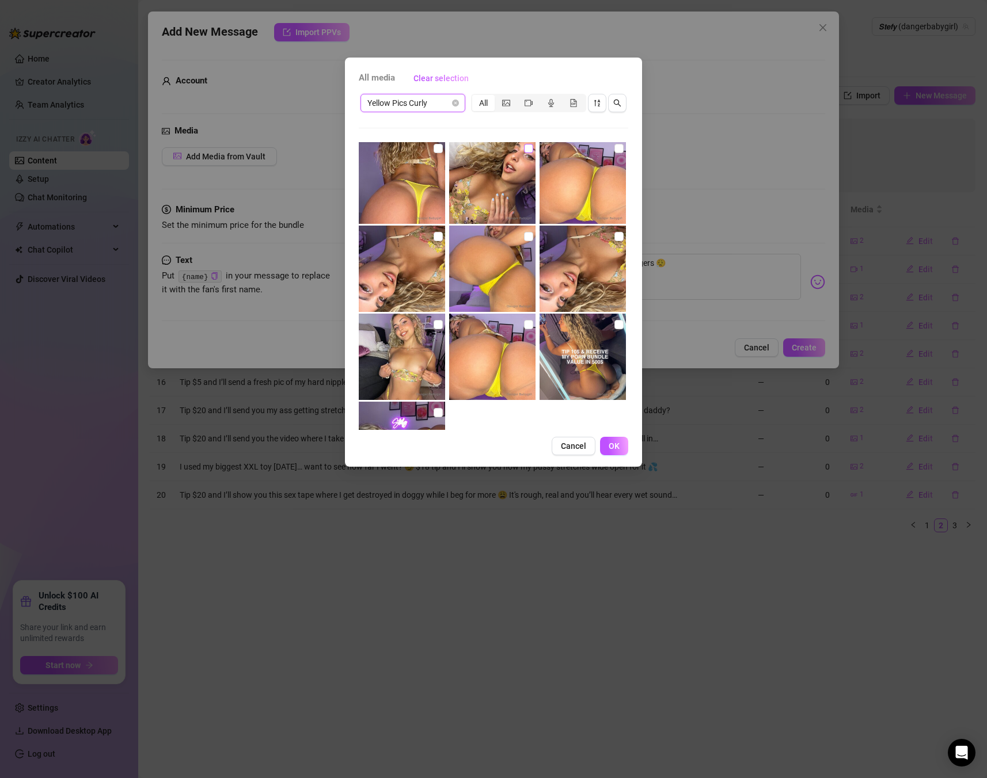
click at [528, 153] on input "checkbox" at bounding box center [528, 148] width 9 height 9
checkbox input "true"
click at [524, 320] on input "checkbox" at bounding box center [528, 324] width 9 height 9
checkbox input "true"
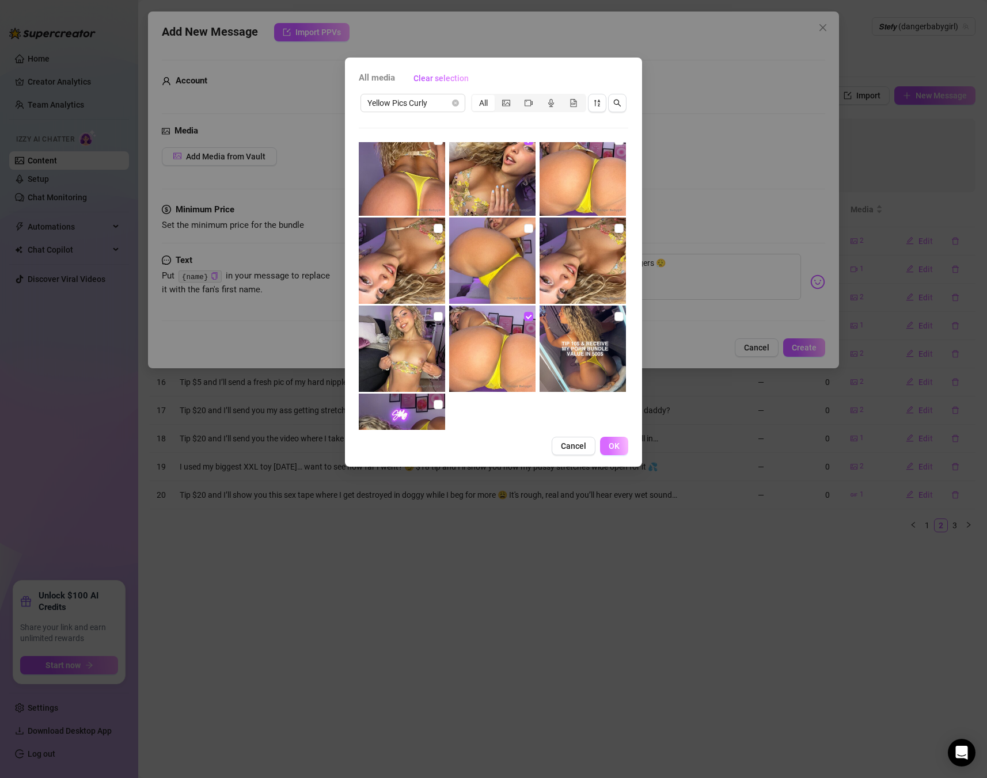
click at [613, 453] on button "OK" at bounding box center [614, 446] width 28 height 18
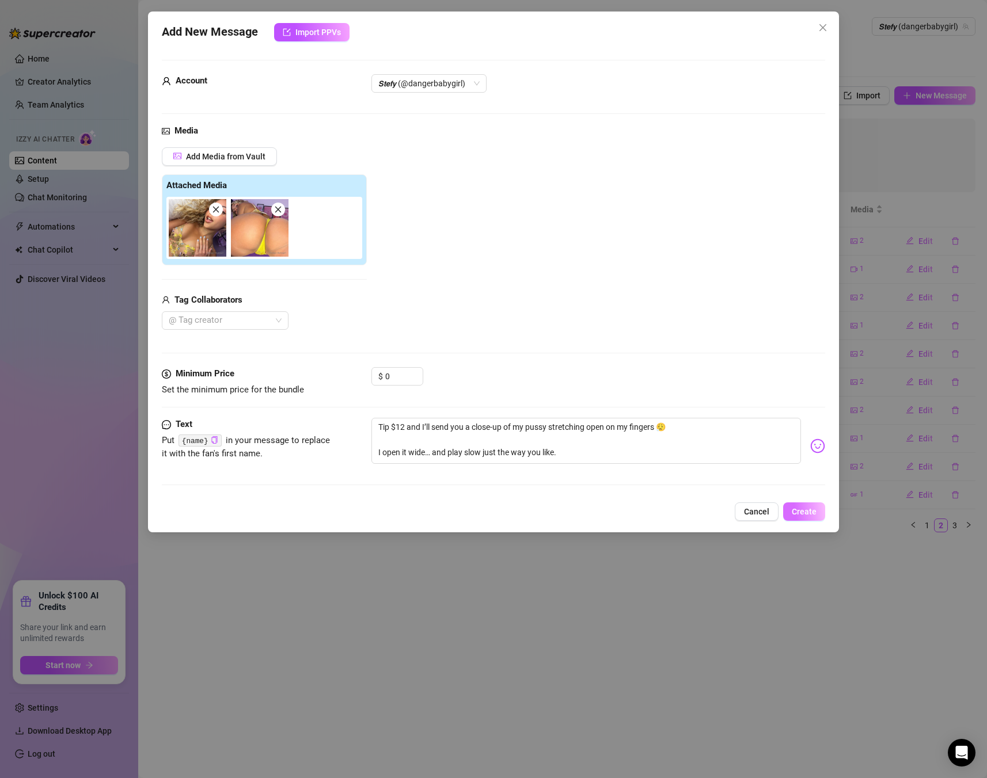
click at [807, 511] on span "Create" at bounding box center [804, 511] width 25 height 9
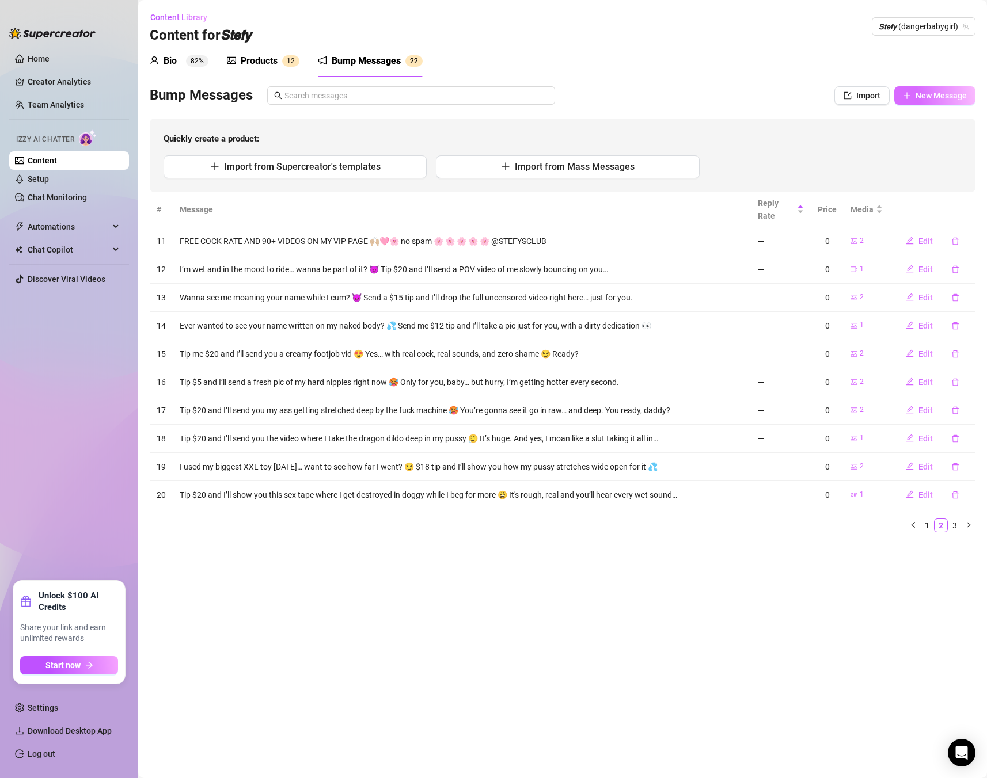
click at [933, 100] on span "New Message" at bounding box center [940, 95] width 51 height 9
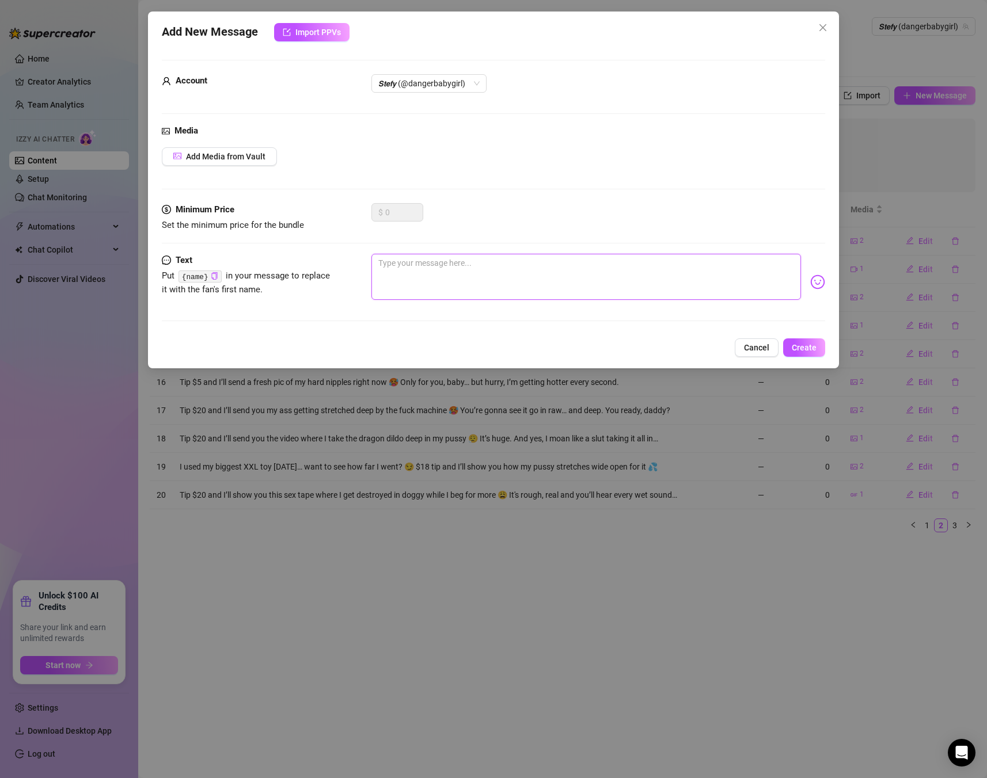
drag, startPoint x: 547, startPoint y: 269, endPoint x: 344, endPoint y: 233, distance: 207.1
click at [547, 269] on textarea at bounding box center [585, 277] width 429 height 46
paste textarea "Wanna see me being a bad student again? 😇 Tip $10 and I’ll send you a naughty l…"
type textarea "Wanna see me being a bad student again? 😇 Tip $10 and I’ll send you a naughty l…"
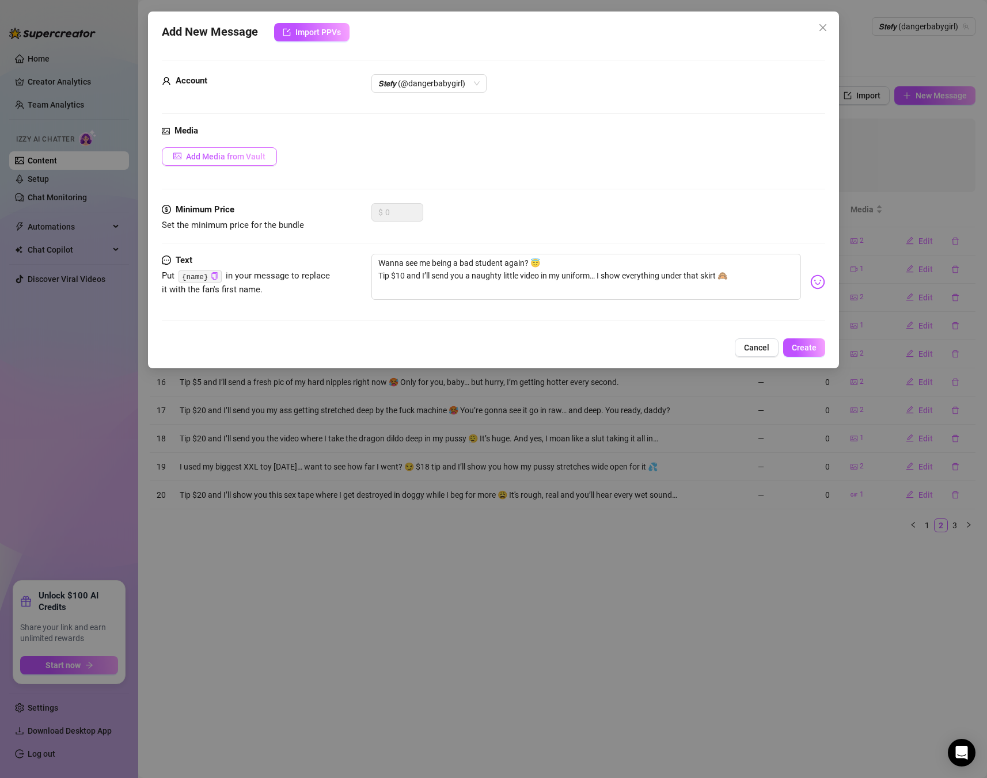
click at [230, 157] on span "Add Media from Vault" at bounding box center [225, 156] width 79 height 9
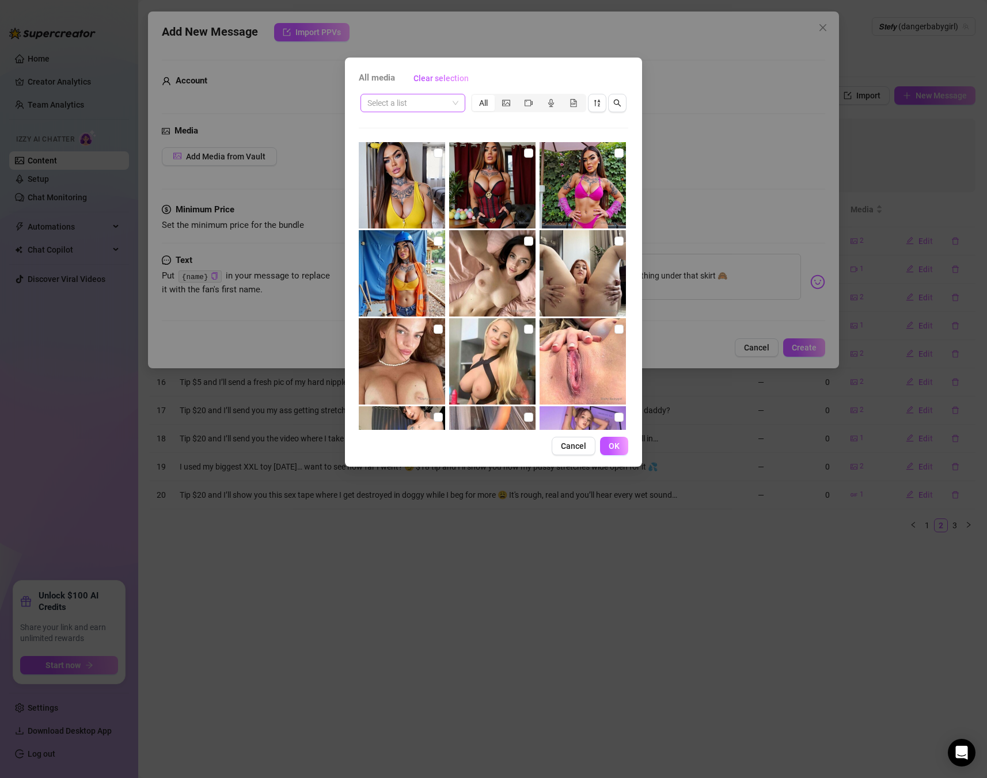
click at [446, 96] on input "search" at bounding box center [407, 102] width 81 height 17
type input "stud"
click at [432, 99] on input "stud" at bounding box center [407, 102] width 81 height 17
click at [457, 98] on span at bounding box center [412, 102] width 91 height 17
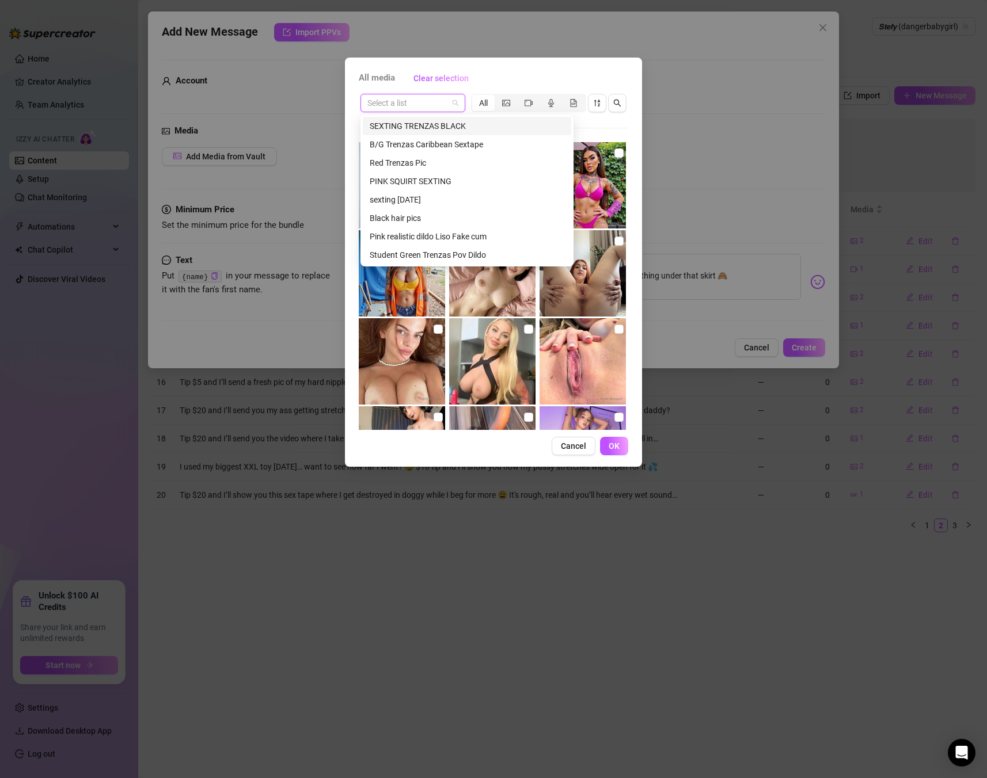
click at [440, 104] on input "search" at bounding box center [407, 102] width 81 height 17
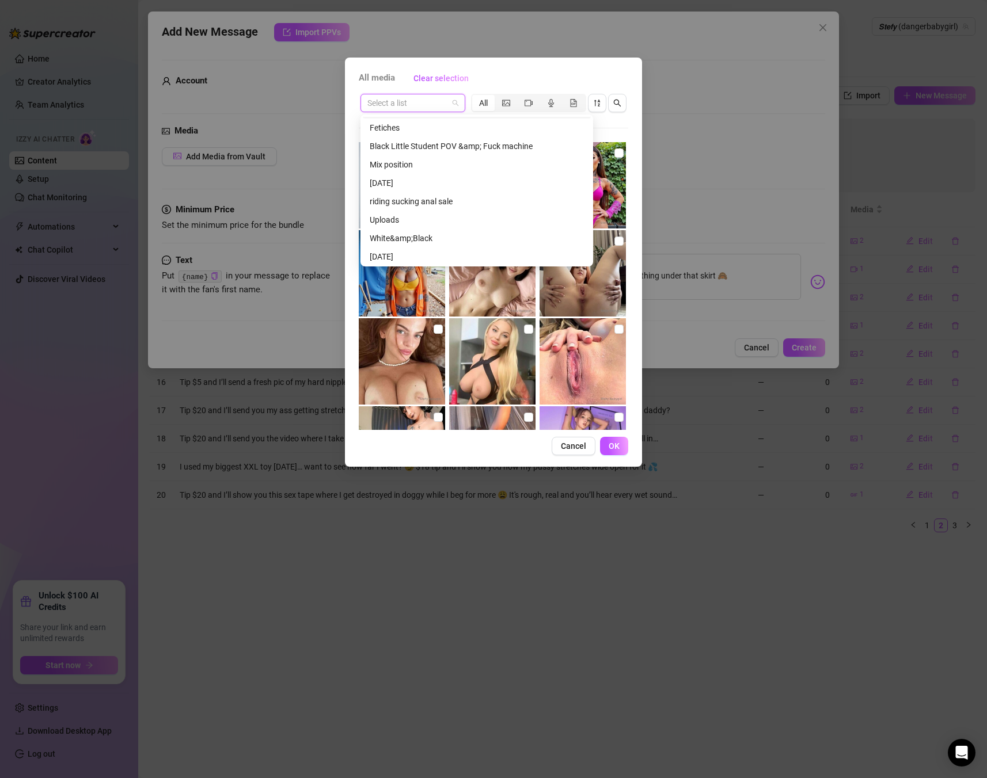
scroll to position [1241, 0]
click at [462, 155] on div "Black Little Student POV &amp; Fuck machine" at bounding box center [477, 156] width 214 height 13
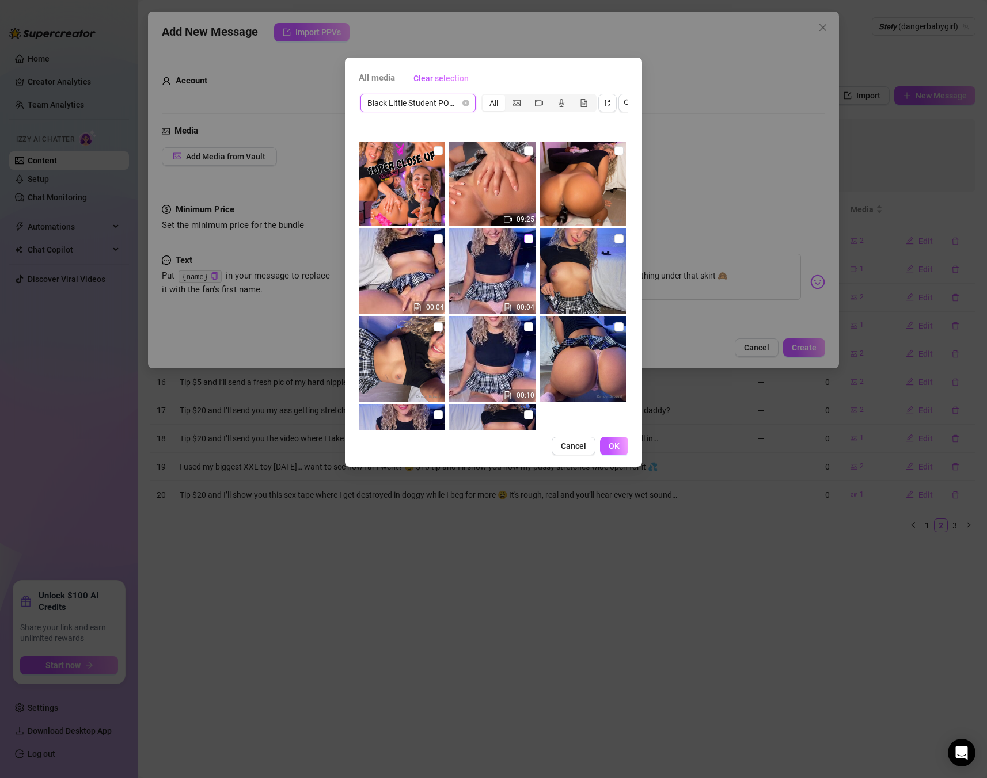
scroll to position [4, 0]
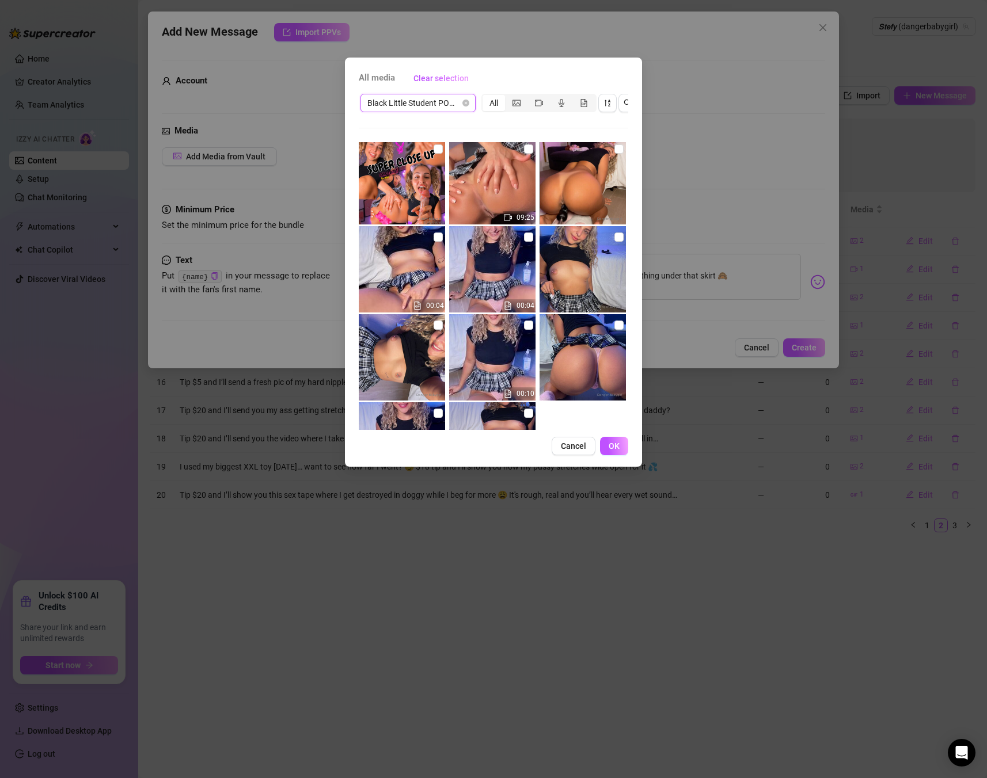
click at [613, 237] on img at bounding box center [582, 269] width 86 height 86
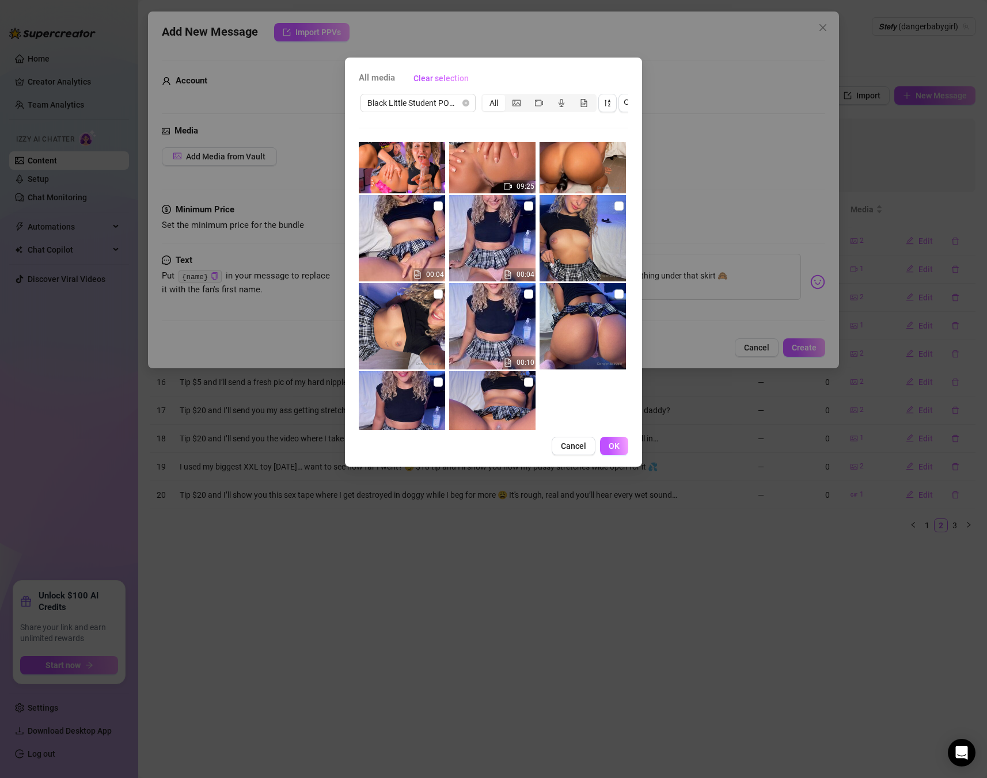
scroll to position [36, 0]
click at [617, 294] on input "checkbox" at bounding box center [618, 293] width 9 height 9
checkbox input "true"
drag, startPoint x: 620, startPoint y: 442, endPoint x: 668, endPoint y: 446, distance: 48.6
click at [621, 442] on button "OK" at bounding box center [614, 446] width 28 height 18
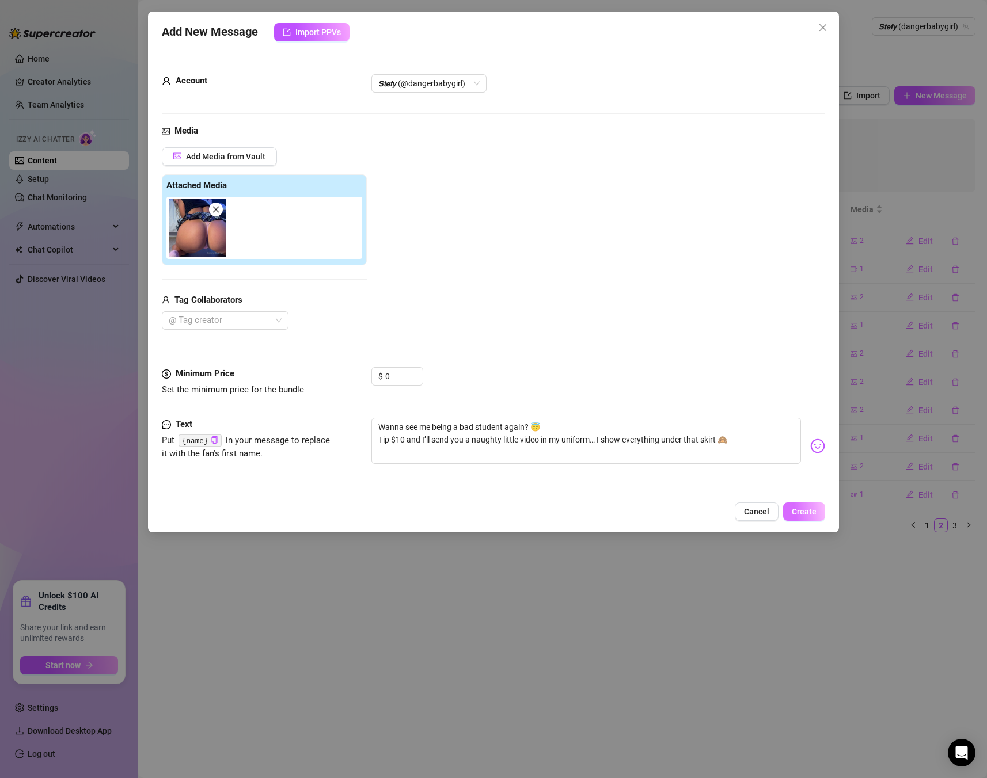
click at [808, 511] on span "Create" at bounding box center [804, 511] width 25 height 9
